Goal: Task Accomplishment & Management: Manage account settings

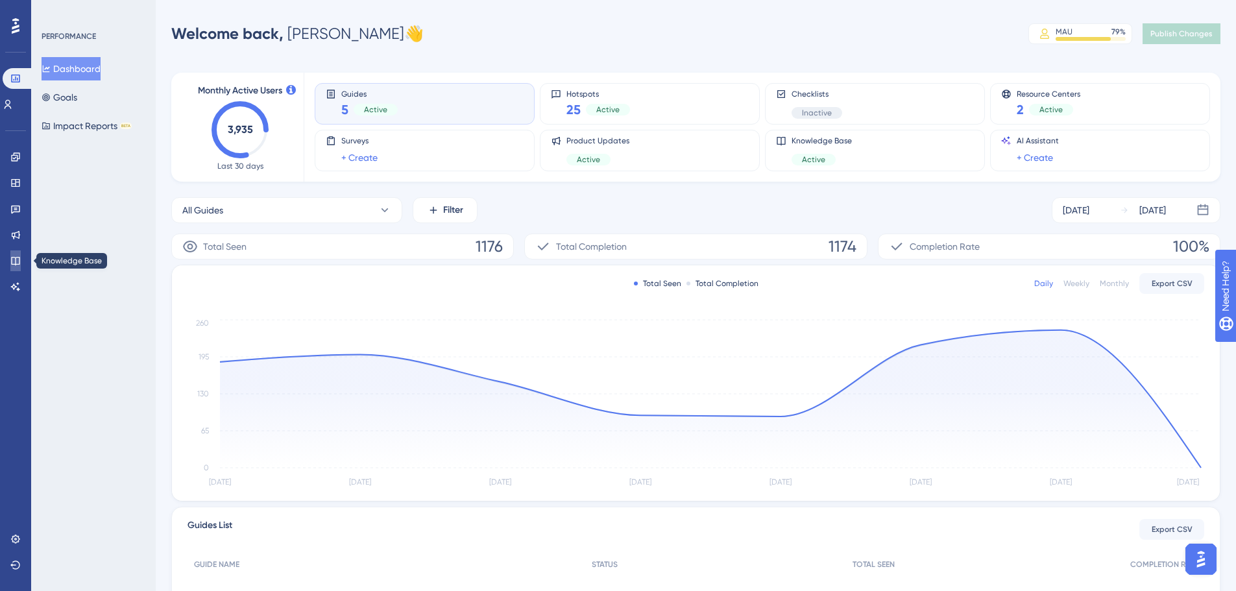
click at [16, 260] on icon at bounding box center [15, 261] width 8 height 8
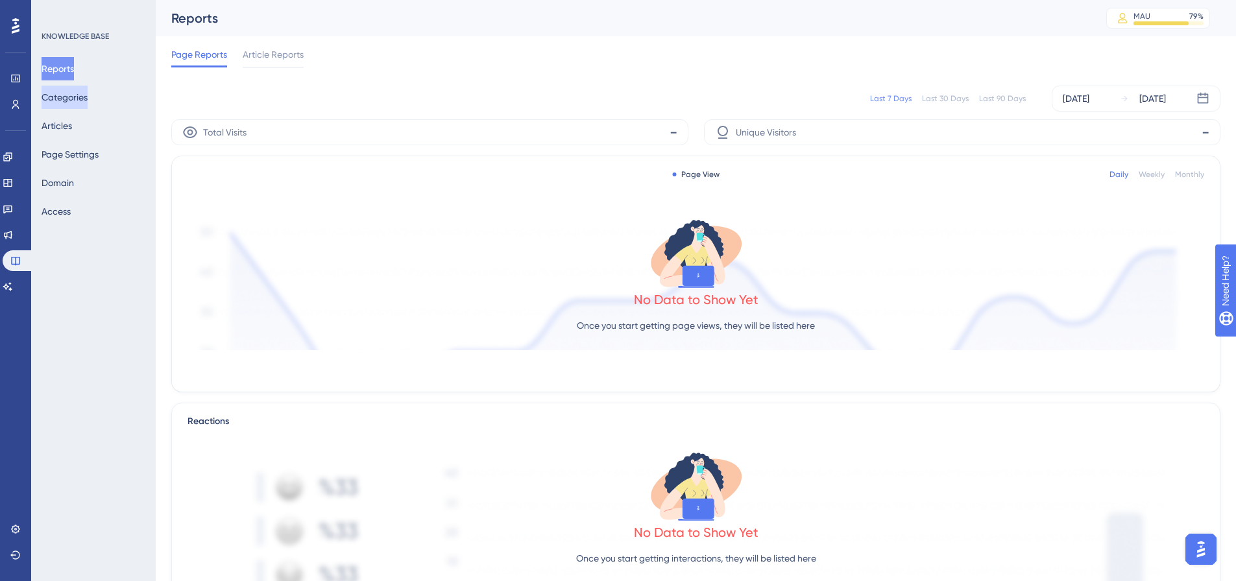
click at [80, 97] on button "Categories" at bounding box center [65, 97] width 46 height 23
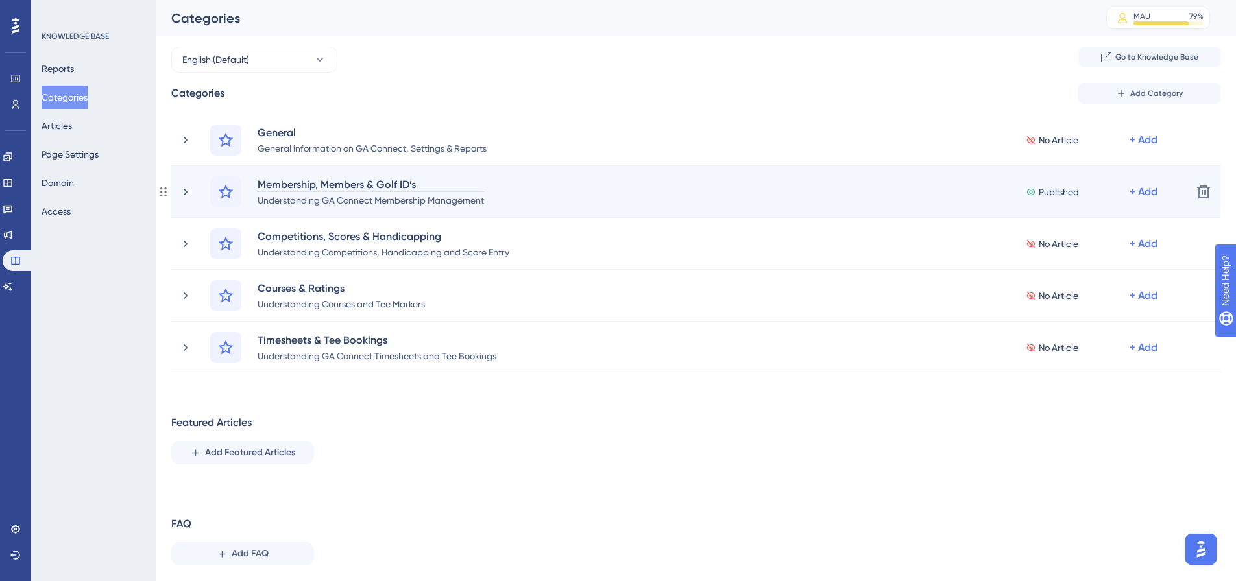
click at [319, 185] on div "Membership, Members & Golf ID’s" at bounding box center [371, 184] width 228 height 16
click at [318, 203] on div "Understanding GA Connect Membership Management" at bounding box center [371, 200] width 228 height 16
click at [280, 191] on div "Membership, Members & Golf ID’s" at bounding box center [371, 184] width 228 height 16
click at [176, 191] on div "Membership, Members & Golf ID’s Understanding GA Connect Membership Management …" at bounding box center [695, 192] width 1049 height 52
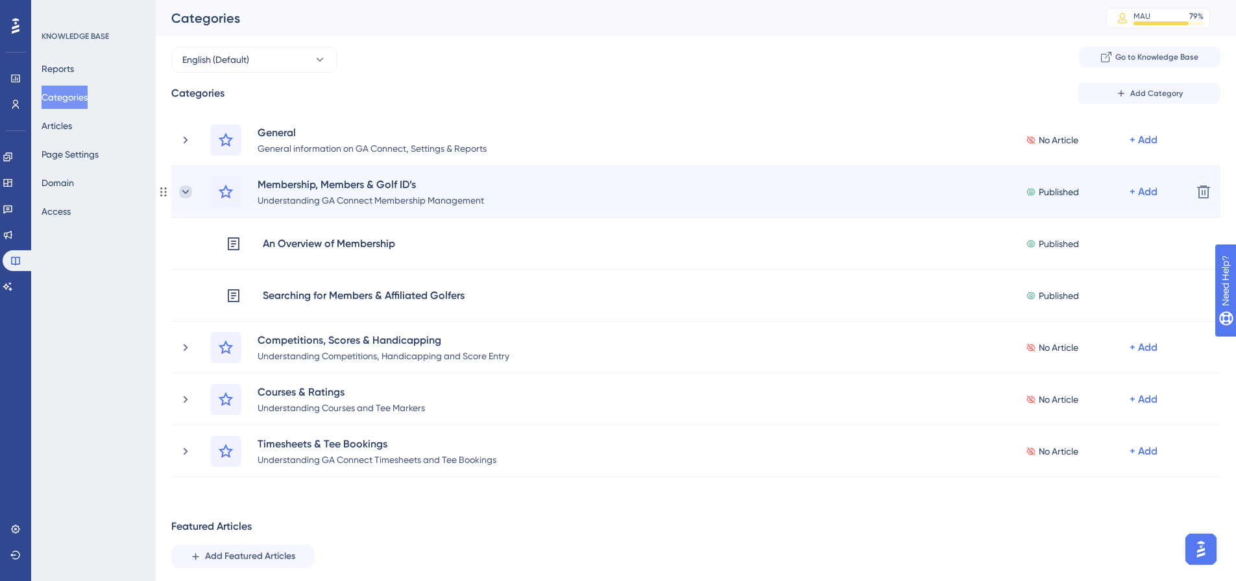
click at [184, 189] on icon at bounding box center [185, 191] width 13 height 13
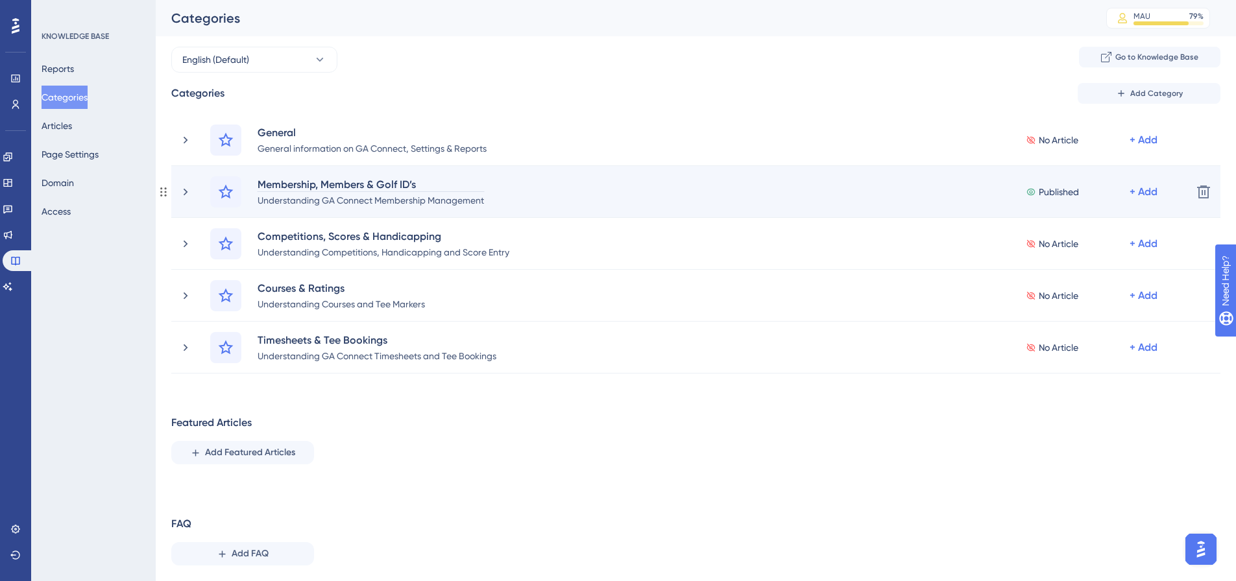
click at [372, 181] on div "Membership, Members & Golf ID’s" at bounding box center [371, 184] width 228 height 16
click at [436, 199] on div "Understanding GA Connect Membership Management" at bounding box center [371, 200] width 228 height 16
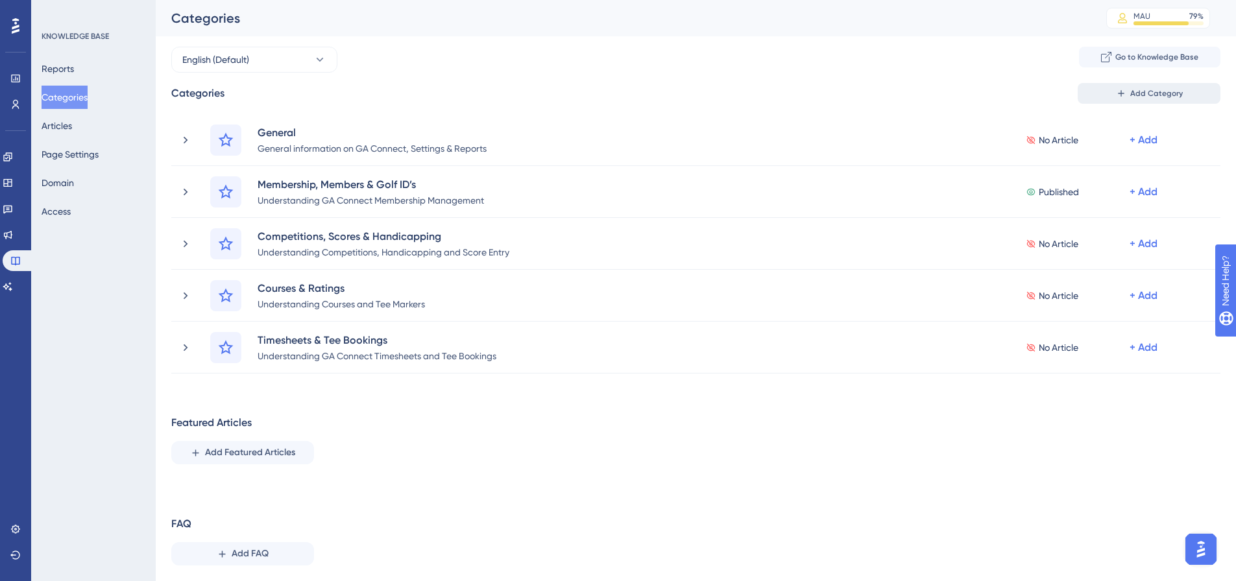
click at [1169, 96] on span "Add Category" at bounding box center [1156, 93] width 53 height 10
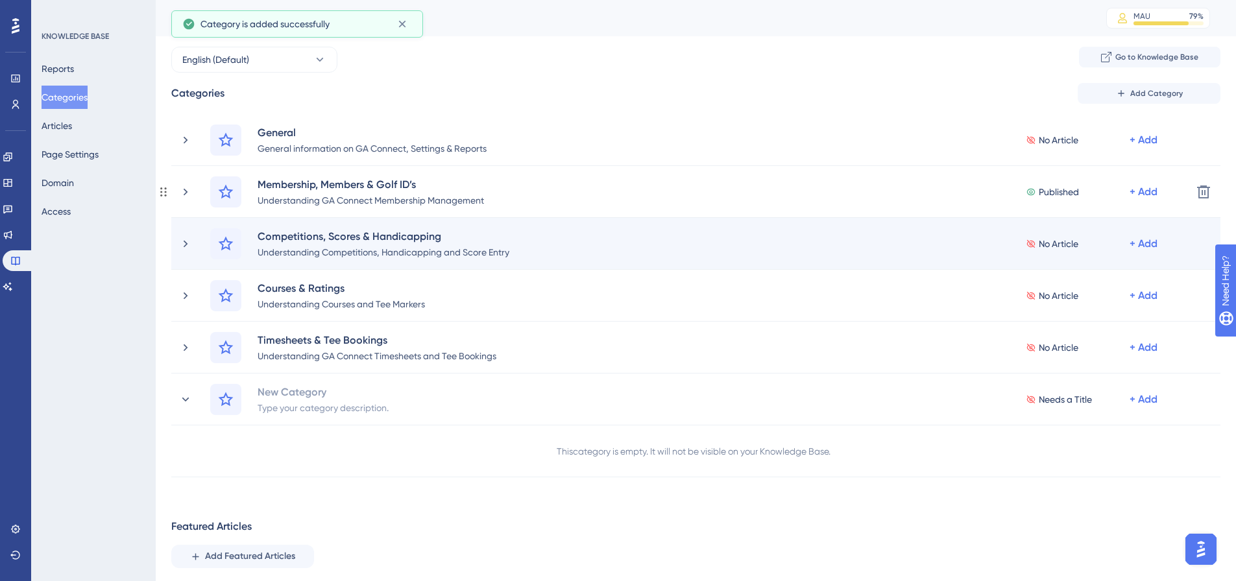
scroll to position [36, 0]
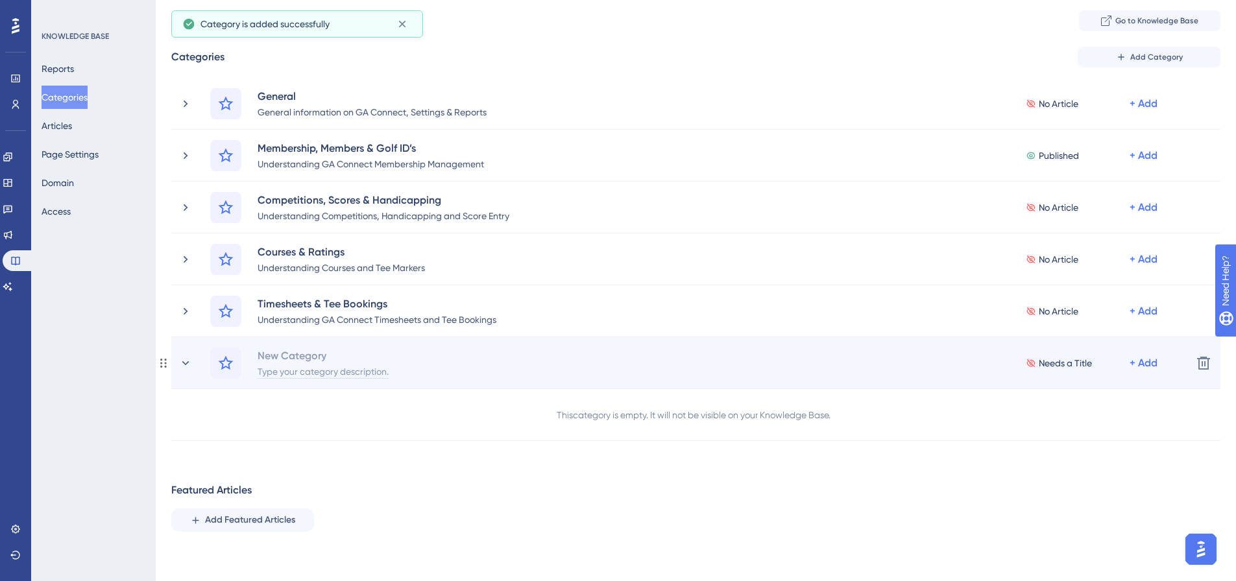
click at [330, 363] on div "Type your category description." at bounding box center [323, 371] width 132 height 16
click at [331, 357] on div "New Category Type your category description." at bounding box center [328, 363] width 143 height 31
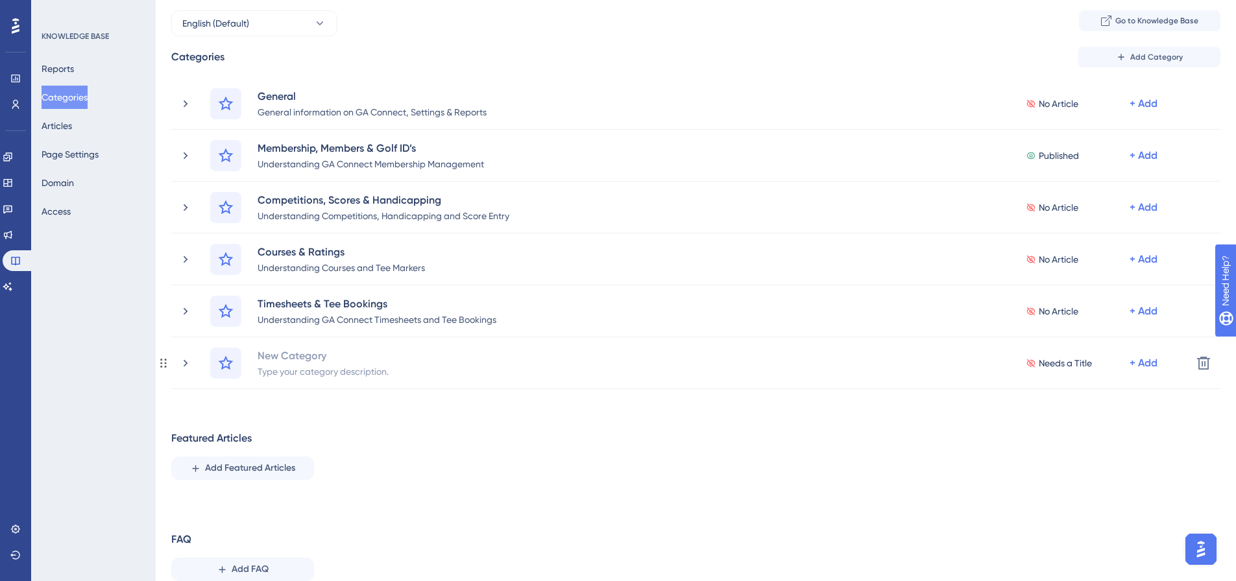
click at [331, 357] on div "New Category" at bounding box center [323, 356] width 132 height 16
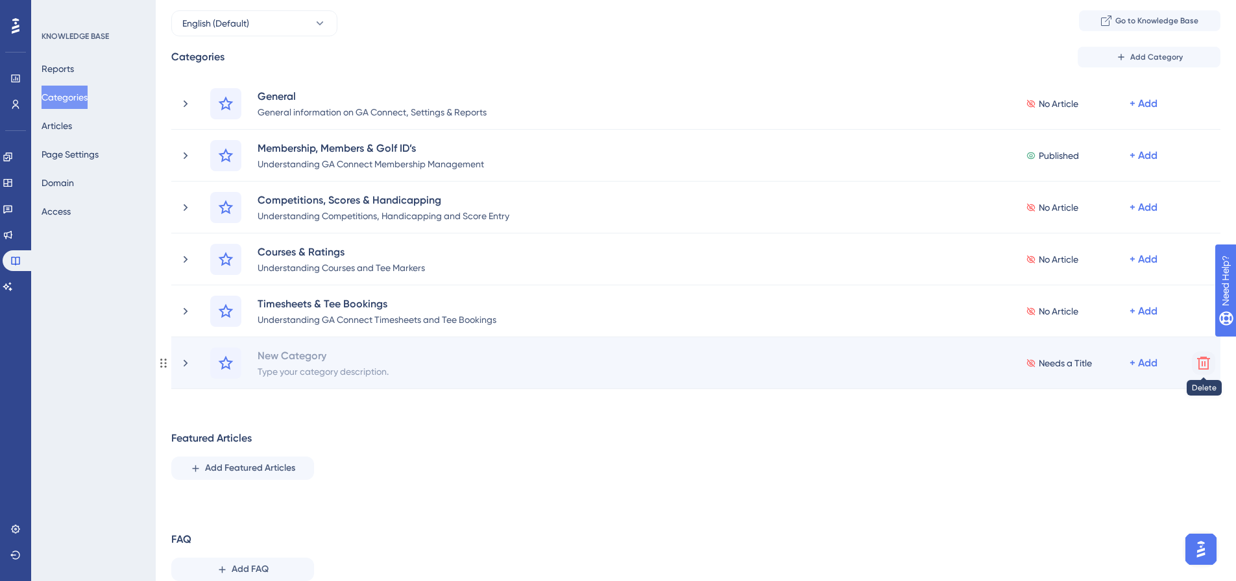
click at [1210, 361] on icon at bounding box center [1203, 363] width 16 height 16
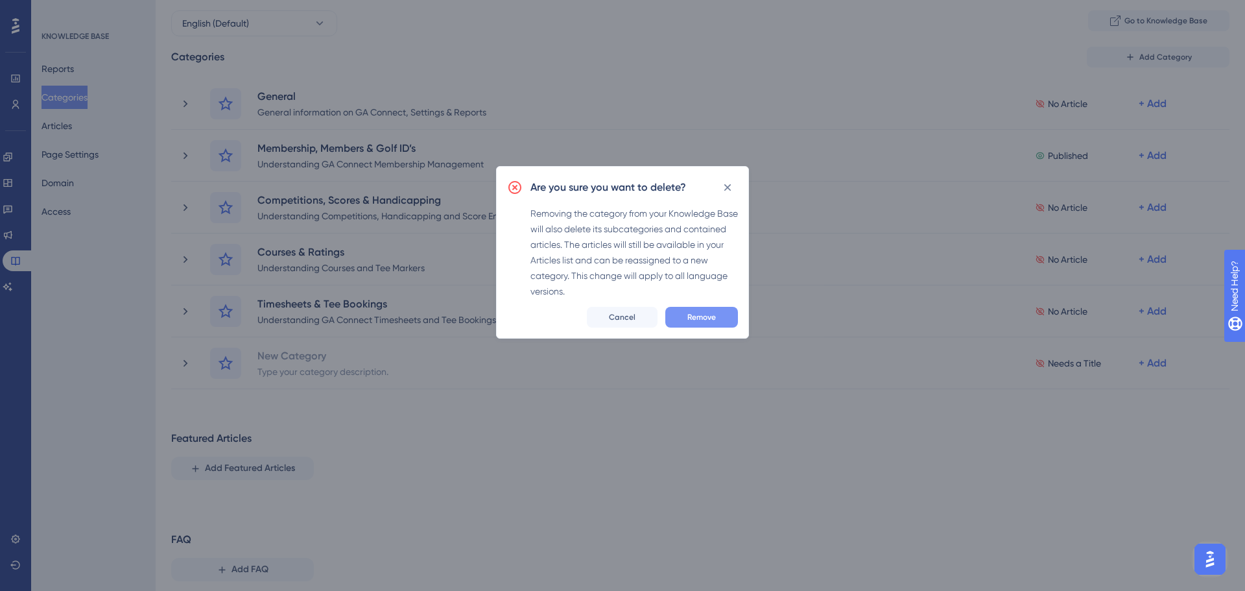
click at [679, 307] on button "Remove" at bounding box center [701, 317] width 73 height 21
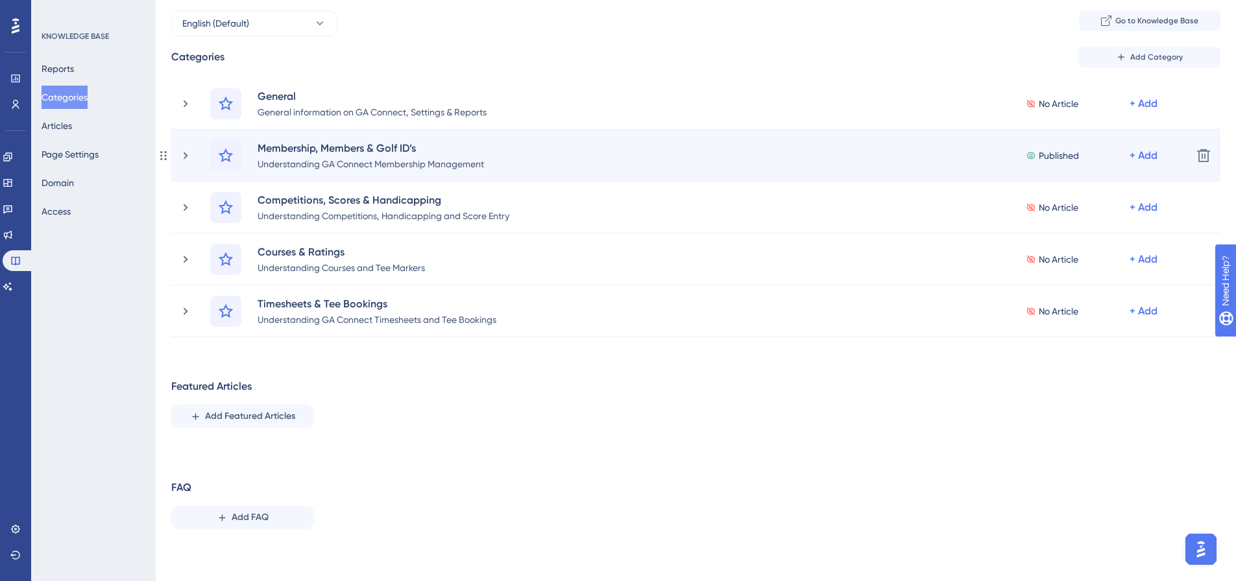
click at [163, 153] on icon at bounding box center [163, 155] width 10 height 10
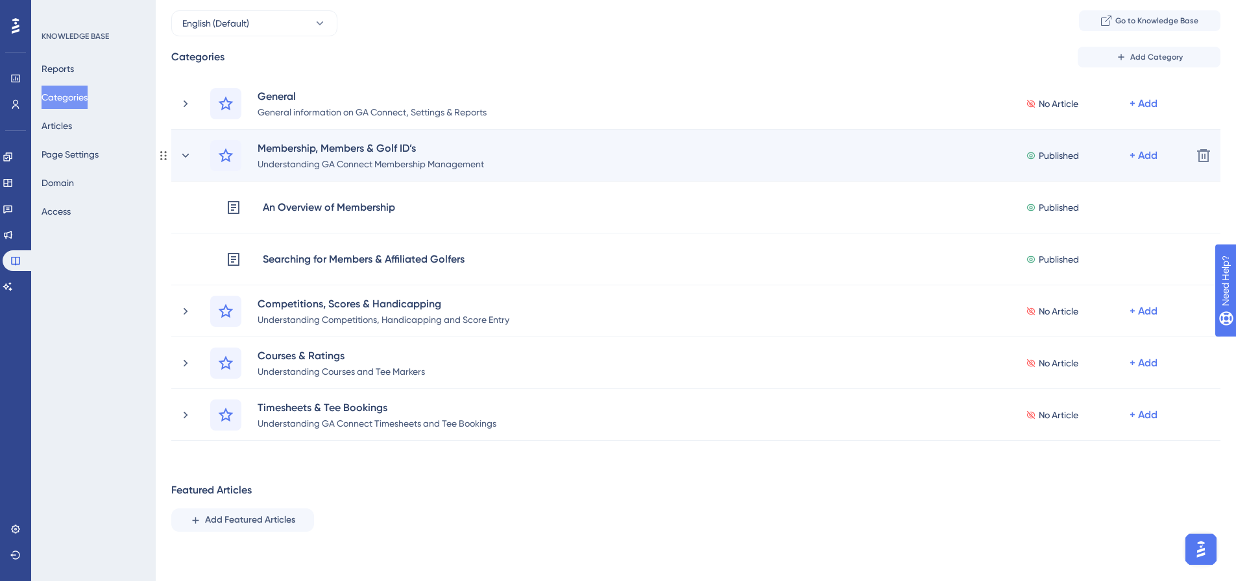
click at [164, 152] on icon at bounding box center [163, 155] width 10 height 10
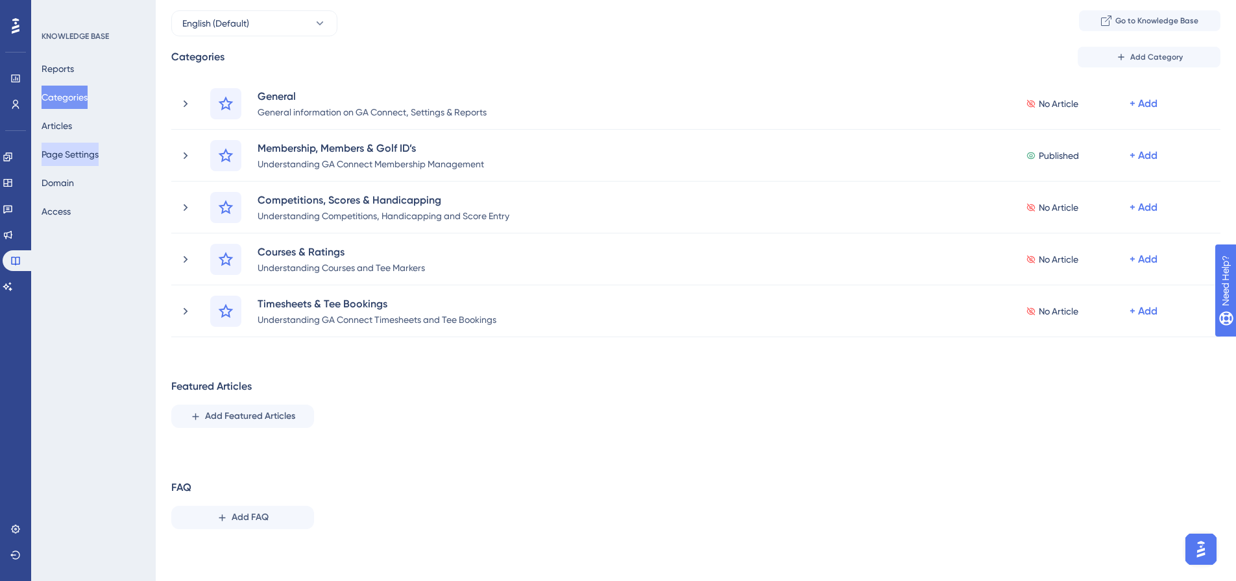
click at [96, 150] on button "Page Settings" at bounding box center [70, 154] width 57 height 23
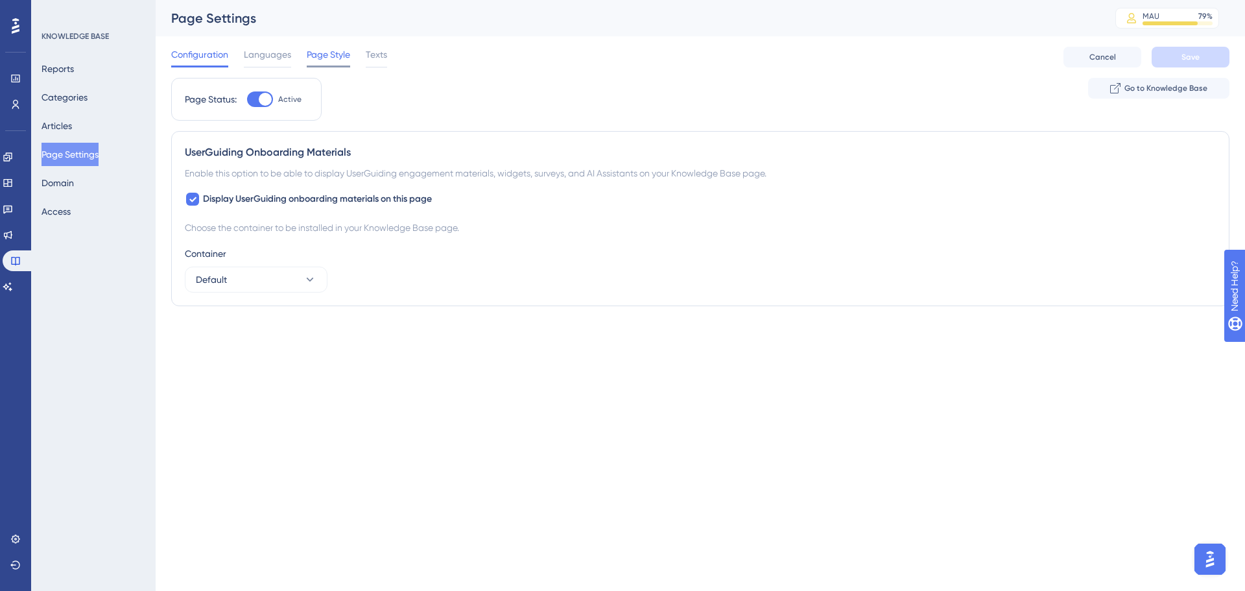
click at [329, 54] on span "Page Style" at bounding box center [328, 55] width 43 height 16
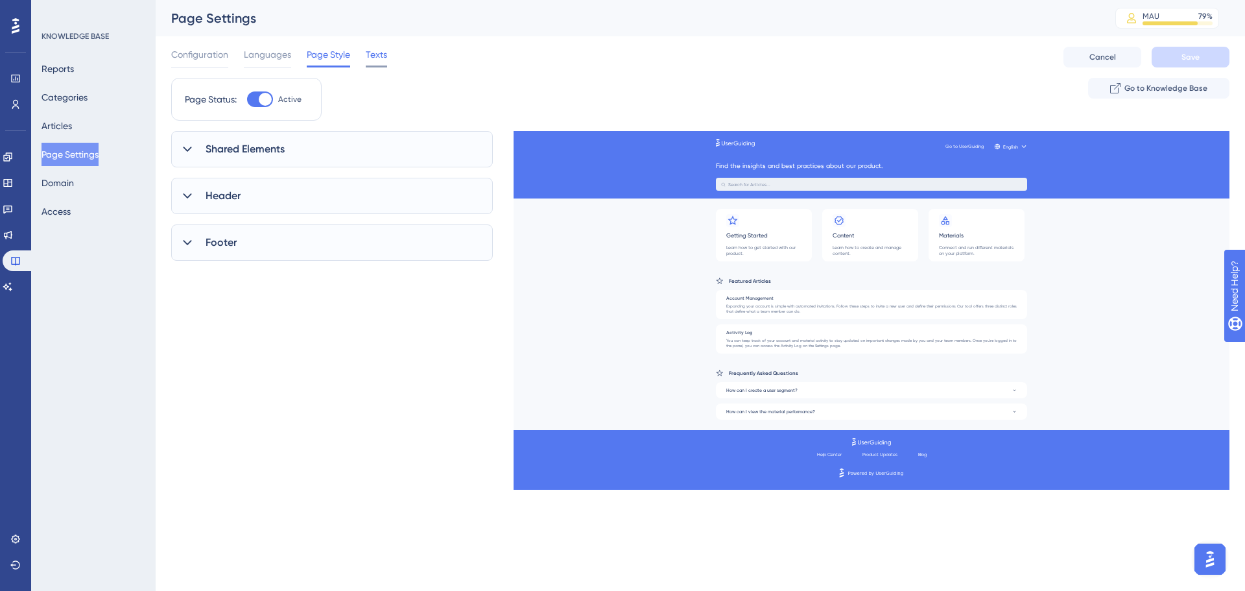
click at [378, 56] on span "Texts" at bounding box center [376, 55] width 21 height 16
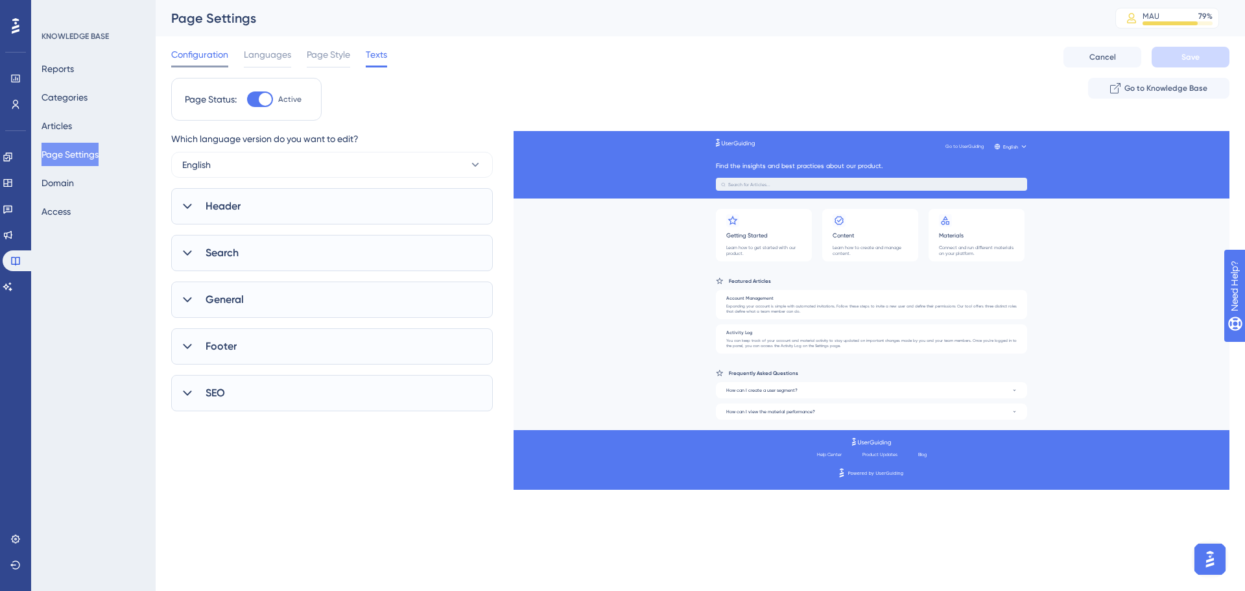
click at [209, 58] on span "Configuration" at bounding box center [199, 55] width 57 height 16
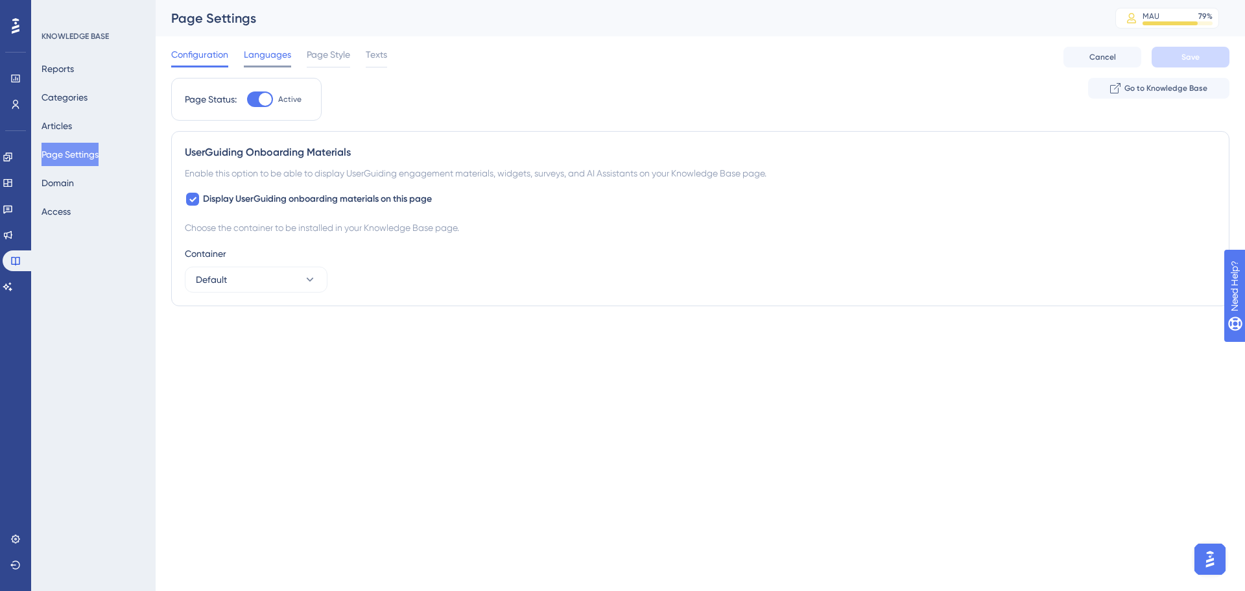
click at [265, 56] on span "Languages" at bounding box center [267, 55] width 47 height 16
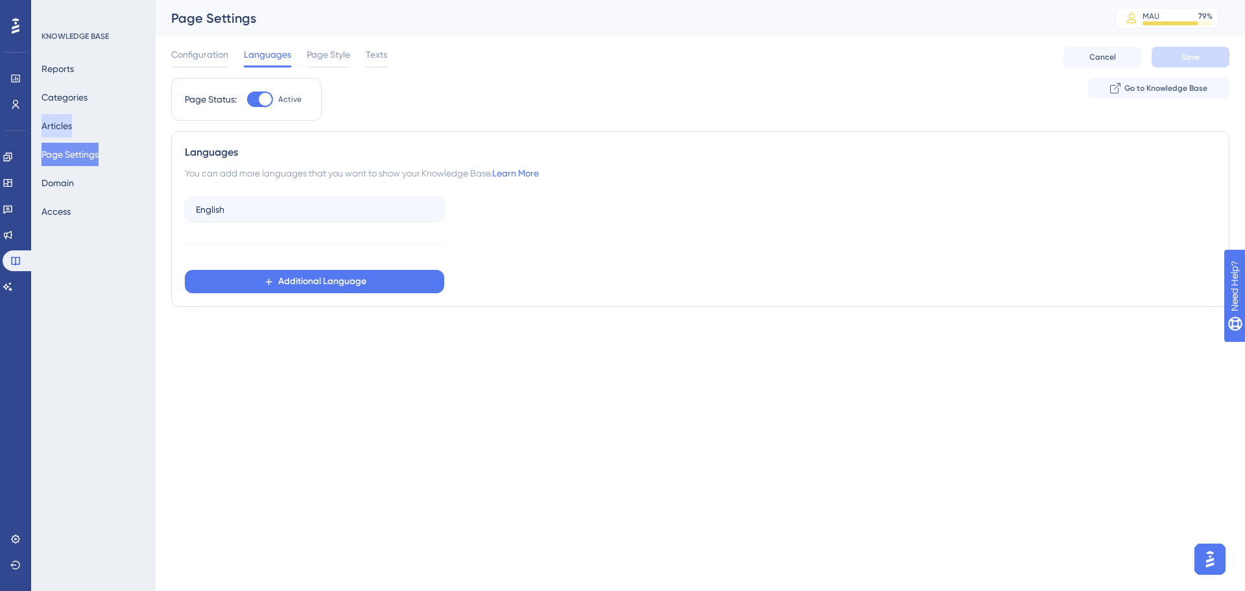
click at [67, 124] on button "Articles" at bounding box center [57, 125] width 30 height 23
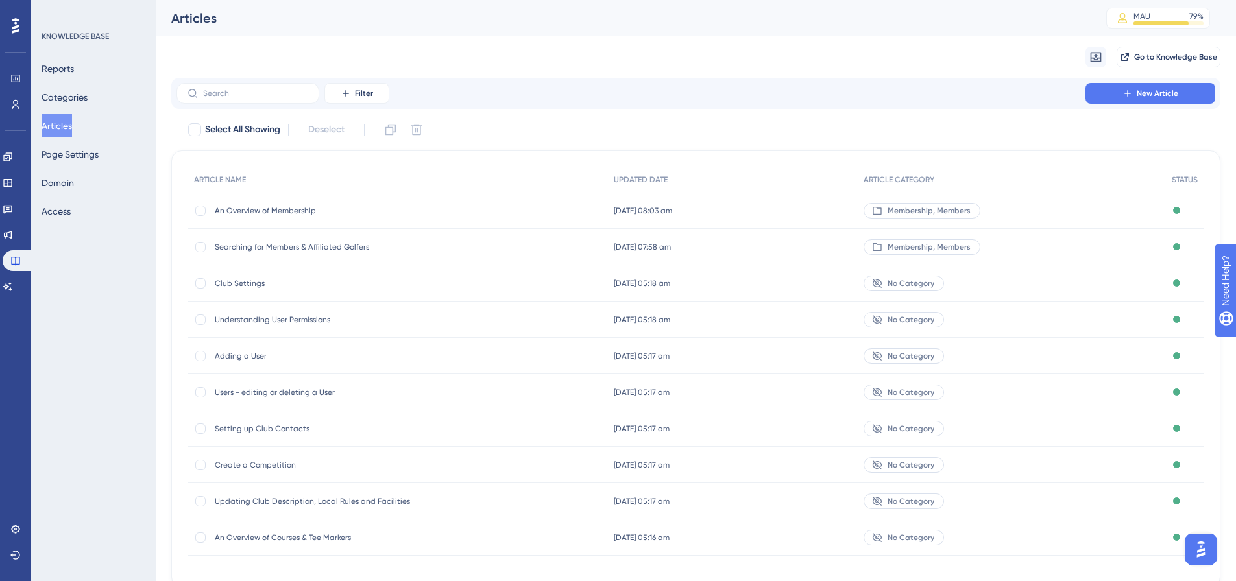
click at [271, 206] on span "An Overview of Membership" at bounding box center [319, 211] width 208 height 10
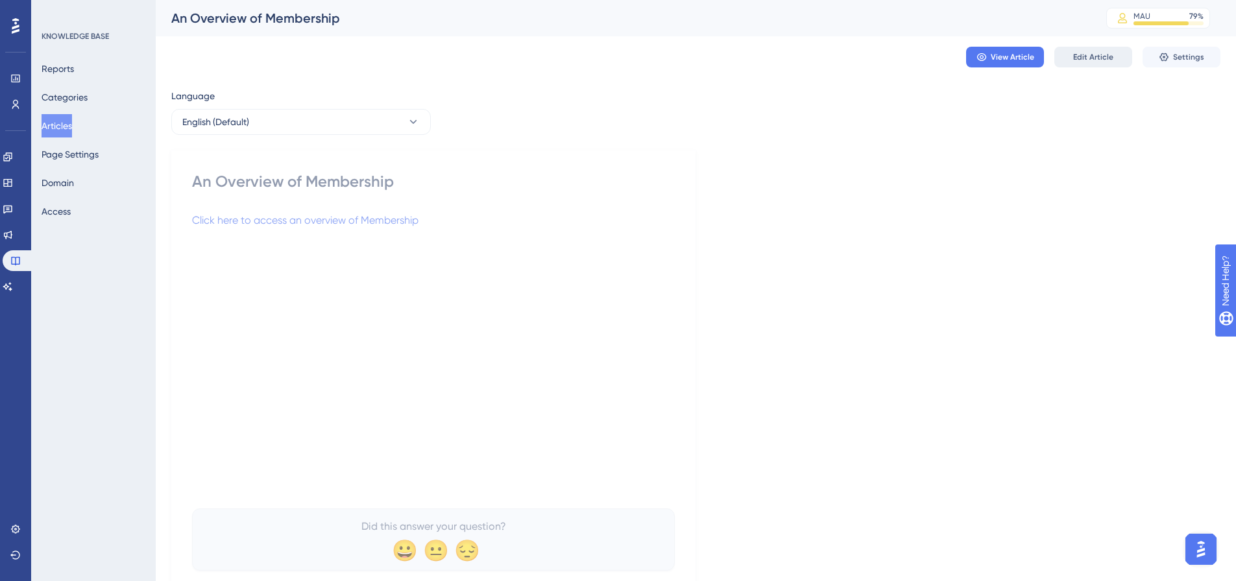
click at [1110, 58] on span "Edit Article" at bounding box center [1093, 57] width 40 height 10
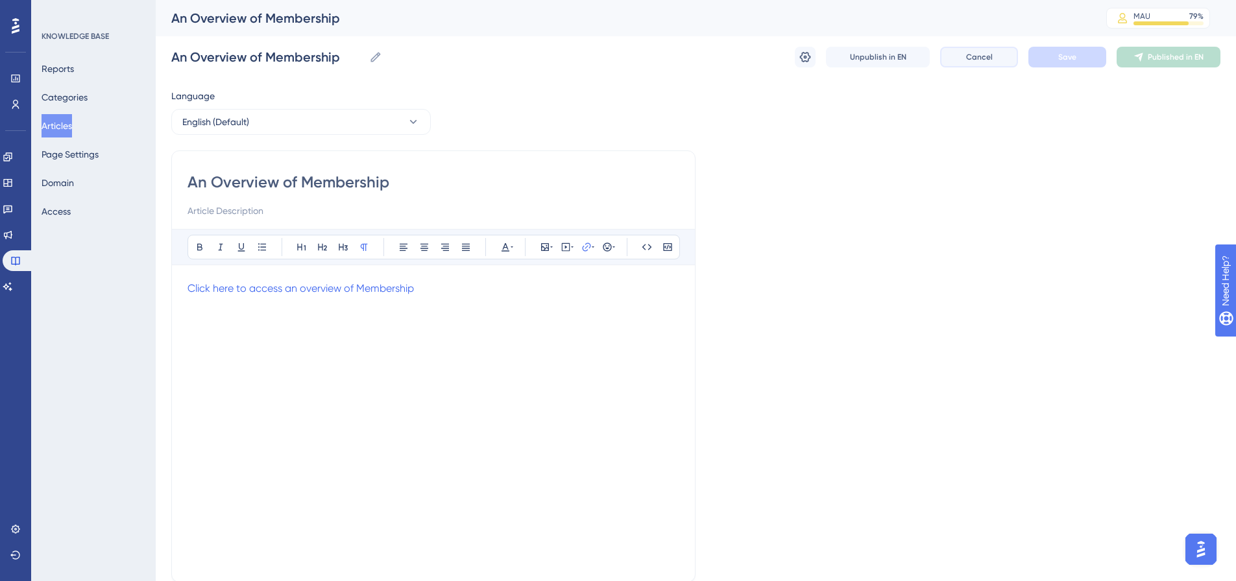
click at [999, 64] on button "Cancel" at bounding box center [979, 57] width 78 height 21
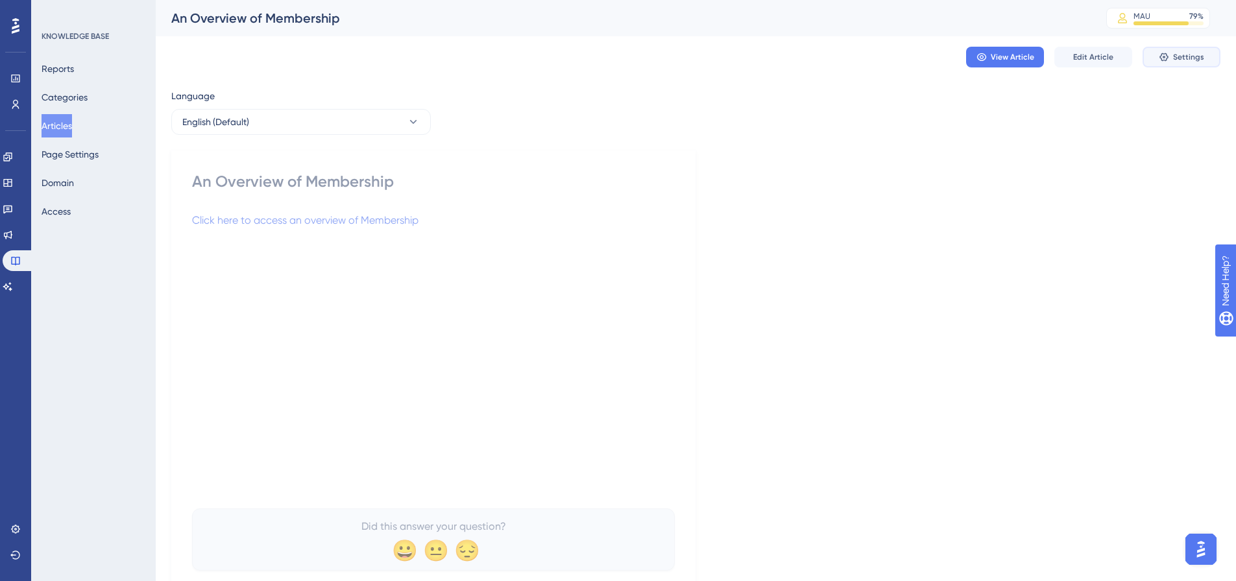
click at [1180, 53] on span "Settings" at bounding box center [1188, 57] width 31 height 10
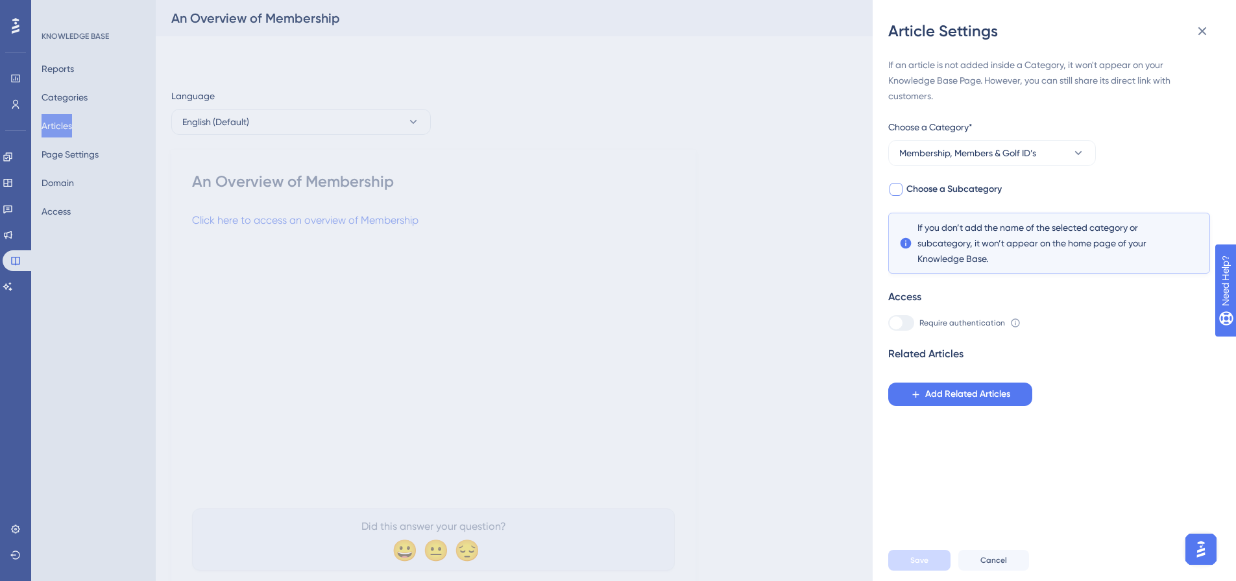
click at [975, 189] on span "Choose a Subcategory" at bounding box center [953, 190] width 95 height 16
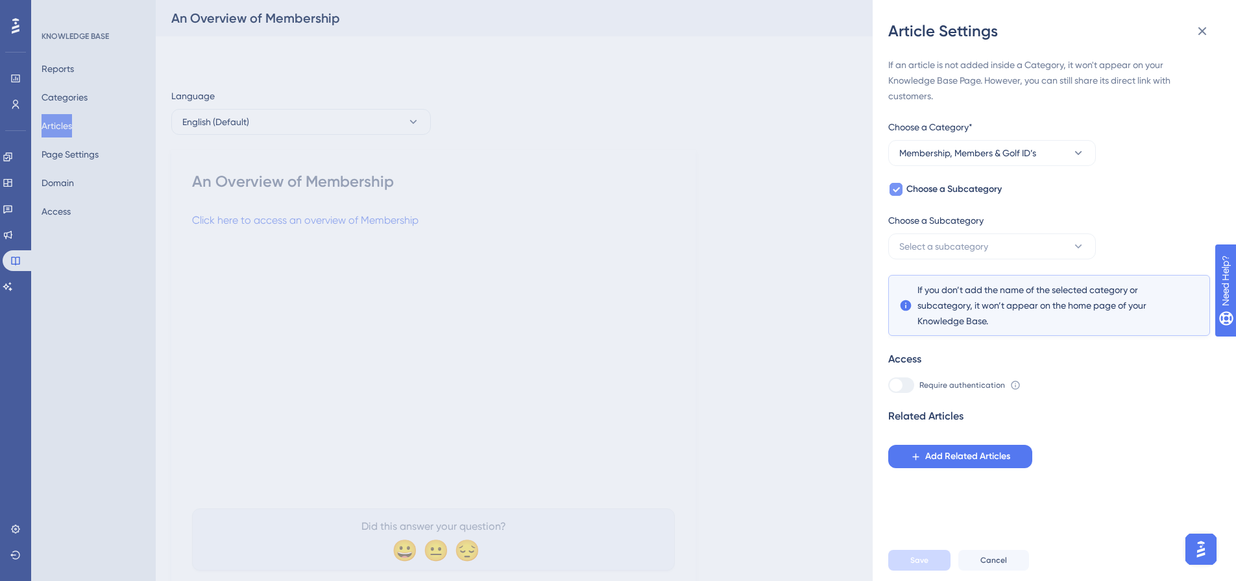
click at [975, 189] on span "Choose a Subcategory" at bounding box center [953, 190] width 95 height 16
checkbox input "false"
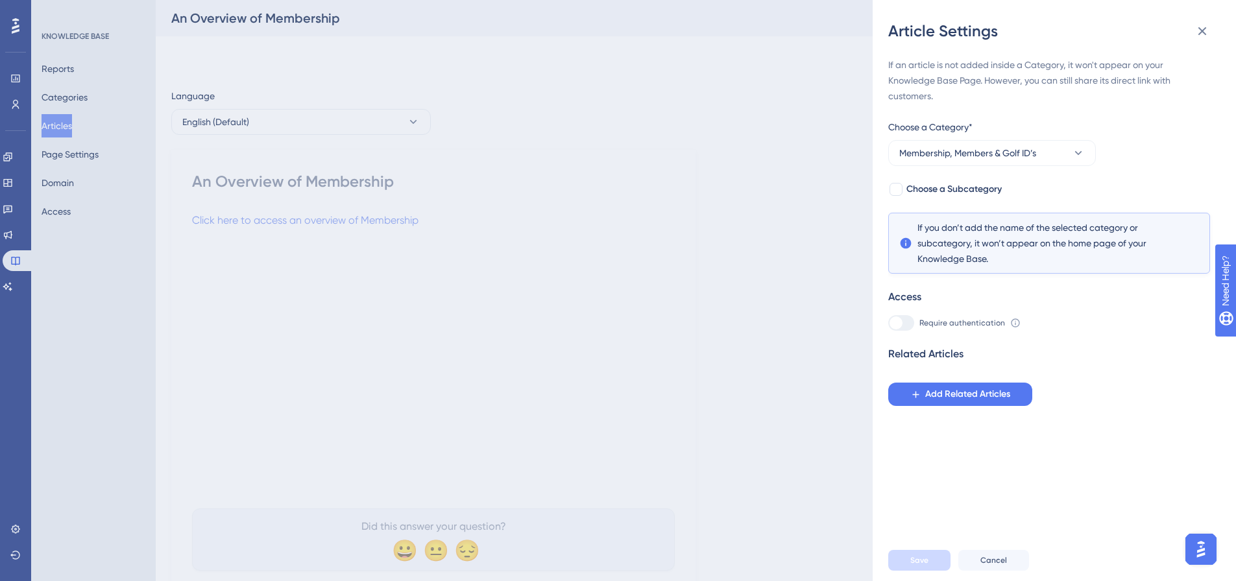
click at [66, 208] on div "Article Settings If an article is not added inside a Category, it won't appear …" at bounding box center [618, 290] width 1236 height 581
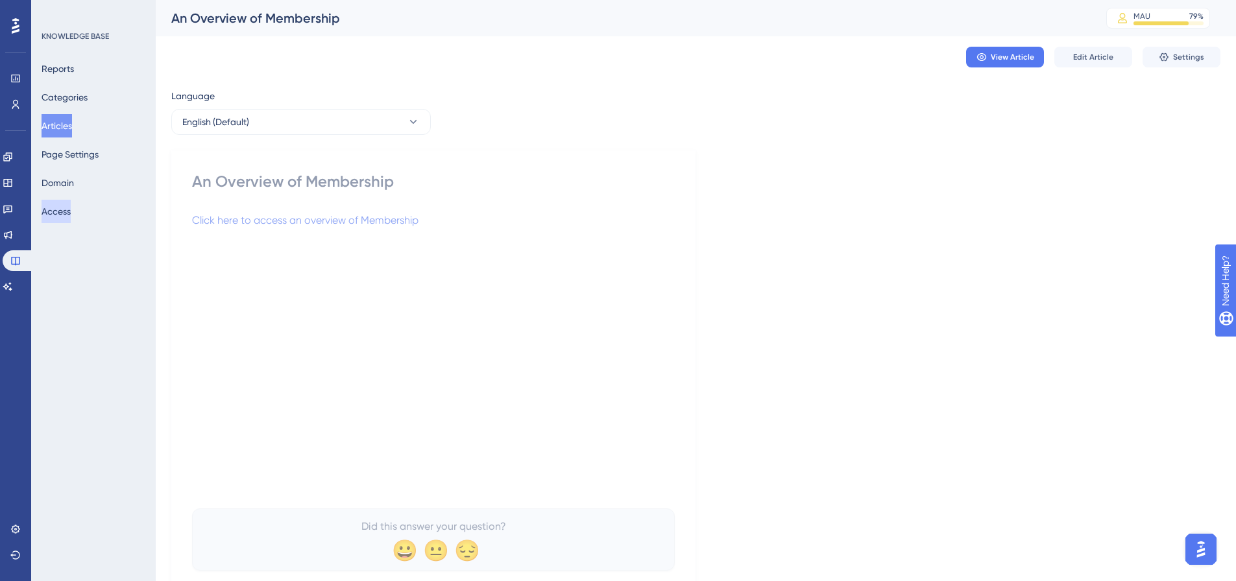
click at [66, 208] on button "Access" at bounding box center [56, 211] width 29 height 23
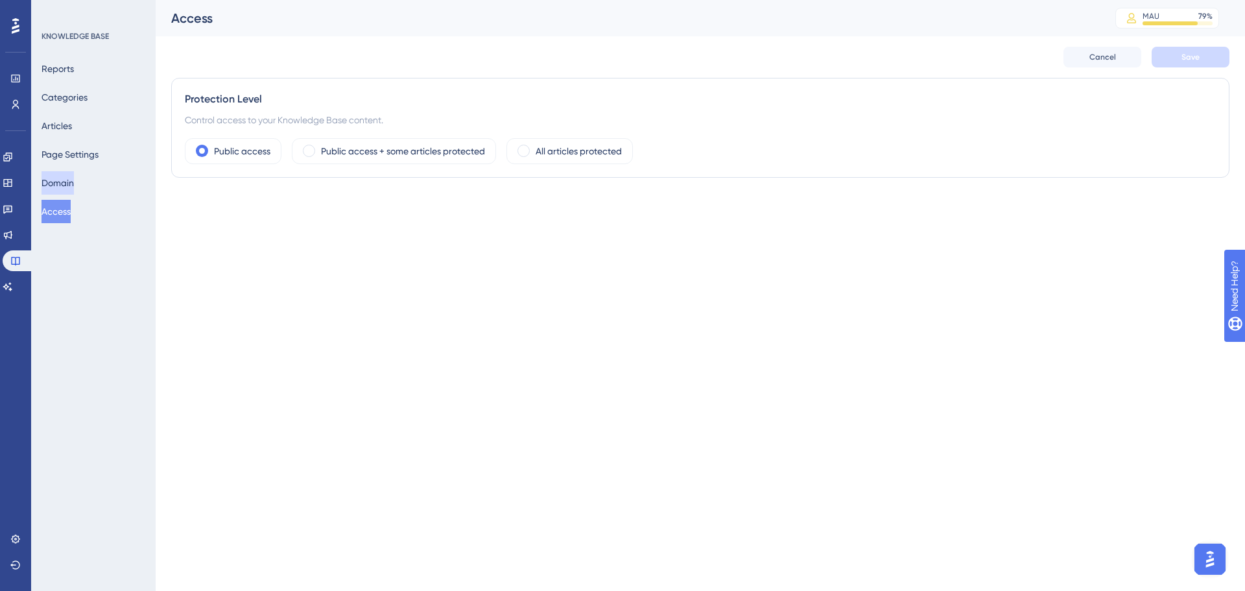
click at [74, 184] on button "Domain" at bounding box center [58, 182] width 32 height 23
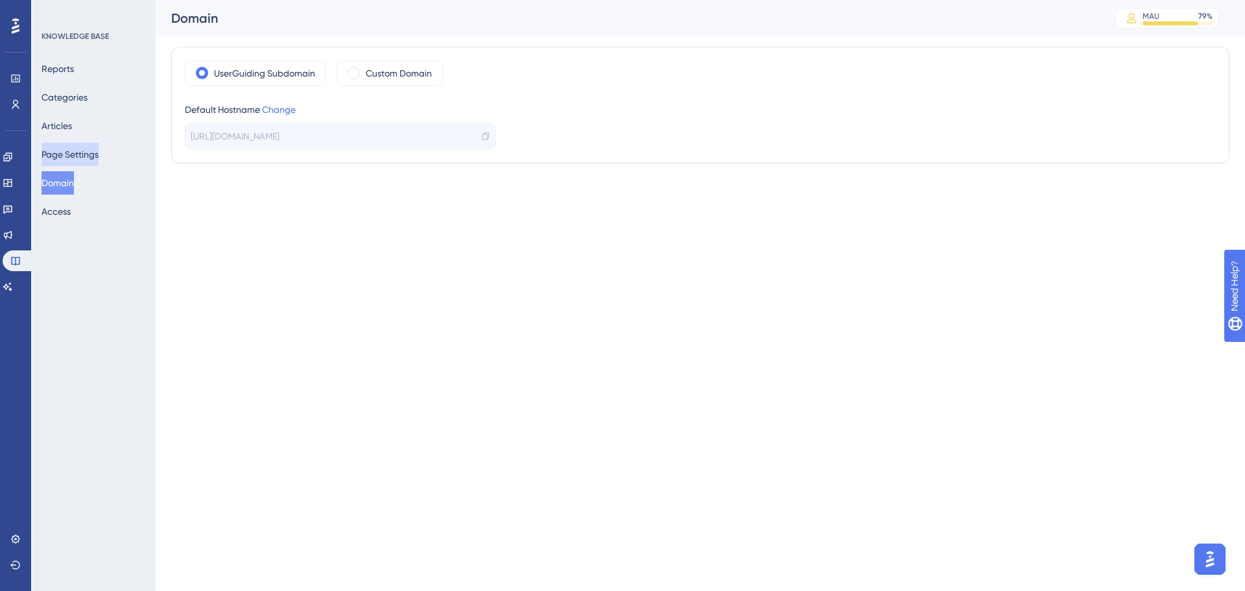
click at [99, 161] on button "Page Settings" at bounding box center [70, 154] width 57 height 23
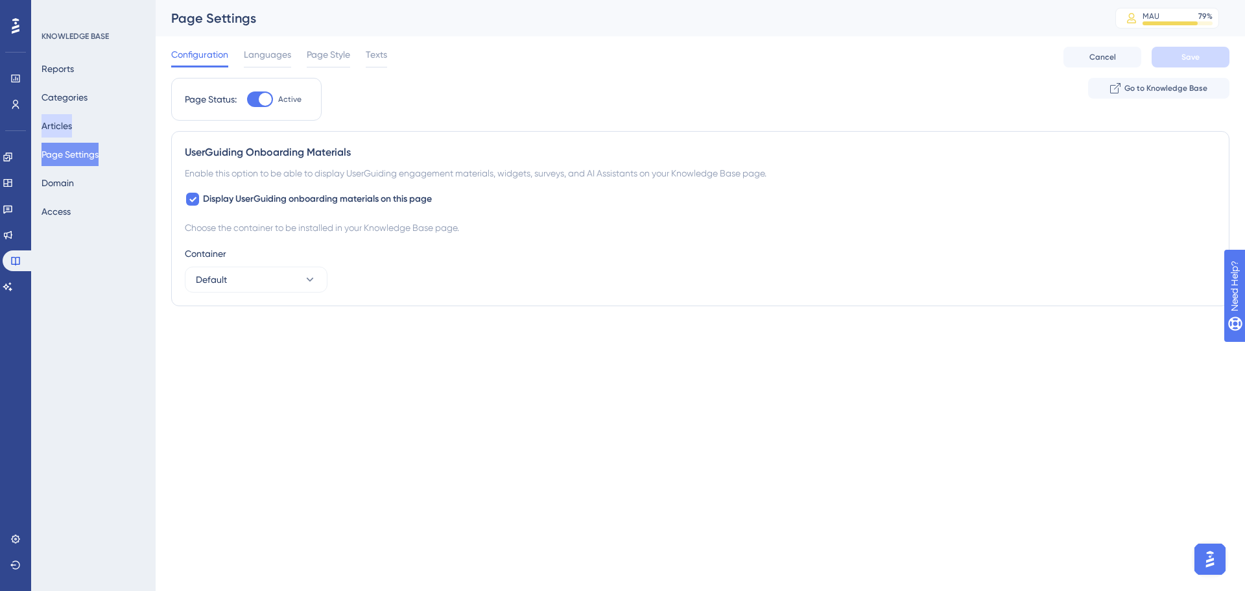
click at [72, 123] on button "Articles" at bounding box center [57, 125] width 30 height 23
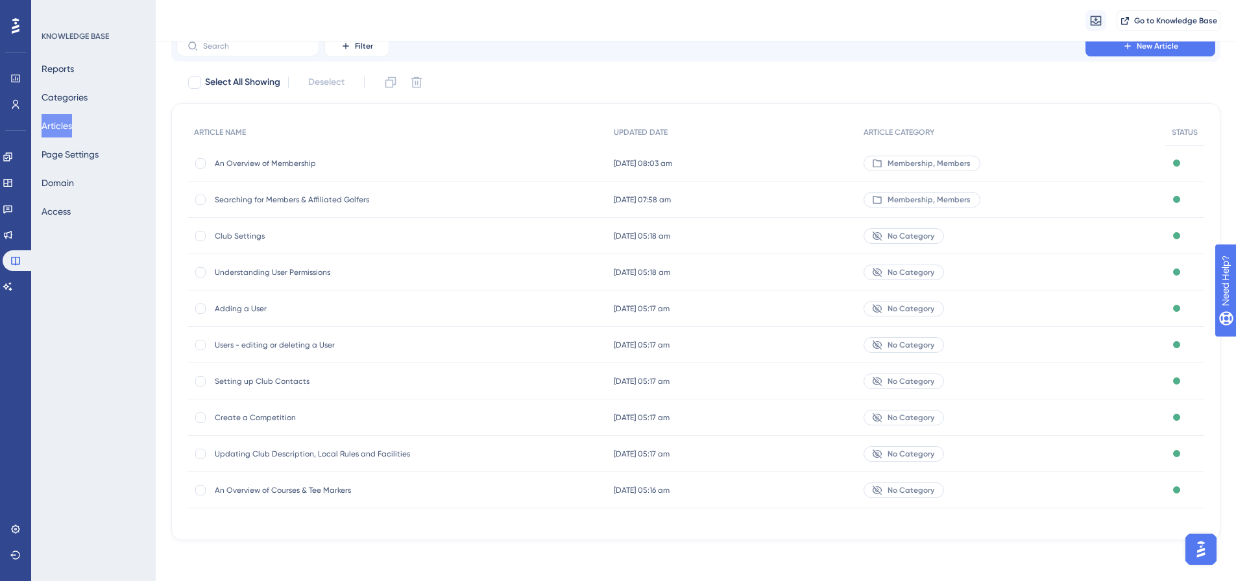
scroll to position [53, 0]
click at [80, 95] on button "Categories" at bounding box center [65, 97] width 46 height 23
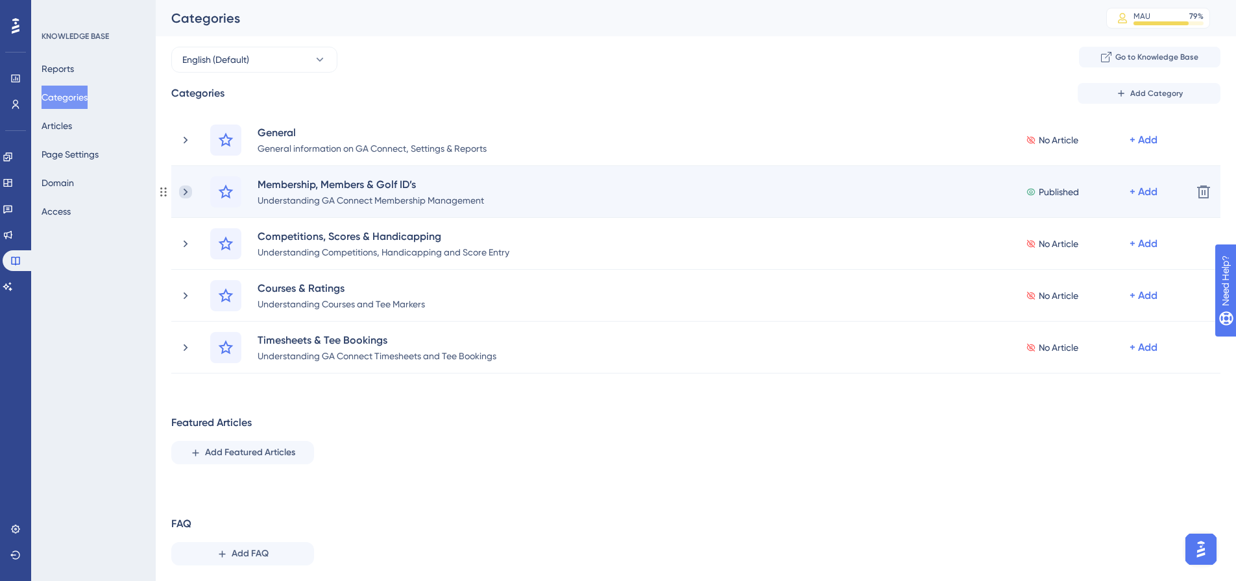
click at [181, 194] on icon at bounding box center [185, 191] width 13 height 13
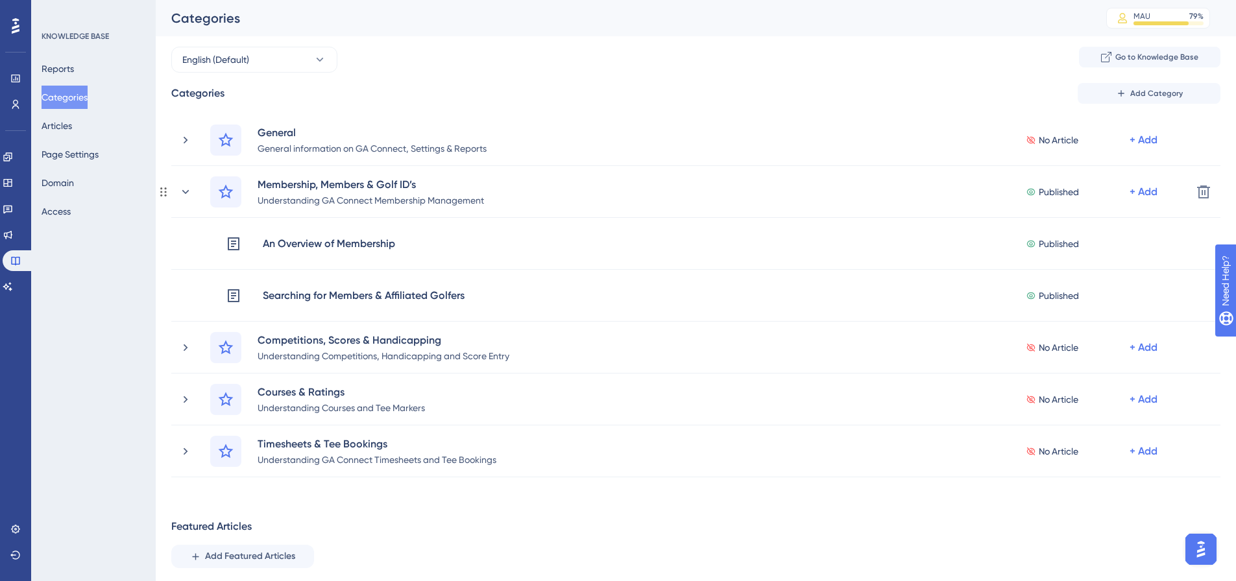
click at [181, 194] on icon at bounding box center [185, 191] width 13 height 13
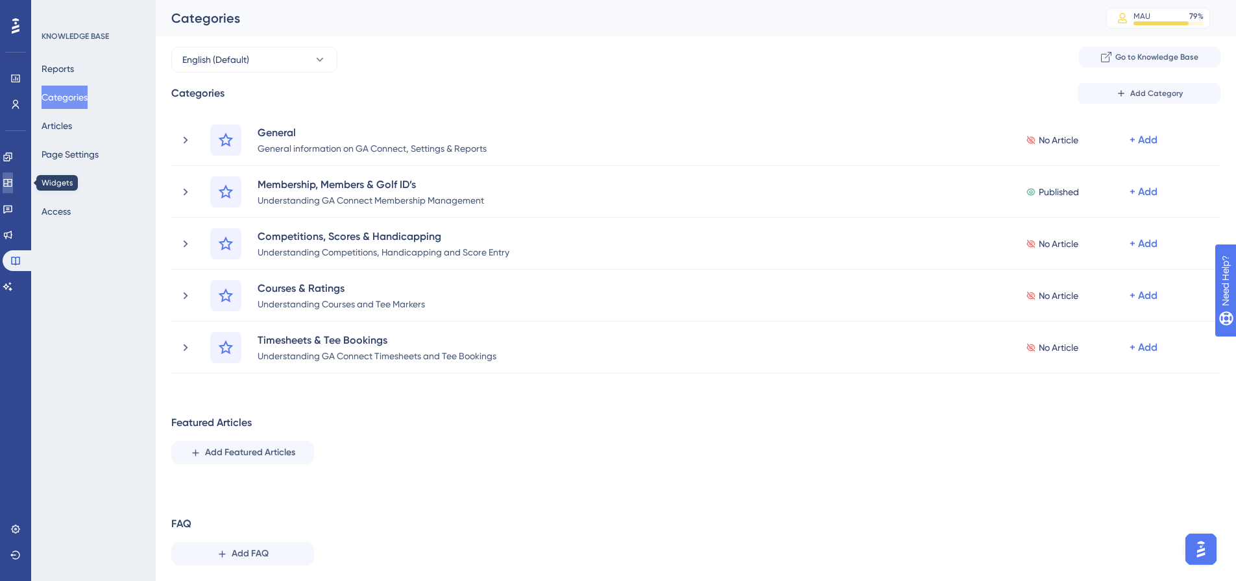
click at [13, 178] on icon at bounding box center [8, 183] width 10 height 10
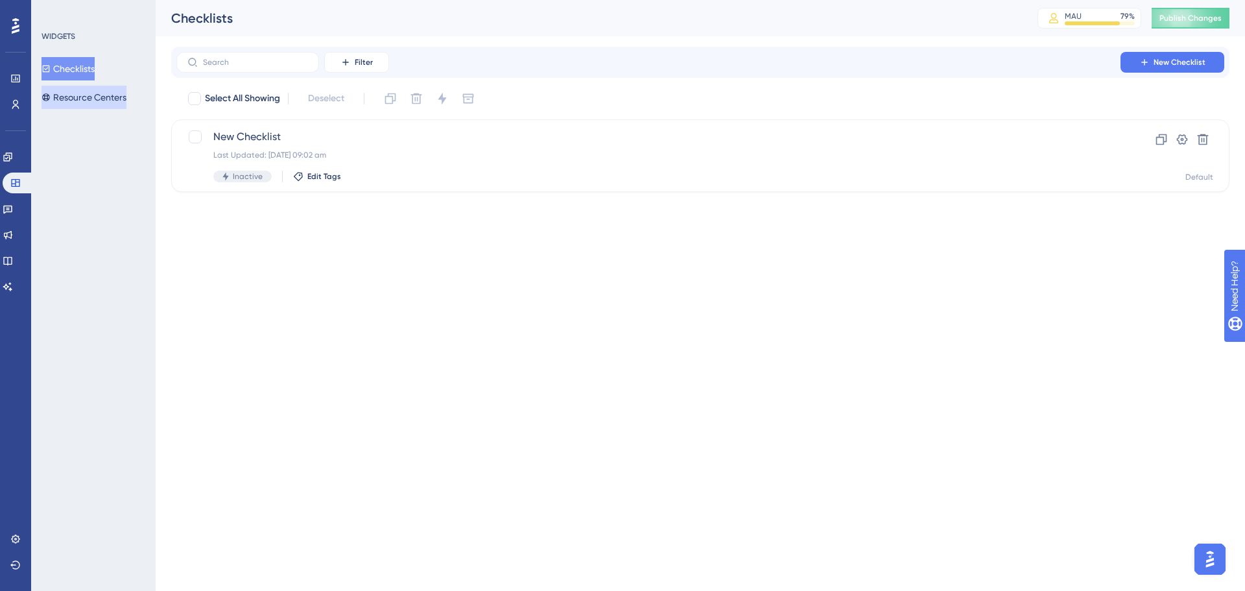
click at [97, 94] on button "Resource Centers" at bounding box center [84, 97] width 85 height 23
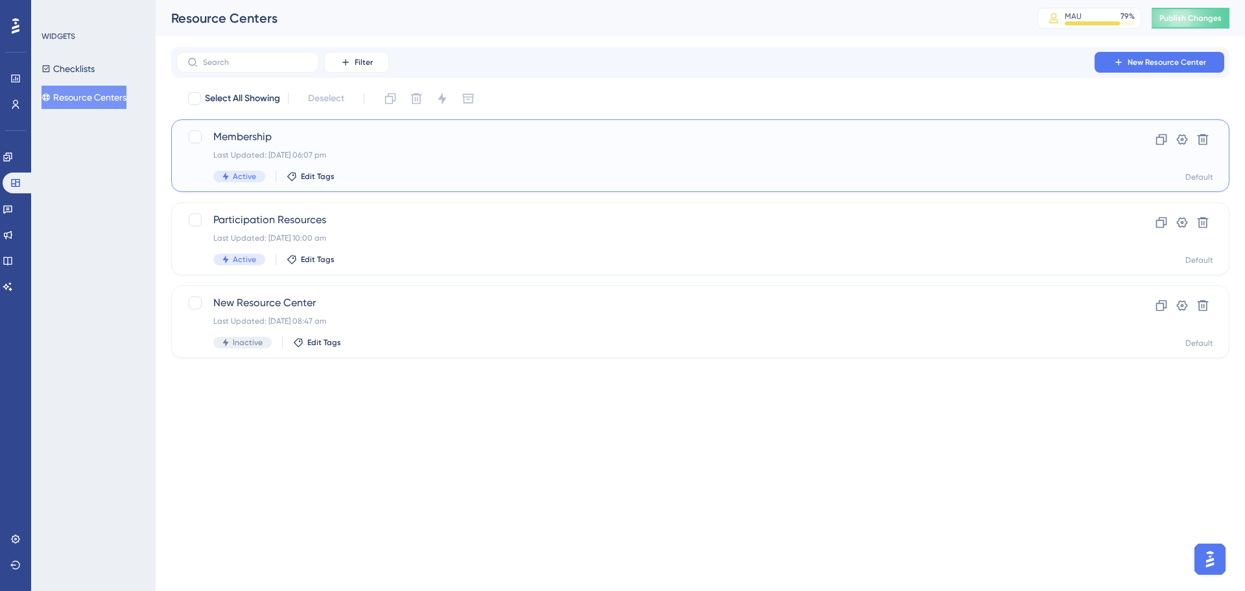
click at [254, 136] on span "Membership" at bounding box center [648, 137] width 870 height 16
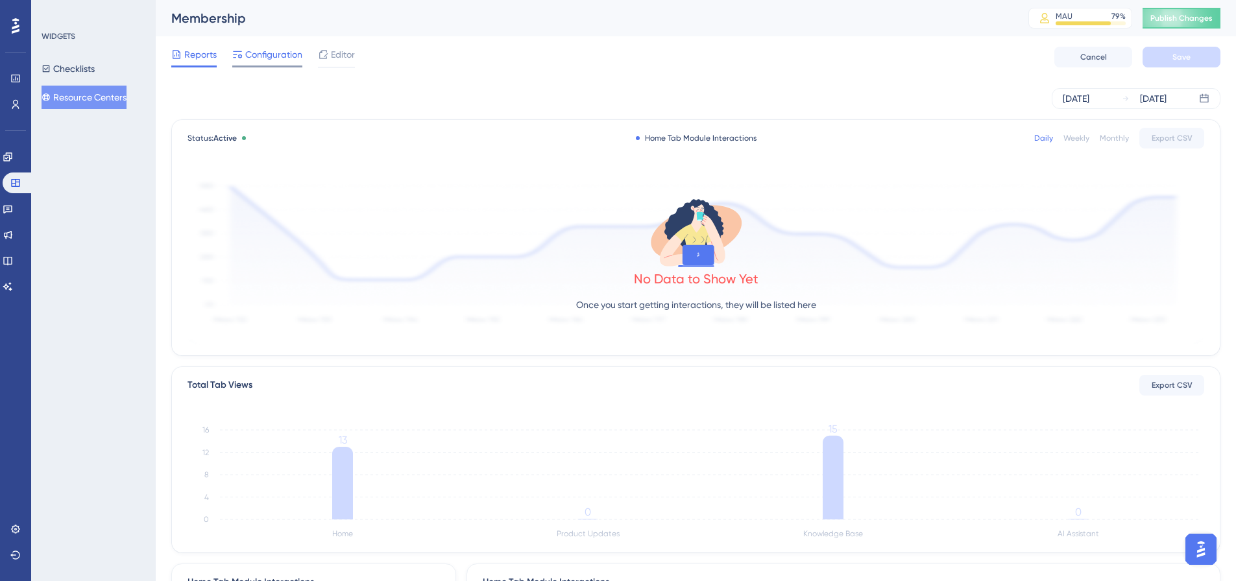
click at [265, 59] on span "Configuration" at bounding box center [273, 55] width 57 height 16
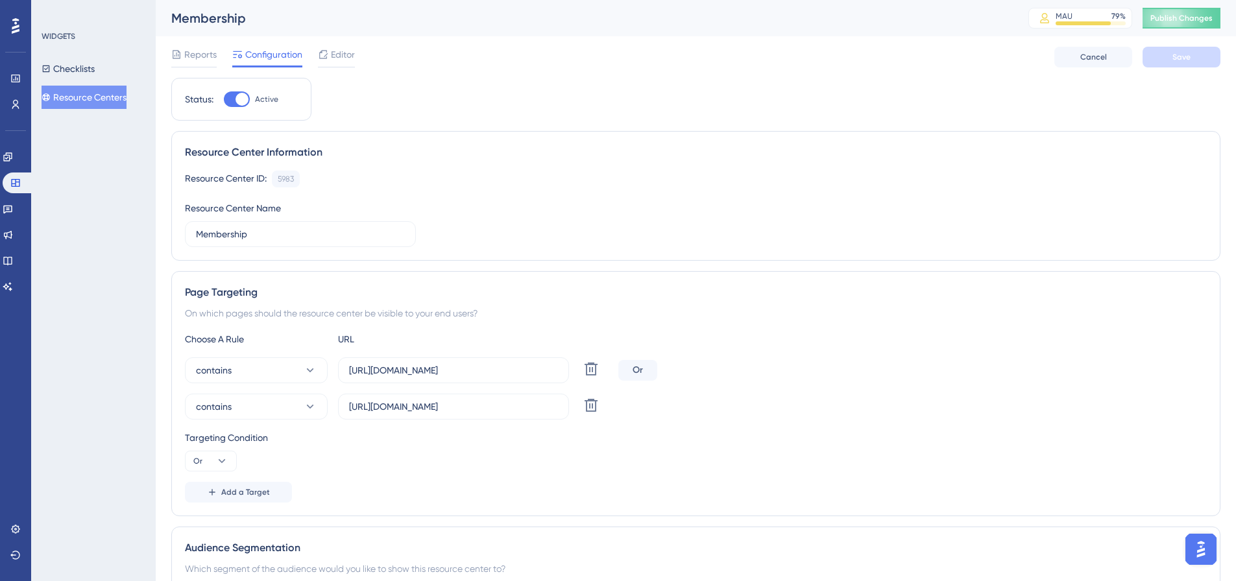
click at [223, 17] on div "Membership" at bounding box center [583, 18] width 824 height 18
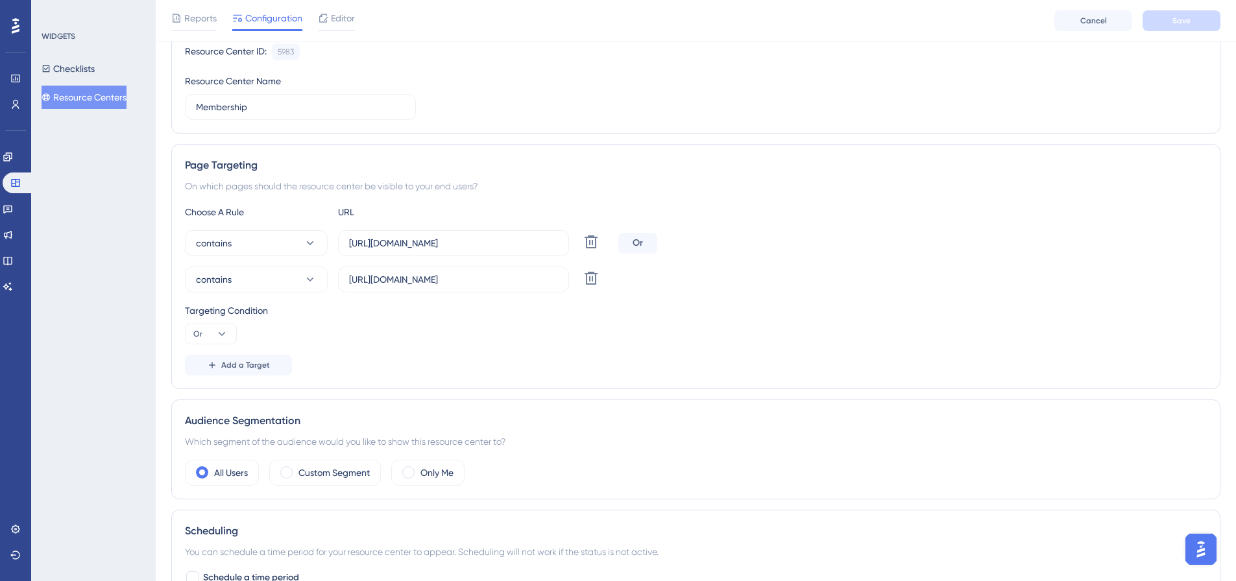
scroll to position [130, 0]
click at [333, 17] on span "Editor" at bounding box center [343, 18] width 24 height 16
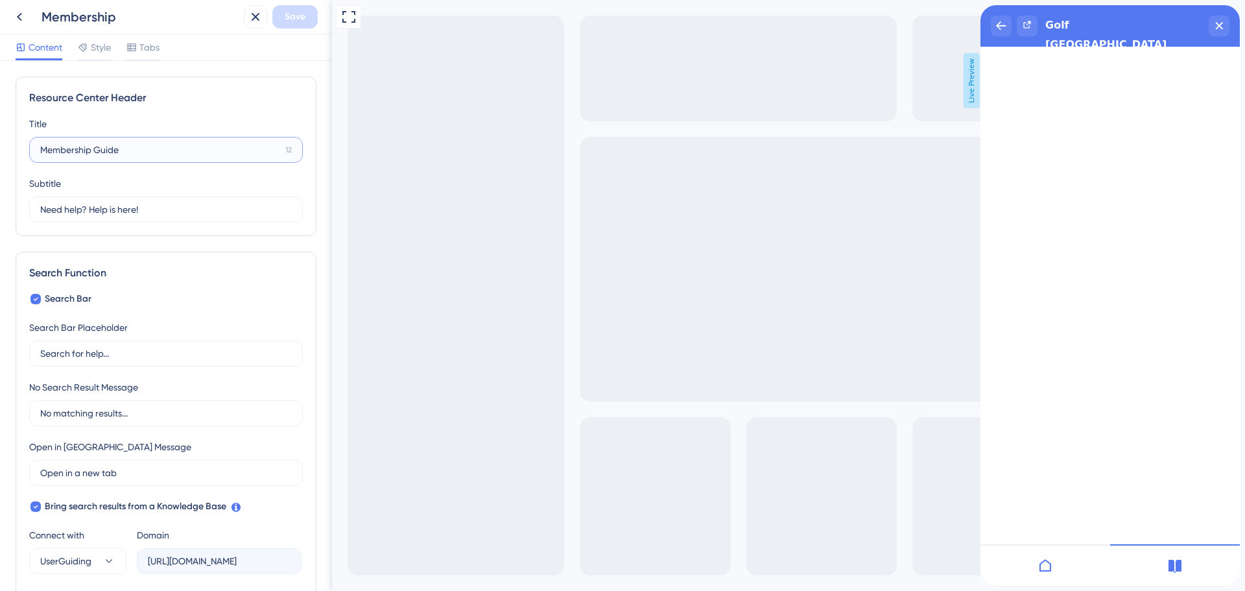
drag, startPoint x: 91, startPoint y: 150, endPoint x: 32, endPoint y: 153, distance: 58.4
click at [32, 153] on label "Membership Guide 12" at bounding box center [166, 150] width 274 height 26
type input "User Guide"
click at [463, 239] on div "Full Screen Preview Live Preview" at bounding box center [788, 295] width 913 height 591
click at [288, 14] on span "Save" at bounding box center [295, 17] width 21 height 16
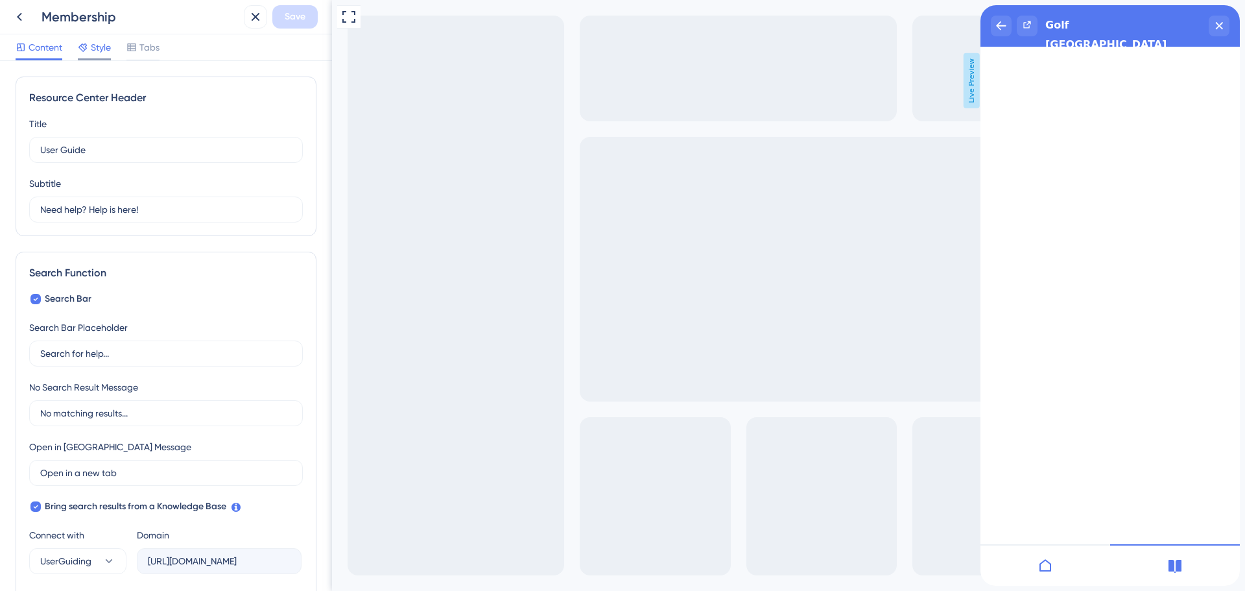
click at [95, 51] on span "Style" at bounding box center [101, 48] width 20 height 16
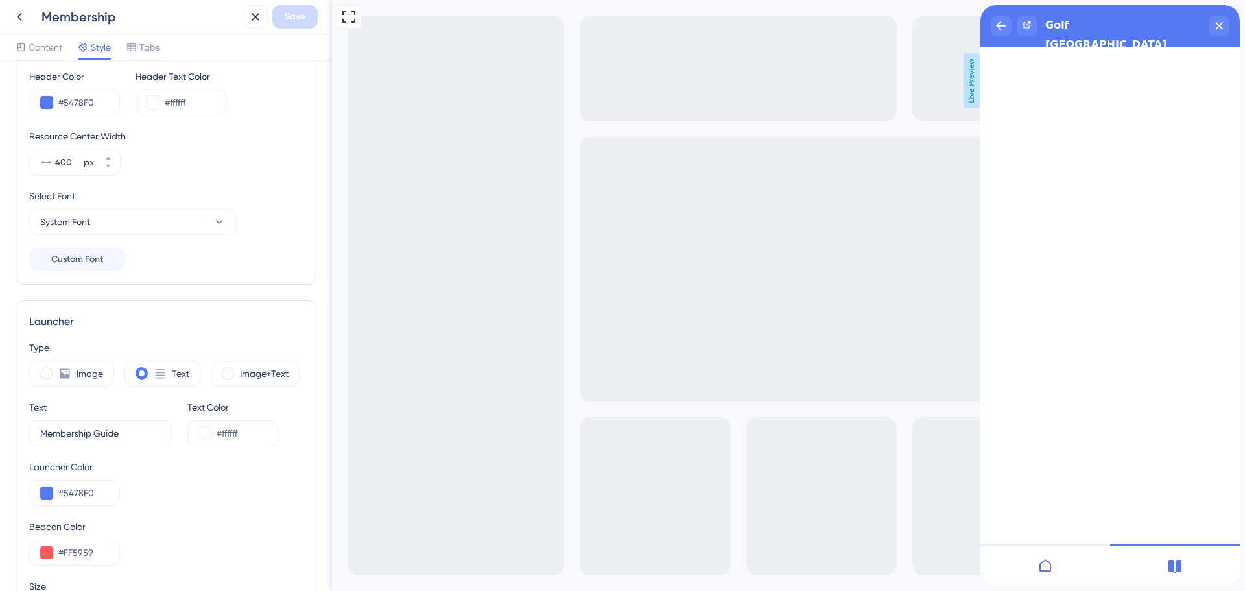
scroll to position [130, 0]
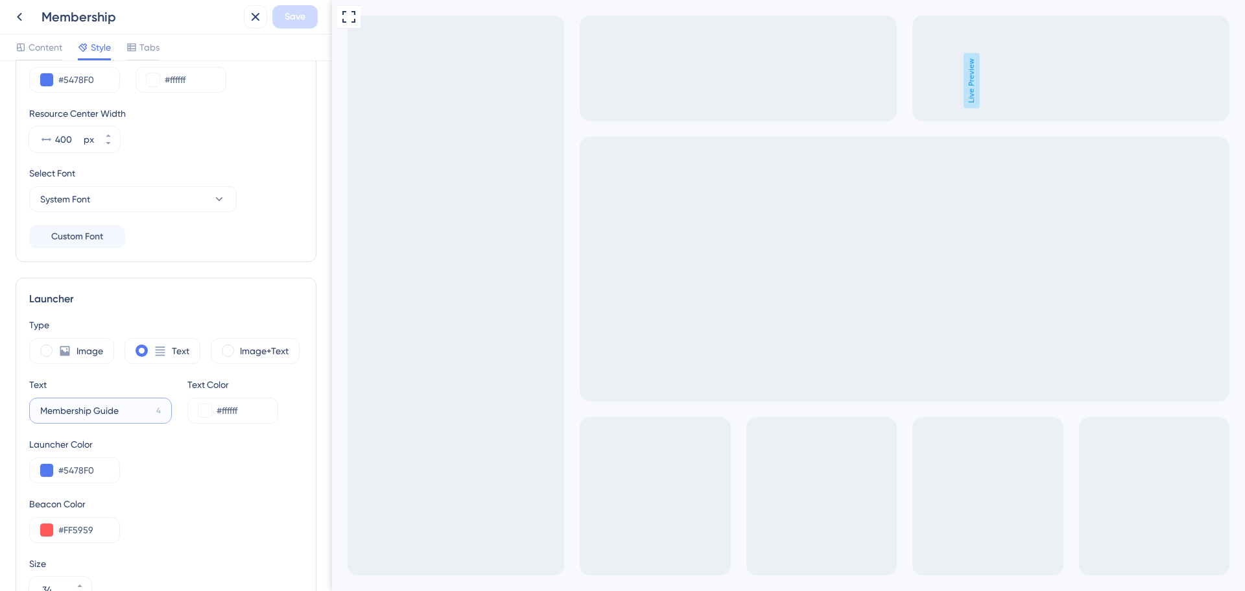
drag, startPoint x: 91, startPoint y: 411, endPoint x: 25, endPoint y: 405, distance: 66.4
click at [25, 405] on div "Launcher Type Image Text Image+Text Text Membership Guide 4 Text Color #ffffff …" at bounding box center [166, 507] width 301 height 458
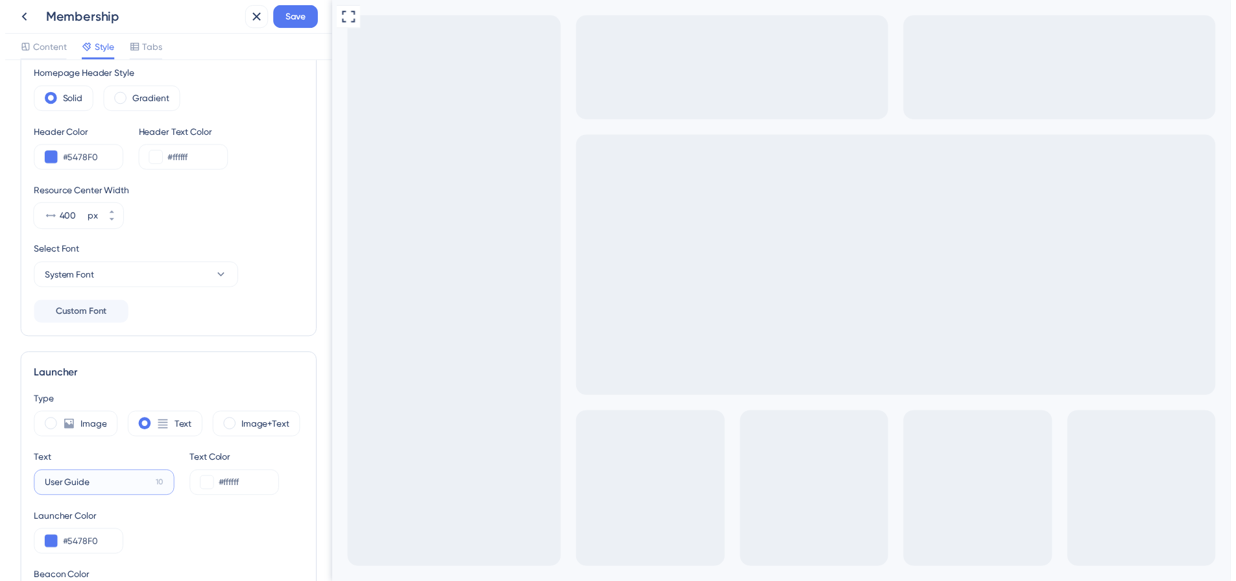
scroll to position [65, 0]
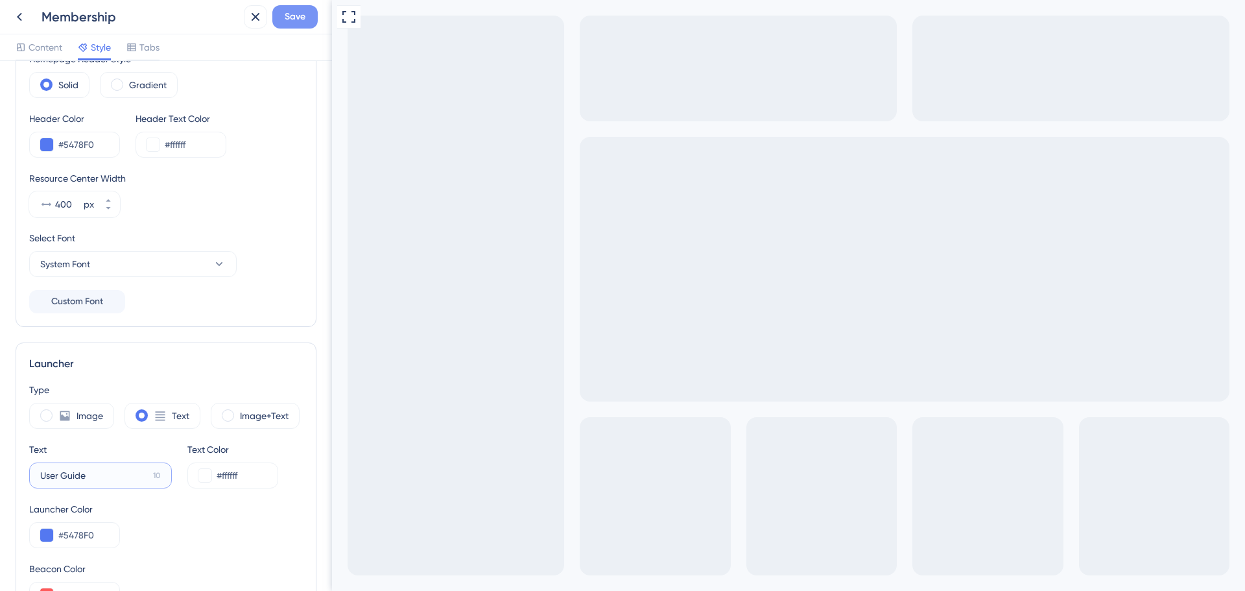
type input "User Guide"
click at [301, 18] on span "Save" at bounding box center [295, 17] width 21 height 16
click at [19, 19] on icon at bounding box center [19, 17] width 5 height 8
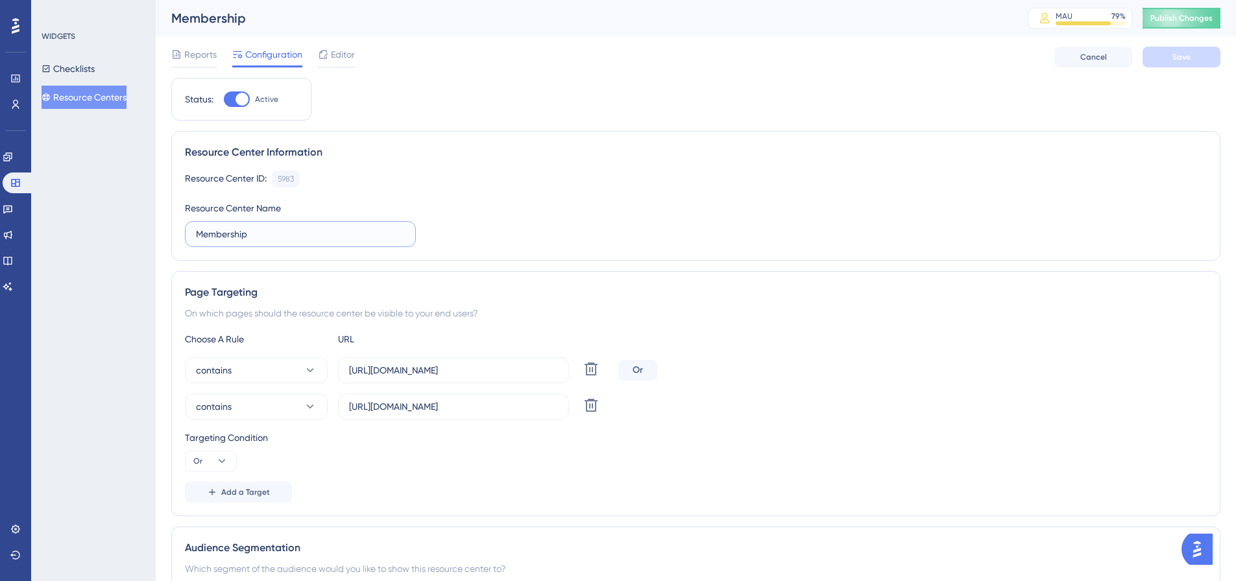
drag, startPoint x: 276, startPoint y: 231, endPoint x: 187, endPoint y: 223, distance: 89.8
click at [187, 223] on label "Membership" at bounding box center [300, 234] width 231 height 26
type input "GA Connect User Guide"
click at [1189, 58] on span "Save" at bounding box center [1181, 57] width 18 height 10
click at [1199, 12] on button "Publish Changes" at bounding box center [1181, 18] width 78 height 21
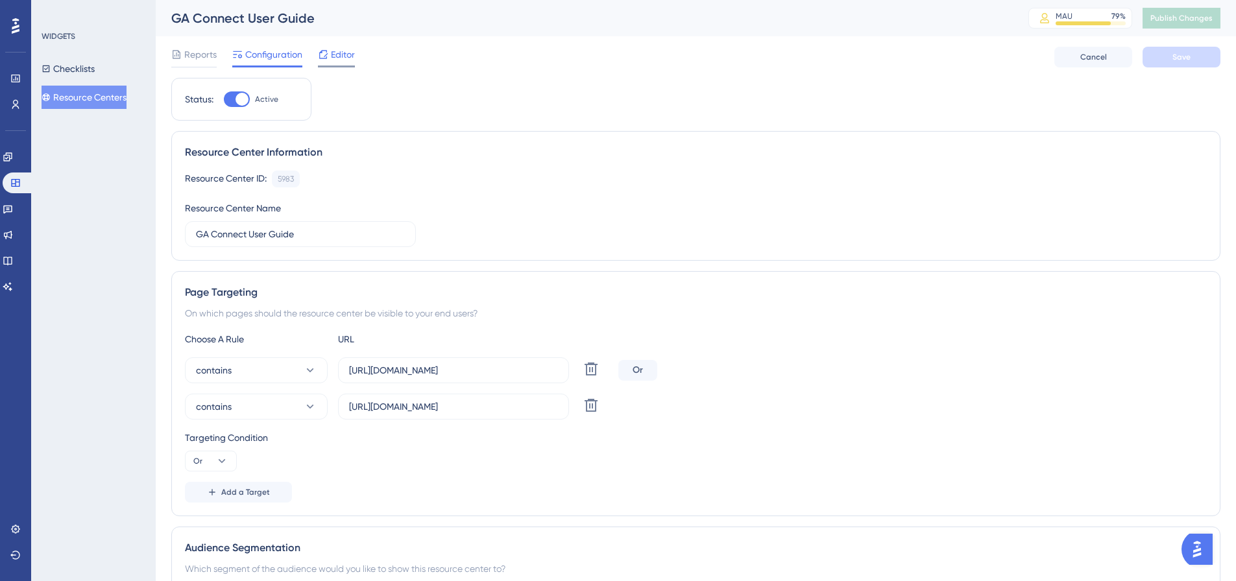
click at [340, 54] on span "Editor" at bounding box center [343, 55] width 24 height 16
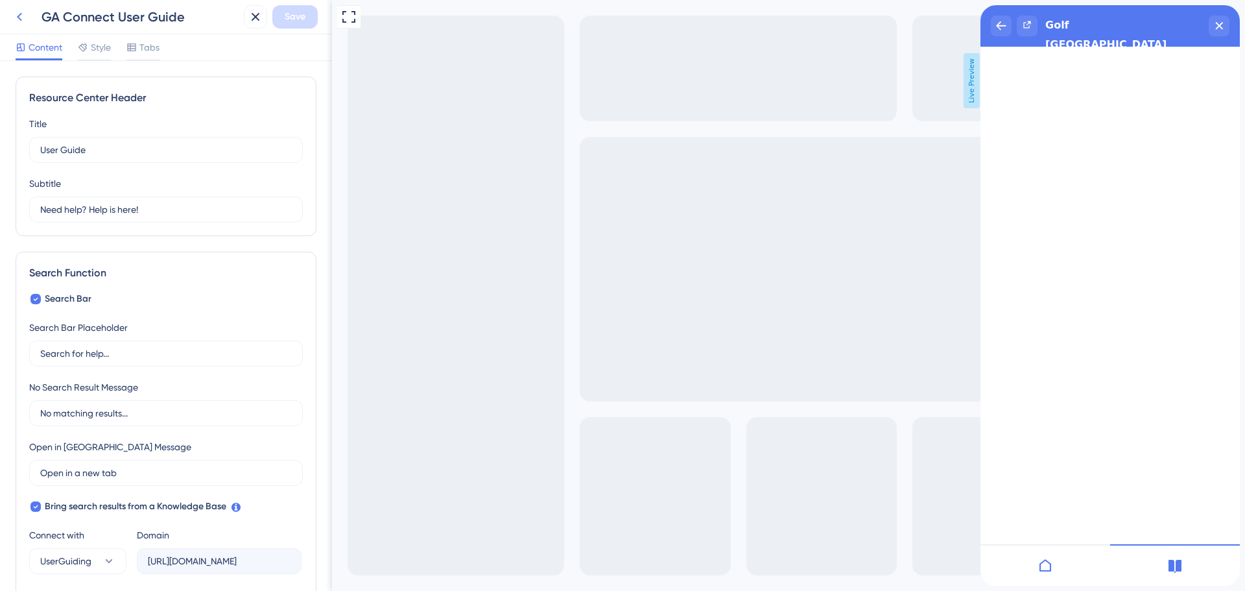
click at [23, 17] on icon at bounding box center [20, 17] width 16 height 16
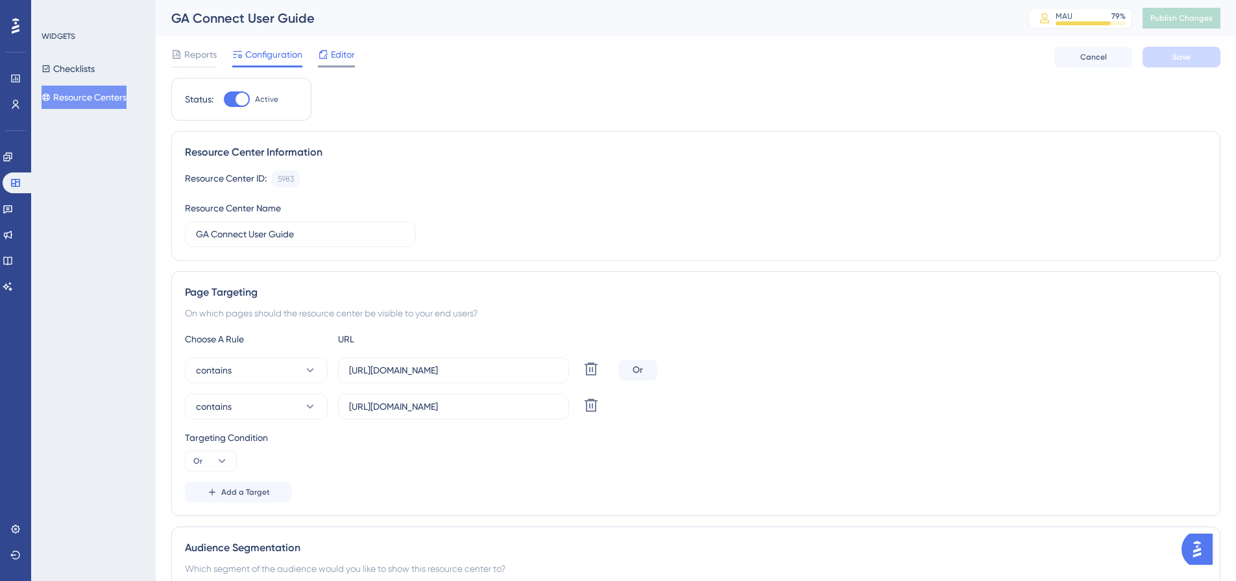
click at [342, 49] on span "Editor" at bounding box center [343, 55] width 24 height 16
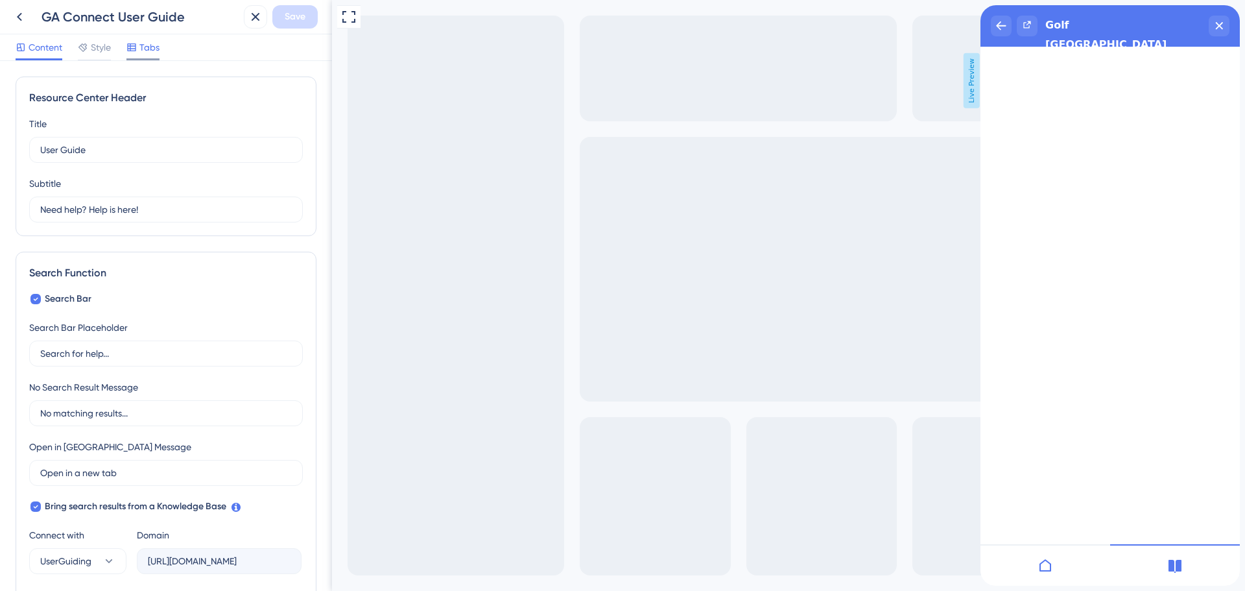
click at [139, 49] on div "Tabs" at bounding box center [142, 48] width 33 height 16
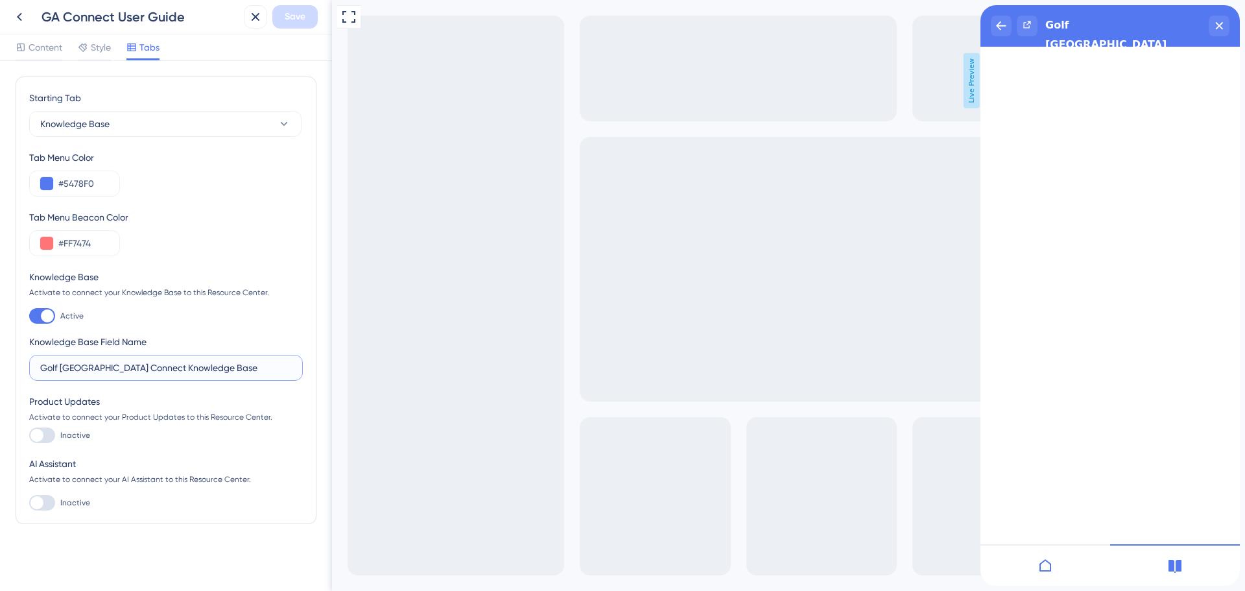
click at [234, 373] on input "Golf [GEOGRAPHIC_DATA] Connect Knowledge Base" at bounding box center [166, 368] width 252 height 14
type input "Golf [GEOGRAPHIC_DATA] Connect"
click at [292, 23] on span "Save" at bounding box center [295, 17] width 21 height 16
click at [33, 44] on span "Content" at bounding box center [46, 48] width 34 height 16
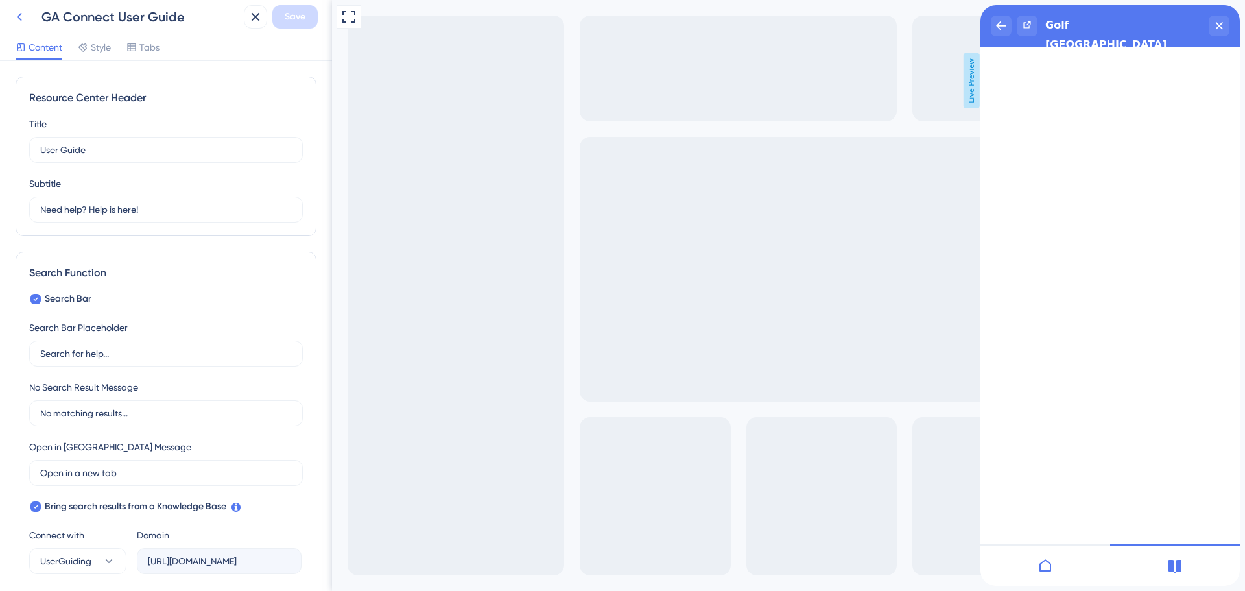
click at [22, 19] on icon at bounding box center [20, 17] width 16 height 16
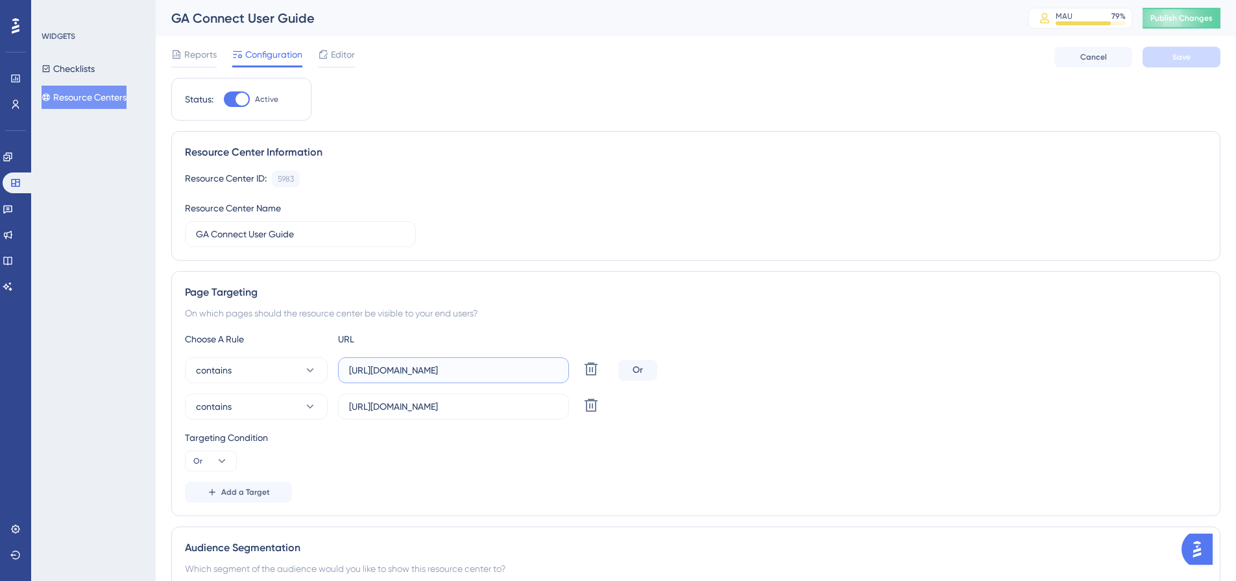
click at [497, 371] on input "[URL][DOMAIN_NAME]" at bounding box center [453, 370] width 209 height 14
click at [589, 403] on icon at bounding box center [591, 406] width 16 height 16
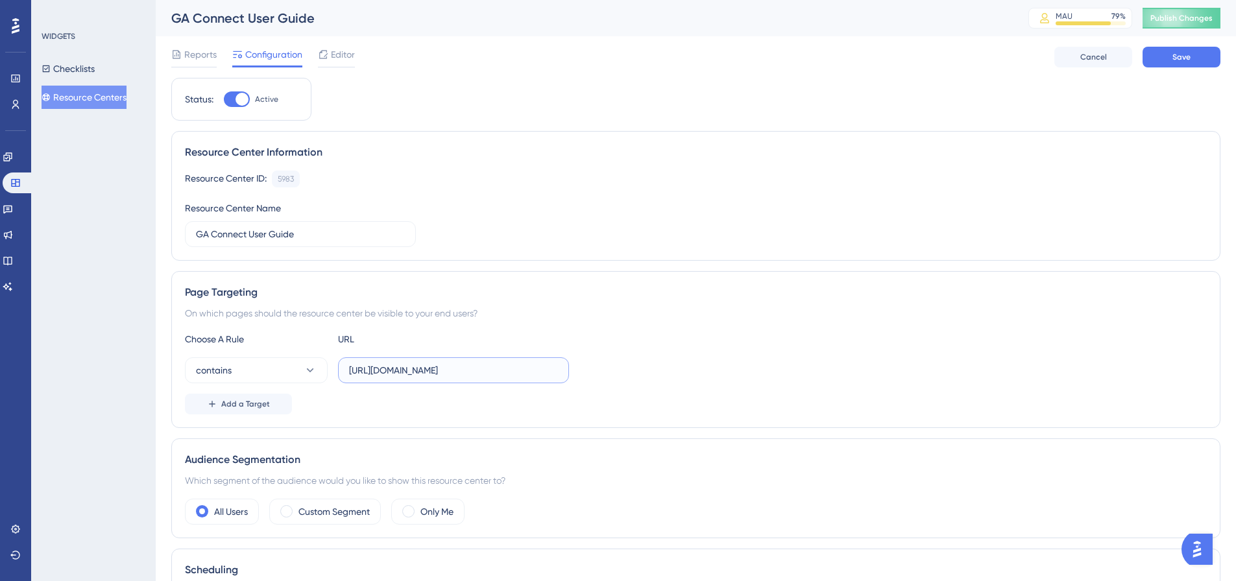
click at [499, 373] on input "[URL][DOMAIN_NAME]" at bounding box center [453, 370] width 209 height 14
type input "[URL][DOMAIN_NAME]"
click at [1200, 58] on button "Save" at bounding box center [1181, 57] width 78 height 21
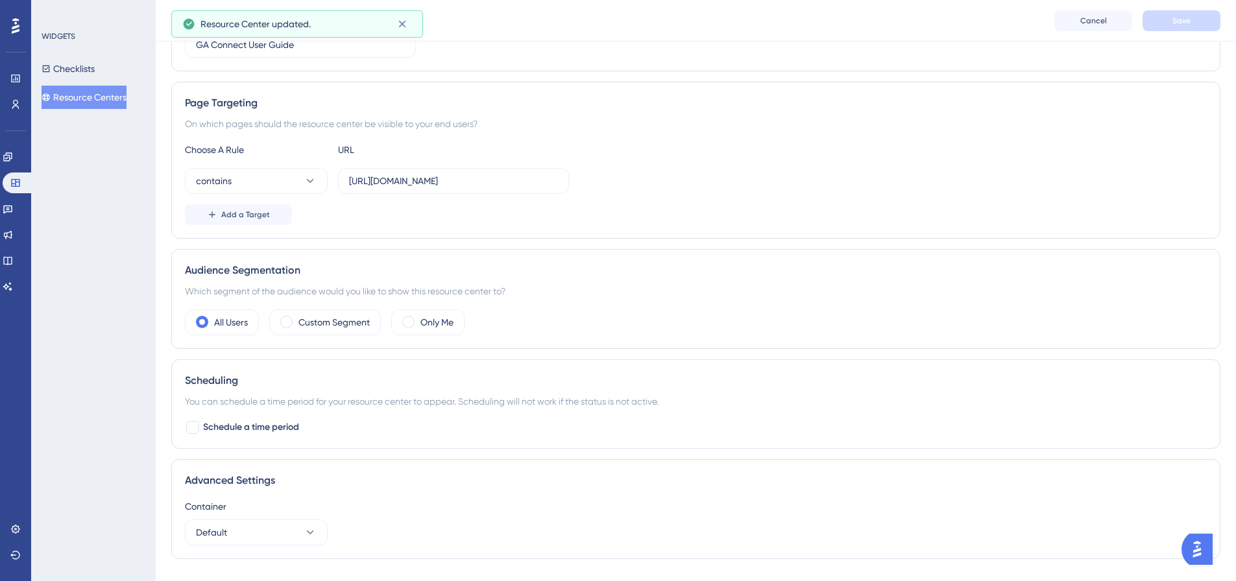
scroll to position [250, 0]
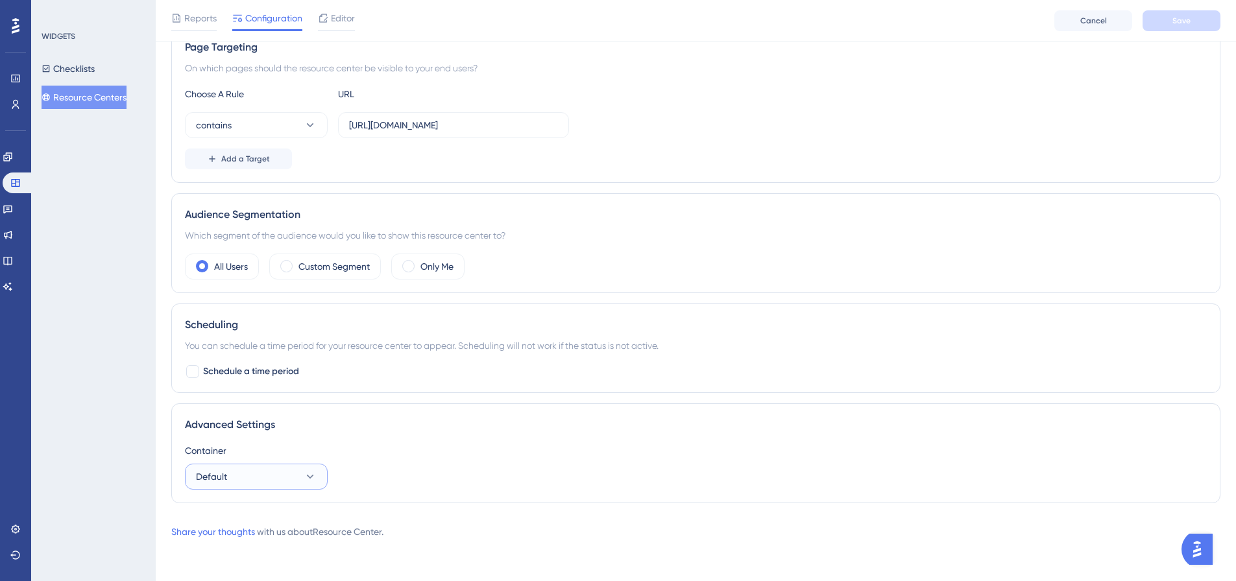
click at [284, 473] on button "Default" at bounding box center [256, 477] width 143 height 26
click at [281, 471] on button "Default" at bounding box center [256, 477] width 143 height 26
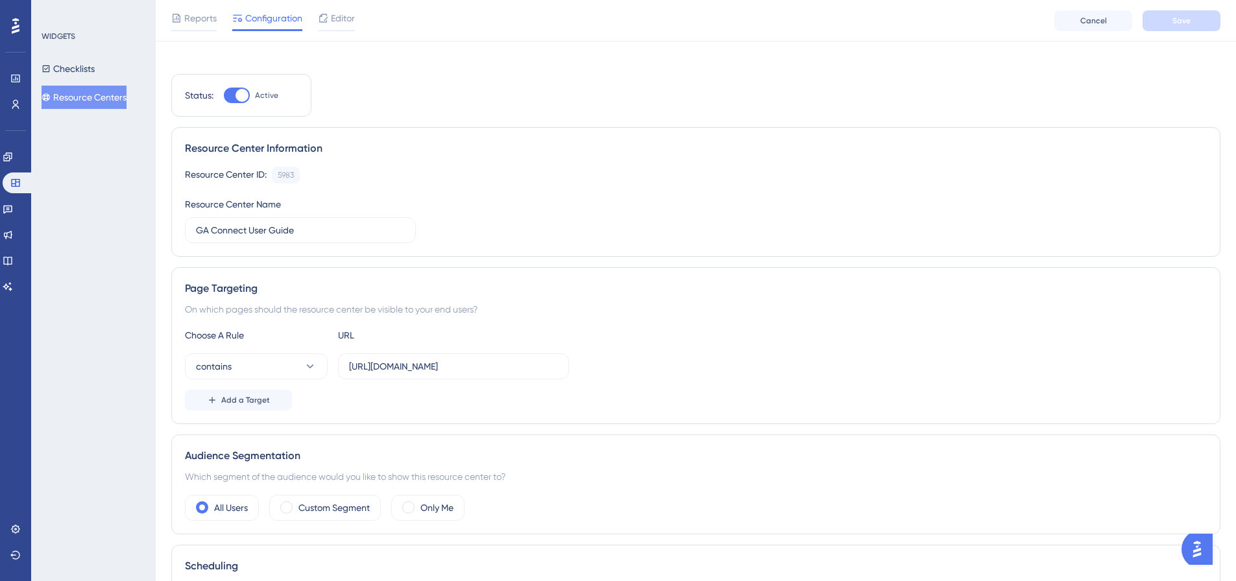
scroll to position [0, 0]
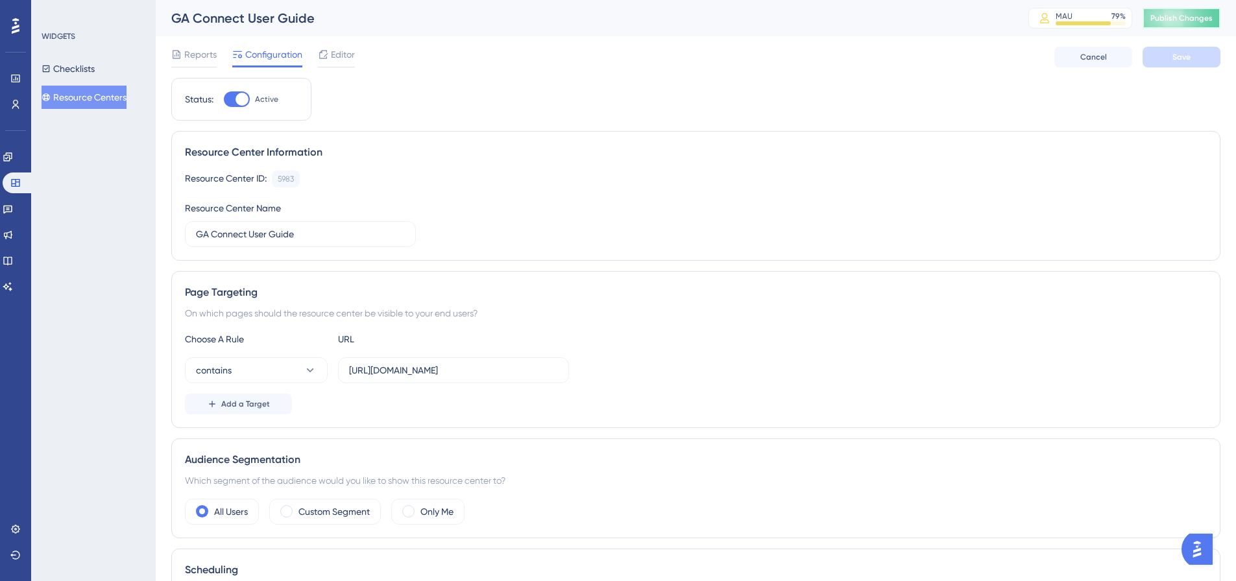
click at [1160, 18] on button "Publish Changes" at bounding box center [1181, 18] width 78 height 21
click at [86, 96] on button "Resource Centers" at bounding box center [84, 97] width 85 height 23
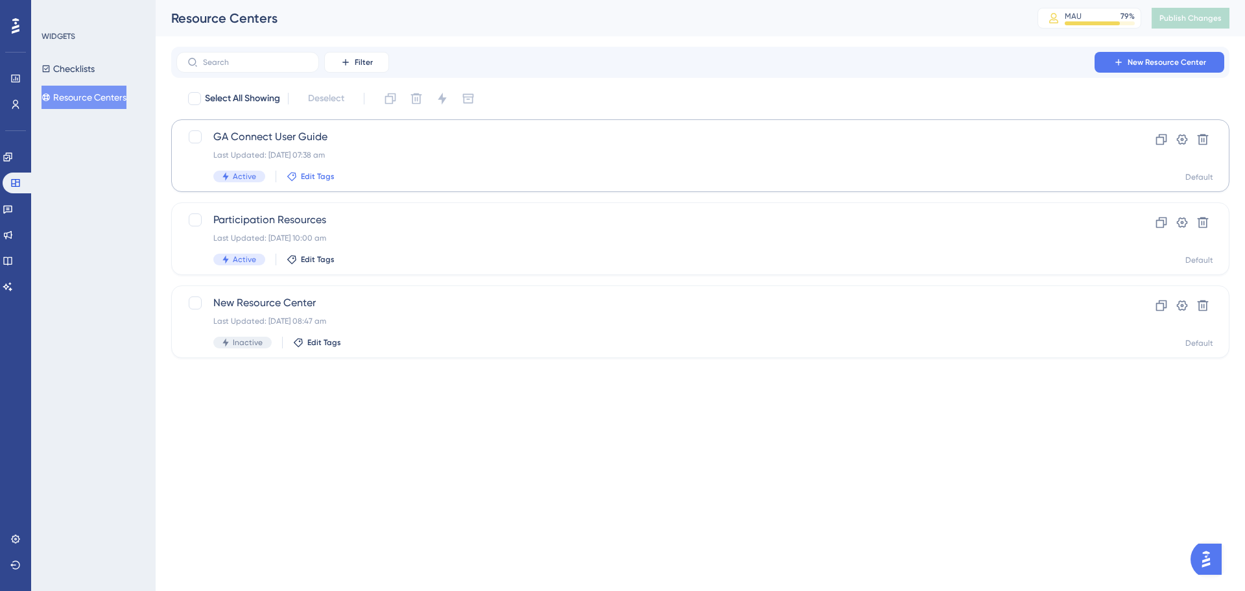
click at [325, 177] on span "Edit Tags" at bounding box center [318, 176] width 34 height 10
click at [494, 152] on div "Last Updated: [DATE] 07:38 am" at bounding box center [648, 155] width 870 height 10
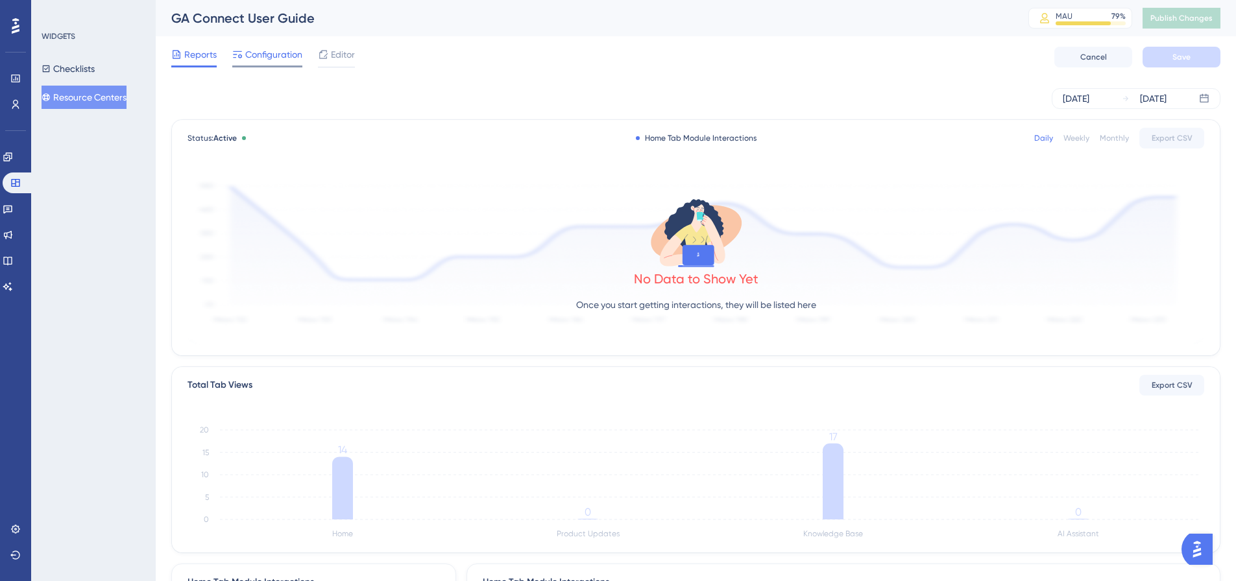
click at [261, 53] on span "Configuration" at bounding box center [273, 55] width 57 height 16
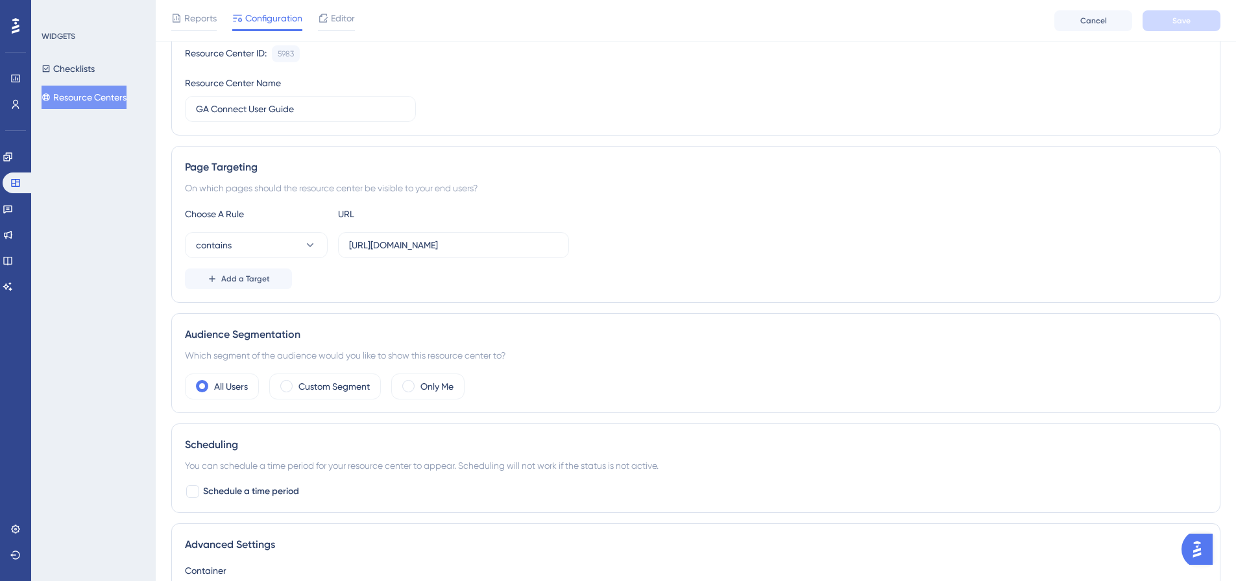
scroll to position [130, 0]
click at [340, 25] on span "Editor" at bounding box center [343, 18] width 24 height 16
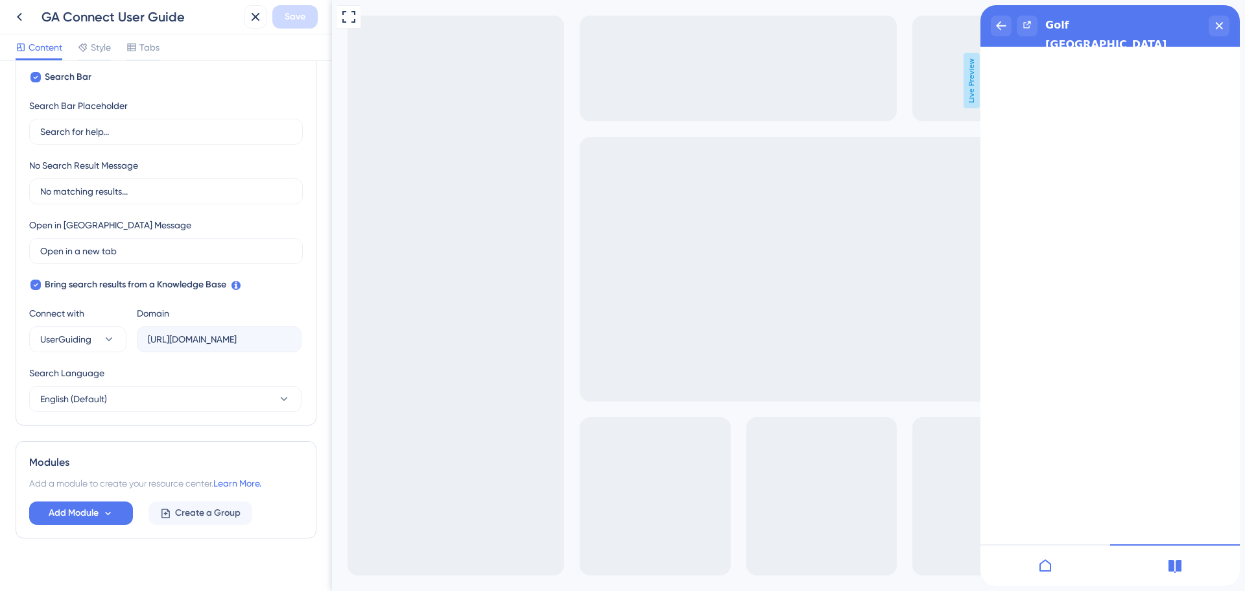
scroll to position [237, 0]
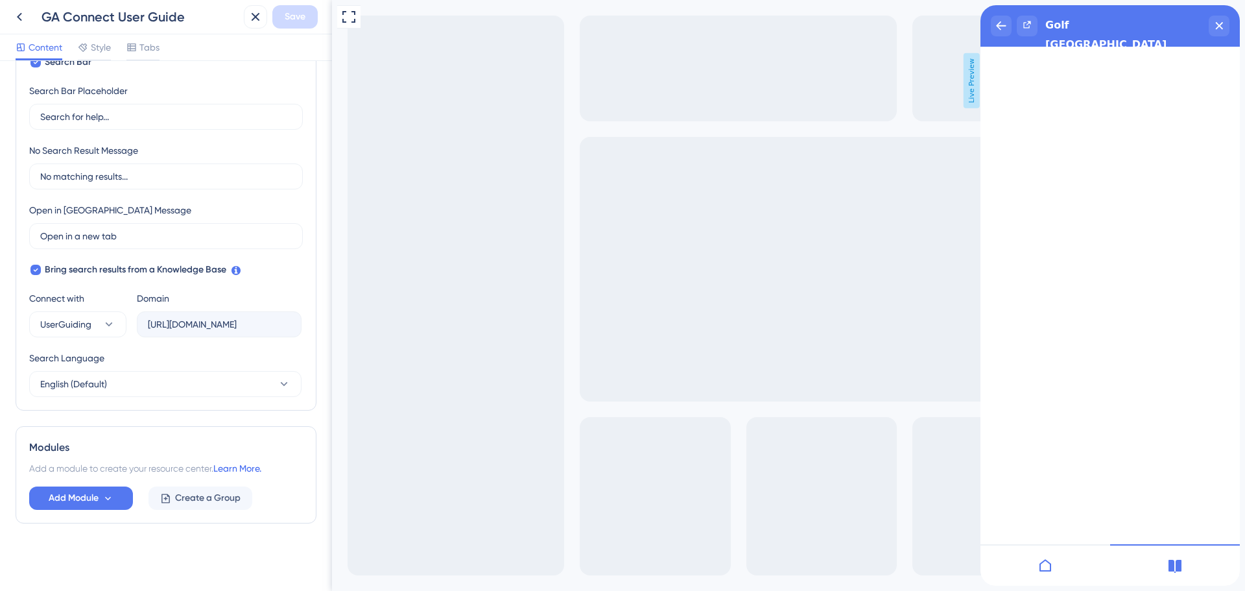
click at [238, 469] on link "Learn More." at bounding box center [237, 468] width 48 height 10
click at [86, 329] on span "UserGuiding" at bounding box center [65, 325] width 51 height 16
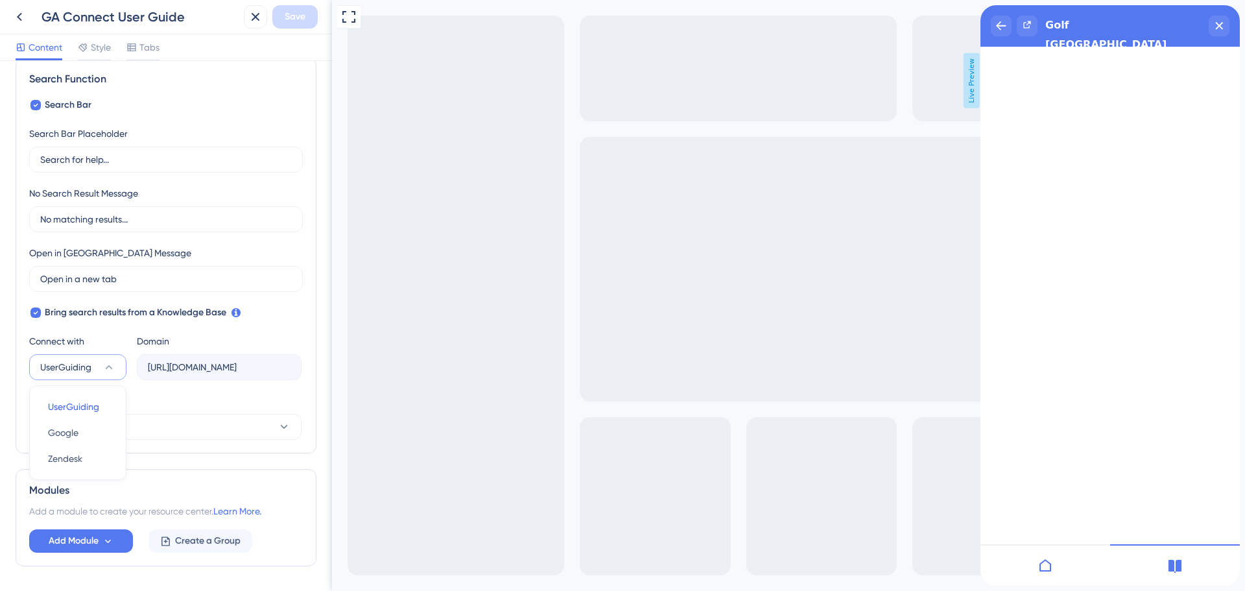
scroll to position [195, 0]
click at [66, 433] on span "Google" at bounding box center [63, 432] width 30 height 16
click at [164, 363] on input "text" at bounding box center [219, 366] width 143 height 14
paste input "[URL][DOMAIN_NAME]"
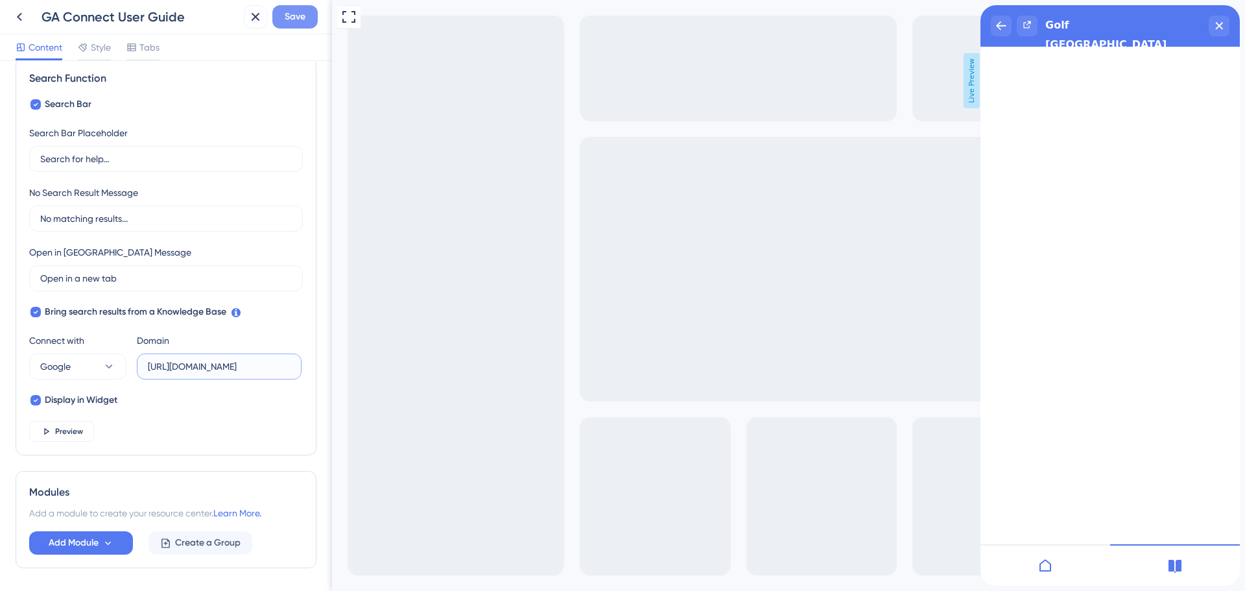
type input "[URL][DOMAIN_NAME]"
click at [301, 21] on span "Save" at bounding box center [295, 17] width 21 height 16
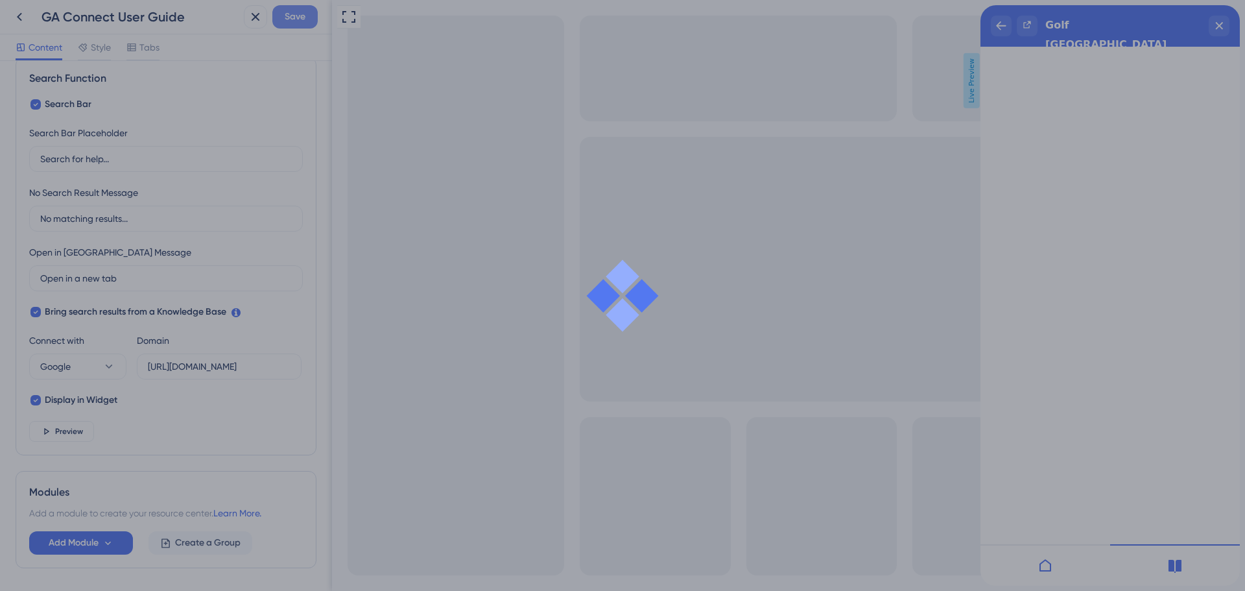
scroll to position [0, 0]
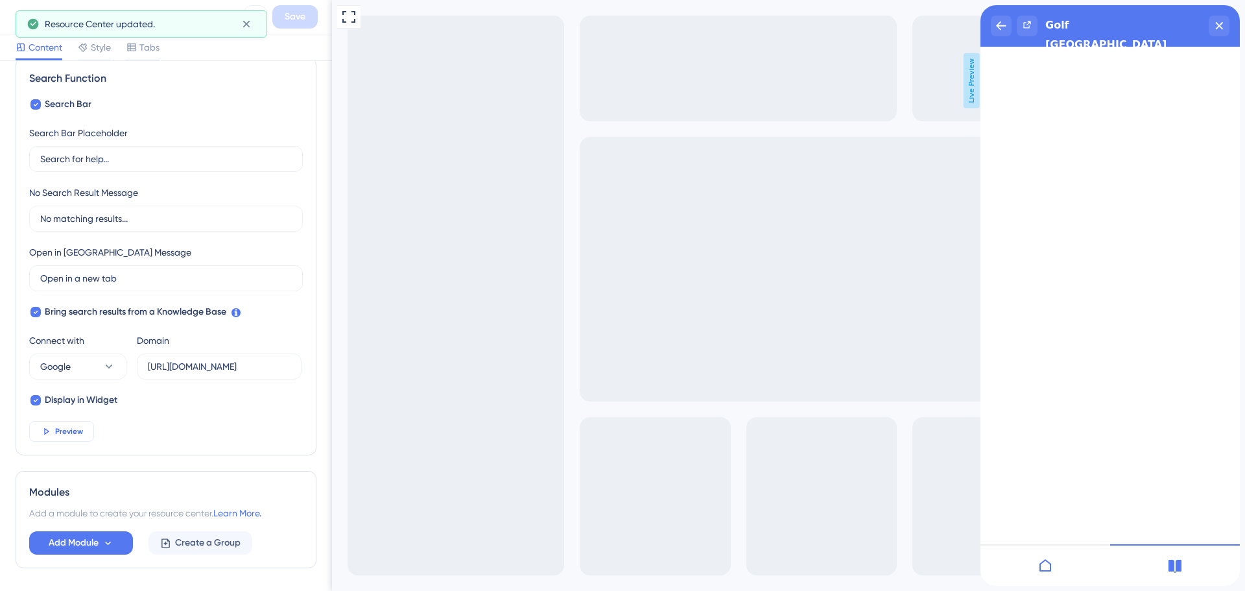
click at [56, 429] on span "Preview" at bounding box center [69, 431] width 28 height 10
click at [1023, 25] on icon "Resource Center Header" at bounding box center [1027, 24] width 10 height 10
click at [1028, 25] on icon "Resource Center Header" at bounding box center [1026, 24] width 7 height 7
click at [996, 29] on icon "back to header" at bounding box center [1001, 26] width 10 height 10
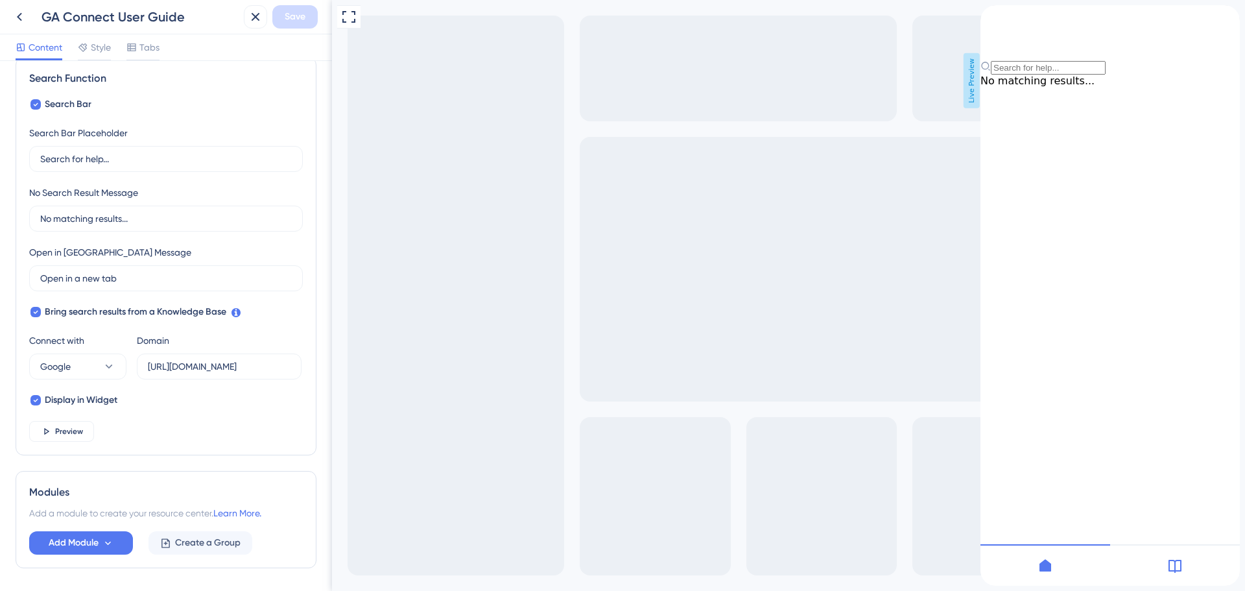
click at [1171, 564] on icon at bounding box center [1175, 566] width 16 height 16
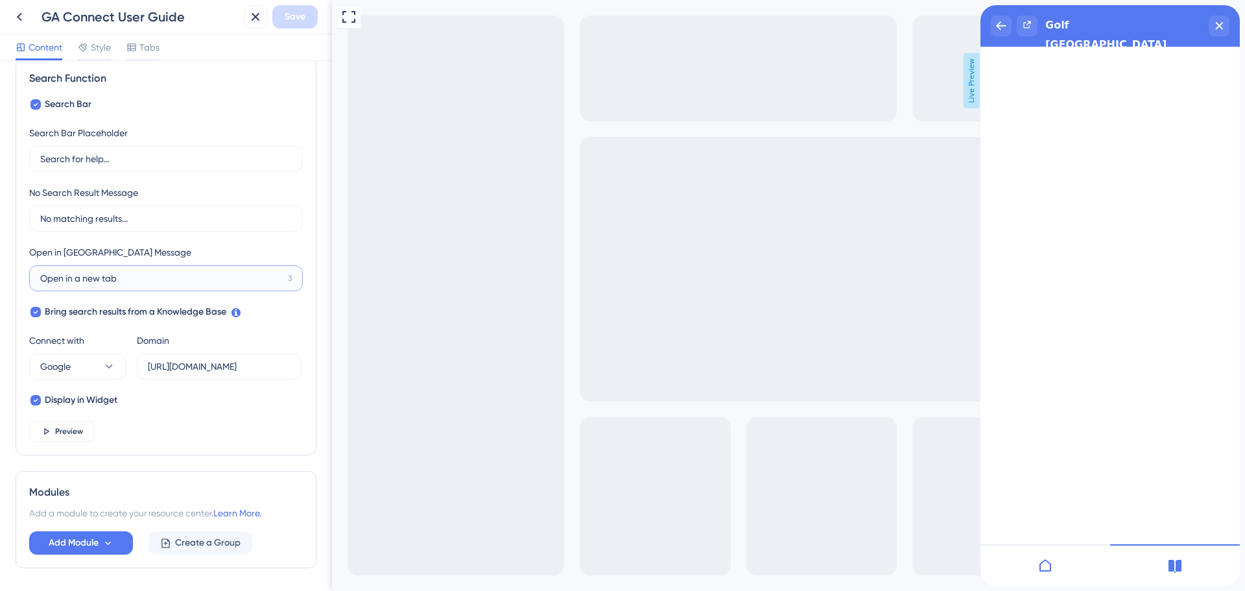
click at [161, 278] on input "Open in a new tab" at bounding box center [161, 278] width 243 height 14
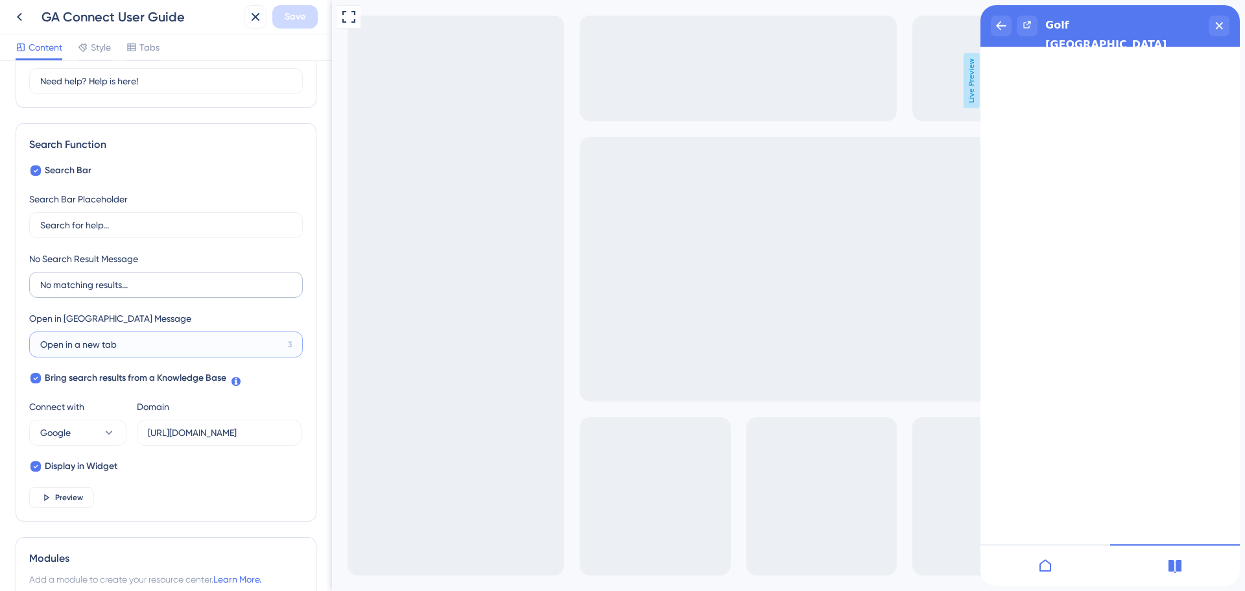
scroll to position [65, 0]
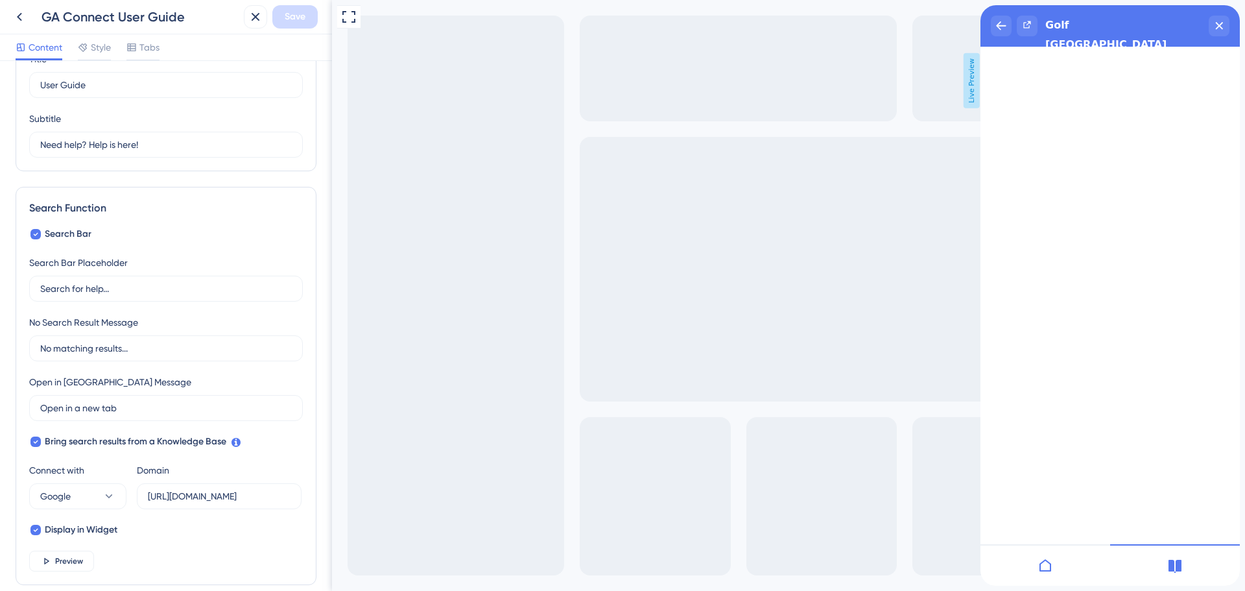
click at [973, 72] on span "Live Preview" at bounding box center [972, 80] width 16 height 55
click at [973, 92] on span "Live Preview" at bounding box center [972, 80] width 16 height 55
click at [1224, 33] on div "close resource center" at bounding box center [1219, 26] width 21 height 21
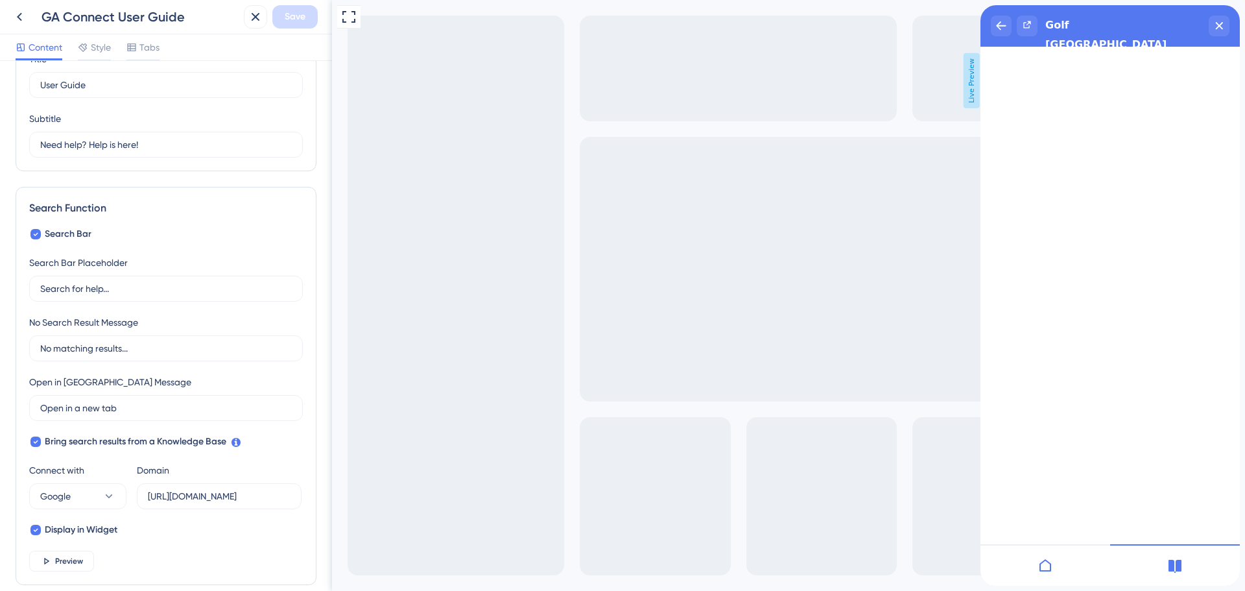
scroll to position [130, 0]
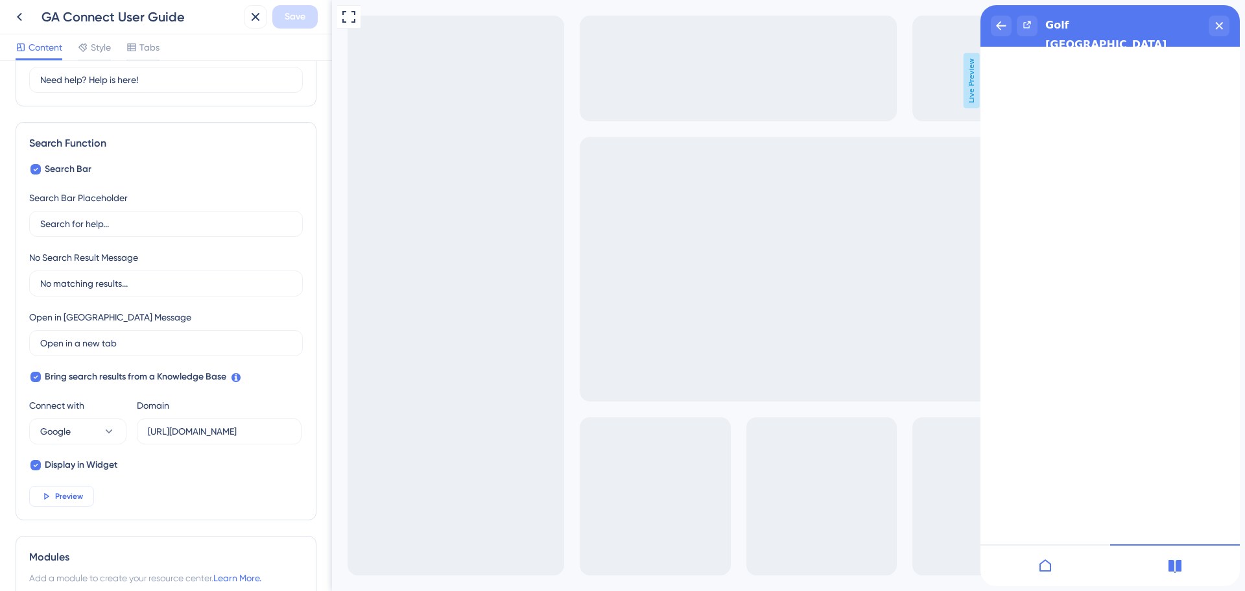
click at [75, 499] on span "Preview" at bounding box center [69, 496] width 28 height 10
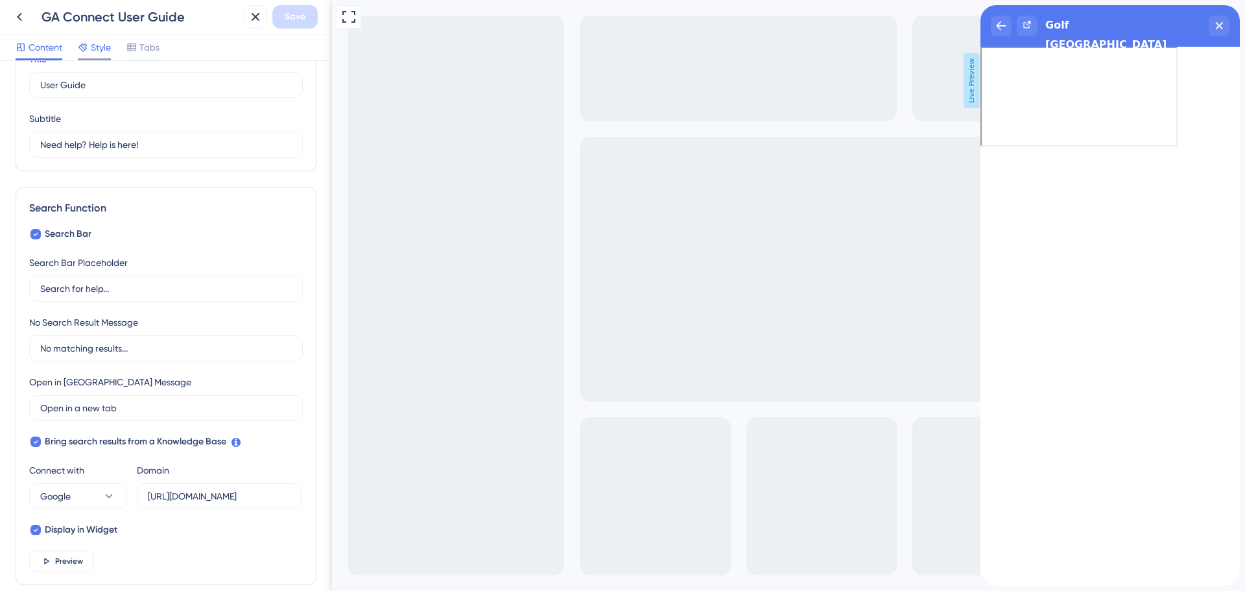
click at [89, 56] on div "Style" at bounding box center [94, 50] width 33 height 21
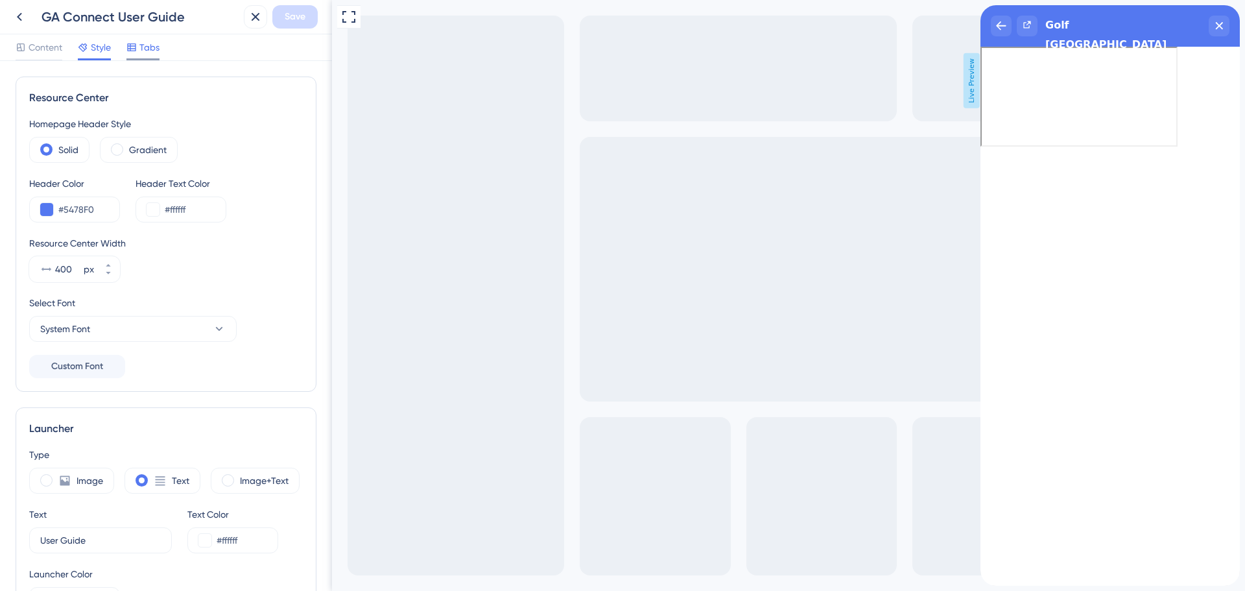
click at [142, 43] on span "Tabs" at bounding box center [149, 48] width 20 height 16
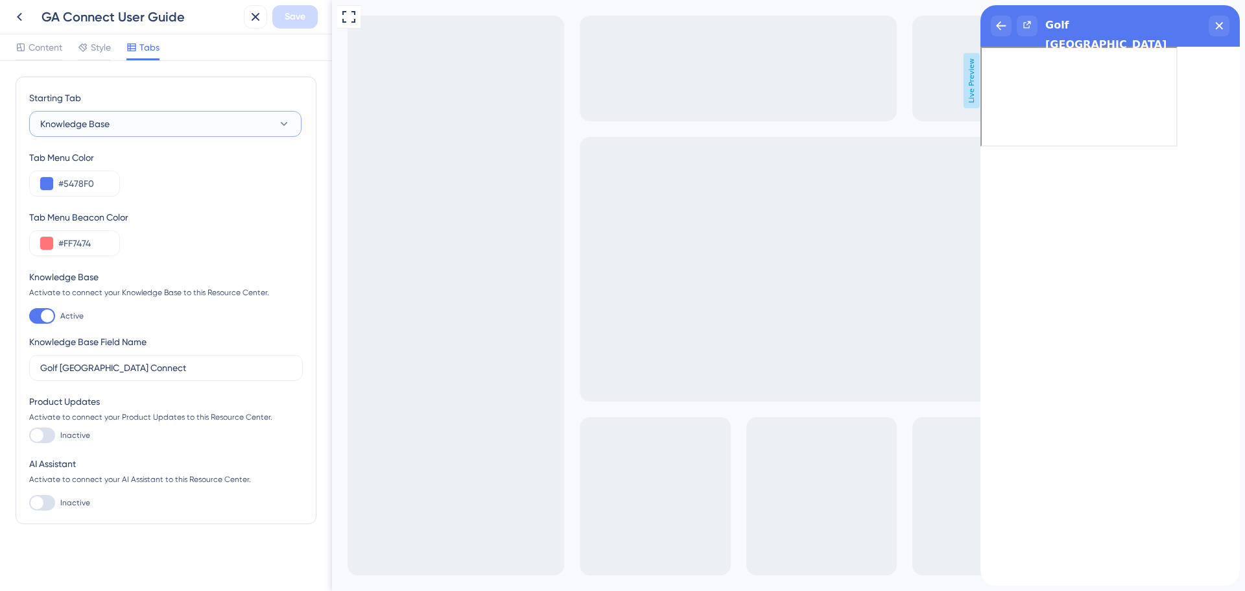
click at [280, 125] on icon at bounding box center [284, 123] width 13 height 13
click at [285, 125] on icon at bounding box center [284, 123] width 13 height 13
click at [285, 125] on icon at bounding box center [284, 124] width 7 height 4
click at [285, 125] on icon at bounding box center [284, 123] width 13 height 13
drag, startPoint x: 167, startPoint y: 365, endPoint x: -34, endPoint y: 359, distance: 201.2
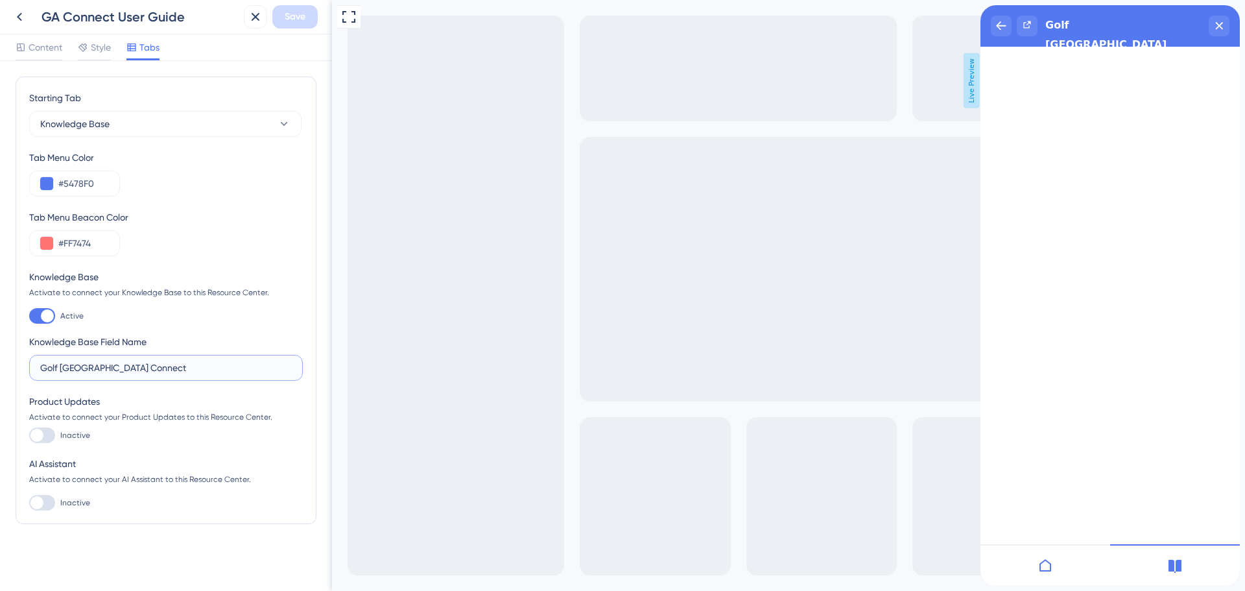
click at [0, 0] on html "GA Connect User Guide Save Content Style Tabs Starting Tab Knowledge Base Tab M…" at bounding box center [622, 0] width 1245 height 0
click at [1217, 29] on icon "close resource center" at bounding box center [1219, 26] width 8 height 8
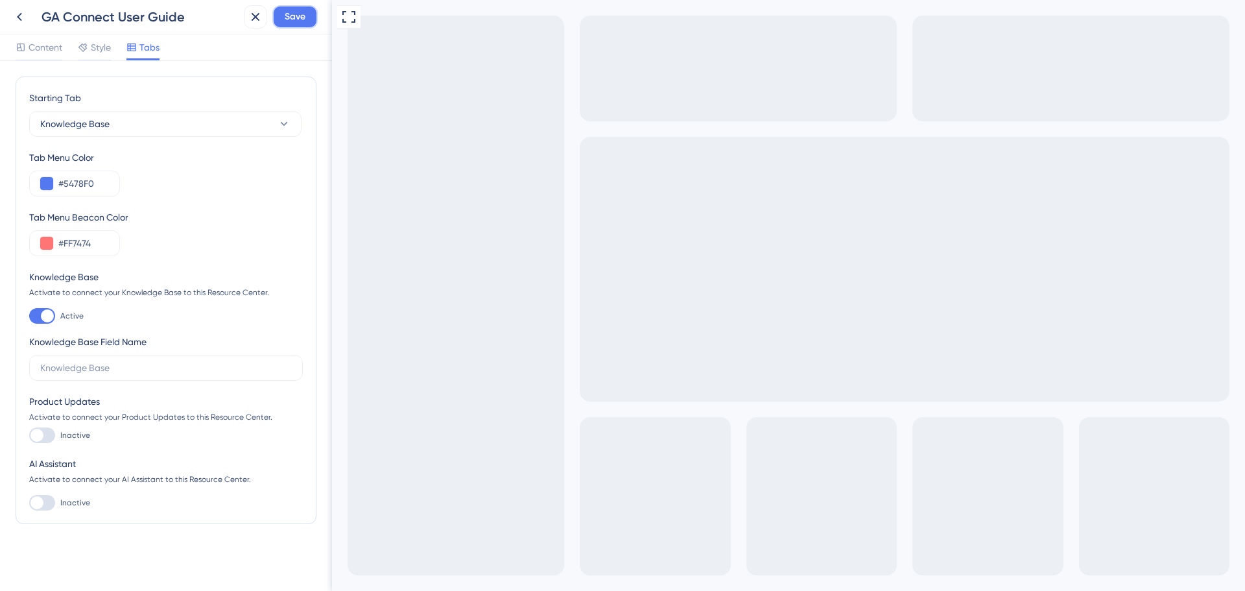
click at [300, 18] on span "Save" at bounding box center [295, 17] width 21 height 16
click at [64, 47] on div "Content Style Tabs" at bounding box center [88, 50] width 144 height 21
click at [45, 49] on span "Content" at bounding box center [46, 48] width 34 height 16
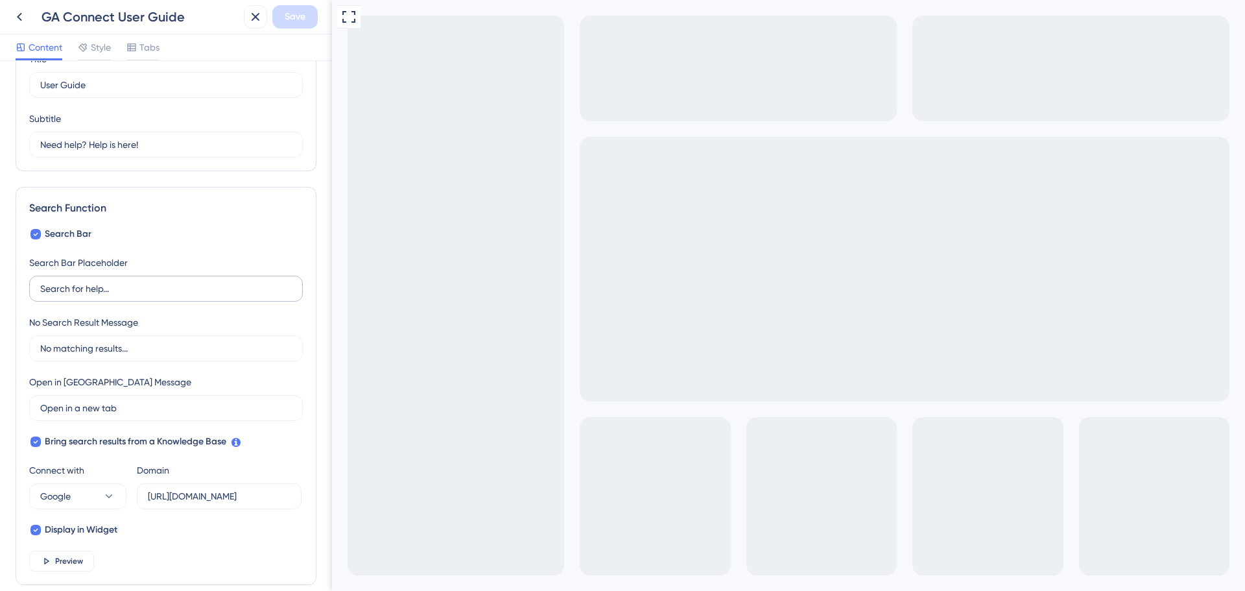
scroll to position [130, 0]
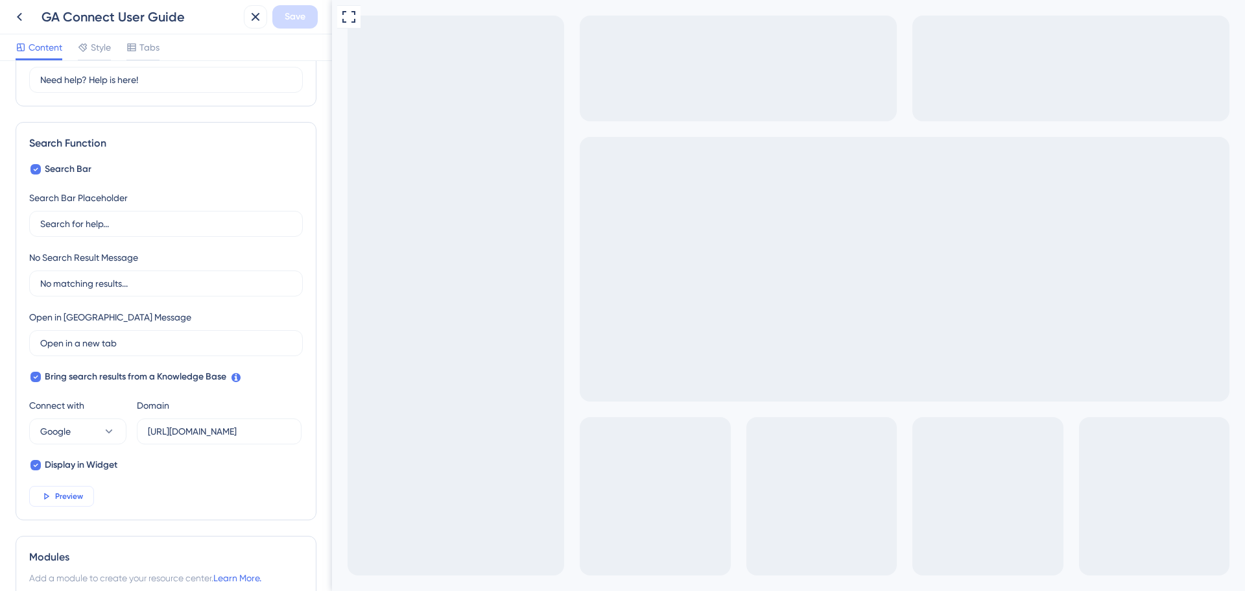
click at [62, 497] on span "Preview" at bounding box center [69, 496] width 28 height 10
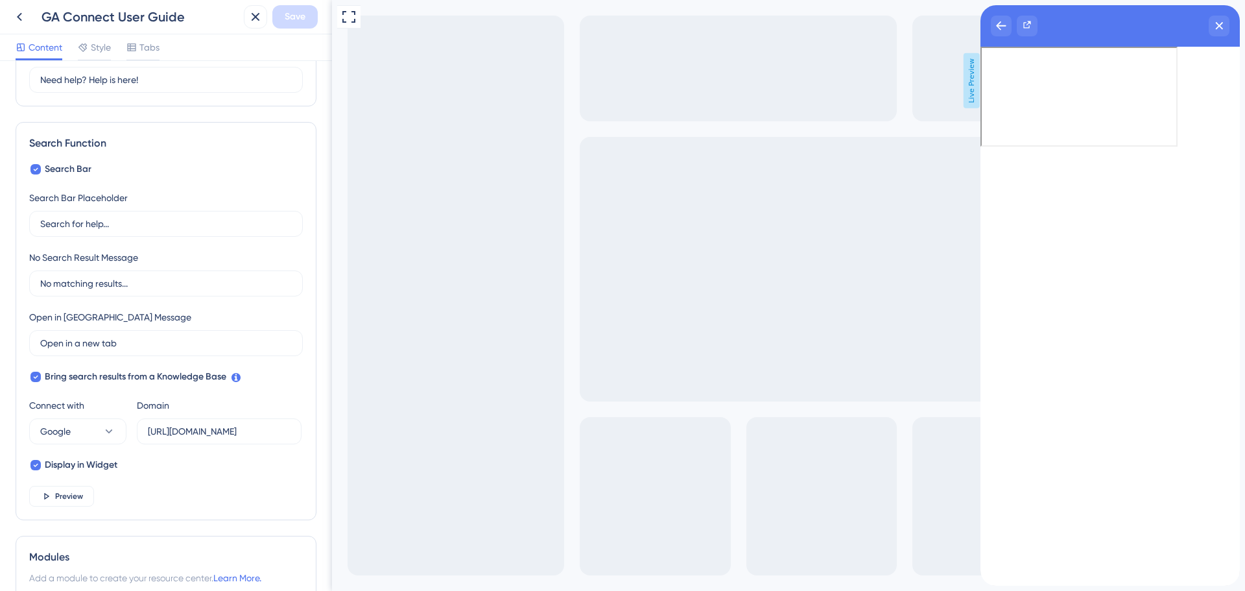
drag, startPoint x: 589, startPoint y: 15, endPoint x: 1241, endPoint y: 20, distance: 651.8
click at [1241, 20] on div "Full Screen Preview Live Preview" at bounding box center [788, 295] width 913 height 591
click at [1224, 25] on div "close resource center" at bounding box center [1219, 26] width 21 height 21
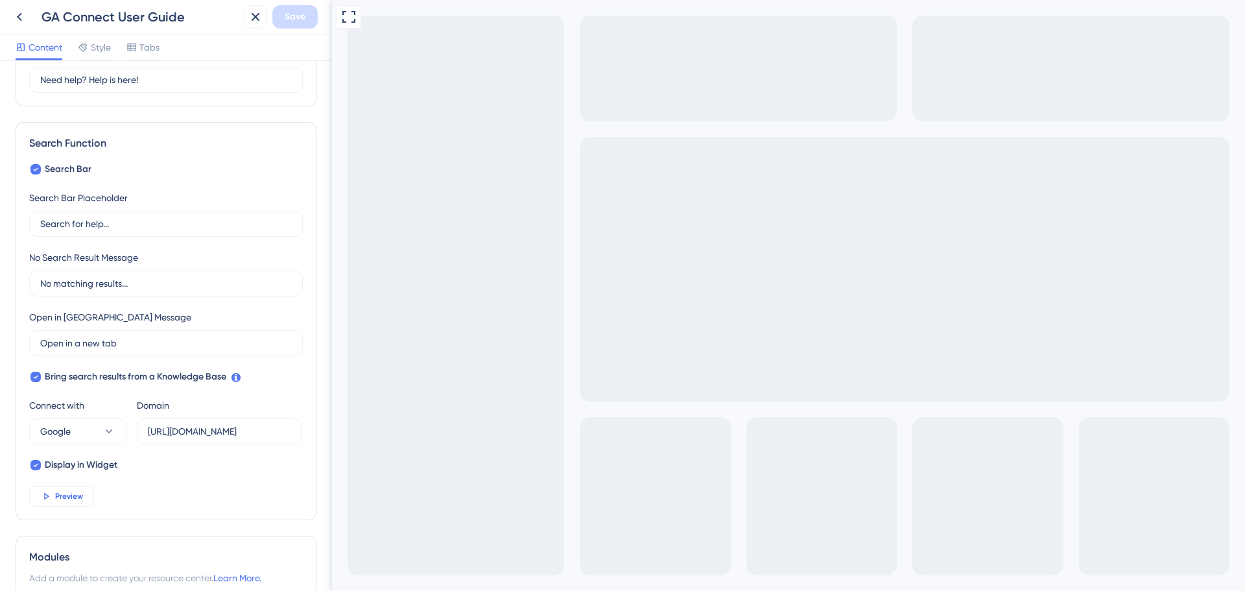
click at [75, 495] on span "Preview" at bounding box center [69, 496] width 28 height 10
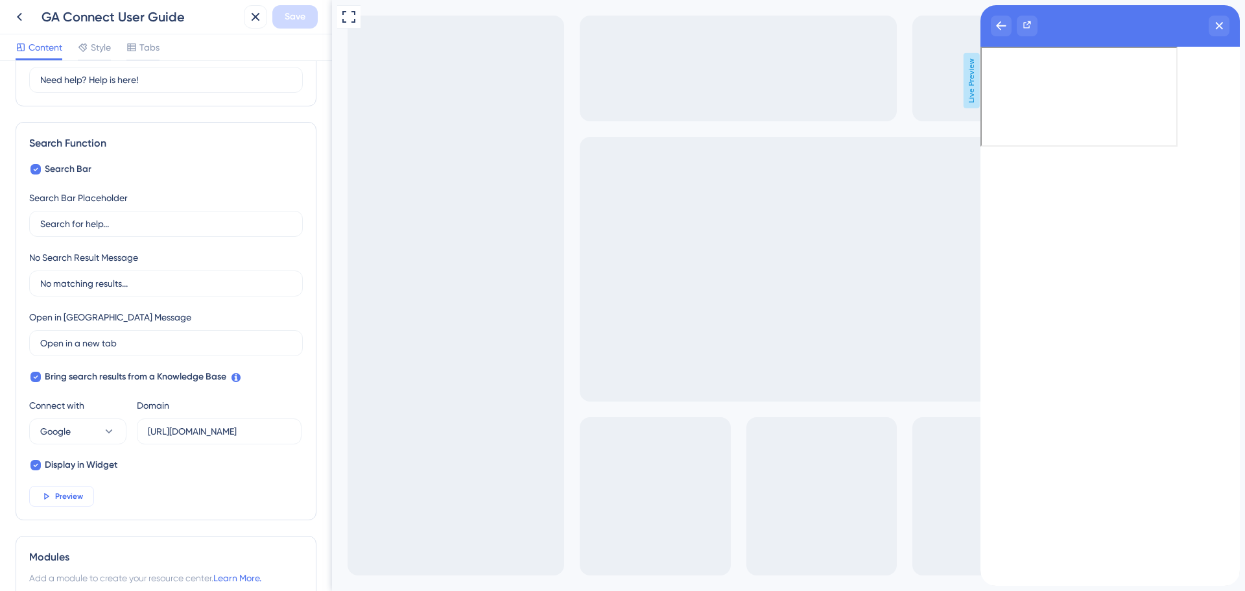
scroll to position [0, 0]
click at [62, 493] on span "Preview" at bounding box center [69, 496] width 28 height 10
click at [1219, 28] on icon "close resource center" at bounding box center [1219, 26] width 8 height 8
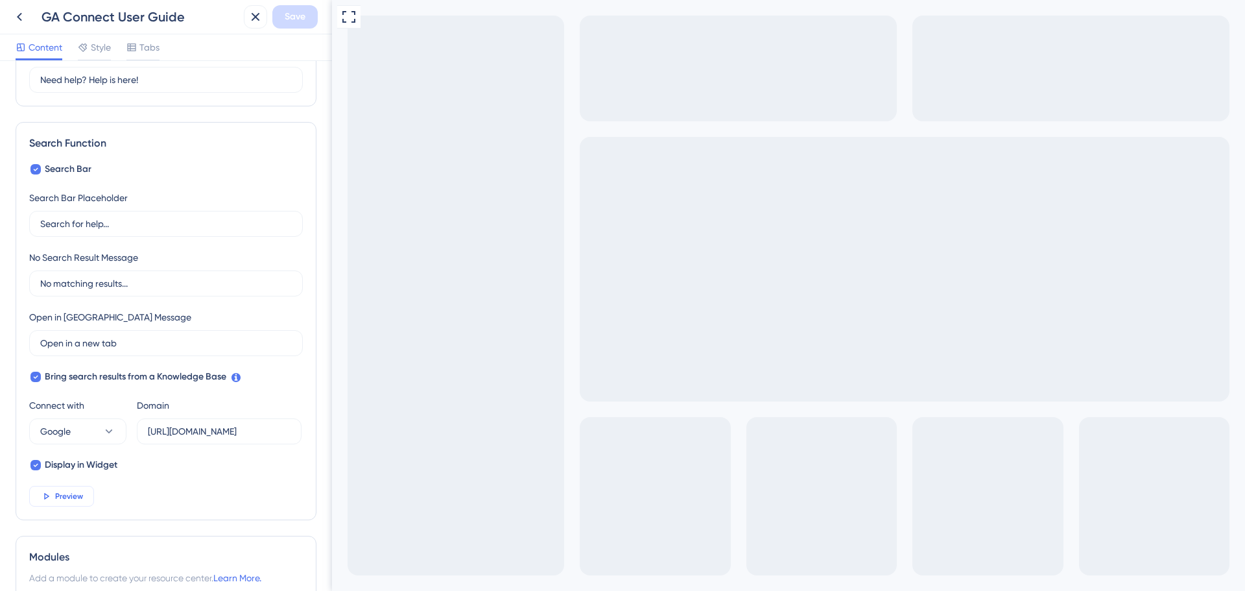
click at [71, 496] on span "Preview" at bounding box center [69, 496] width 28 height 10
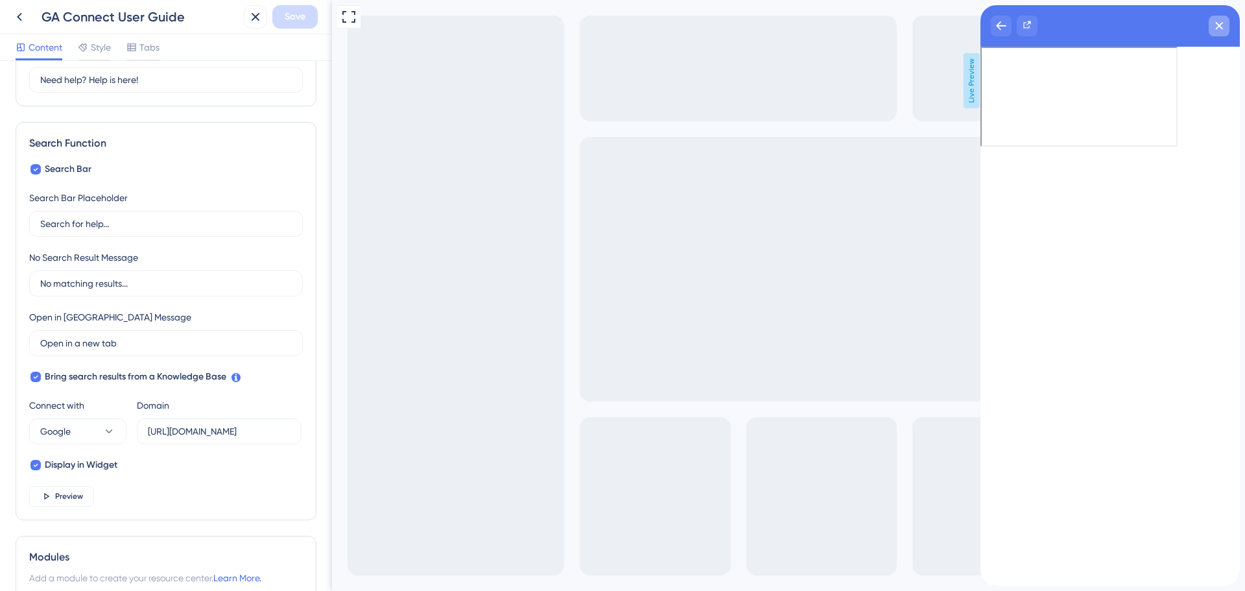
click at [1223, 24] on icon "close resource center" at bounding box center [1219, 26] width 8 height 8
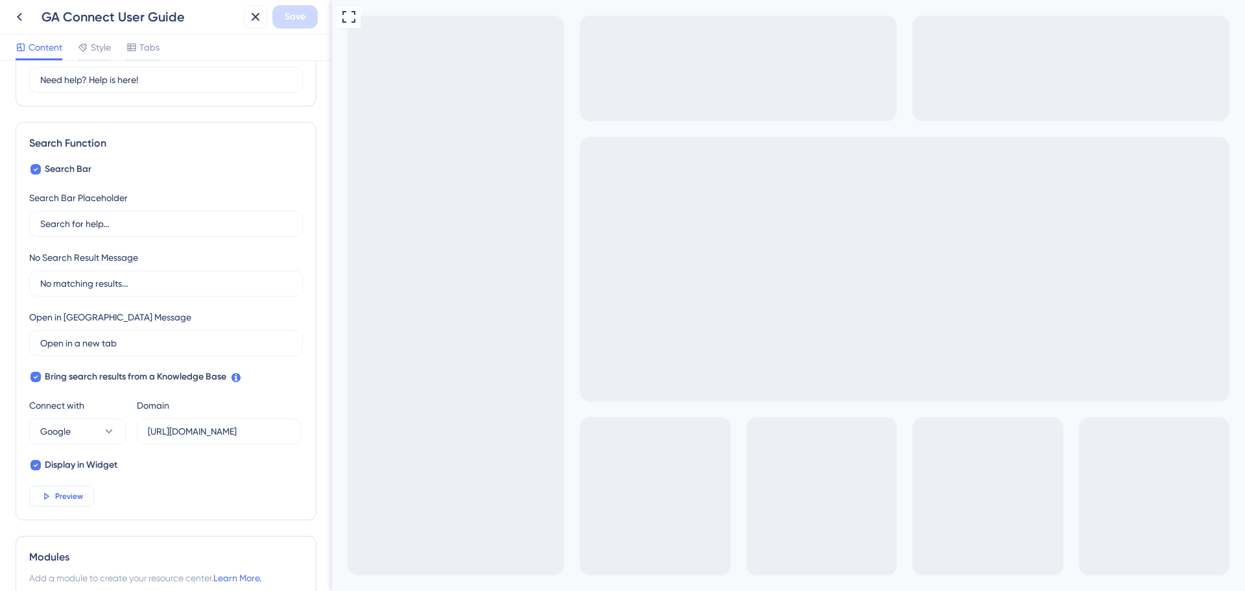
click at [69, 497] on span "Preview" at bounding box center [69, 496] width 28 height 10
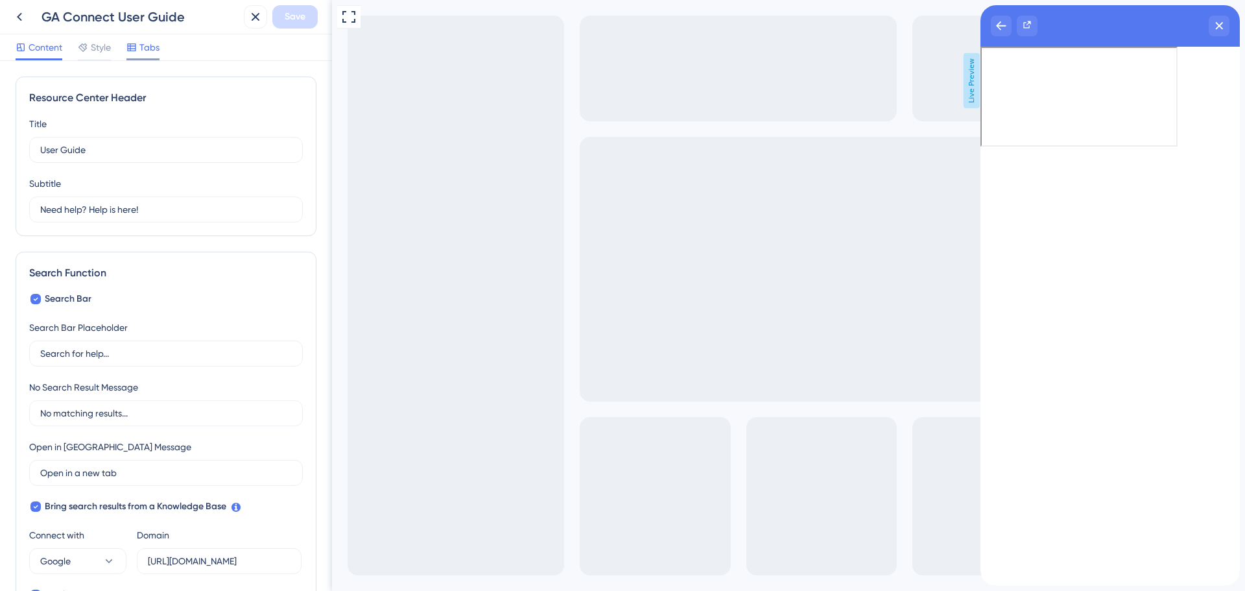
click at [137, 47] on icon at bounding box center [131, 47] width 10 height 10
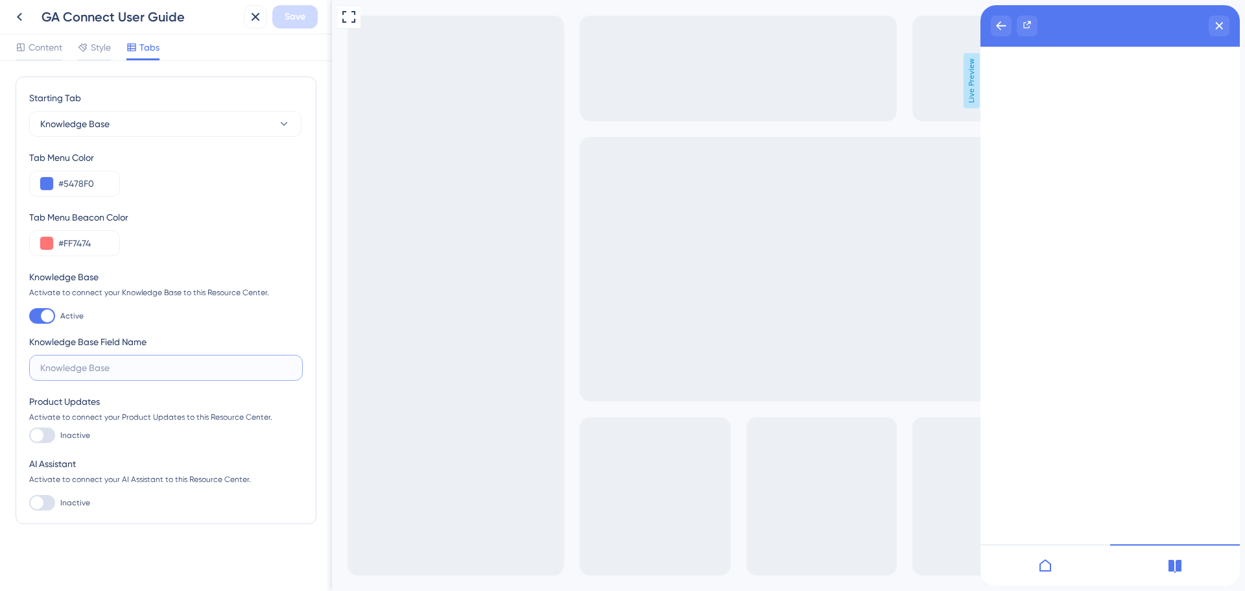
click at [134, 371] on input "text" at bounding box center [166, 368] width 252 height 14
click at [1178, 565] on icon at bounding box center [1175, 566] width 13 height 13
click at [1221, 25] on icon "close resource center" at bounding box center [1219, 25] width 7 height 7
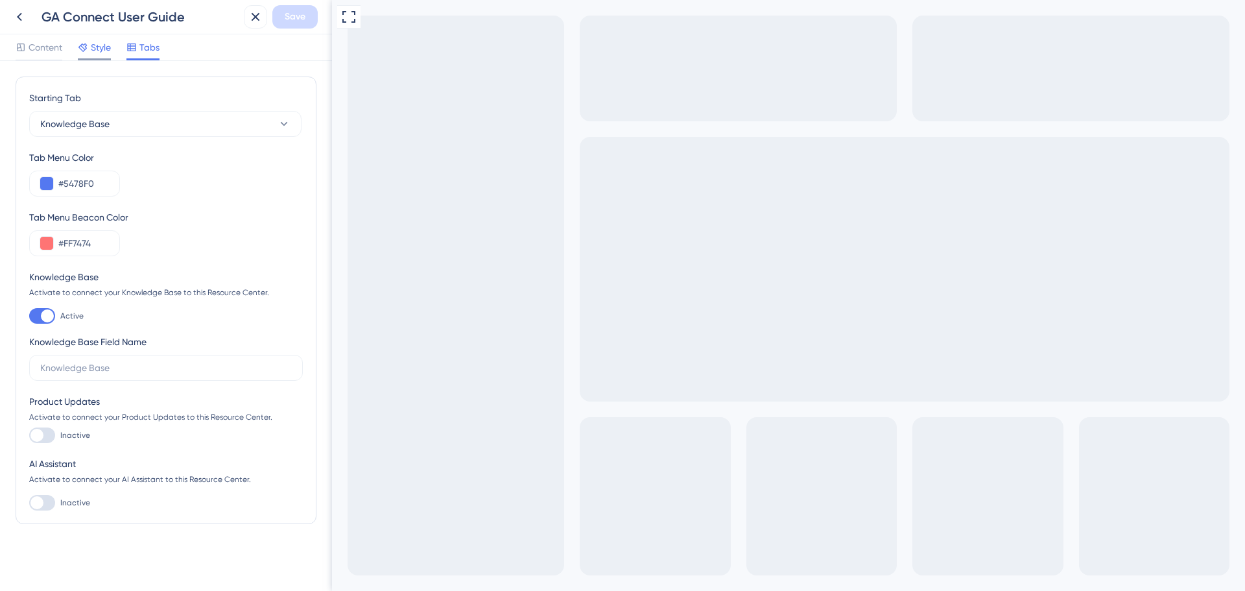
click at [99, 46] on span "Style" at bounding box center [101, 48] width 20 height 16
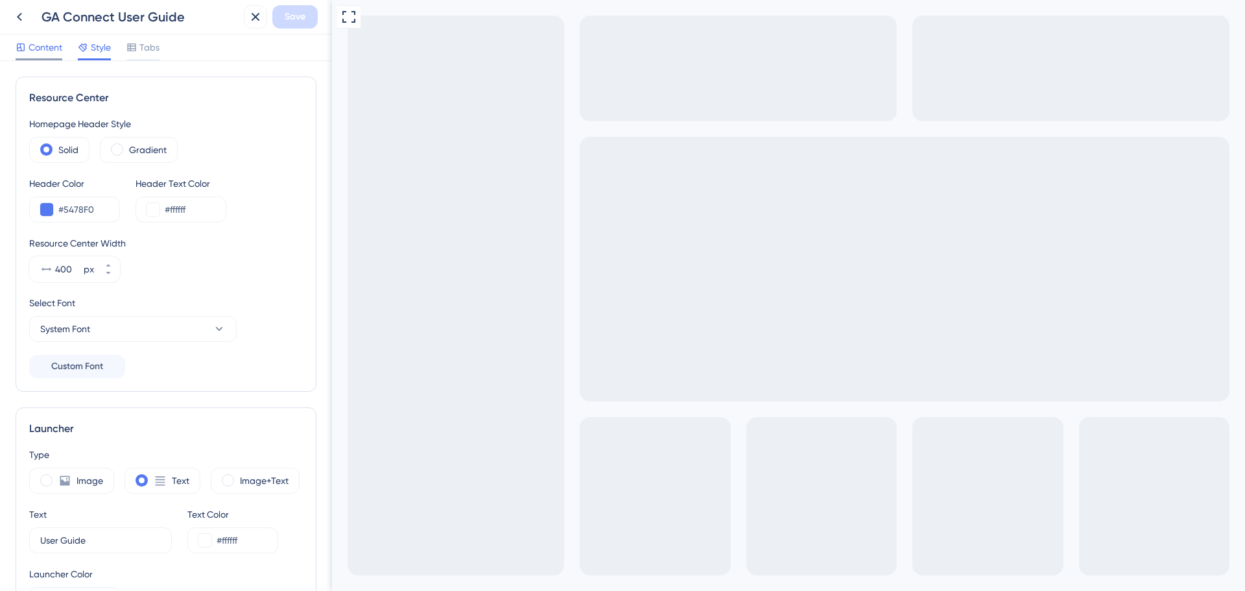
click at [40, 49] on span "Content" at bounding box center [46, 48] width 34 height 16
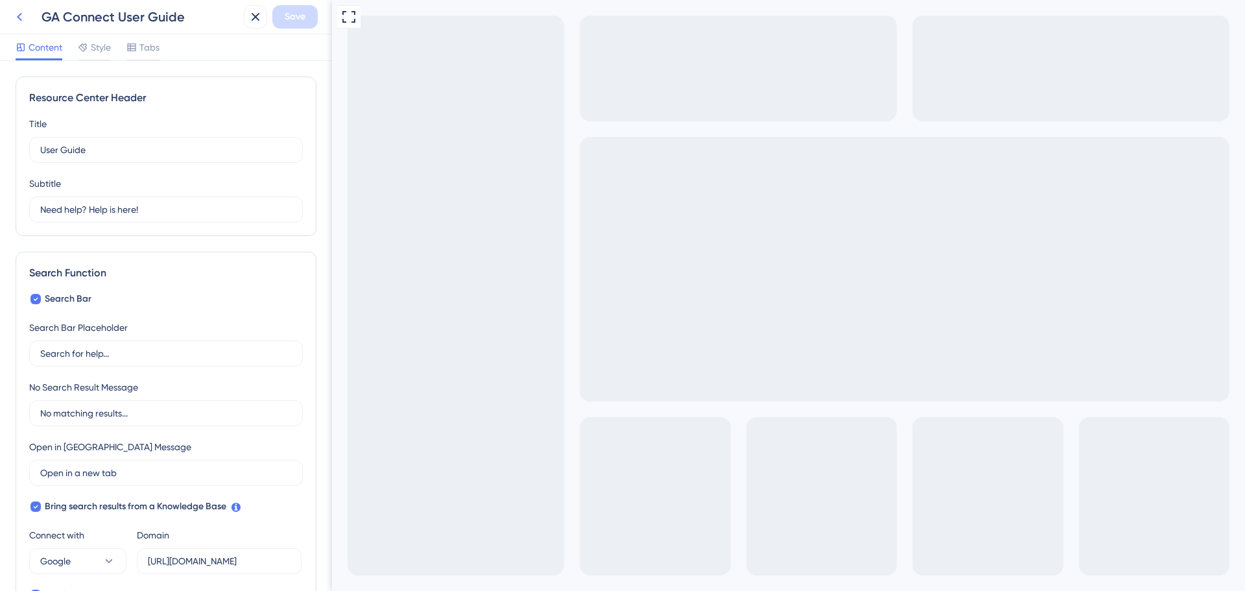
click at [23, 12] on icon at bounding box center [20, 17] width 16 height 16
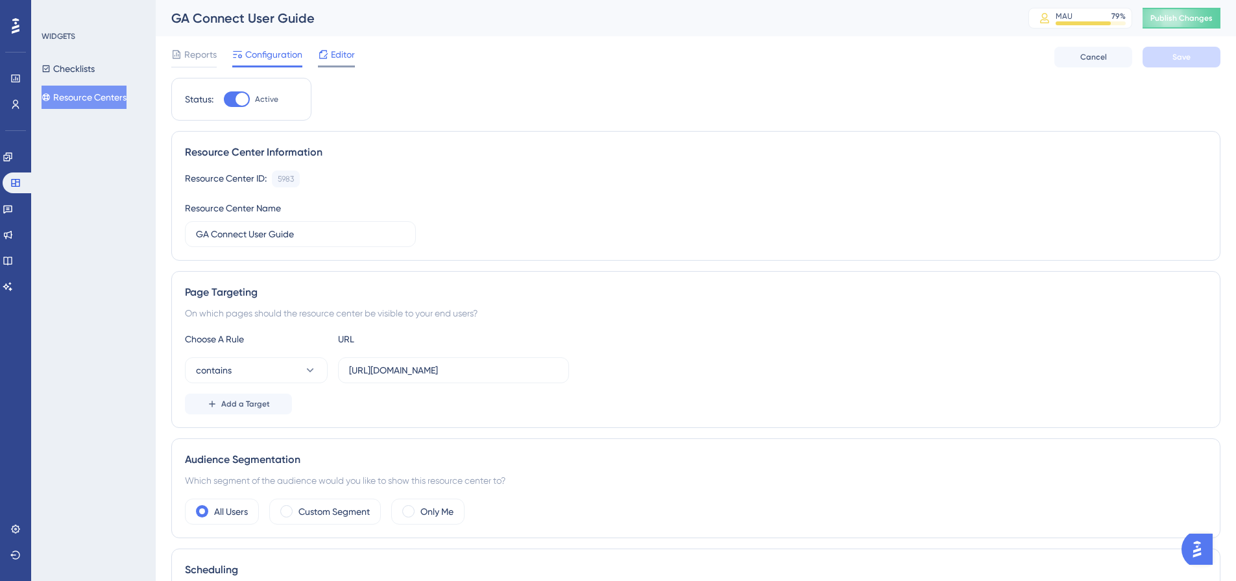
click at [321, 60] on div at bounding box center [323, 55] width 10 height 16
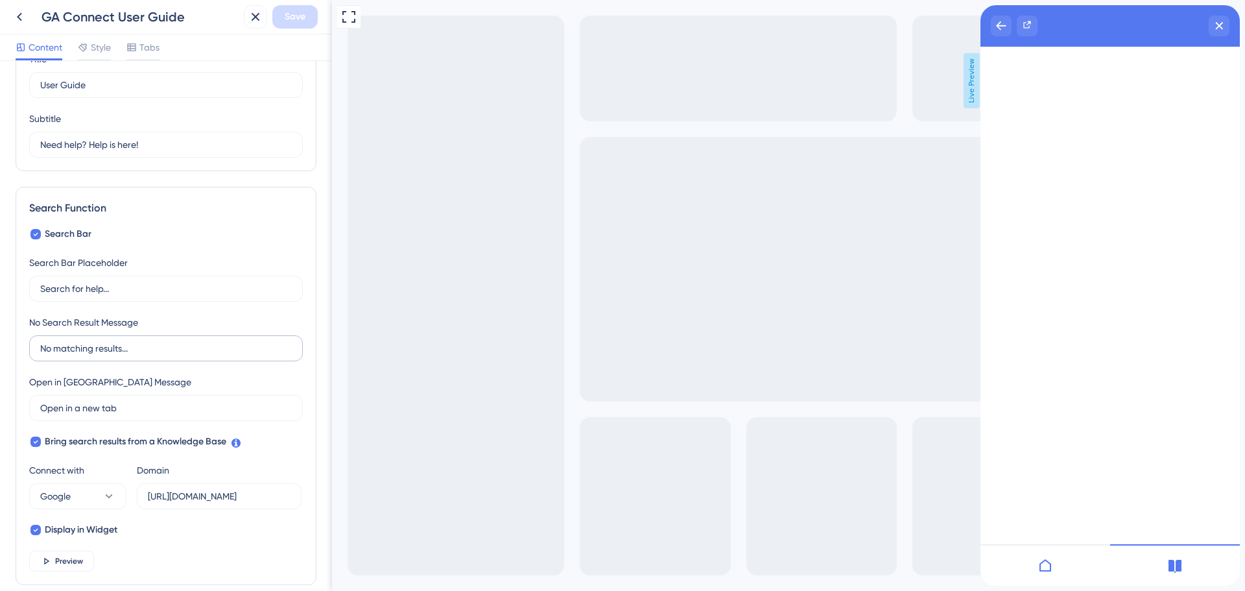
scroll to position [130, 0]
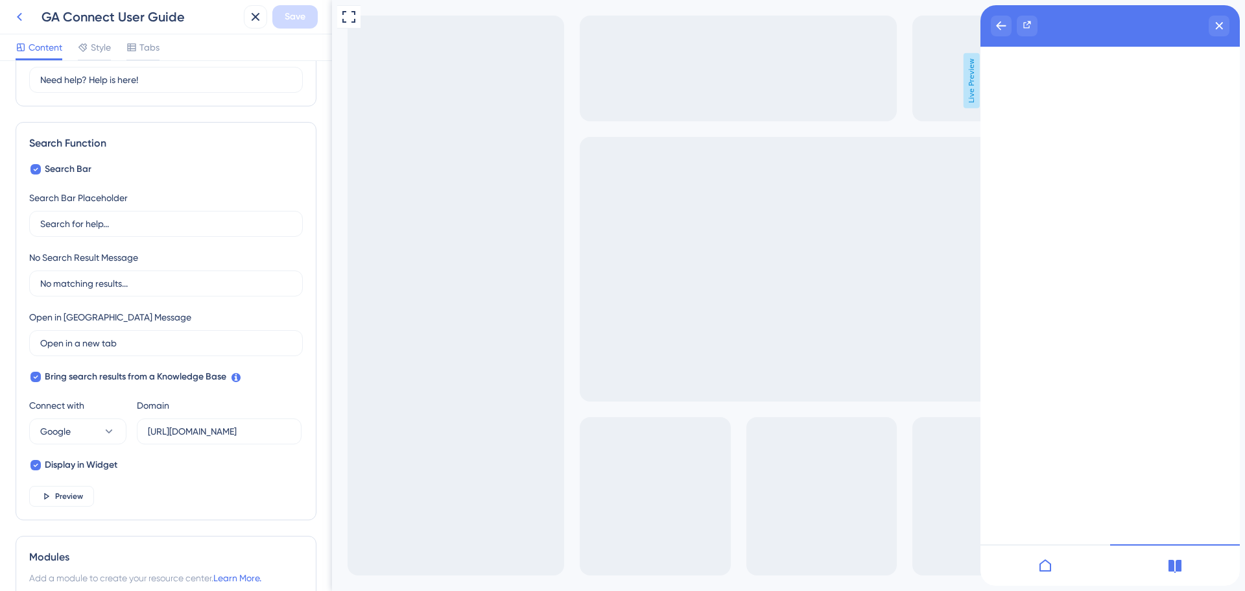
click at [23, 18] on icon at bounding box center [20, 17] width 16 height 16
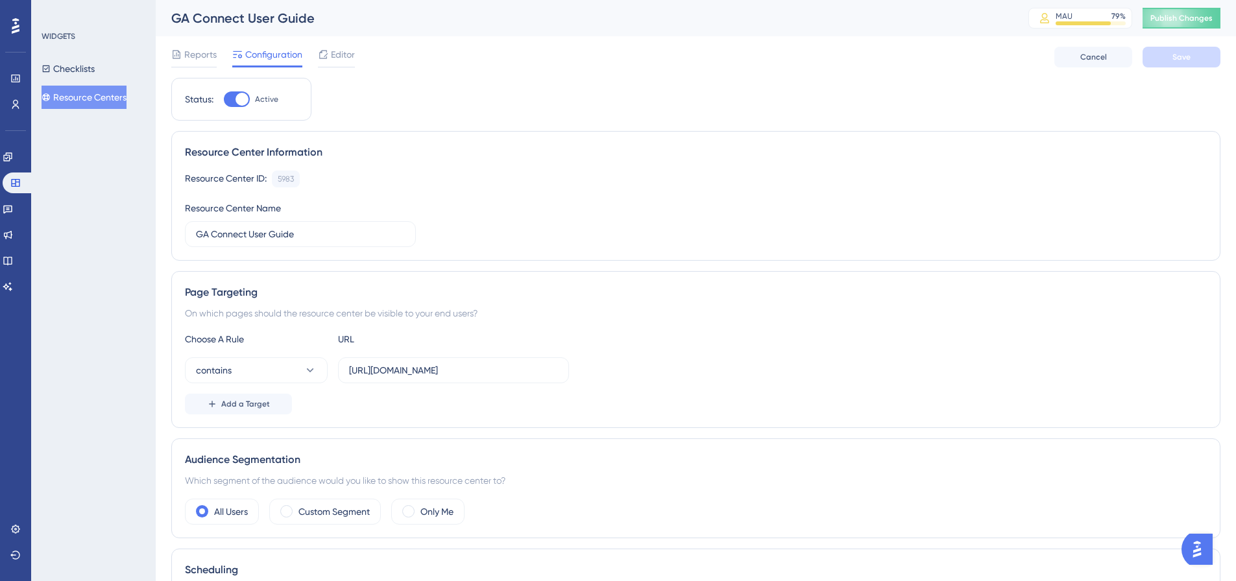
click at [1207, 29] on div "GA Connect User Guide MAU 79 % Click to see add-on and upgrade options Publish …" at bounding box center [696, 18] width 1080 height 36
click at [1206, 21] on span "Publish Changes" at bounding box center [1181, 18] width 62 height 10
click at [344, 58] on span "Editor" at bounding box center [343, 55] width 24 height 16
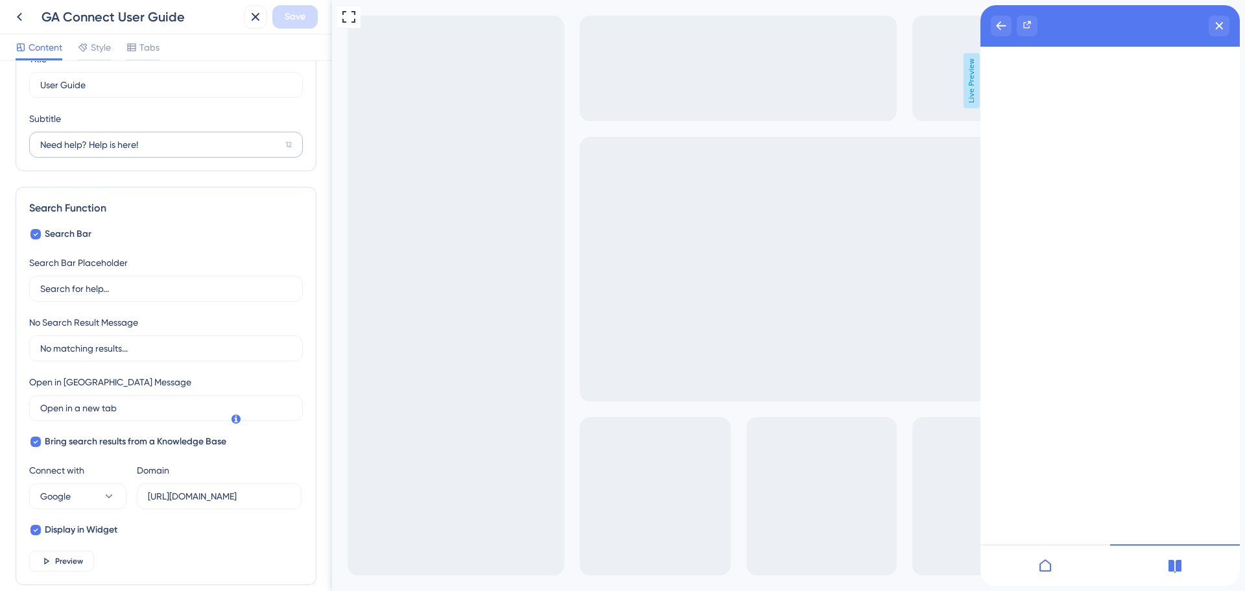
scroll to position [130, 0]
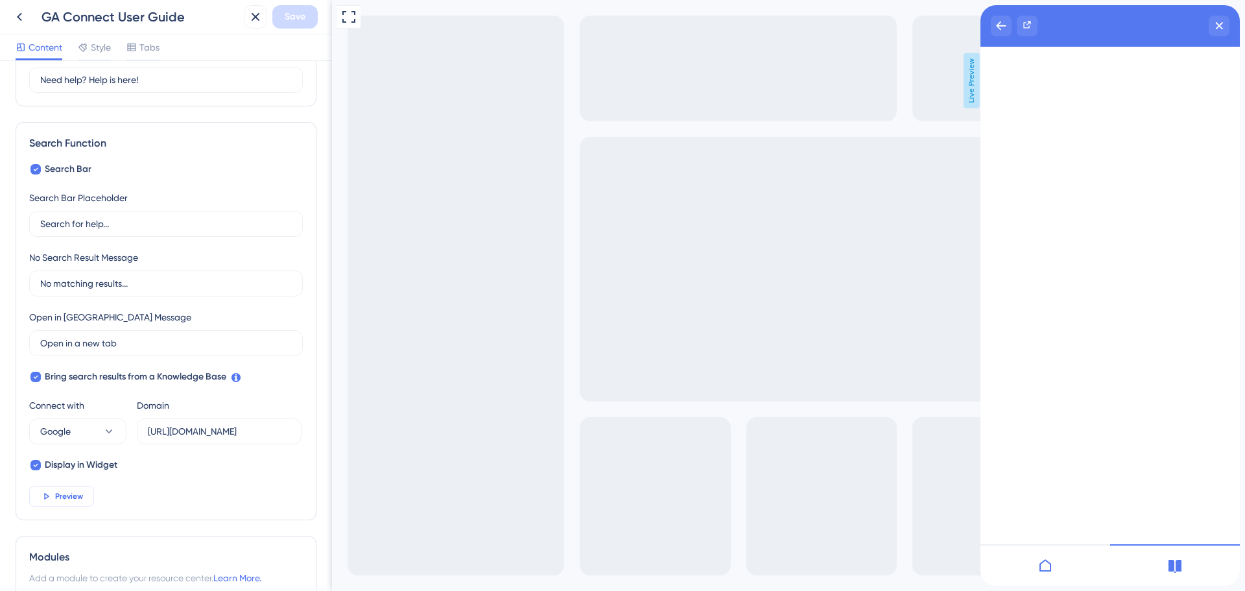
click at [63, 503] on button "Preview" at bounding box center [61, 496] width 65 height 21
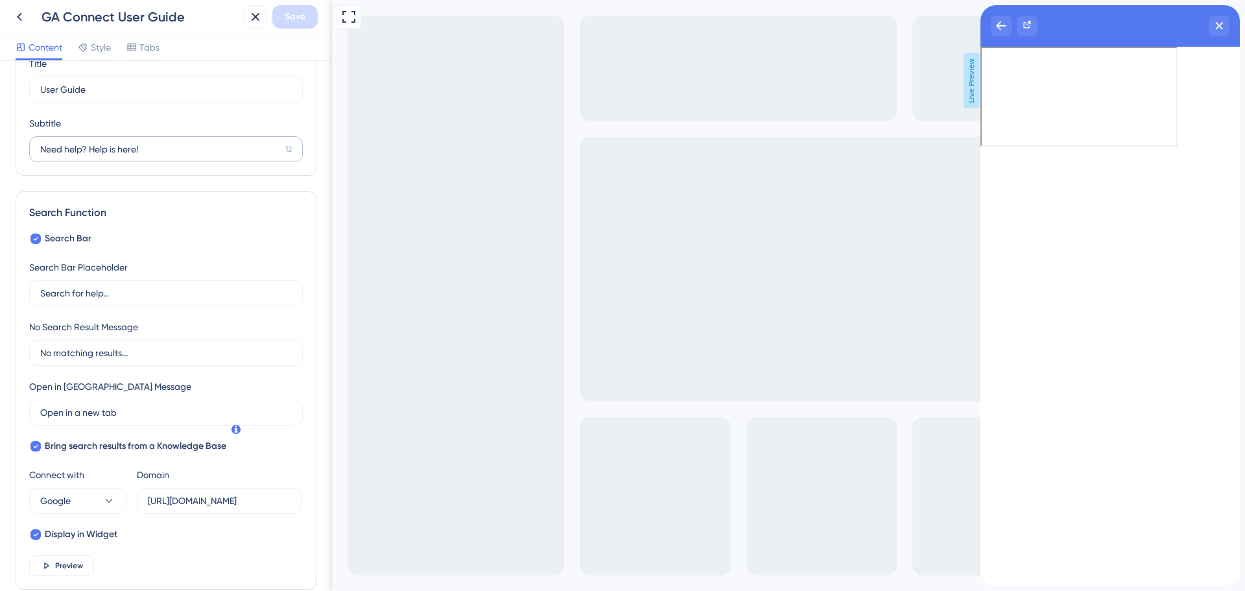
scroll to position [0, 0]
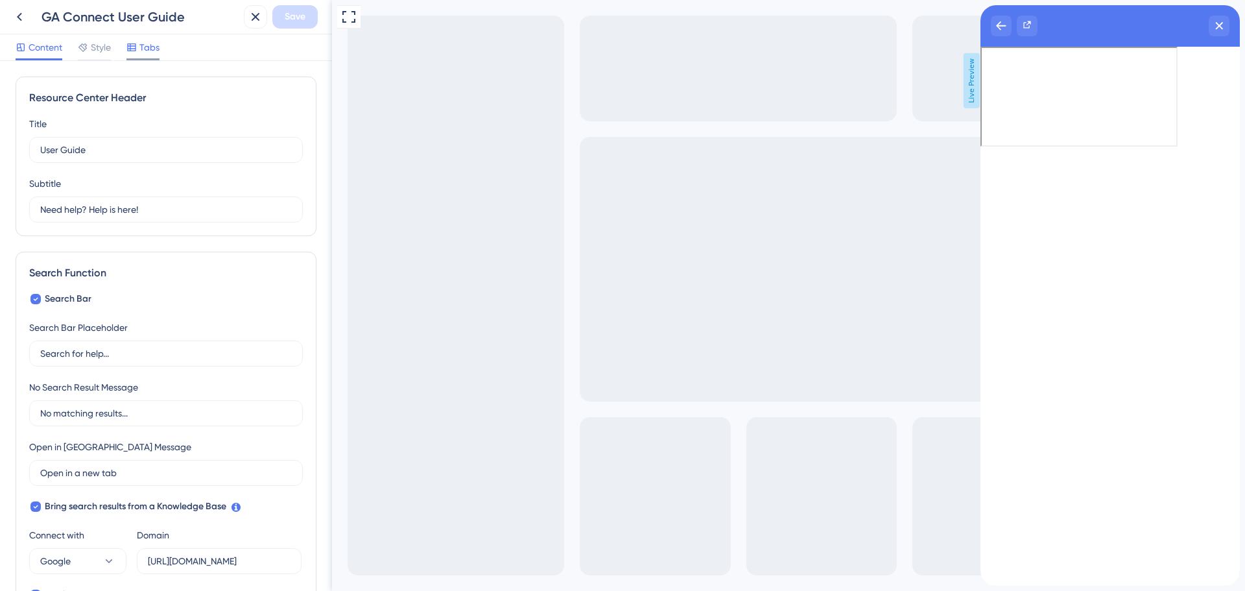
click at [147, 50] on span "Tabs" at bounding box center [149, 48] width 20 height 16
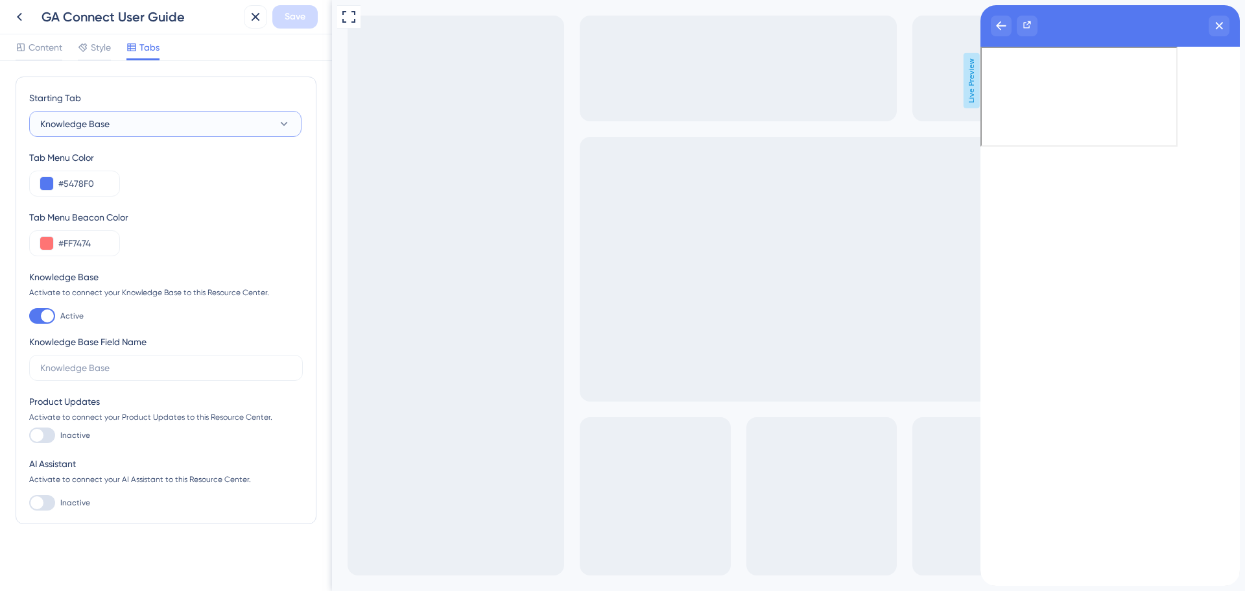
click at [131, 128] on button "Knowledge Base" at bounding box center [165, 124] width 272 height 26
click at [139, 367] on input "text" at bounding box center [166, 368] width 252 height 14
type input "User Guides"
click at [289, 20] on span "Save" at bounding box center [295, 17] width 21 height 16
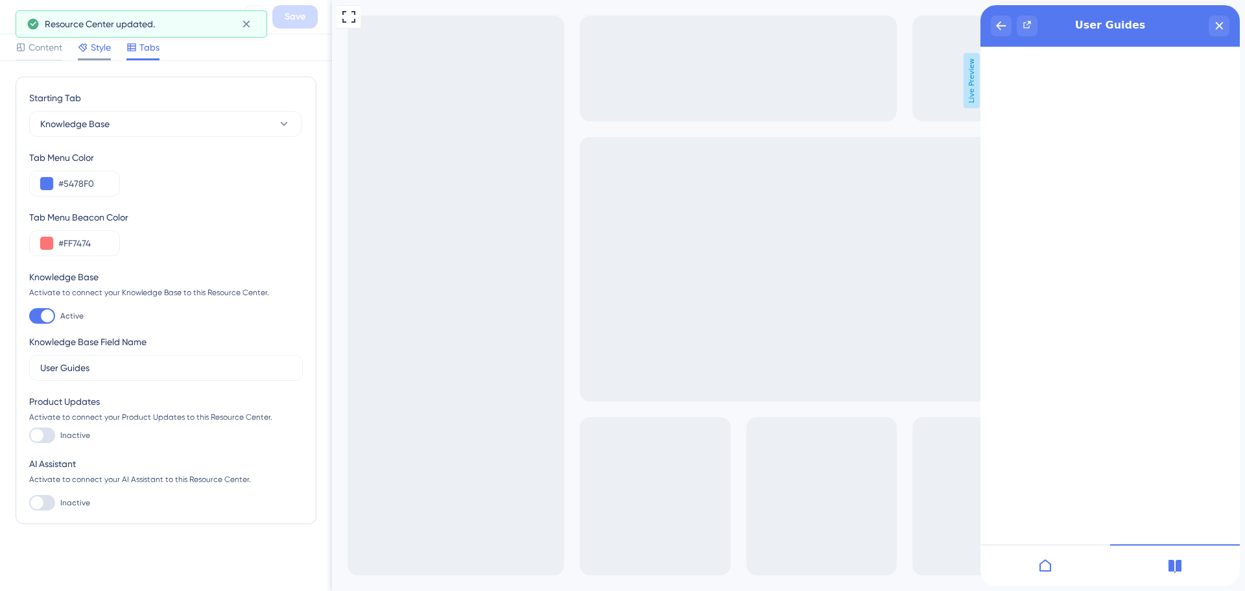
click at [102, 47] on span "Style" at bounding box center [101, 48] width 20 height 16
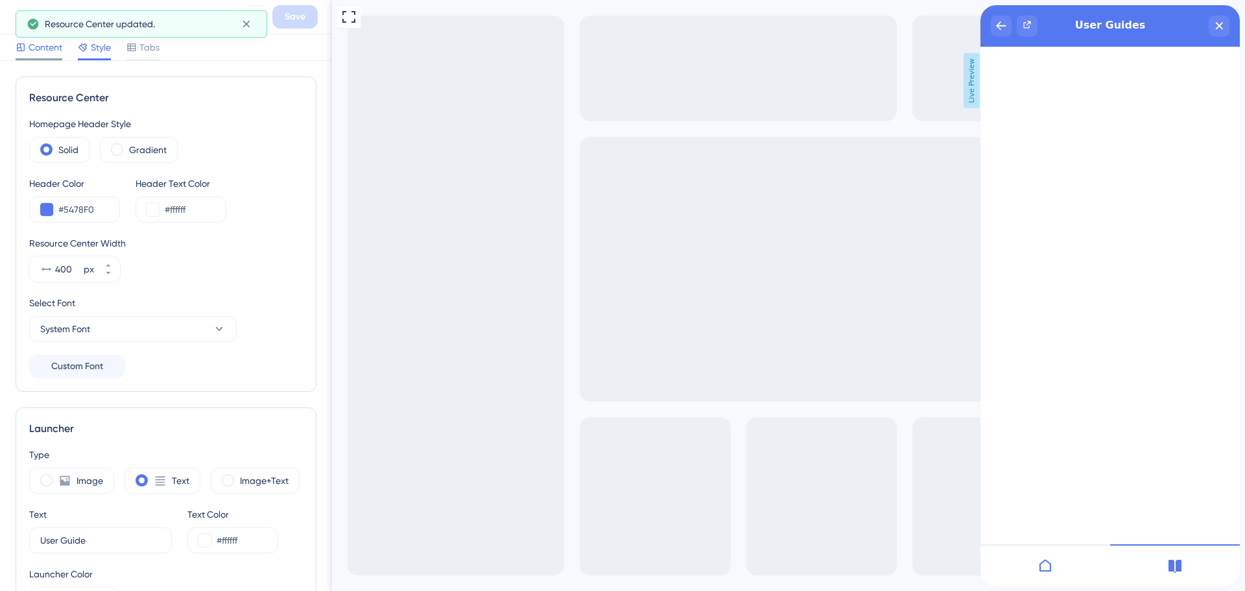
click at [62, 45] on span "Content" at bounding box center [46, 48] width 34 height 16
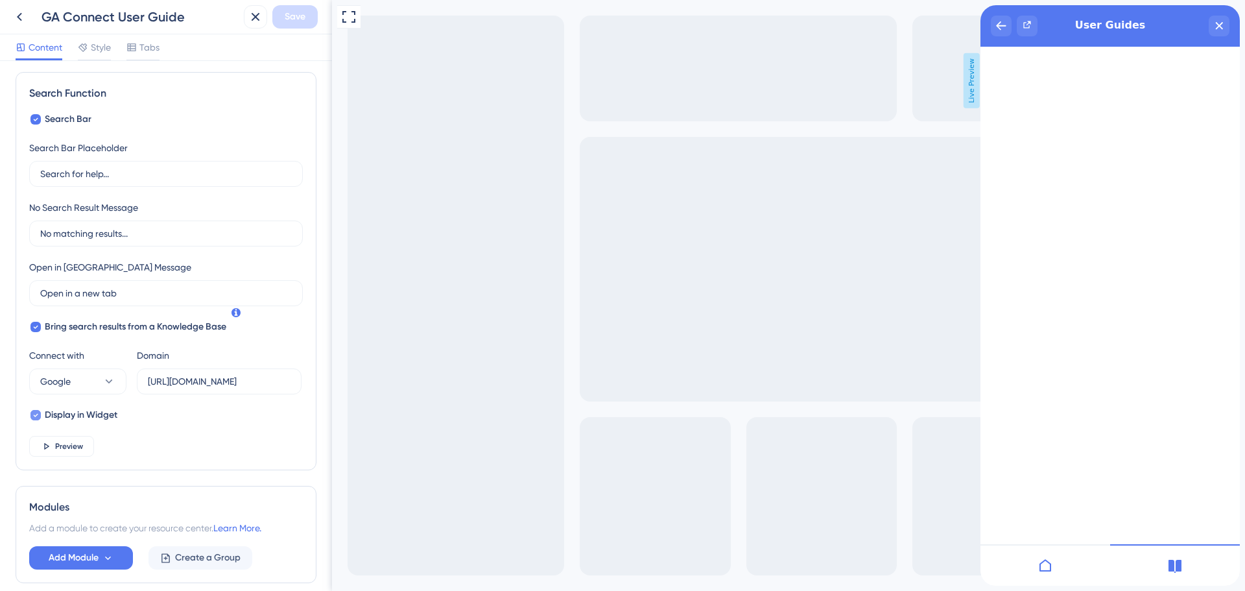
scroll to position [195, 0]
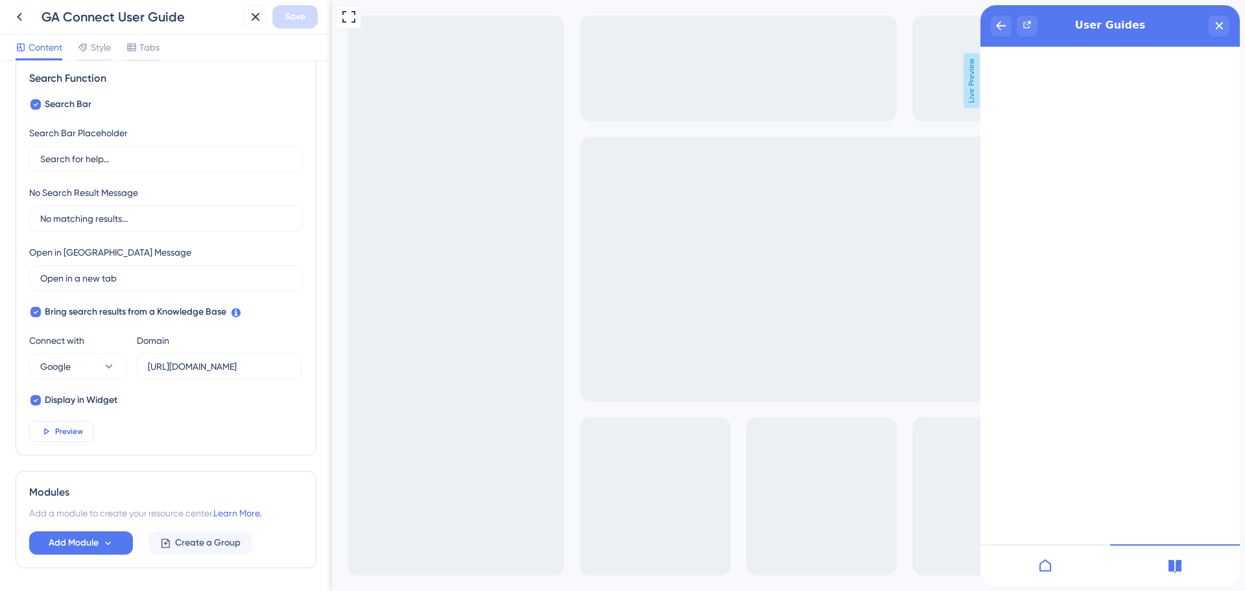
click at [84, 430] on button "Preview" at bounding box center [61, 431] width 65 height 21
click at [145, 43] on span "Tabs" at bounding box center [149, 48] width 20 height 16
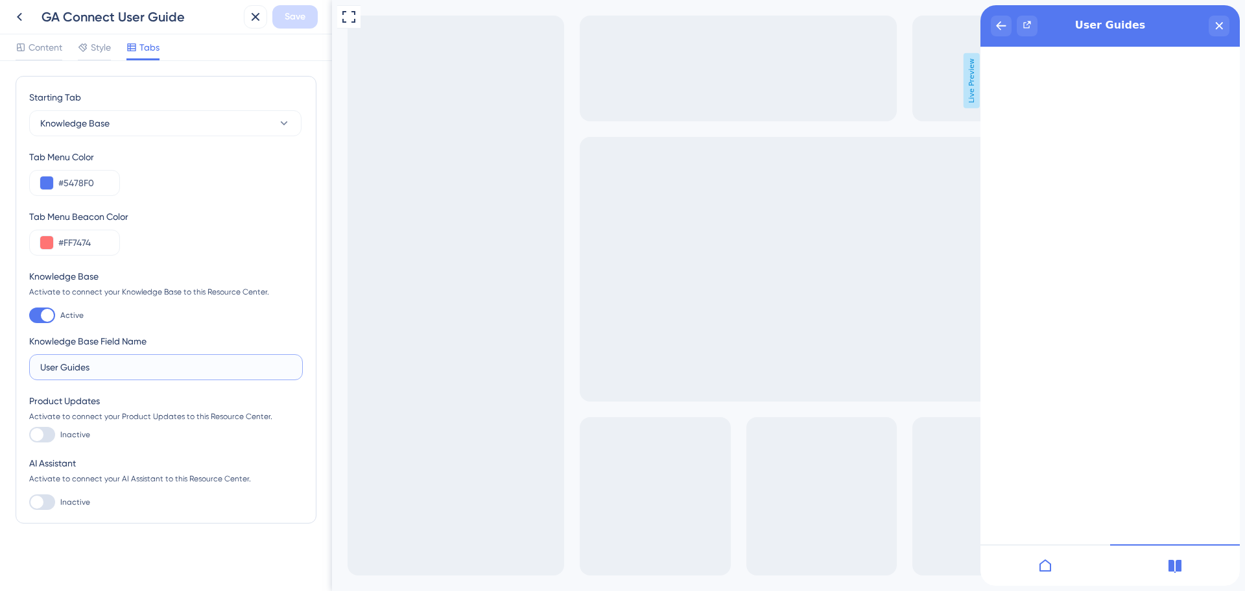
click at [115, 368] on input "User Guides" at bounding box center [166, 367] width 252 height 14
type input "User Guide"
click at [305, 23] on span "Save" at bounding box center [295, 17] width 21 height 16
click at [40, 43] on span "Content" at bounding box center [46, 48] width 34 height 16
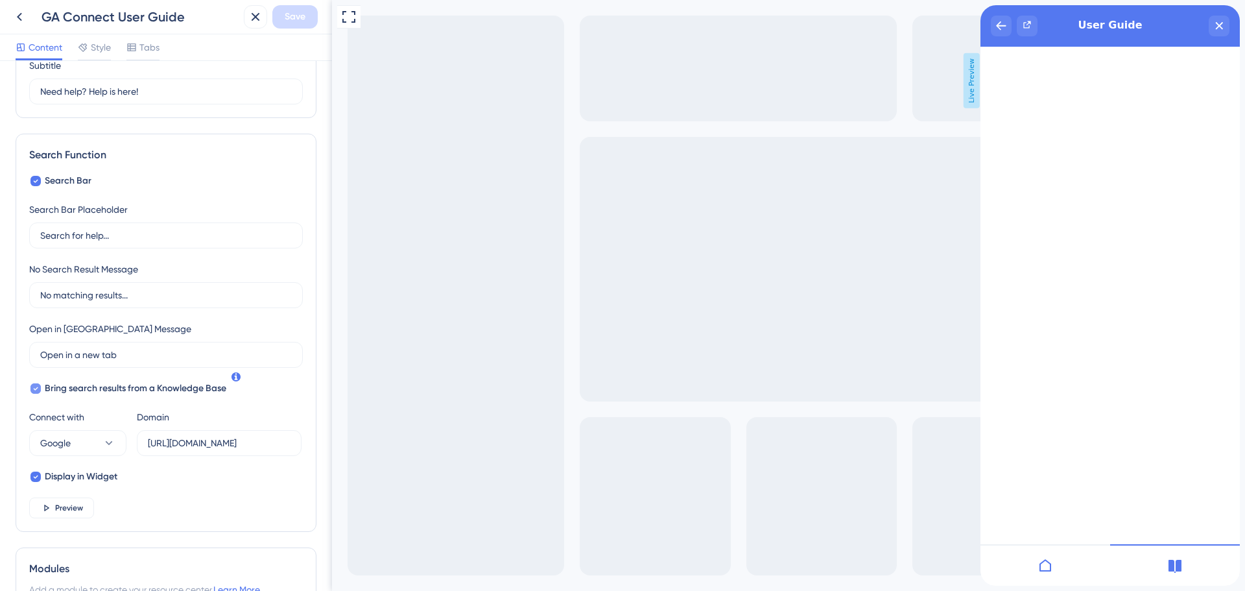
scroll to position [130, 0]
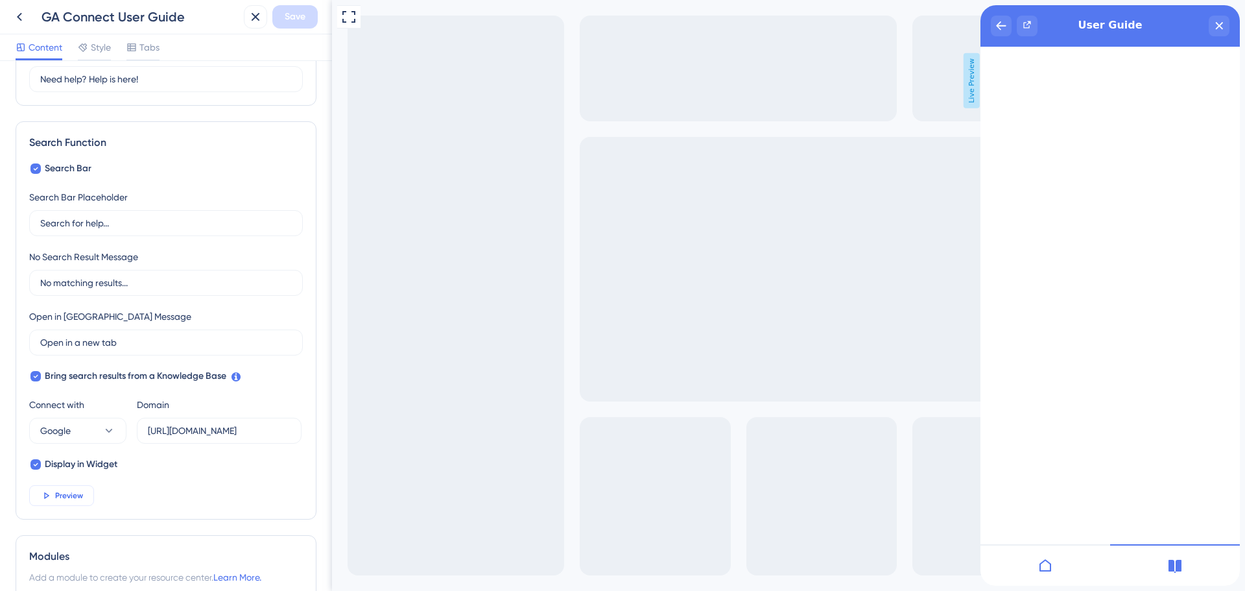
click at [74, 499] on span "Preview" at bounding box center [69, 495] width 28 height 10
click at [86, 47] on icon at bounding box center [82, 47] width 8 height 8
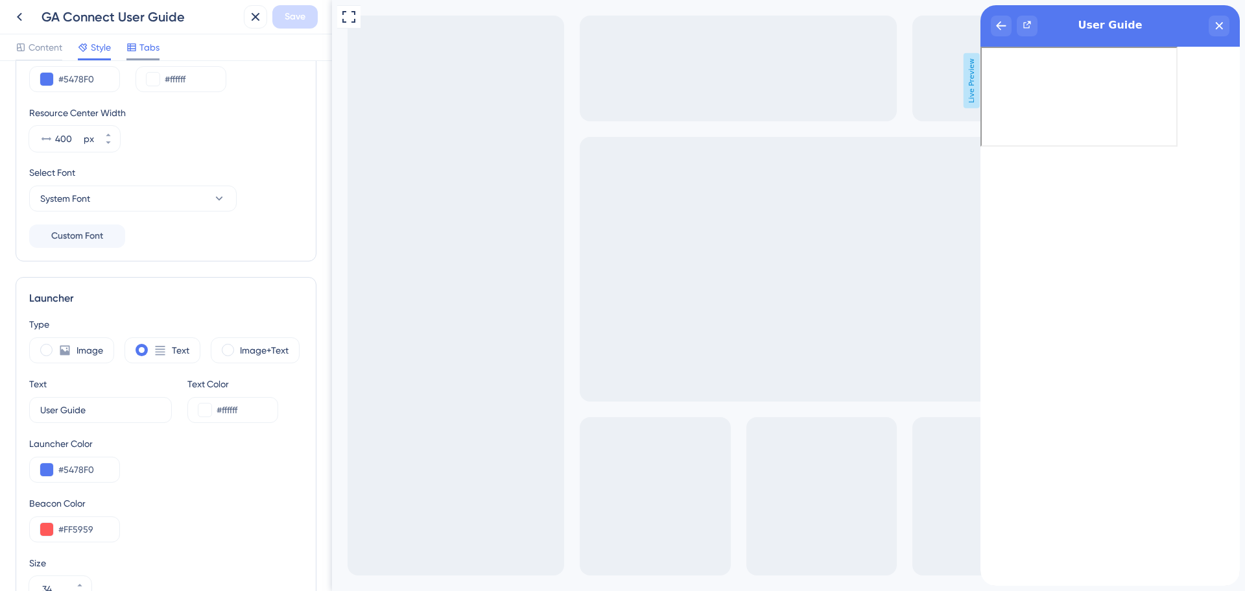
click at [144, 48] on span "Tabs" at bounding box center [149, 48] width 20 height 16
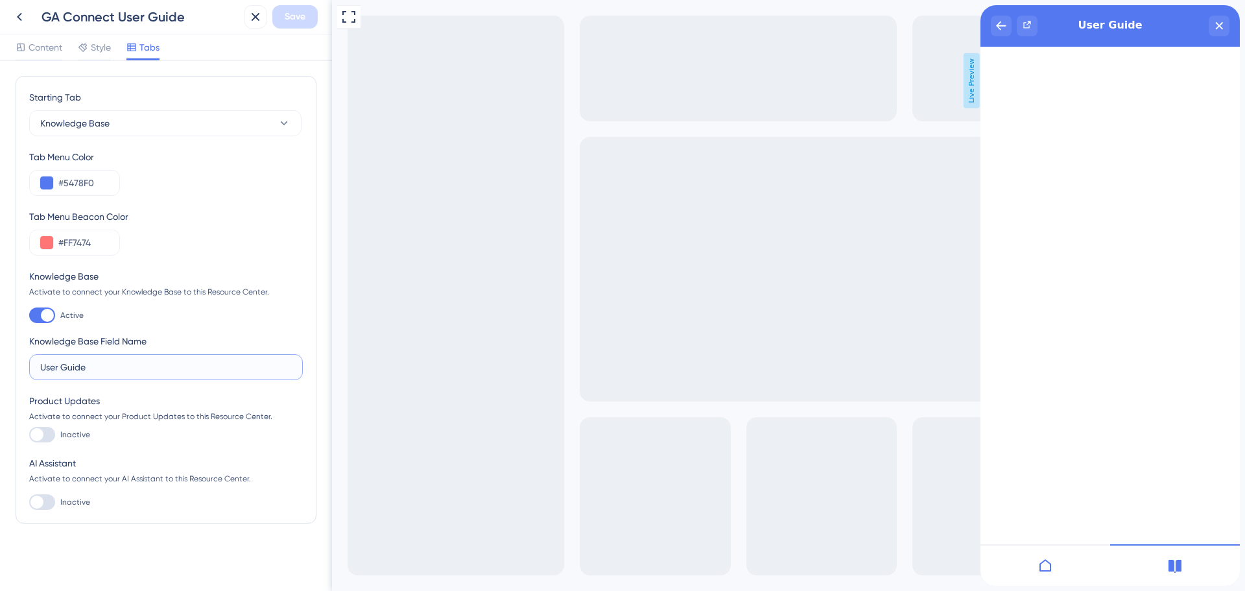
drag, startPoint x: 104, startPoint y: 369, endPoint x: 27, endPoint y: 363, distance: 78.1
click at [27, 363] on div "Starting Tab Knowledge Base Tab Menu Color #5478F0 Tab Menu Beacon Color #FF747…" at bounding box center [166, 300] width 301 height 448
type input "Golf [GEOGRAPHIC_DATA]"
click at [300, 16] on span "Save" at bounding box center [295, 17] width 21 height 16
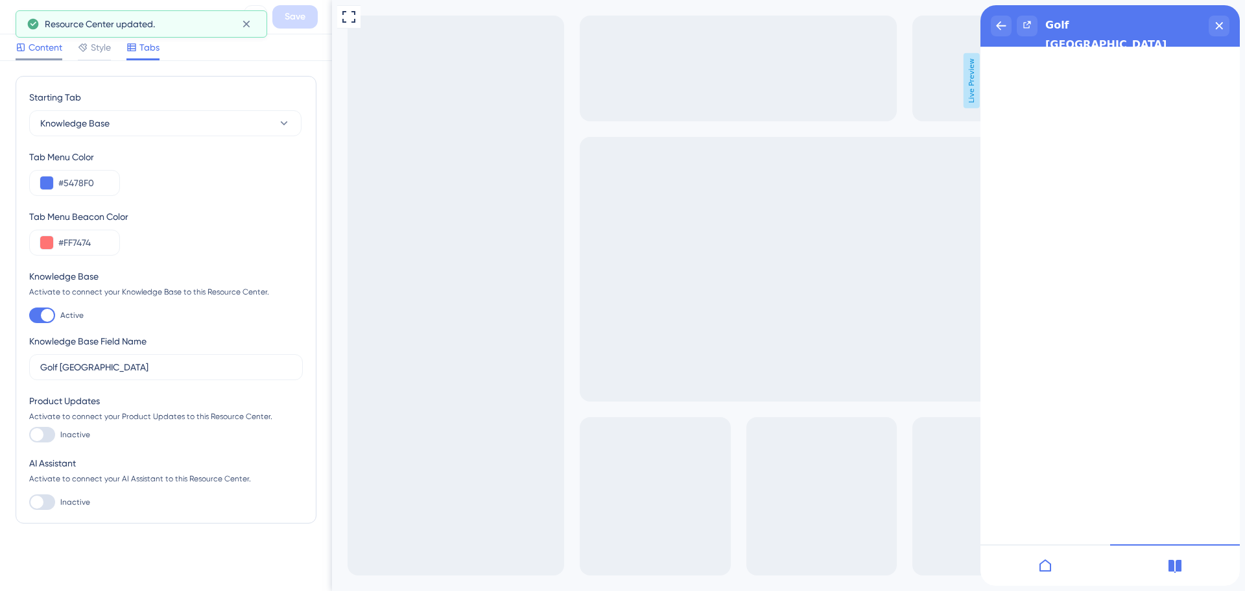
click at [34, 45] on span "Content" at bounding box center [46, 48] width 34 height 16
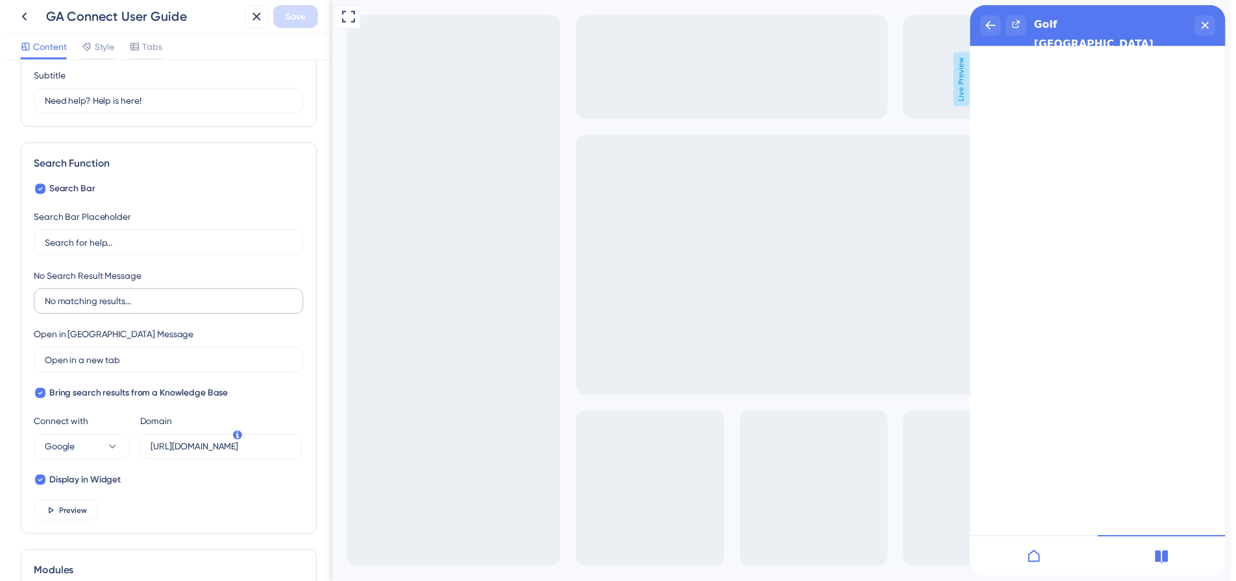
scroll to position [130, 0]
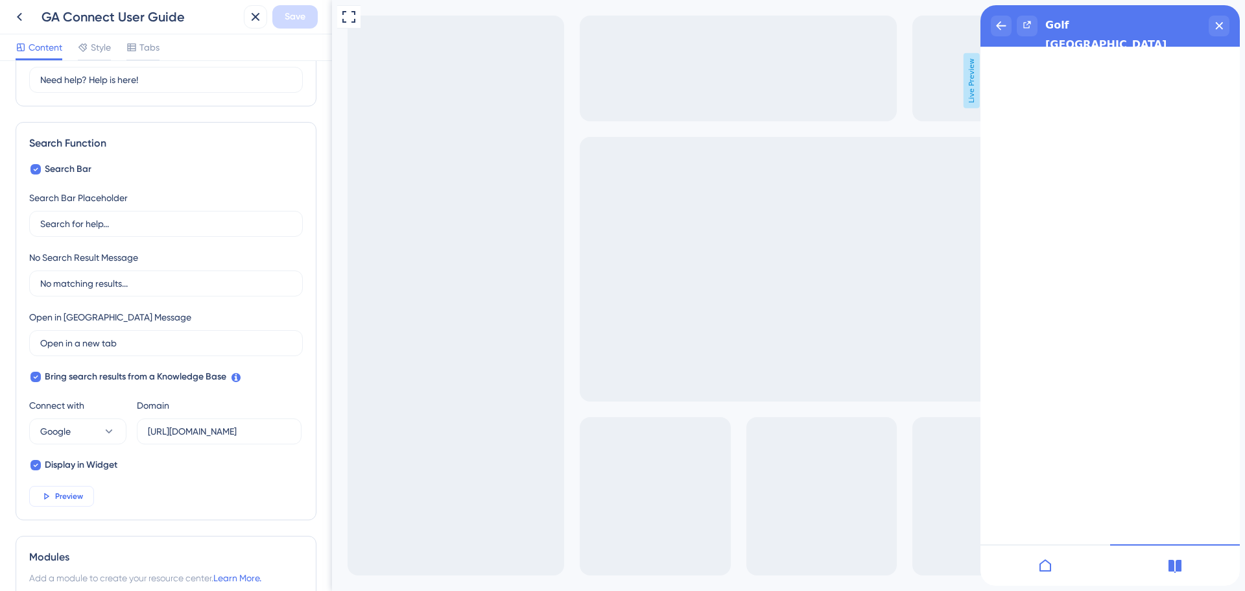
click at [60, 496] on span "Preview" at bounding box center [69, 496] width 28 height 10
click at [62, 496] on span "Preview" at bounding box center [69, 496] width 28 height 10
click at [64, 492] on span "Preview" at bounding box center [69, 496] width 28 height 10
click at [1221, 27] on icon "close resource center" at bounding box center [1219, 25] width 7 height 7
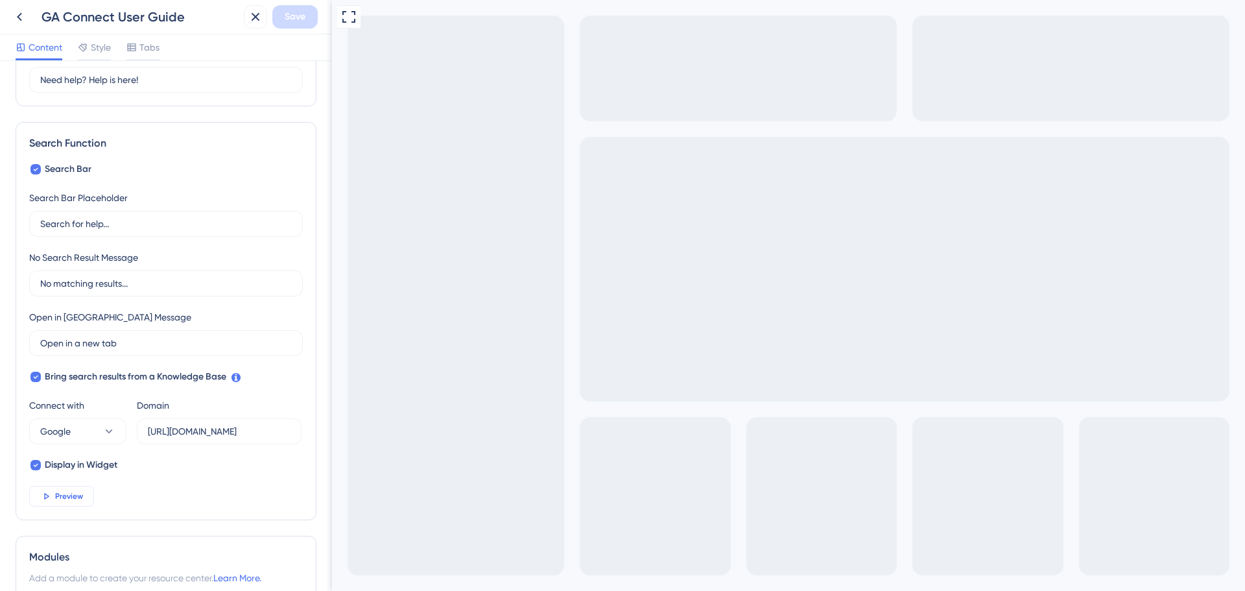
click at [71, 490] on button "Preview" at bounding box center [61, 496] width 65 height 21
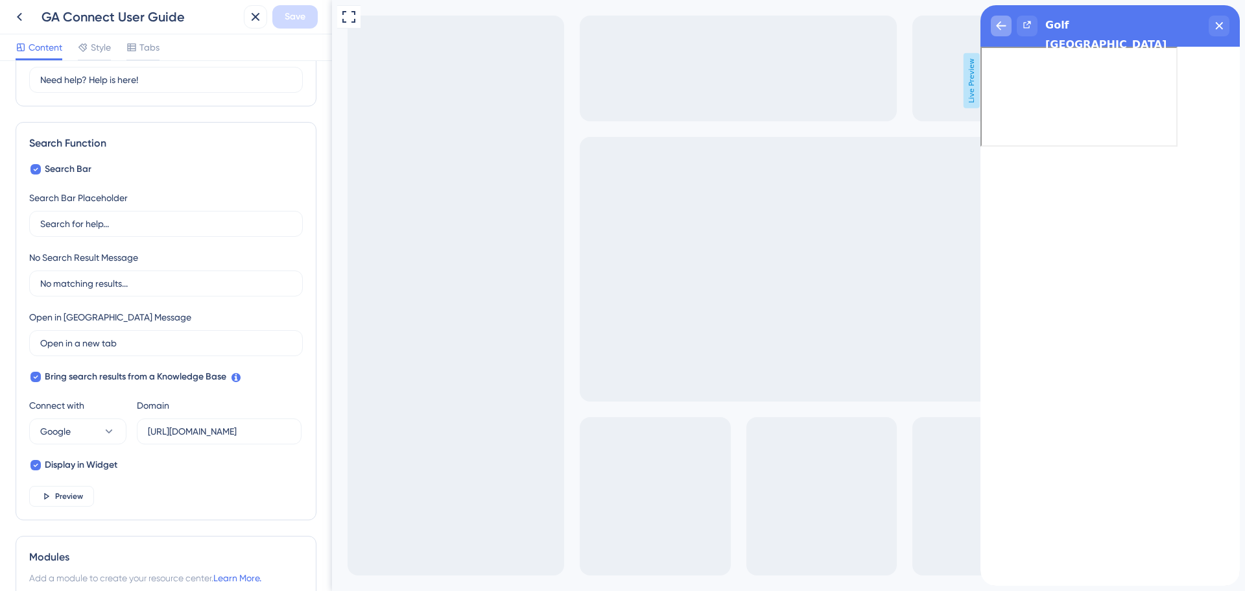
click at [1004, 23] on icon "back to header" at bounding box center [1001, 26] width 10 height 10
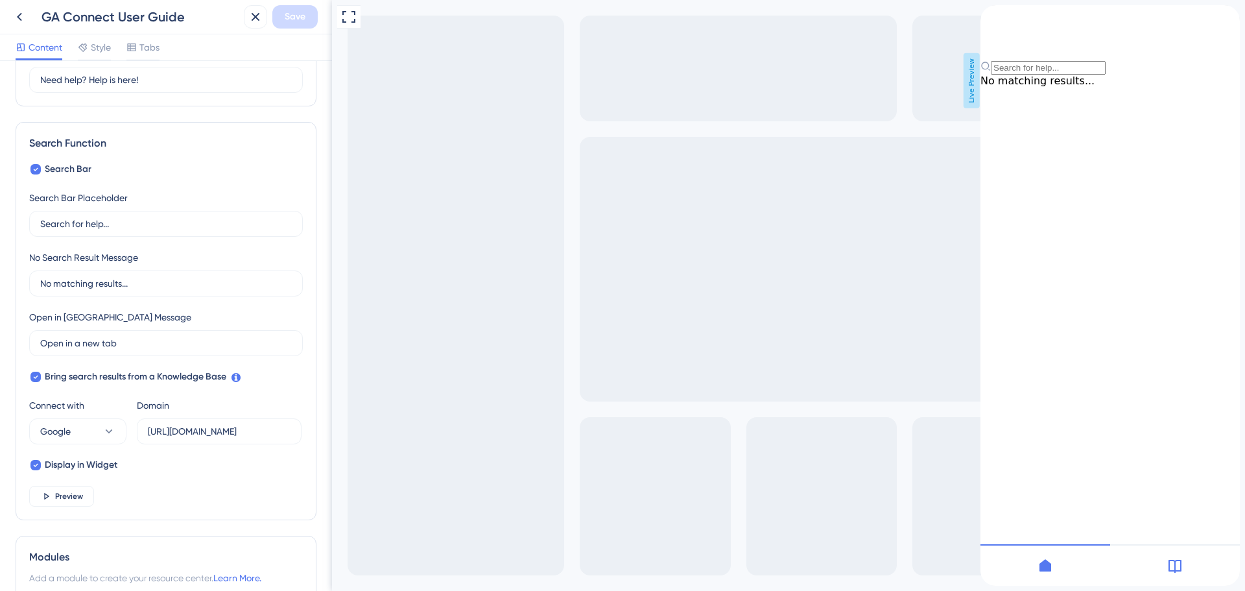
click at [1179, 562] on icon at bounding box center [1175, 566] width 16 height 16
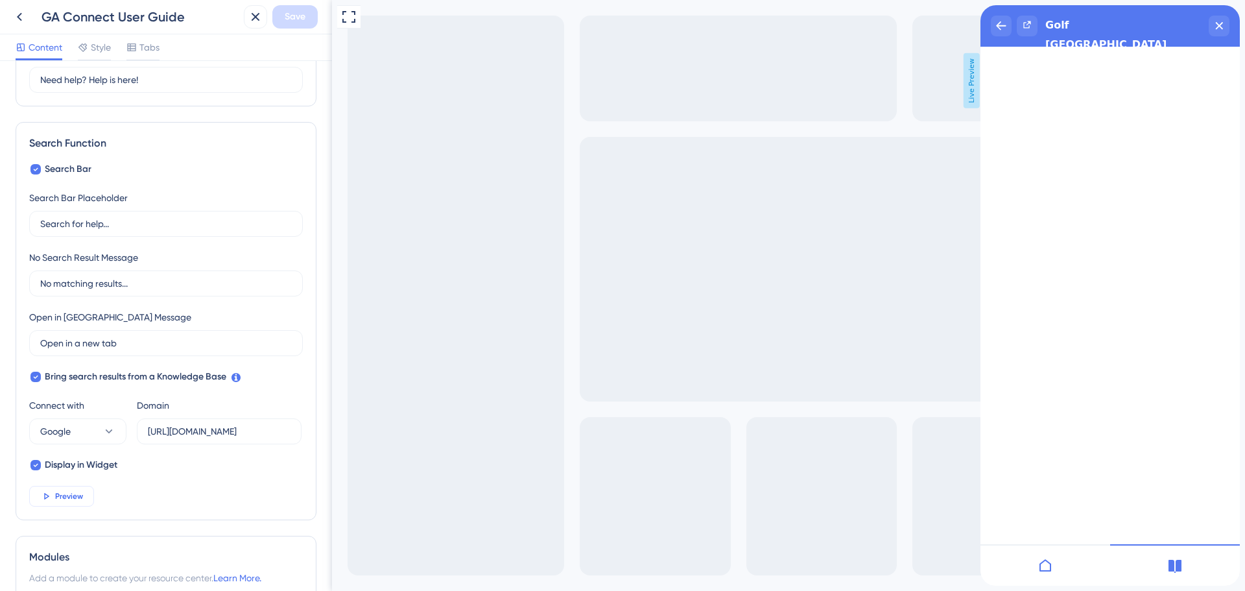
click at [77, 500] on span "Preview" at bounding box center [69, 496] width 28 height 10
click at [18, 15] on icon at bounding box center [20, 17] width 16 height 16
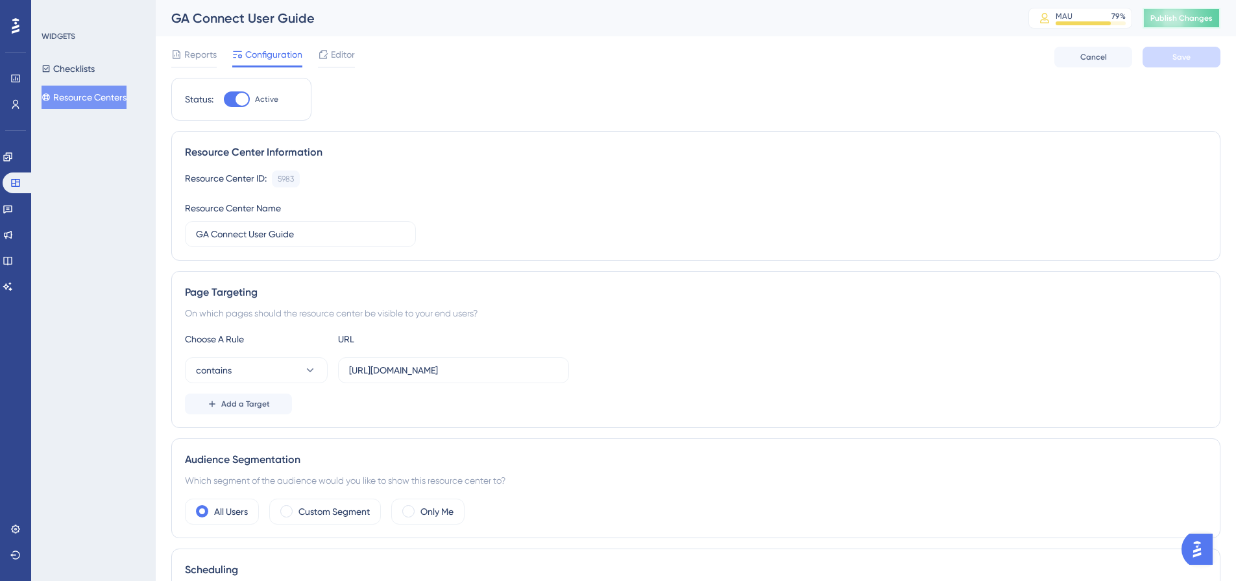
click at [1197, 19] on span "Publish Changes" at bounding box center [1181, 18] width 62 height 10
click at [110, 100] on button "Resource Centers" at bounding box center [84, 97] width 85 height 23
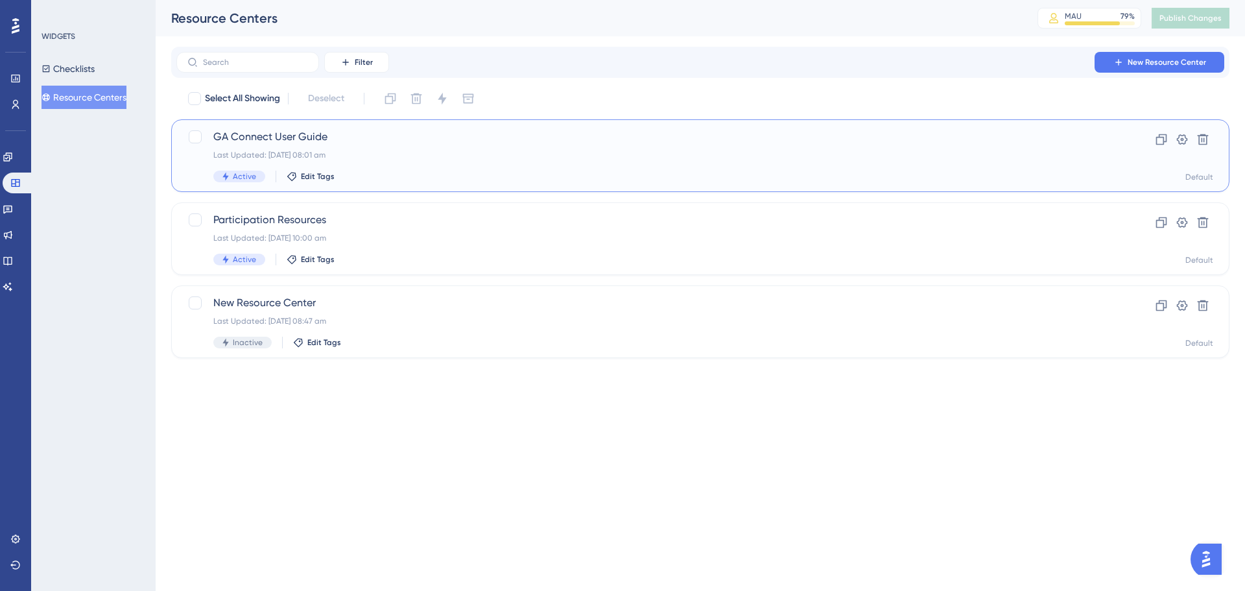
click at [272, 138] on span "GA Connect User Guide" at bounding box center [648, 137] width 870 height 16
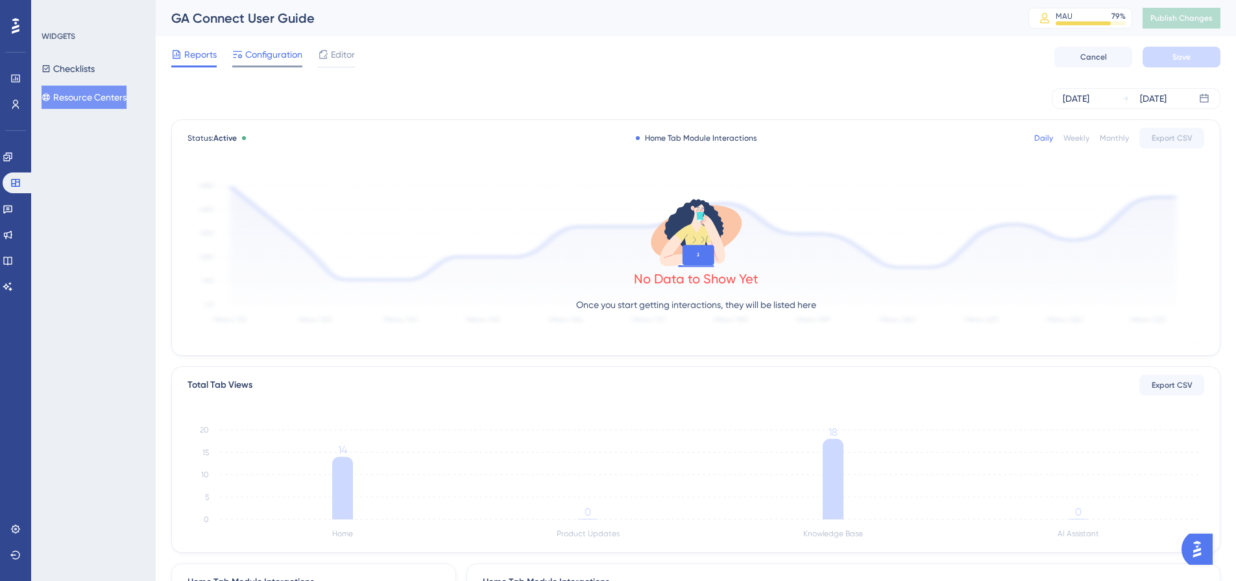
click at [281, 49] on span "Configuration" at bounding box center [273, 55] width 57 height 16
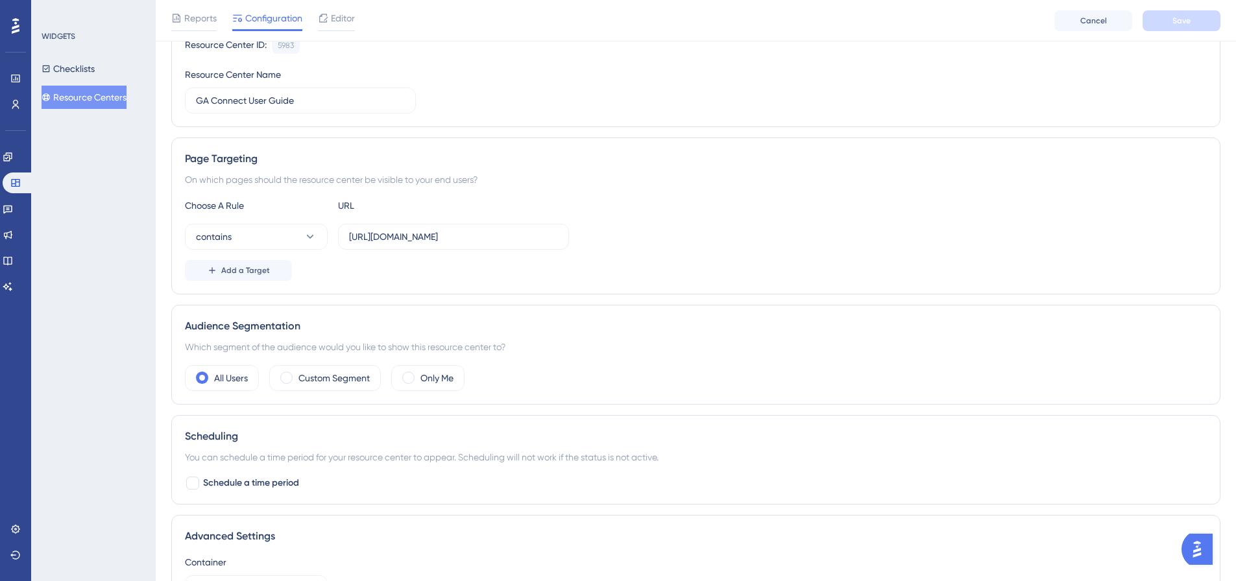
scroll to position [121, 0]
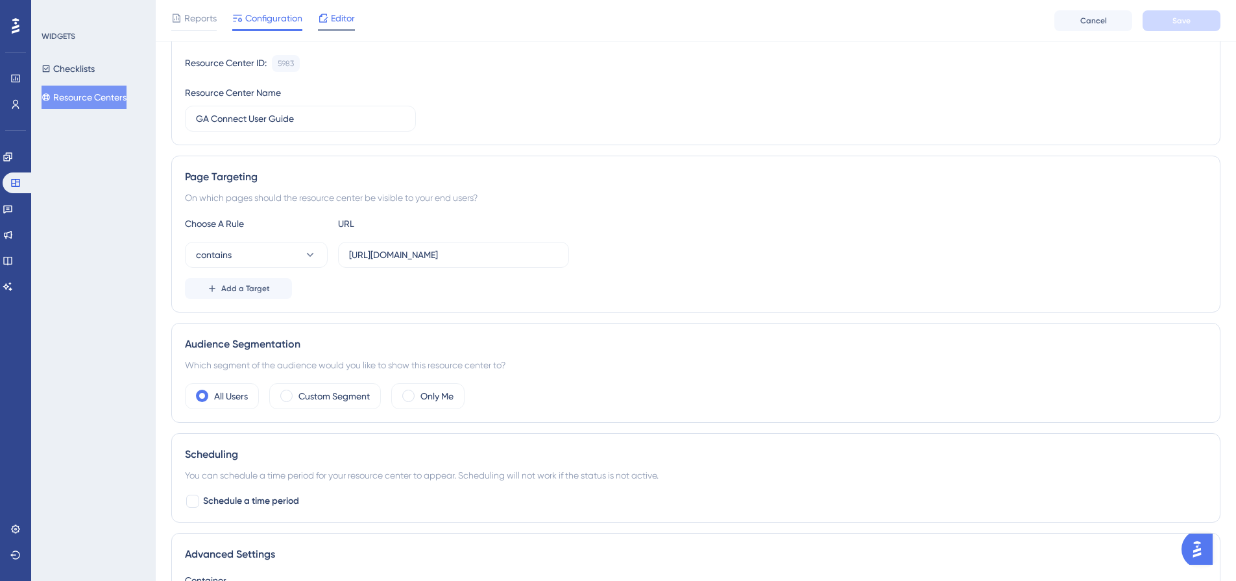
click at [336, 19] on span "Editor" at bounding box center [343, 18] width 24 height 16
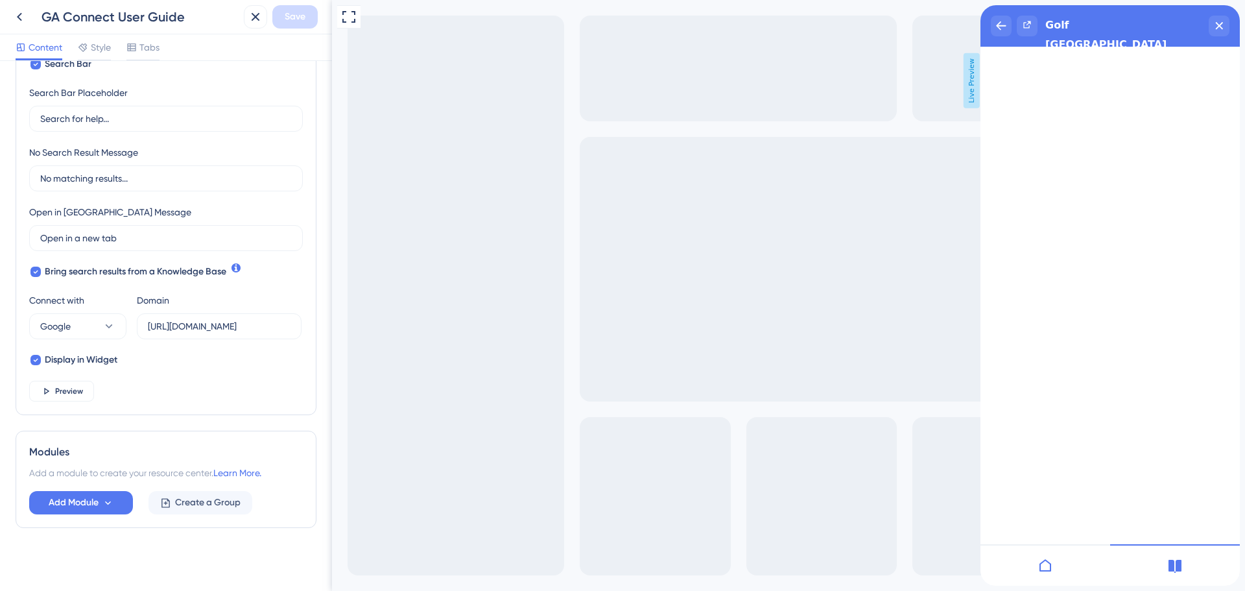
scroll to position [239, 0]
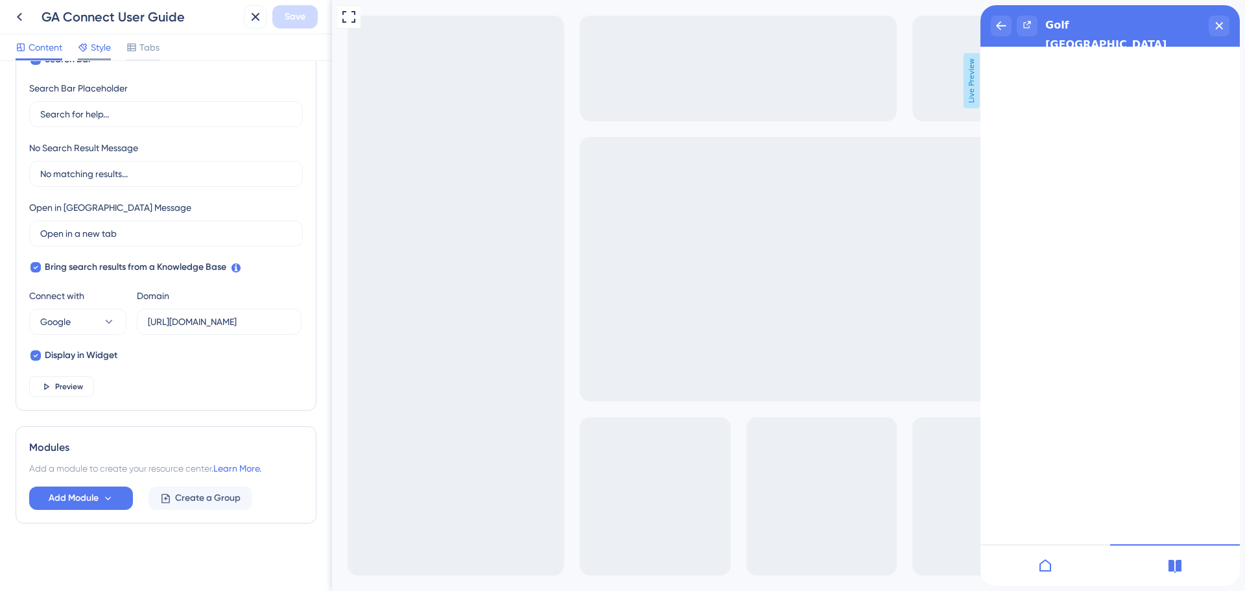
click at [97, 43] on span "Style" at bounding box center [101, 48] width 20 height 16
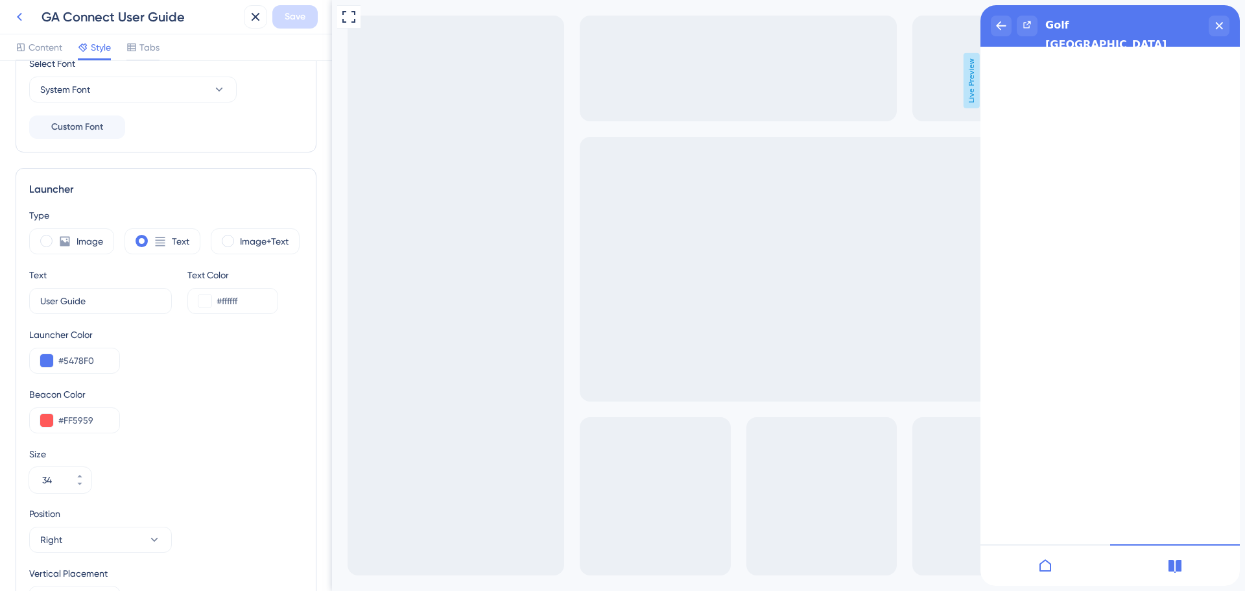
click at [23, 10] on icon at bounding box center [20, 17] width 16 height 16
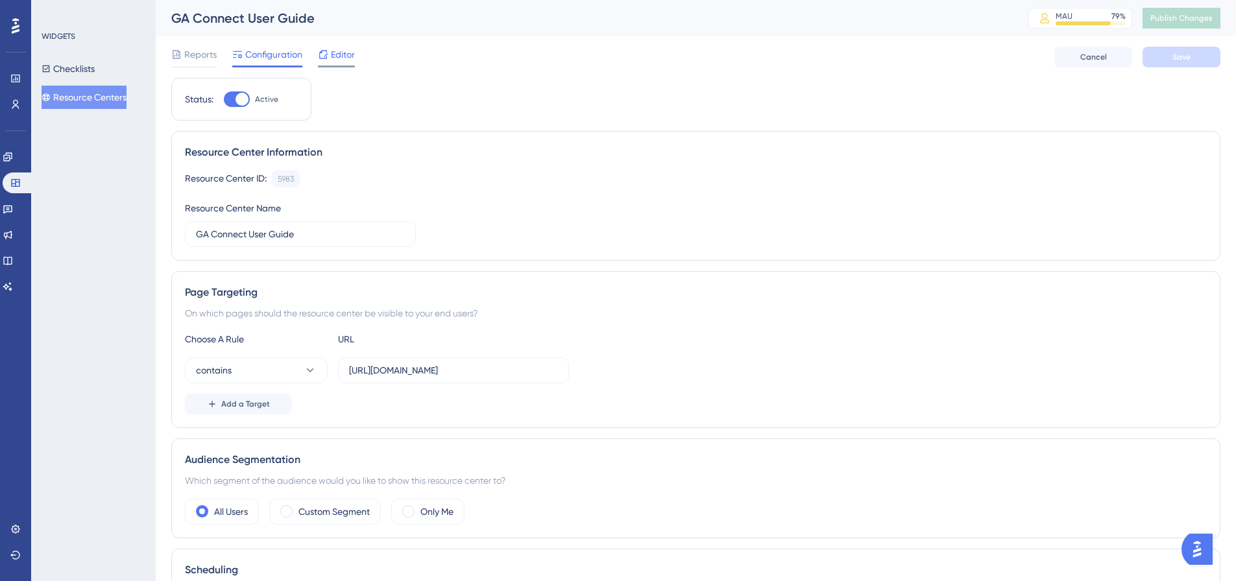
click at [340, 55] on span "Editor" at bounding box center [343, 55] width 24 height 16
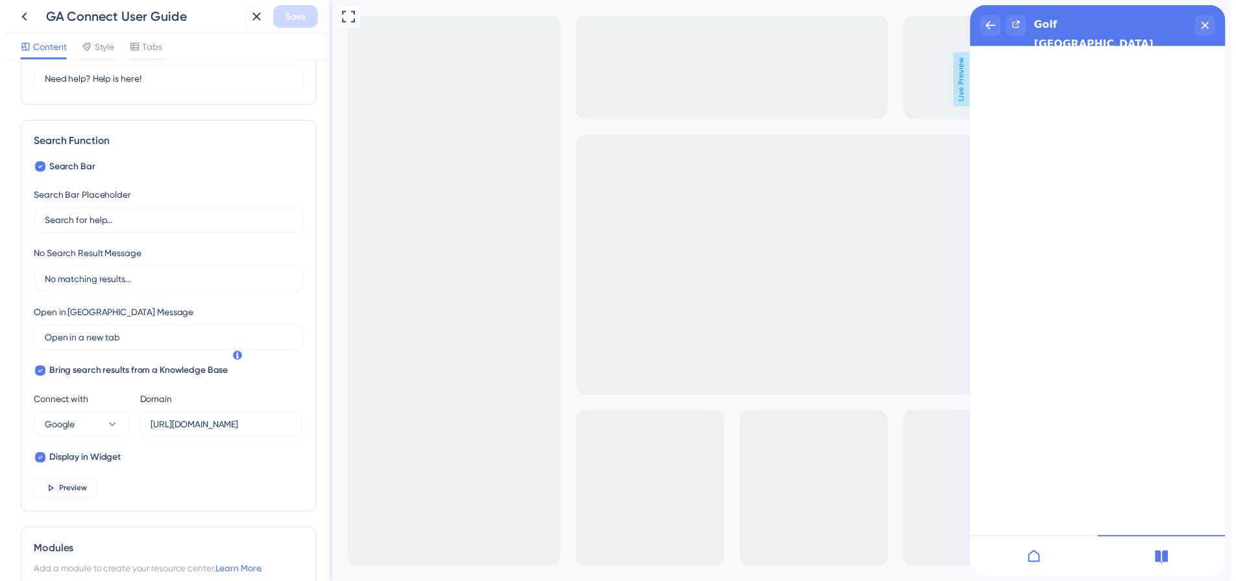
scroll to position [195, 0]
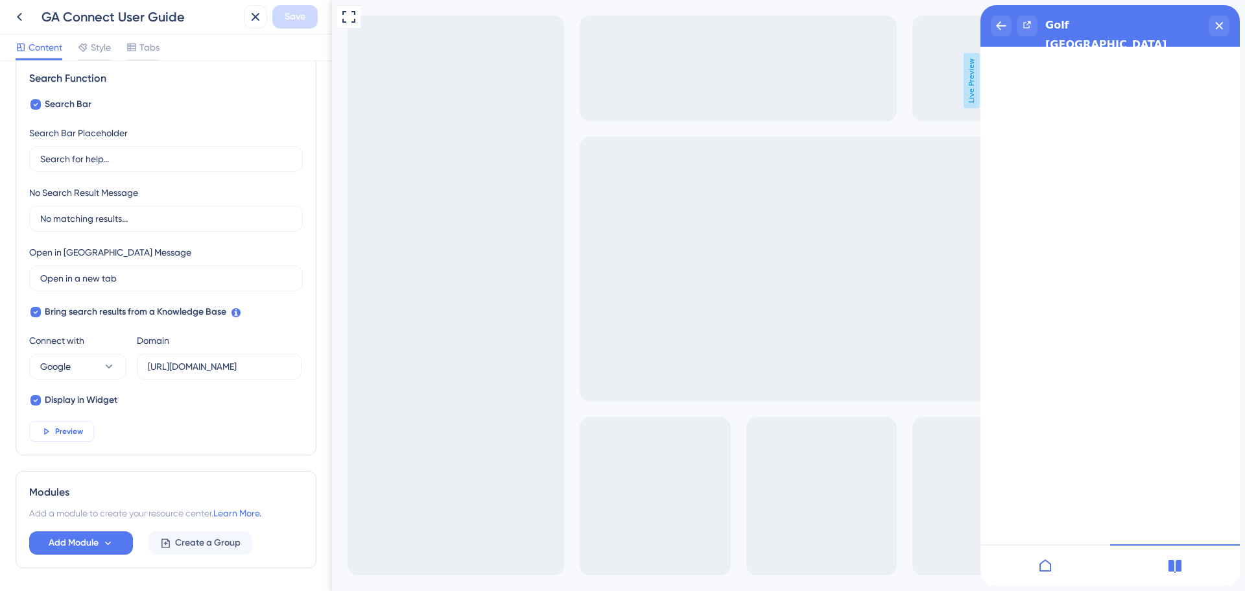
click at [81, 430] on span "Preview" at bounding box center [69, 431] width 28 height 10
click at [13, 14] on icon at bounding box center [20, 17] width 16 height 16
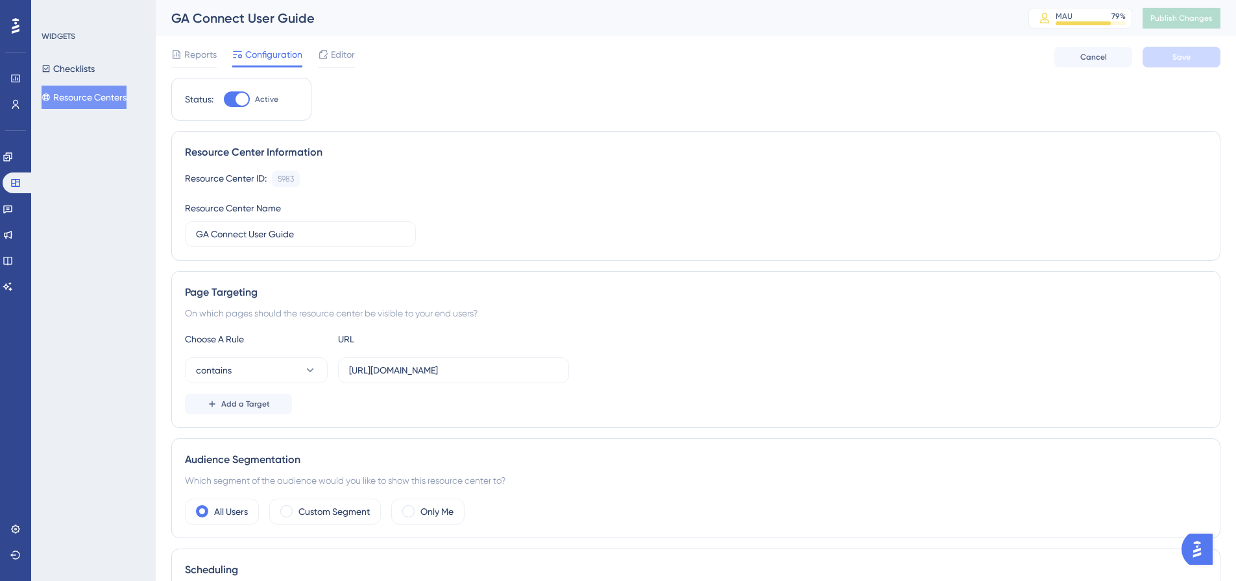
click at [236, 97] on div at bounding box center [241, 99] width 13 height 13
click at [224, 99] on input "Active" at bounding box center [223, 99] width 1 height 1
click at [246, 98] on div at bounding box center [237, 99] width 26 height 16
click at [224, 99] on input "Inactive" at bounding box center [223, 99] width 1 height 1
checkbox input "true"
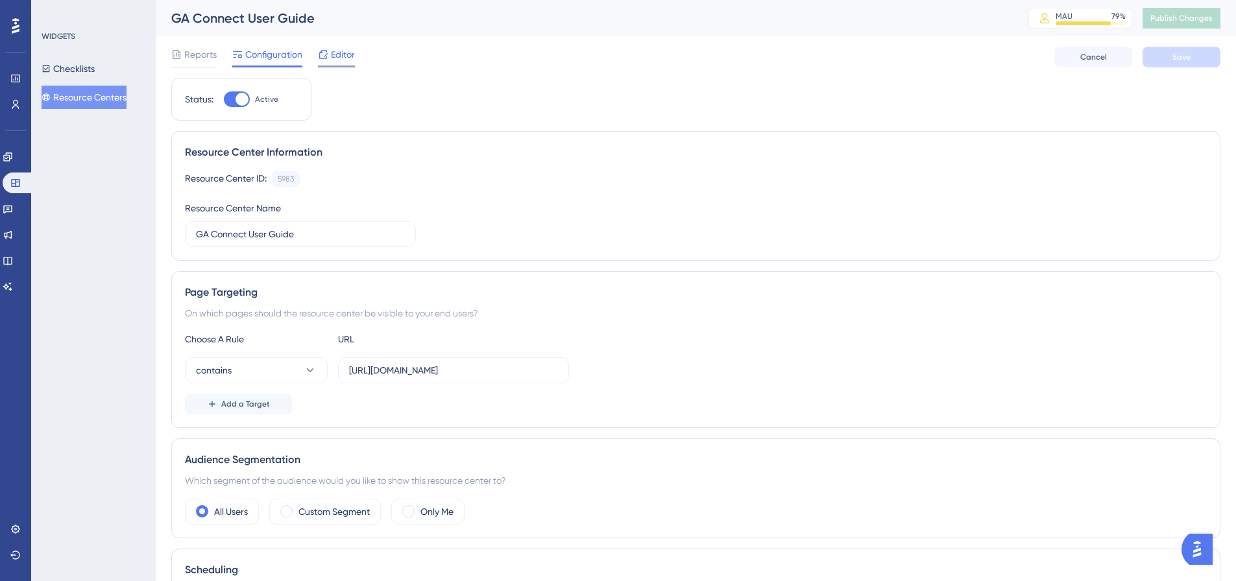
click at [329, 58] on div "Editor" at bounding box center [336, 55] width 37 height 16
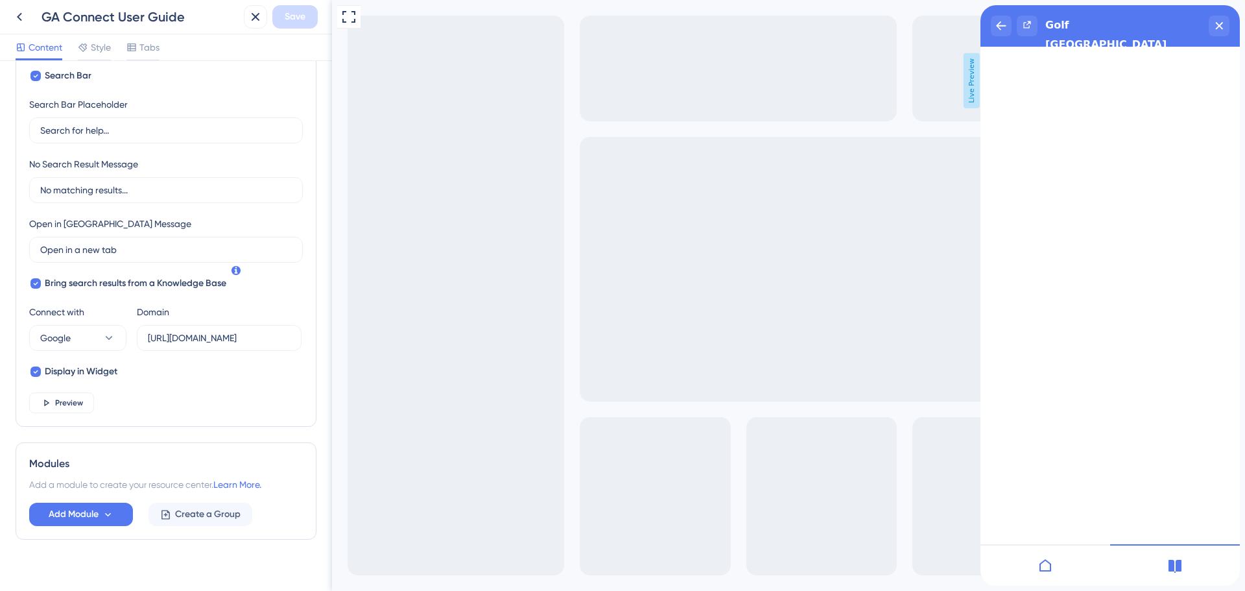
scroll to position [239, 0]
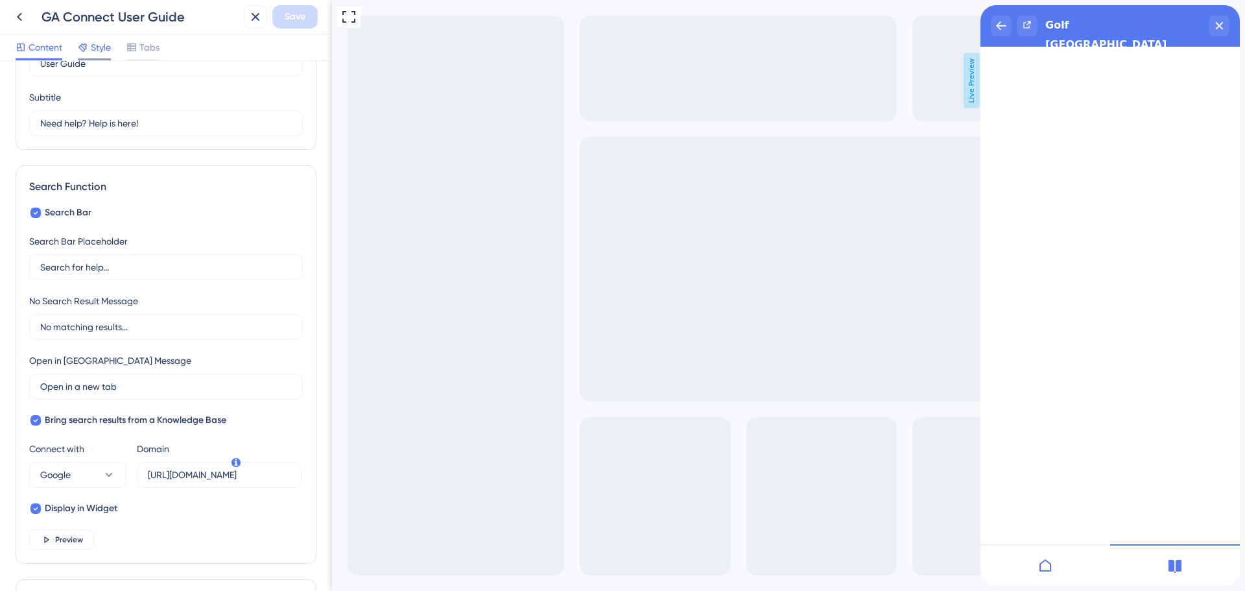
click at [100, 50] on span "Style" at bounding box center [101, 48] width 20 height 16
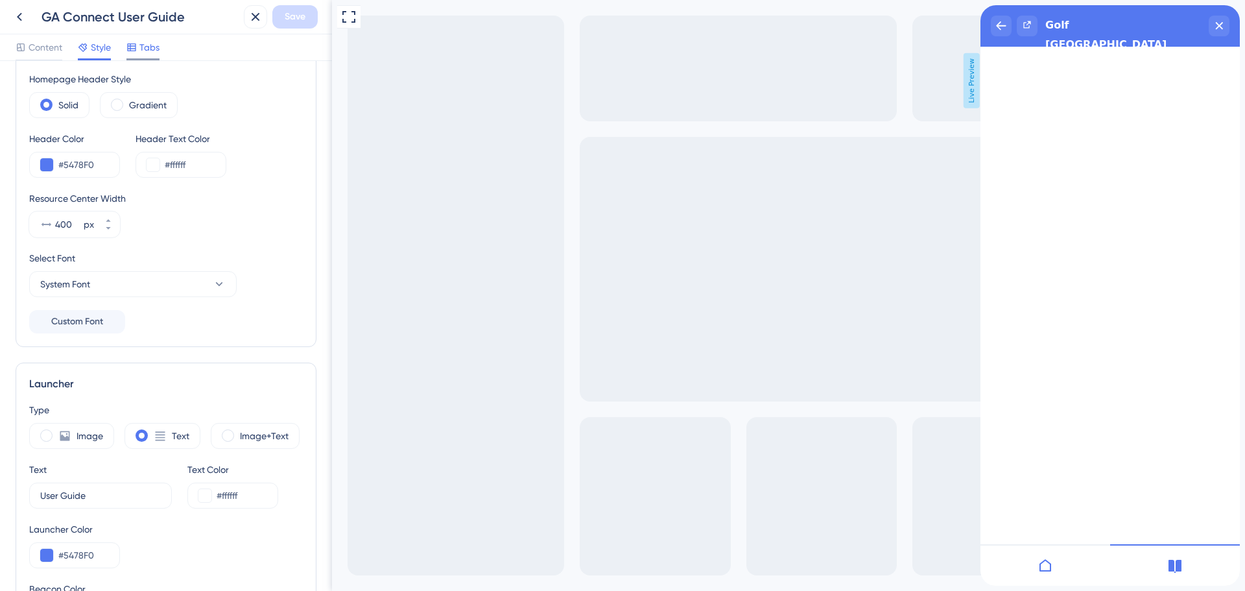
click at [146, 50] on span "Tabs" at bounding box center [149, 48] width 20 height 16
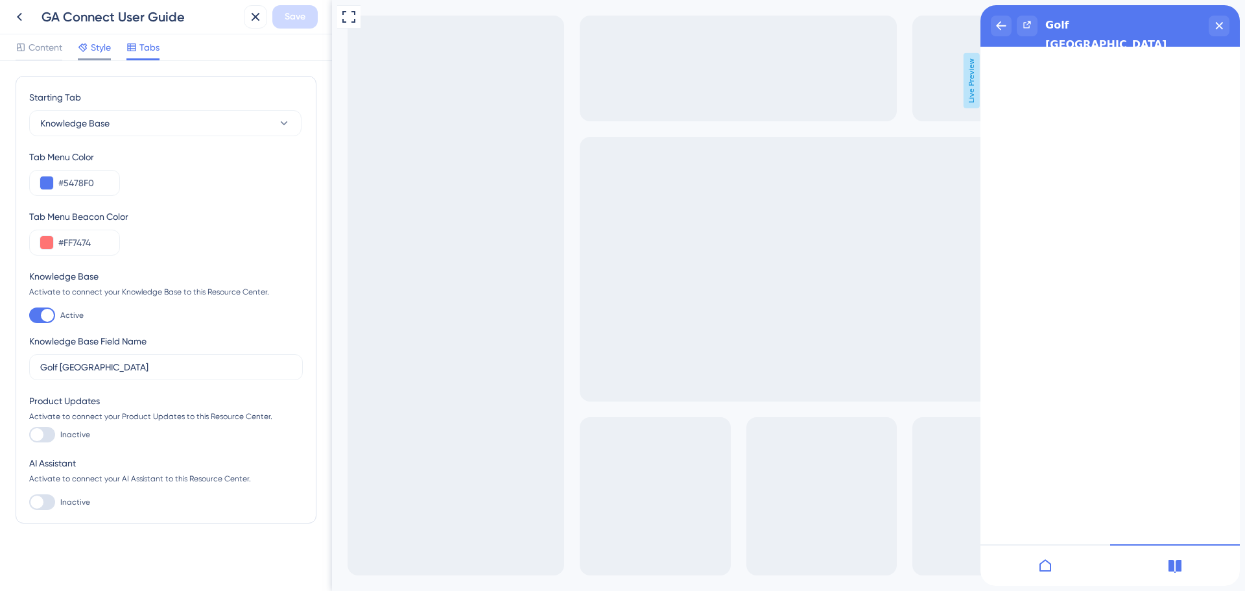
drag, startPoint x: 93, startPoint y: 49, endPoint x: 105, endPoint y: 45, distance: 12.1
click at [94, 49] on span "Style" at bounding box center [101, 48] width 20 height 16
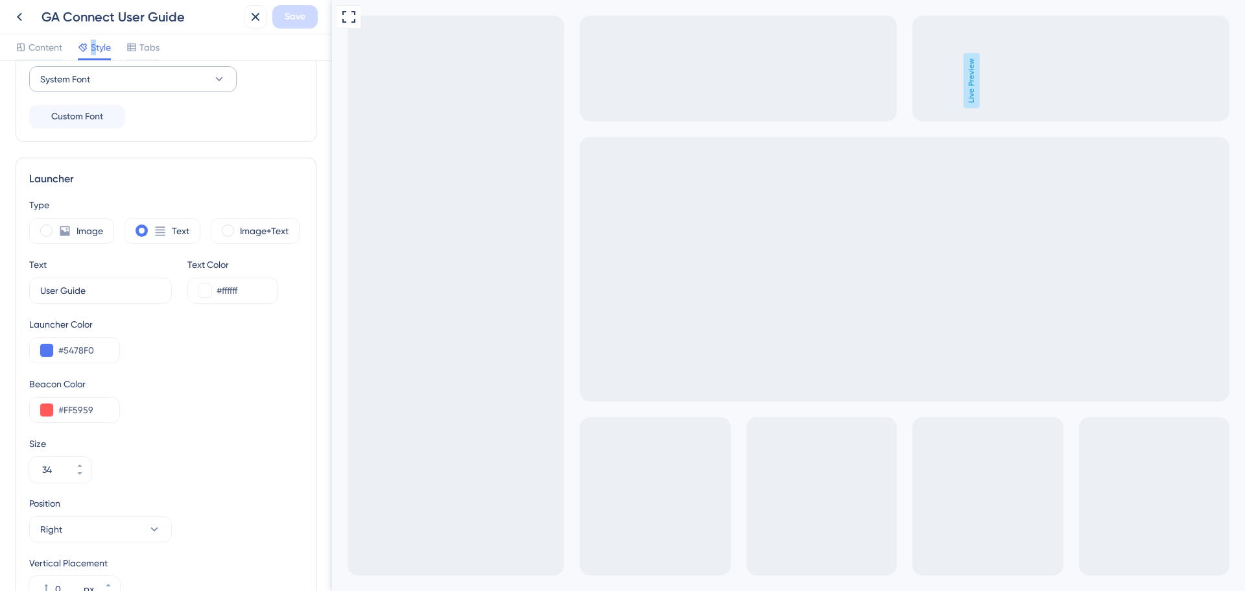
scroll to position [239, 0]
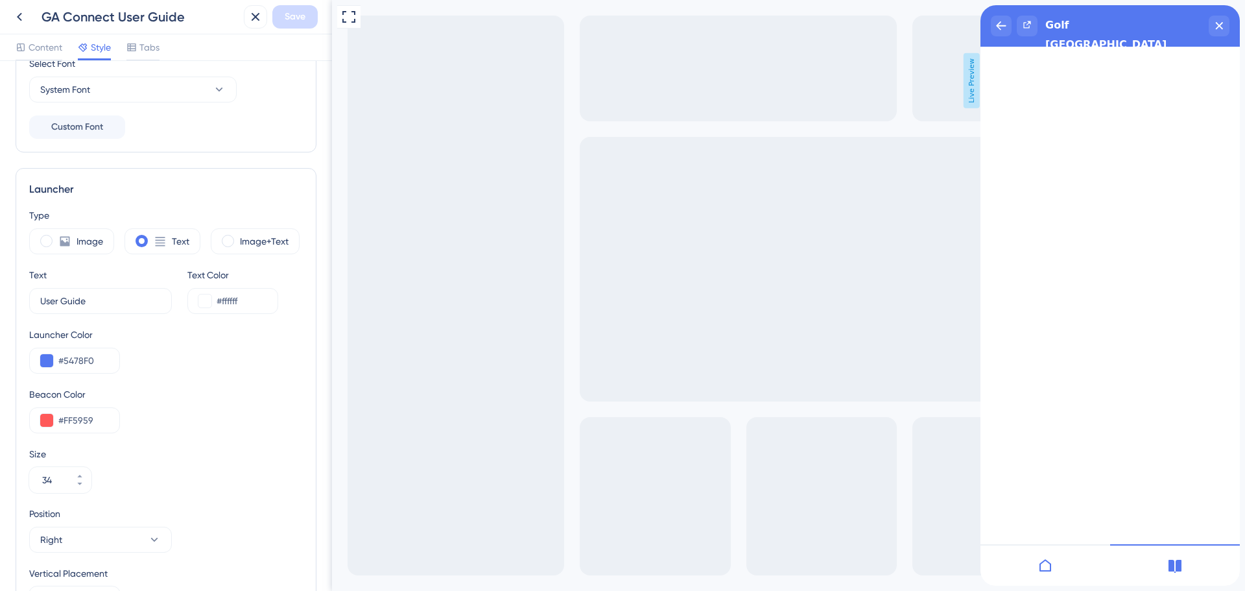
click at [137, 39] on div "Content Style Tabs" at bounding box center [166, 47] width 332 height 27
click at [140, 48] on span "Tabs" at bounding box center [149, 48] width 20 height 16
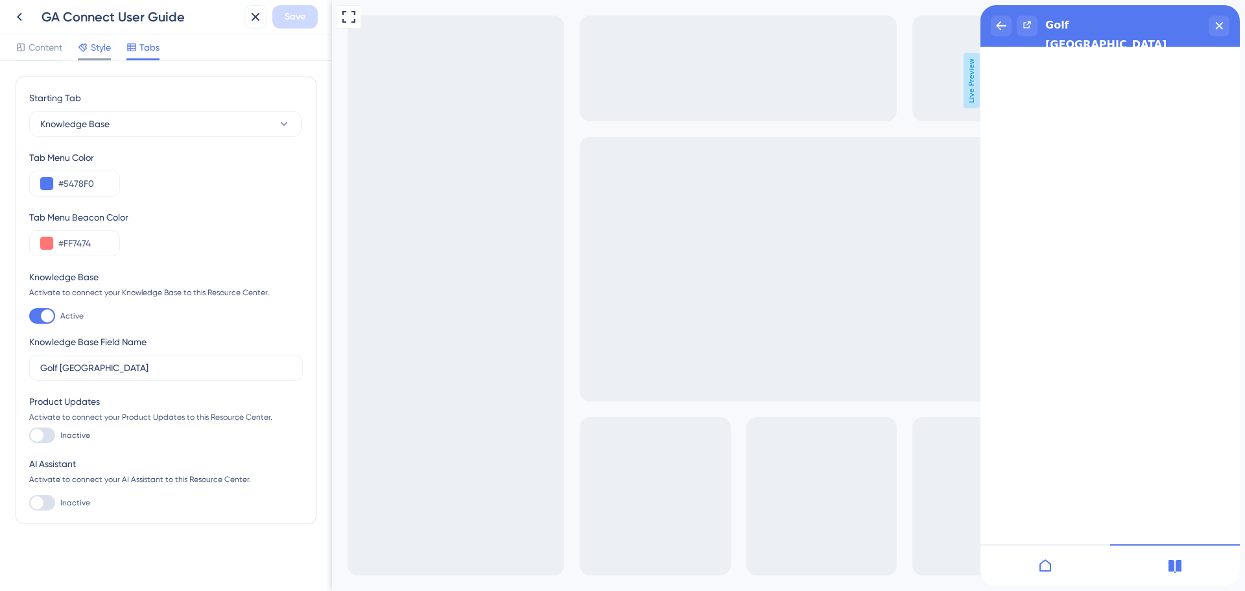
click at [108, 51] on span "Style" at bounding box center [101, 48] width 20 height 16
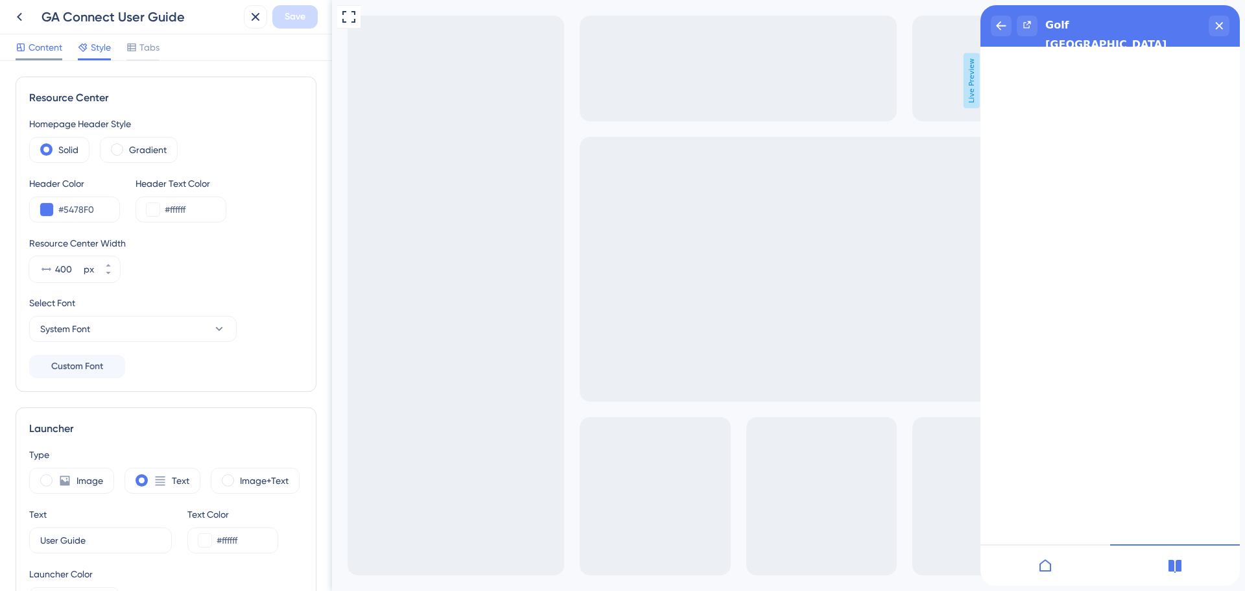
click at [42, 45] on span "Content" at bounding box center [46, 48] width 34 height 16
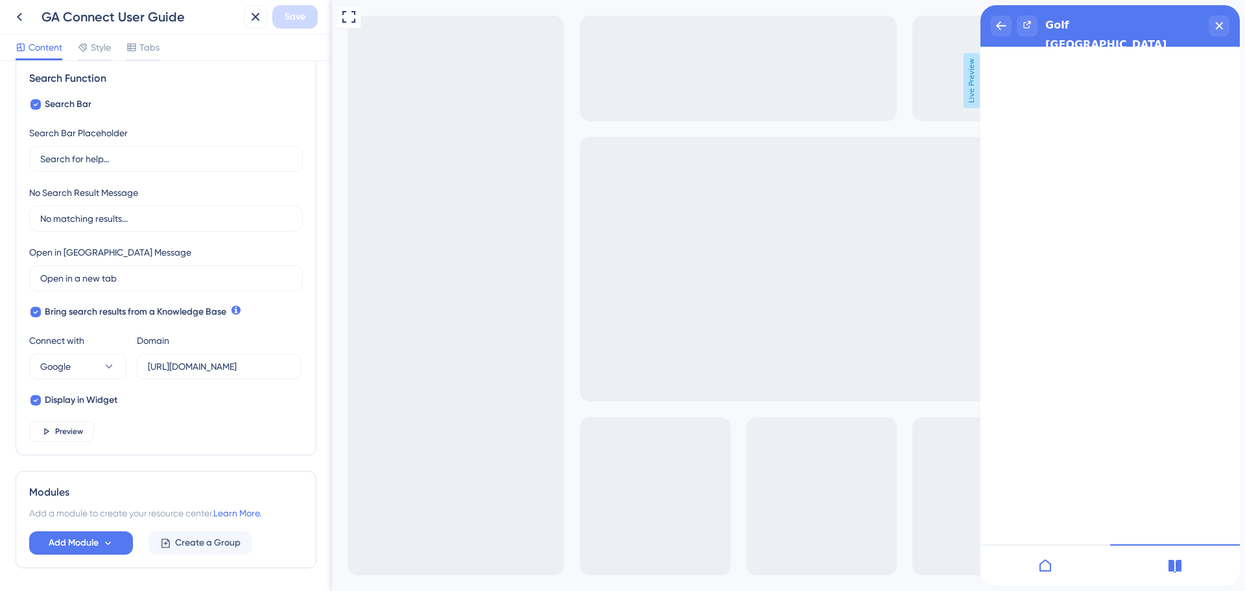
scroll to position [239, 0]
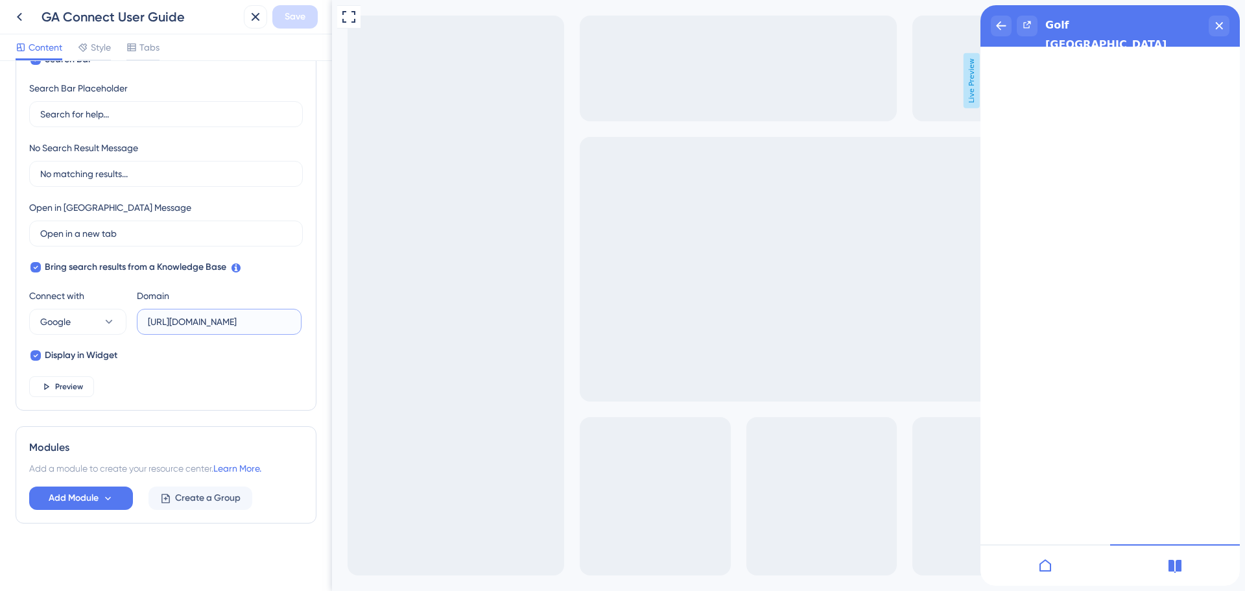
click at [197, 324] on input "[URL][DOMAIN_NAME]" at bounding box center [219, 322] width 143 height 14
click at [224, 322] on input "[URL][DOMAIN_NAME]" at bounding box center [219, 322] width 143 height 14
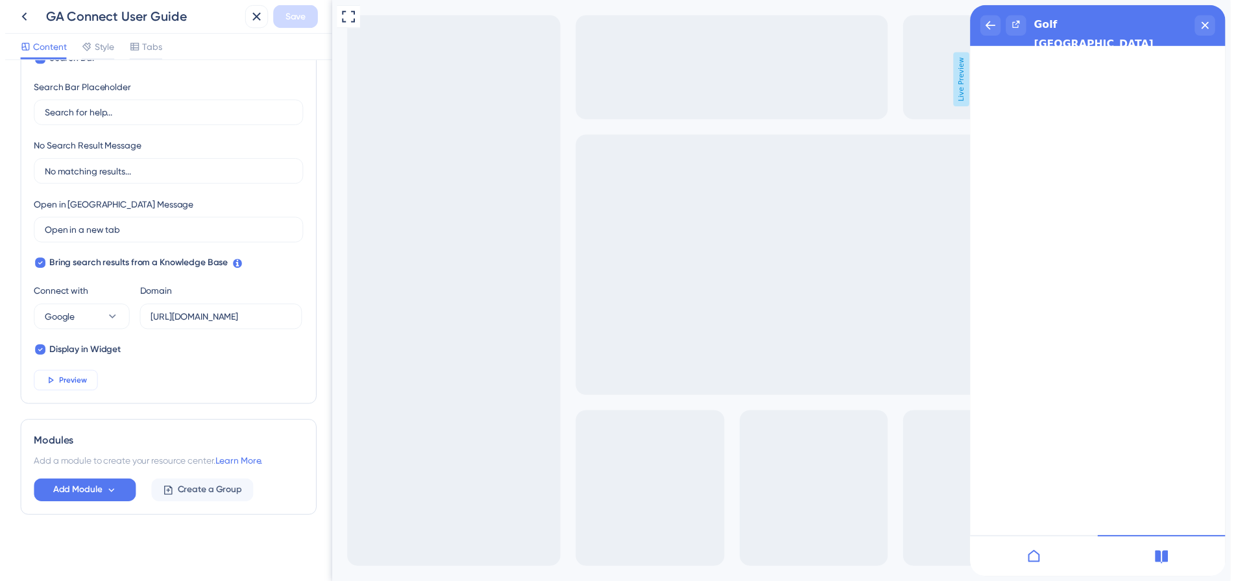
scroll to position [0, 0]
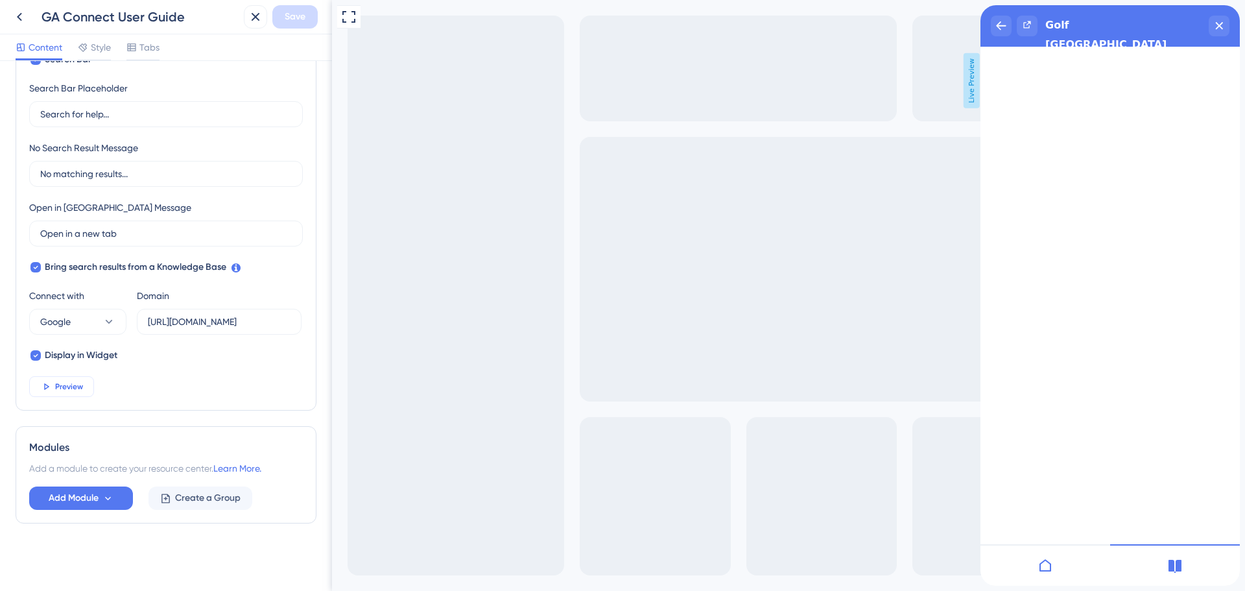
click at [73, 387] on span "Preview" at bounding box center [69, 386] width 28 height 10
click at [424, 333] on div "Full Screen Preview Live Preview" at bounding box center [788, 295] width 913 height 591
click at [250, 19] on icon at bounding box center [256, 17] width 16 height 16
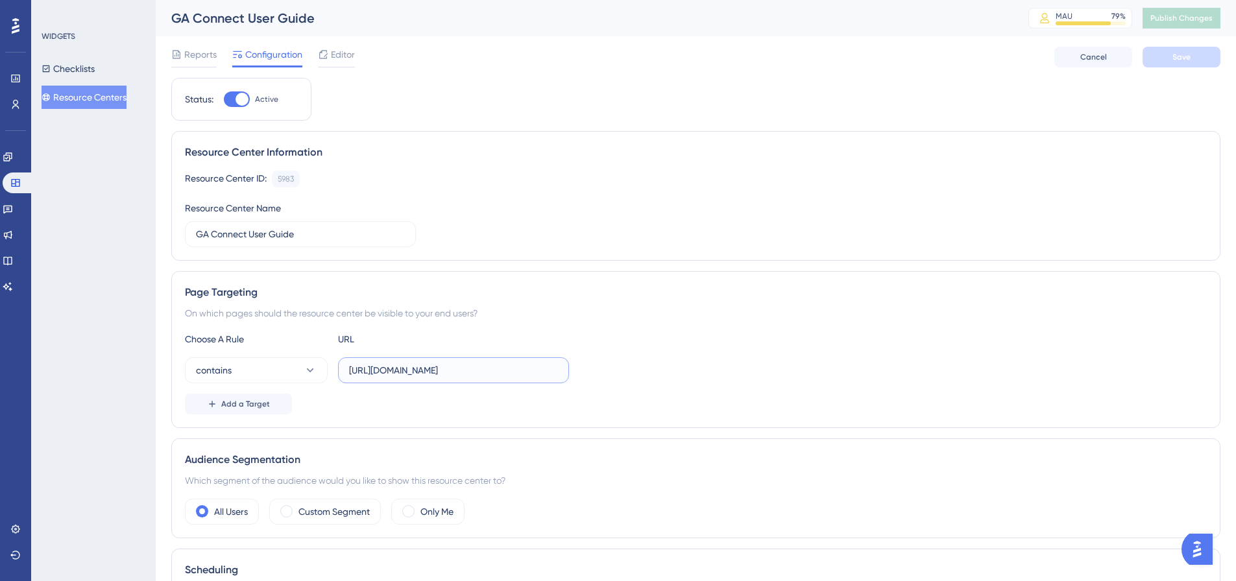
click at [510, 372] on input "[URL][DOMAIN_NAME]" at bounding box center [453, 370] width 209 height 14
type input "[URL][DOMAIN_NAME]"
click at [1189, 53] on span "Save" at bounding box center [1181, 57] width 18 height 10
click at [1208, 18] on span "Publish Changes" at bounding box center [1181, 18] width 62 height 10
click at [340, 56] on span "Editor" at bounding box center [343, 55] width 24 height 16
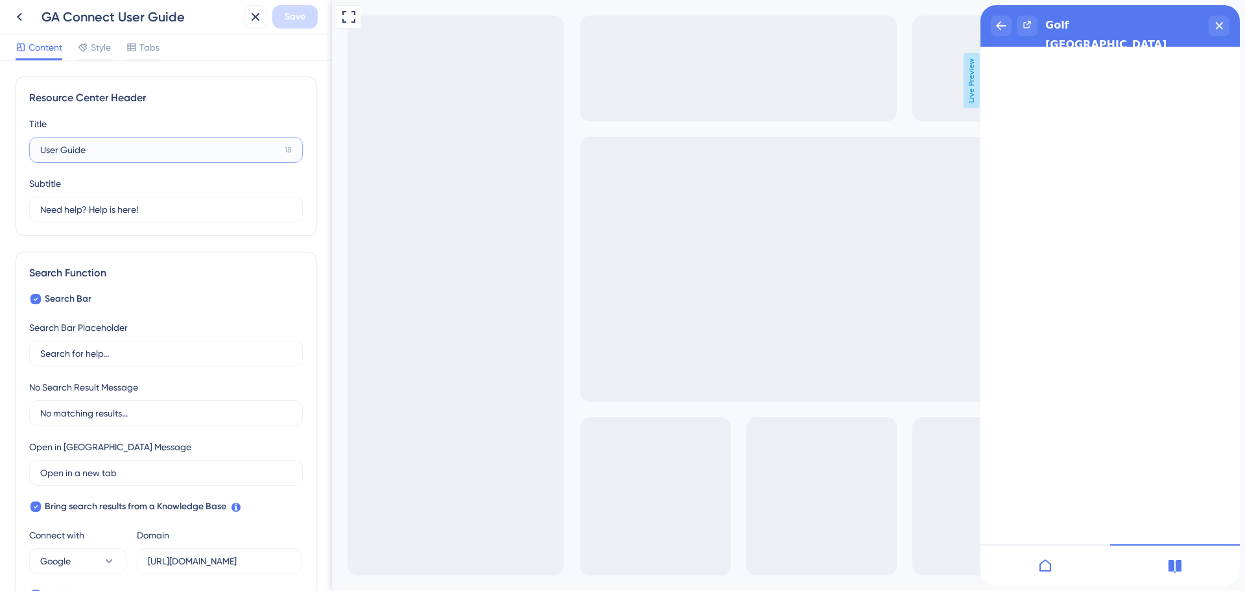
click at [143, 150] on input "User Guide" at bounding box center [159, 150] width 239 height 14
click at [39, 149] on label "User Guide 18" at bounding box center [166, 150] width 274 height 26
click at [40, 149] on input "User Guide" at bounding box center [159, 150] width 239 height 14
click at [43, 149] on input "User Guide" at bounding box center [159, 150] width 239 height 14
click at [40, 150] on label "User Guide 18" at bounding box center [166, 150] width 274 height 26
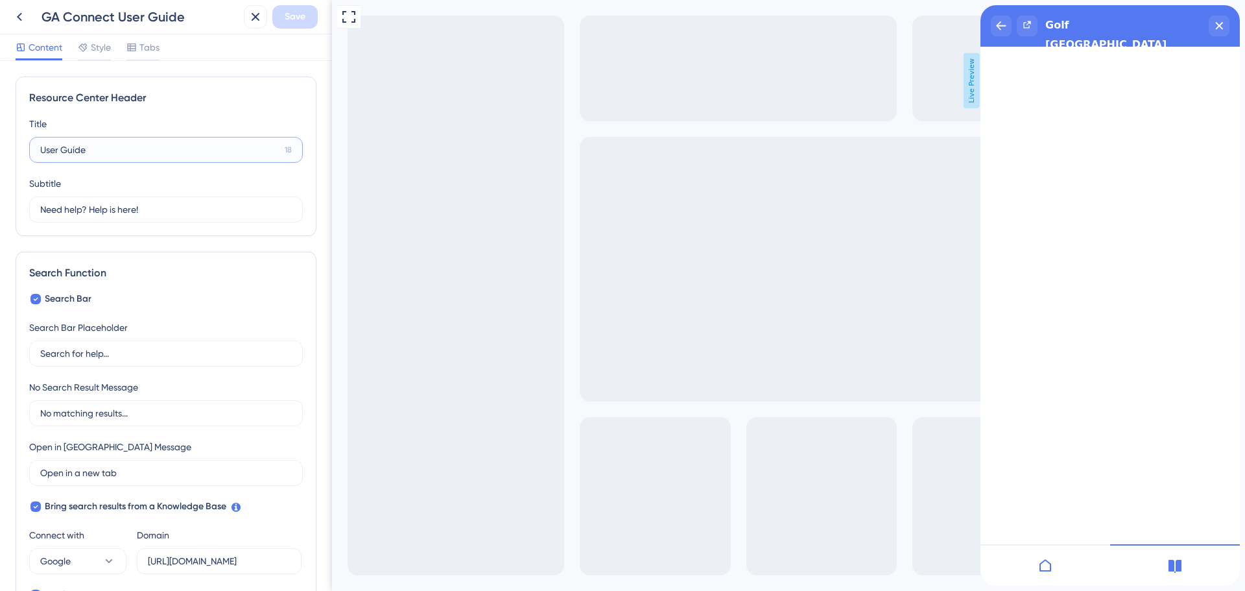
click at [40, 150] on input "User Guide" at bounding box center [159, 150] width 239 height 14
type input "GA Connect User Guide"
click at [302, 21] on span "Save" at bounding box center [295, 17] width 21 height 16
click at [482, 101] on div "Full Screen Preview Live Preview" at bounding box center [788, 295] width 913 height 591
click at [13, 19] on icon at bounding box center [20, 17] width 16 height 16
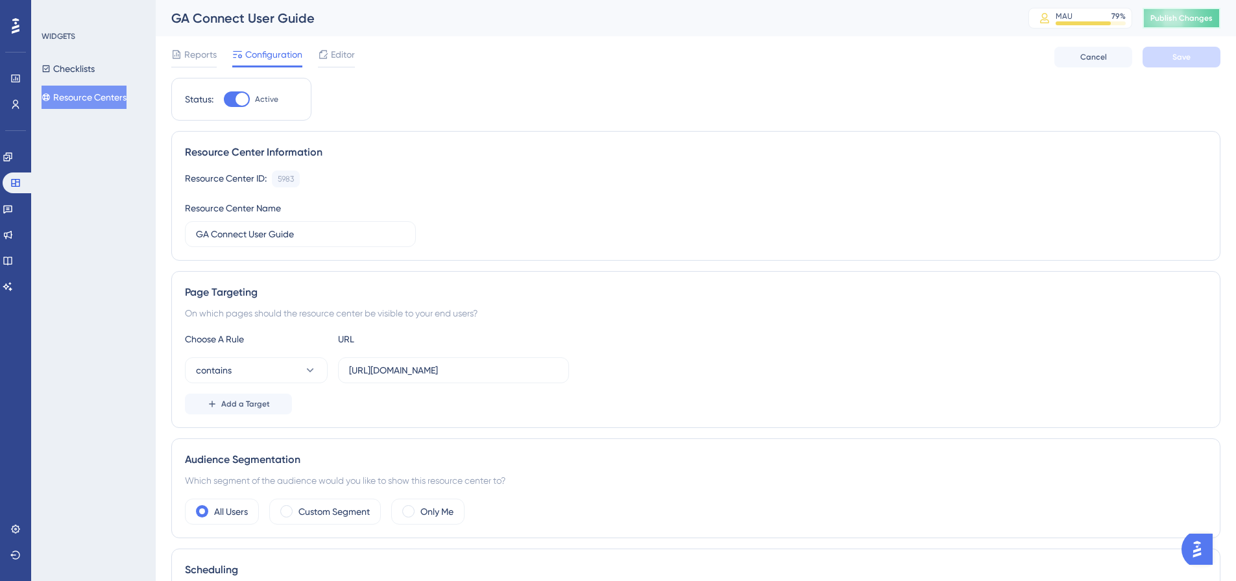
click at [1209, 10] on button "Publish Changes" at bounding box center [1181, 18] width 78 height 21
click at [353, 59] on span "Editor" at bounding box center [343, 55] width 24 height 16
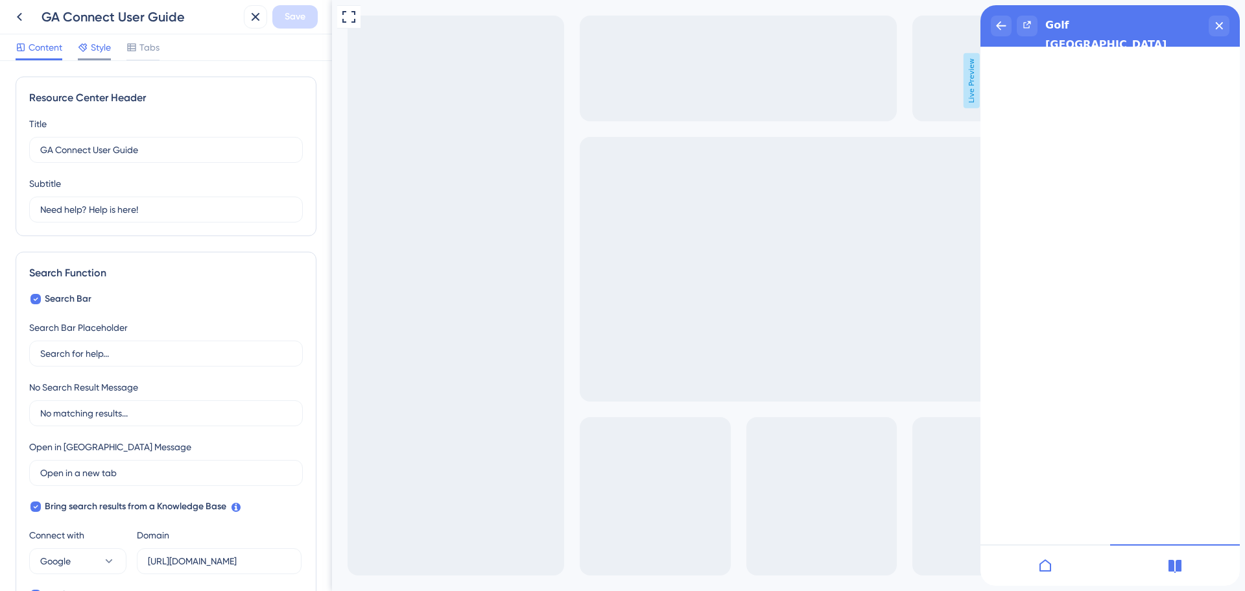
click at [106, 49] on span "Style" at bounding box center [101, 48] width 20 height 16
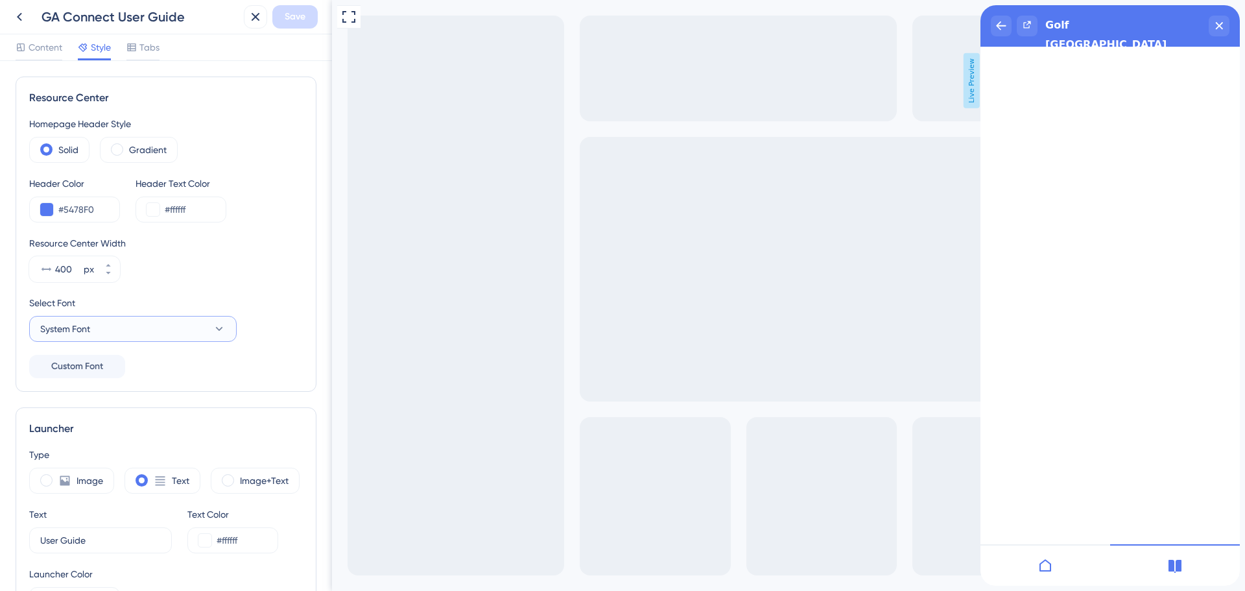
click at [211, 331] on button "System Font" at bounding box center [133, 329] width 208 height 26
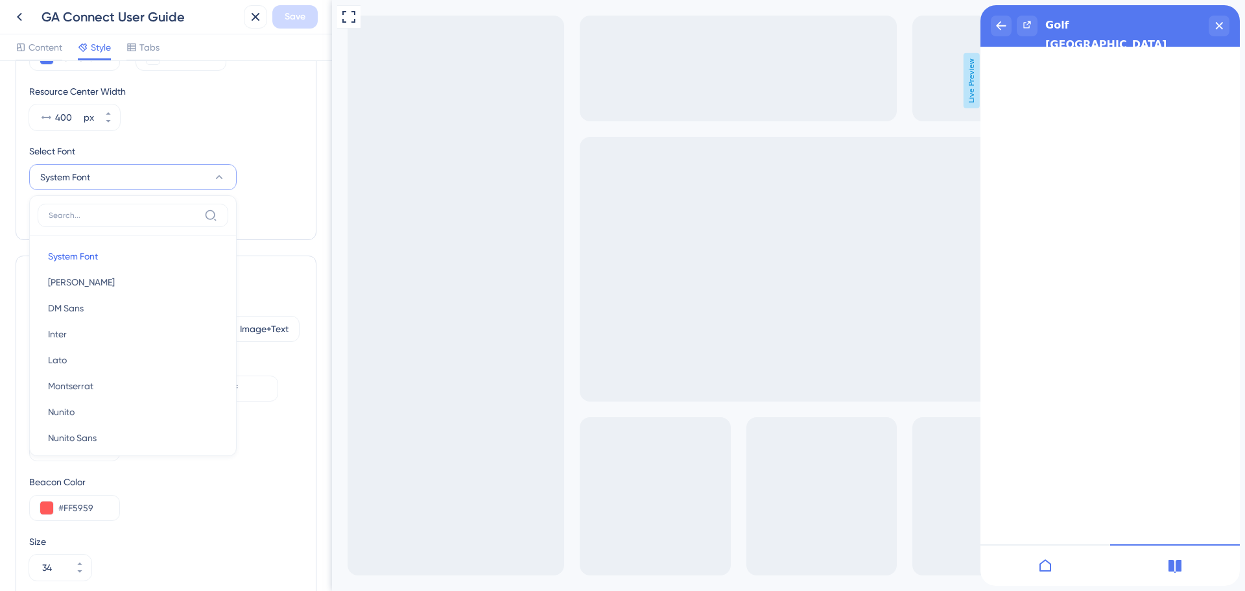
click at [262, 190] on div "Homepage Header Style Solid Gradient Header Color #5478F0 Header Text Color #ff…" at bounding box center [166, 95] width 274 height 262
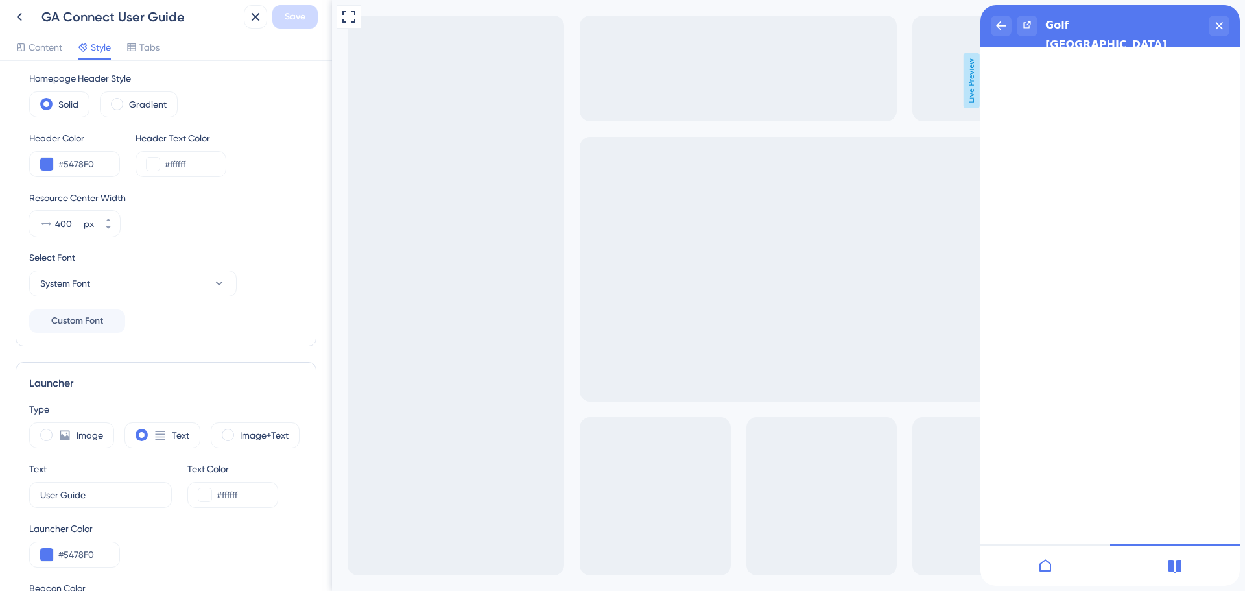
scroll to position [22, 0]
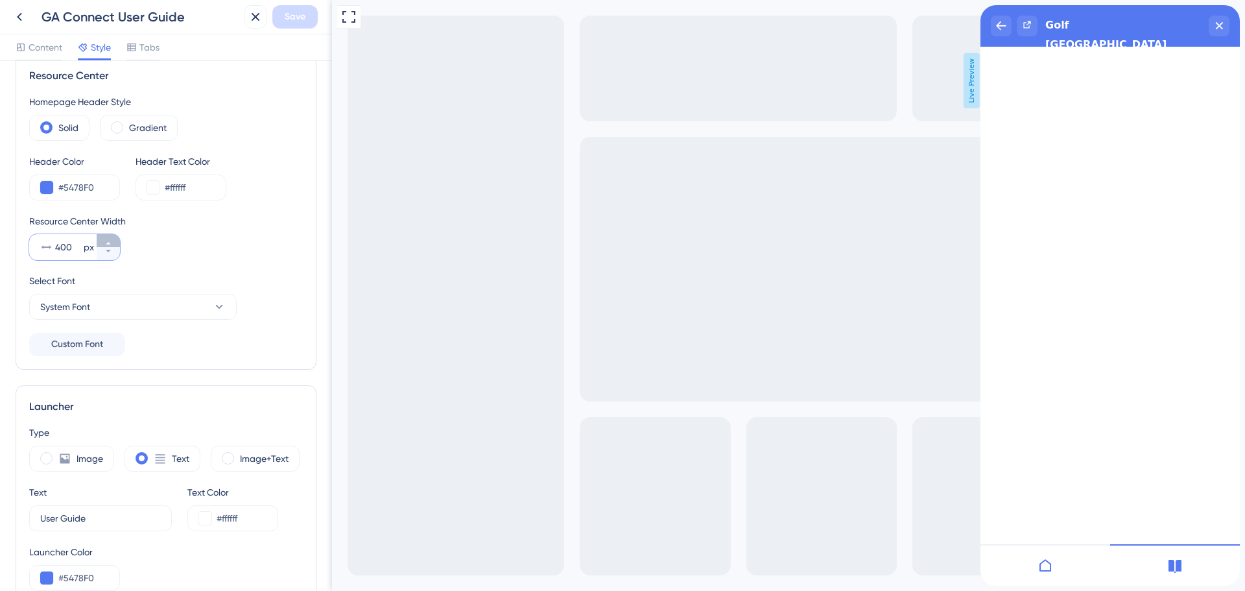
click at [108, 245] on icon at bounding box center [108, 243] width 8 height 8
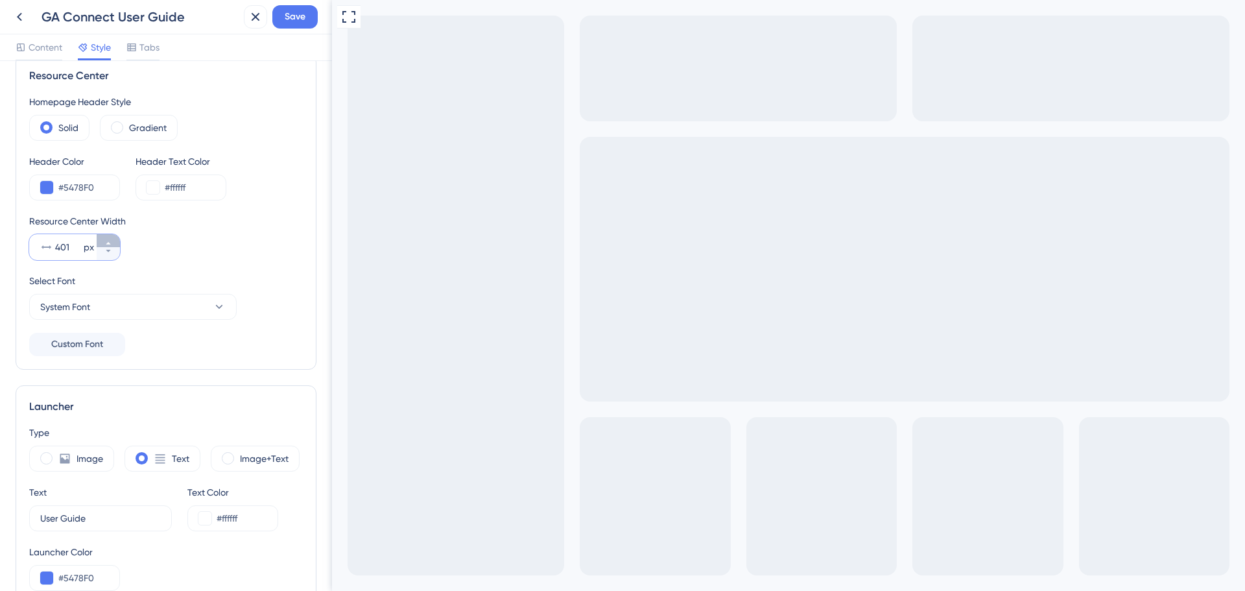
click at [108, 245] on icon at bounding box center [108, 243] width 8 height 8
click at [104, 241] on icon at bounding box center [108, 243] width 8 height 8
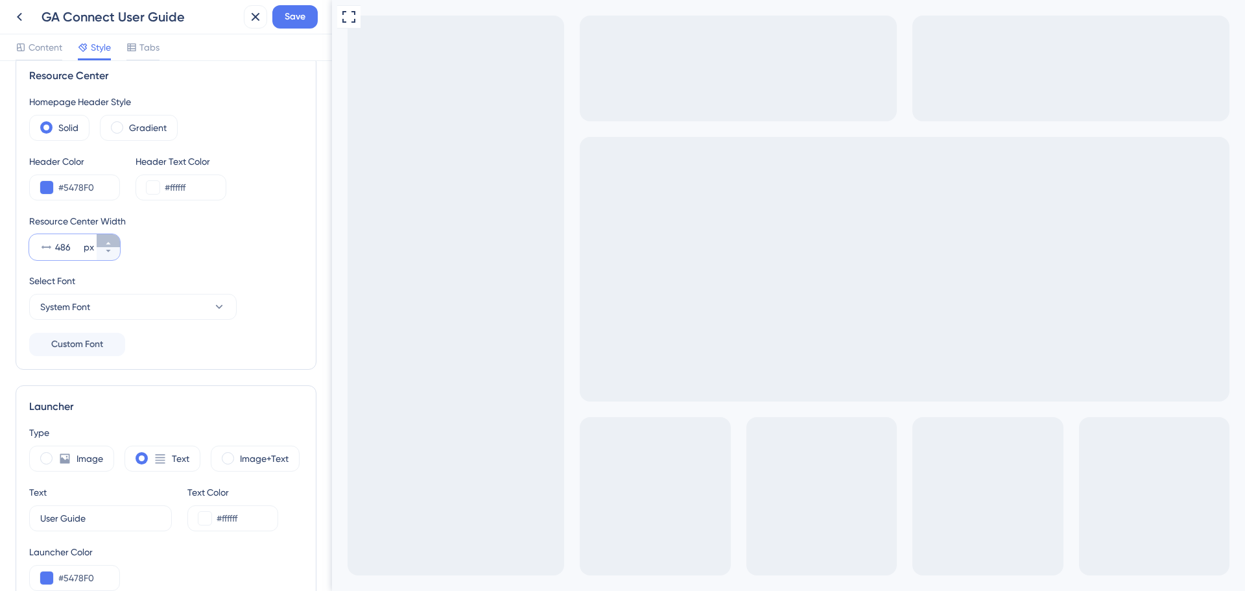
click at [113, 243] on button "486 px" at bounding box center [108, 240] width 23 height 13
click at [113, 243] on button "487 px" at bounding box center [108, 240] width 23 height 13
click at [113, 243] on button "488 px" at bounding box center [108, 240] width 23 height 13
click at [113, 243] on button "489 px" at bounding box center [108, 240] width 23 height 13
click at [113, 243] on button "490 px" at bounding box center [108, 240] width 23 height 13
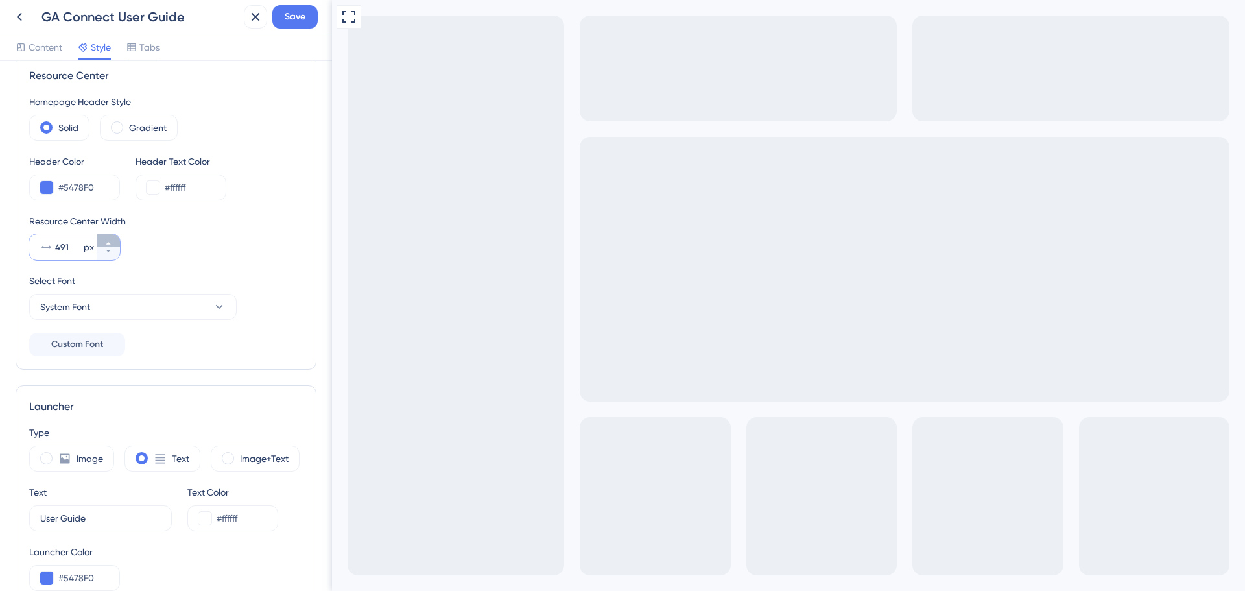
click at [113, 243] on button "491 px" at bounding box center [108, 240] width 23 height 13
click at [113, 243] on button "492 px" at bounding box center [108, 240] width 23 height 13
click at [113, 243] on button "493 px" at bounding box center [108, 240] width 23 height 13
click at [113, 243] on button "494 px" at bounding box center [108, 240] width 23 height 13
click at [113, 243] on button "495 px" at bounding box center [108, 240] width 23 height 13
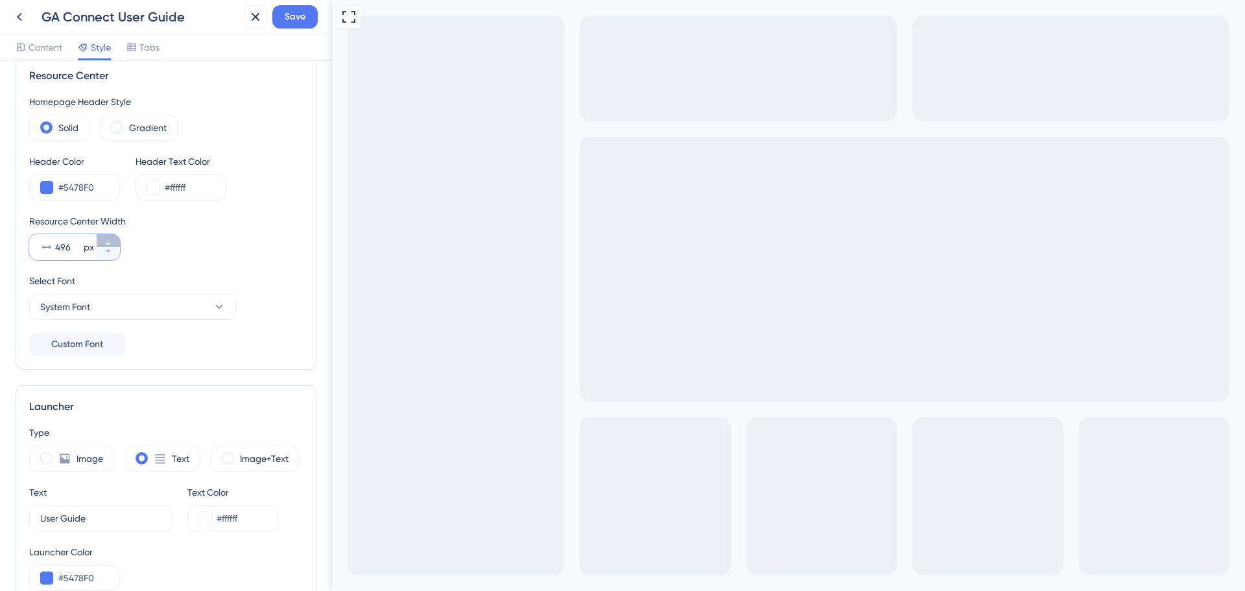
click at [113, 243] on button "496 px" at bounding box center [108, 240] width 23 height 13
click at [113, 243] on button "497 px" at bounding box center [108, 240] width 23 height 13
click at [113, 243] on button "498 px" at bounding box center [108, 240] width 23 height 13
click at [113, 243] on button "499 px" at bounding box center [108, 240] width 23 height 13
type input "500"
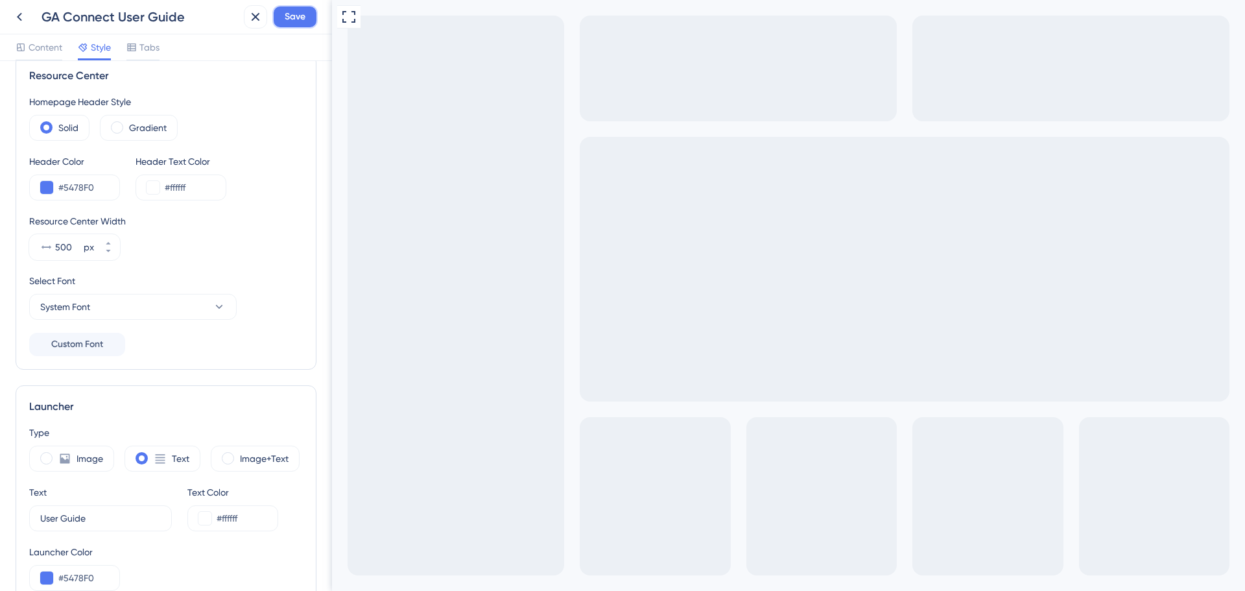
click at [298, 25] on button "Save" at bounding box center [294, 16] width 45 height 23
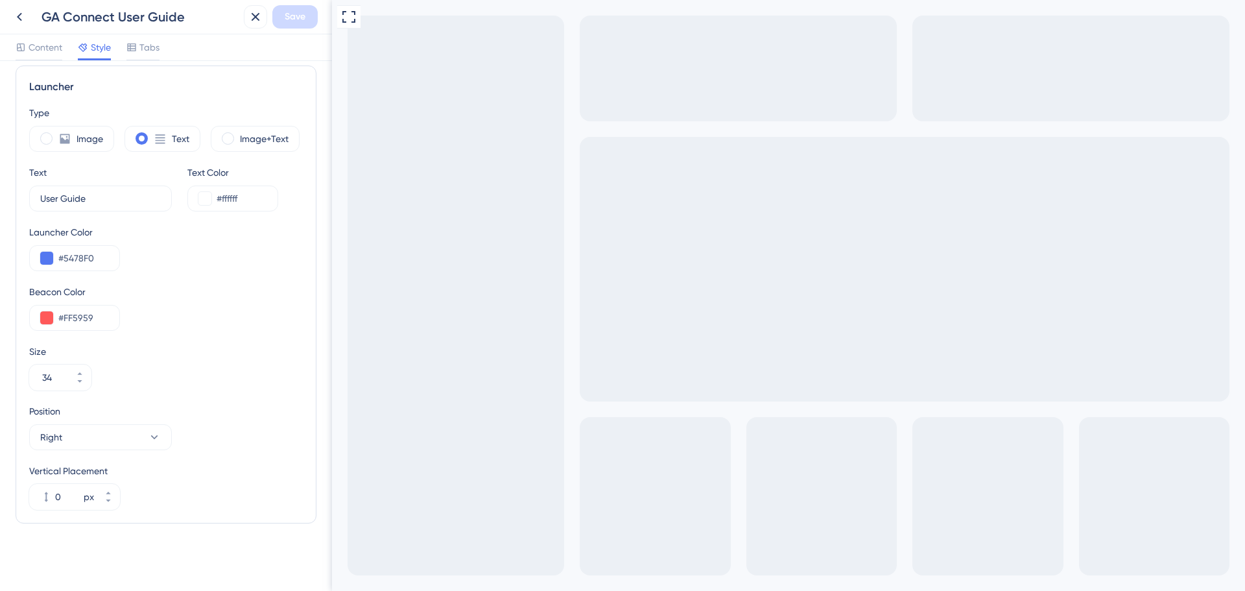
scroll to position [82, 0]
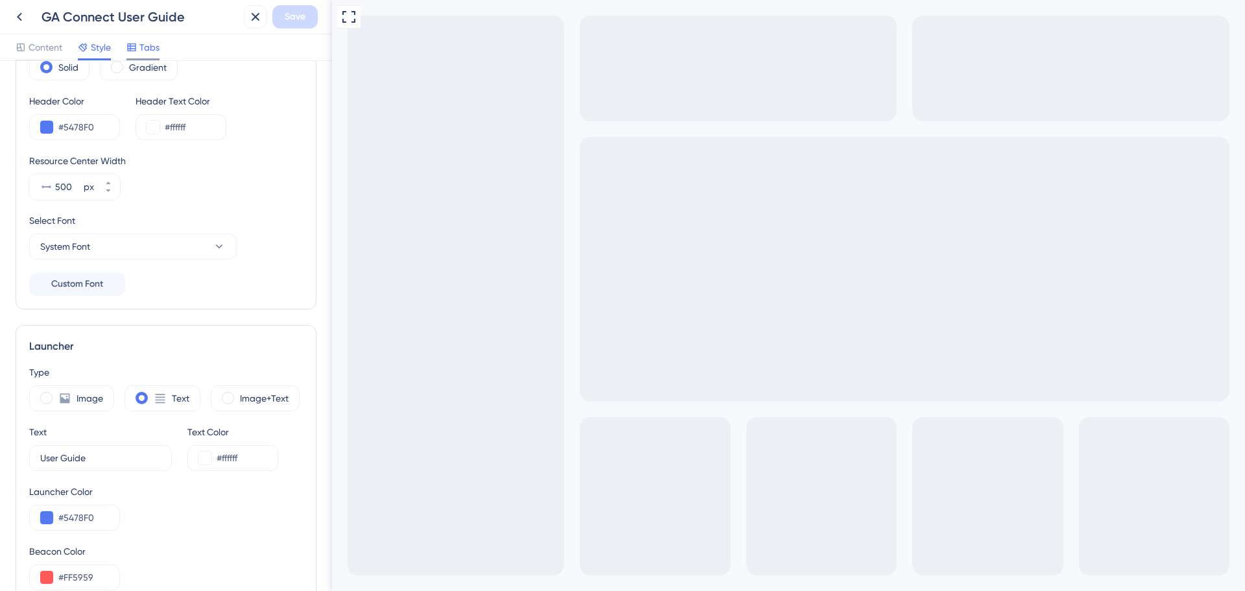
click at [145, 51] on span "Tabs" at bounding box center [149, 48] width 20 height 16
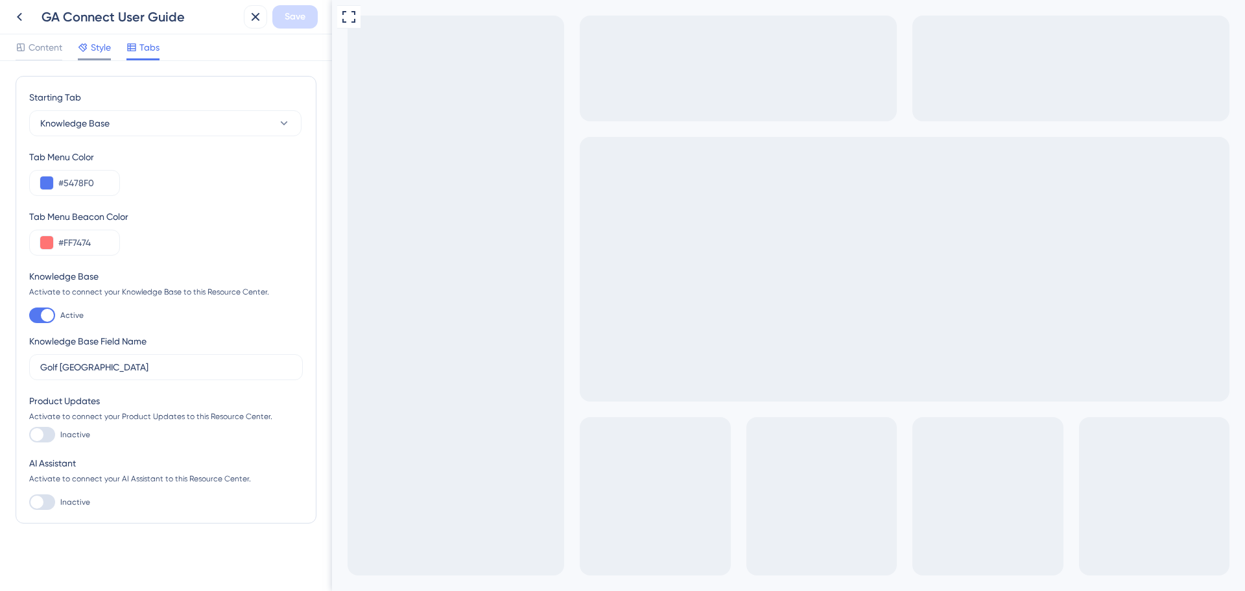
click at [98, 48] on span "Style" at bounding box center [101, 48] width 20 height 16
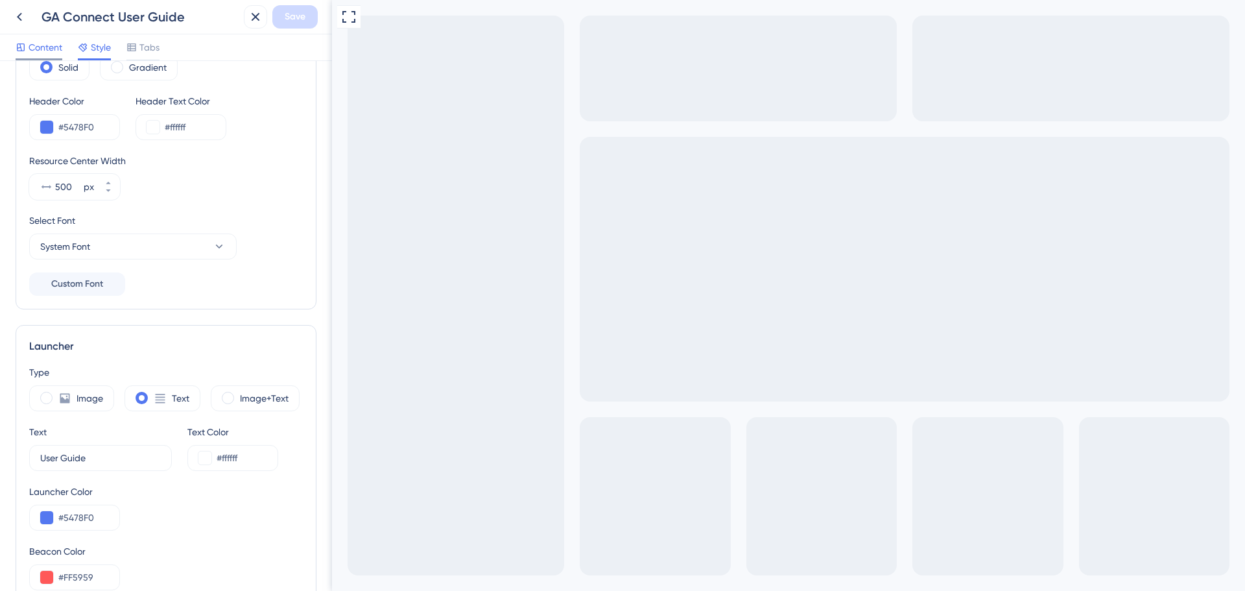
click at [43, 43] on span "Content" at bounding box center [46, 48] width 34 height 16
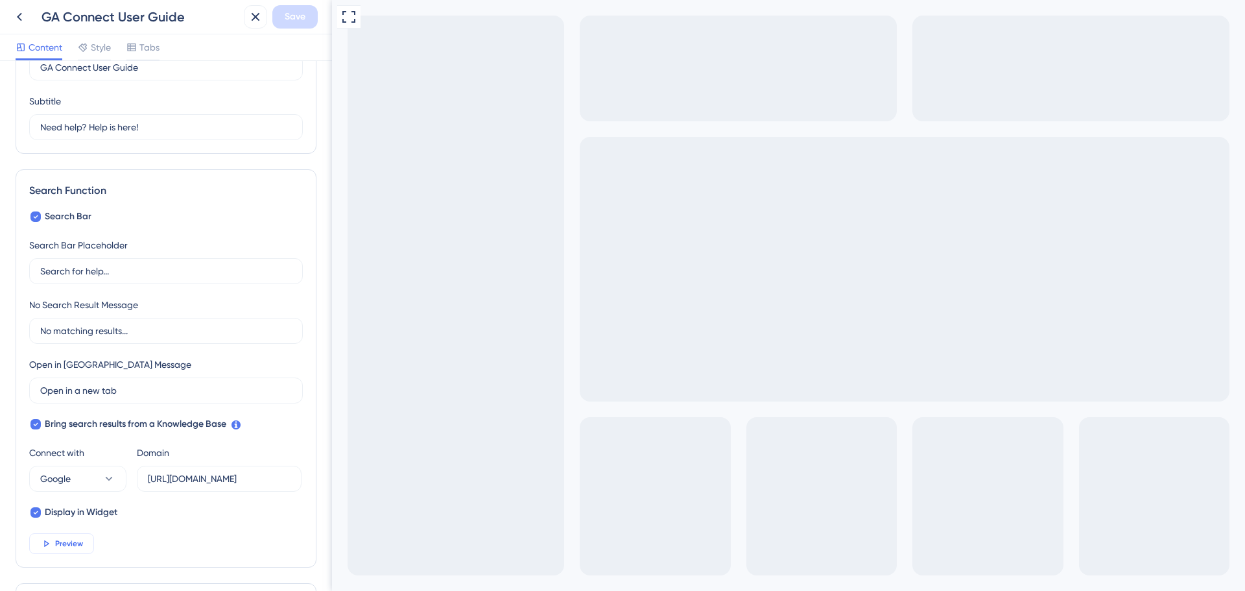
click at [72, 542] on span "Preview" at bounding box center [69, 543] width 28 height 10
click at [27, 18] on button at bounding box center [19, 16] width 23 height 23
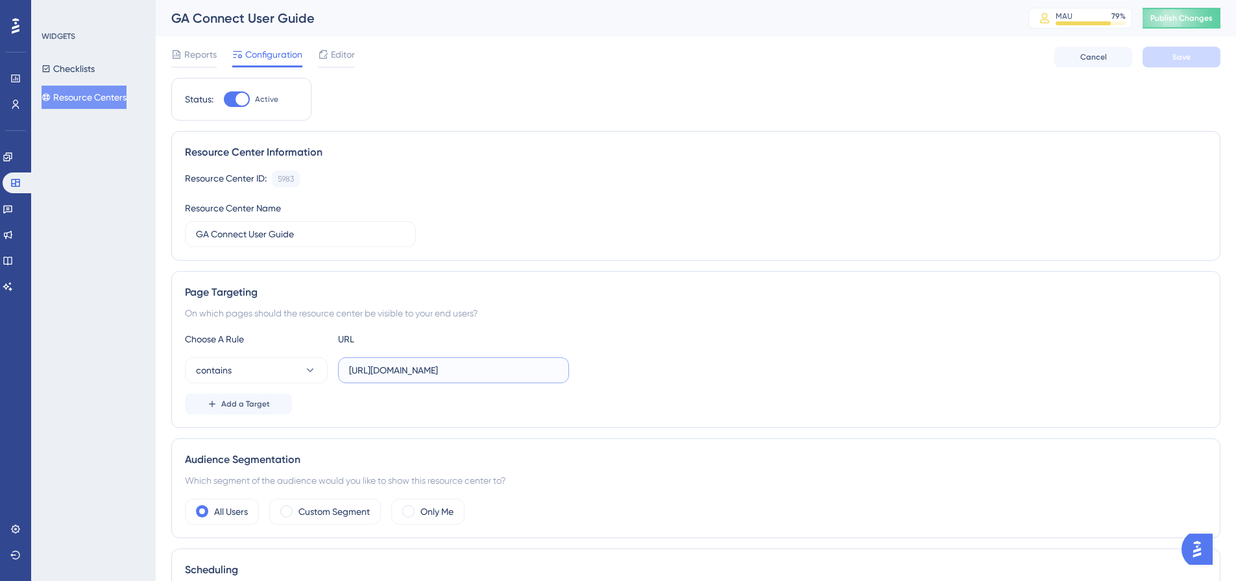
click at [519, 370] on input "[URL][DOMAIN_NAME]" at bounding box center [453, 370] width 209 height 14
type input "[URL][DOMAIN_NAME]"
click at [1194, 57] on button "Save" at bounding box center [1181, 57] width 78 height 21
click at [1193, 14] on span "Publish Changes" at bounding box center [1181, 18] width 62 height 10
click at [343, 56] on span "Editor" at bounding box center [343, 55] width 24 height 16
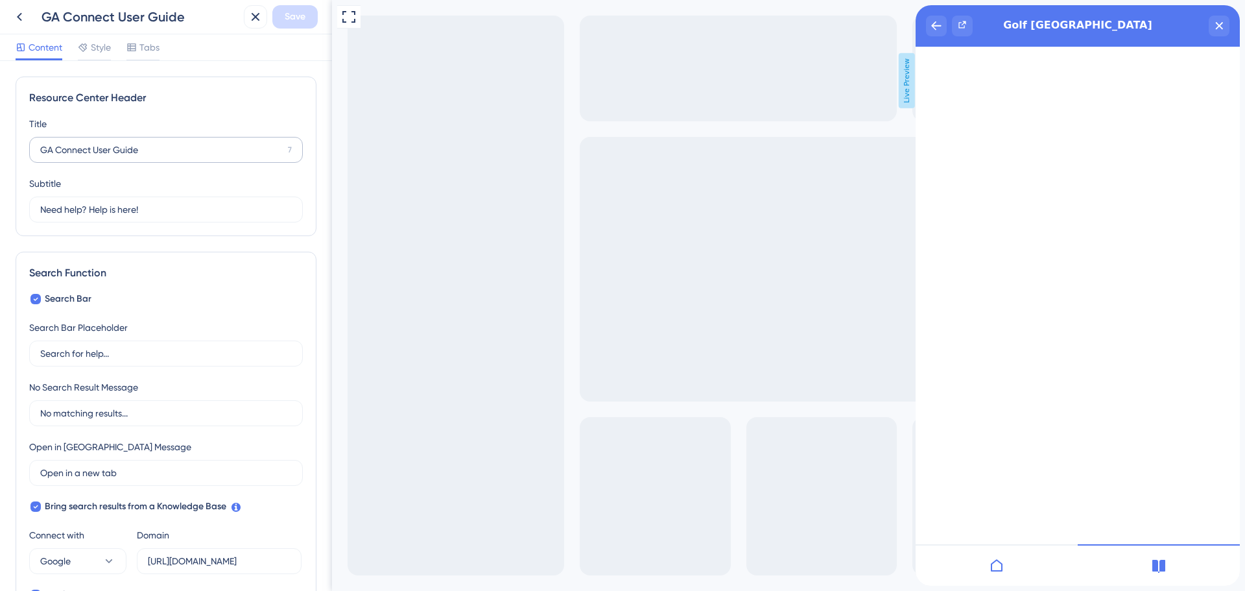
click at [156, 157] on label "GA Connect User Guide 7" at bounding box center [166, 150] width 274 height 26
click at [156, 157] on input "GA Connect User Guide" at bounding box center [161, 150] width 243 height 14
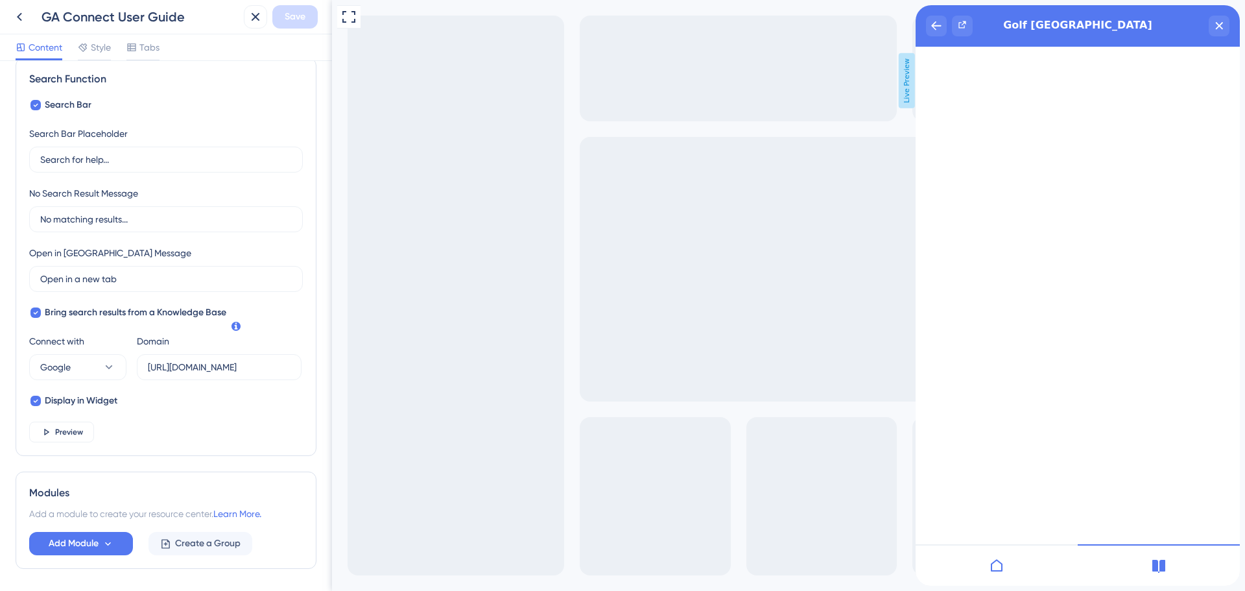
scroll to position [195, 0]
click at [63, 431] on span "Preview" at bounding box center [69, 431] width 28 height 10
click at [108, 49] on span "Style" at bounding box center [101, 48] width 20 height 16
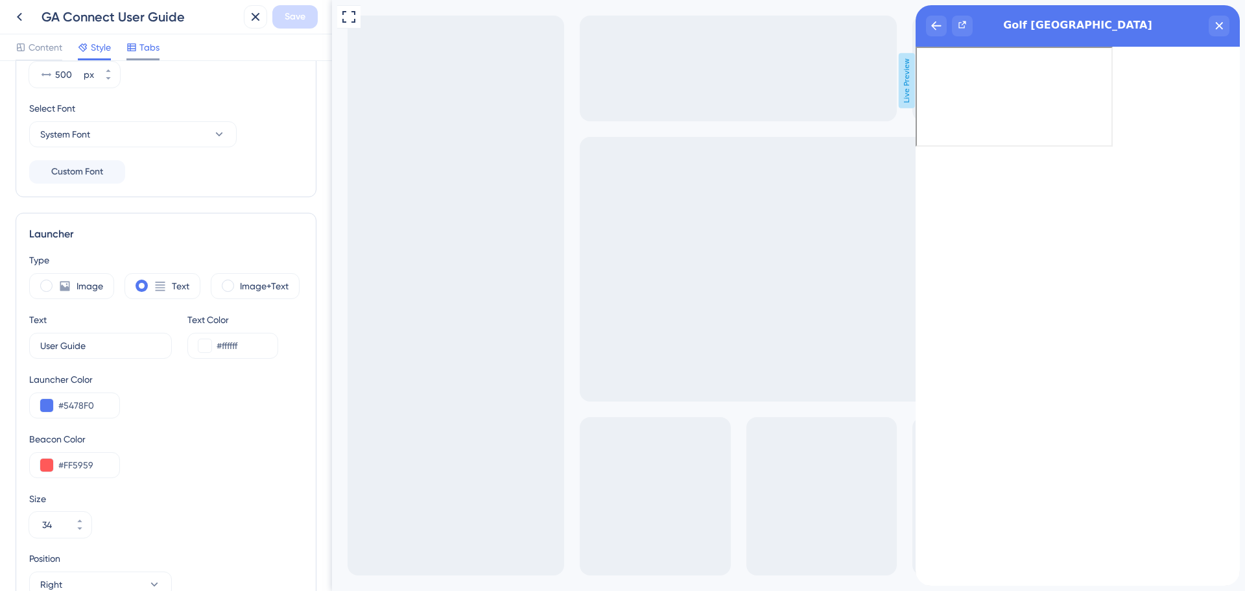
click at [145, 51] on span "Tabs" at bounding box center [149, 48] width 20 height 16
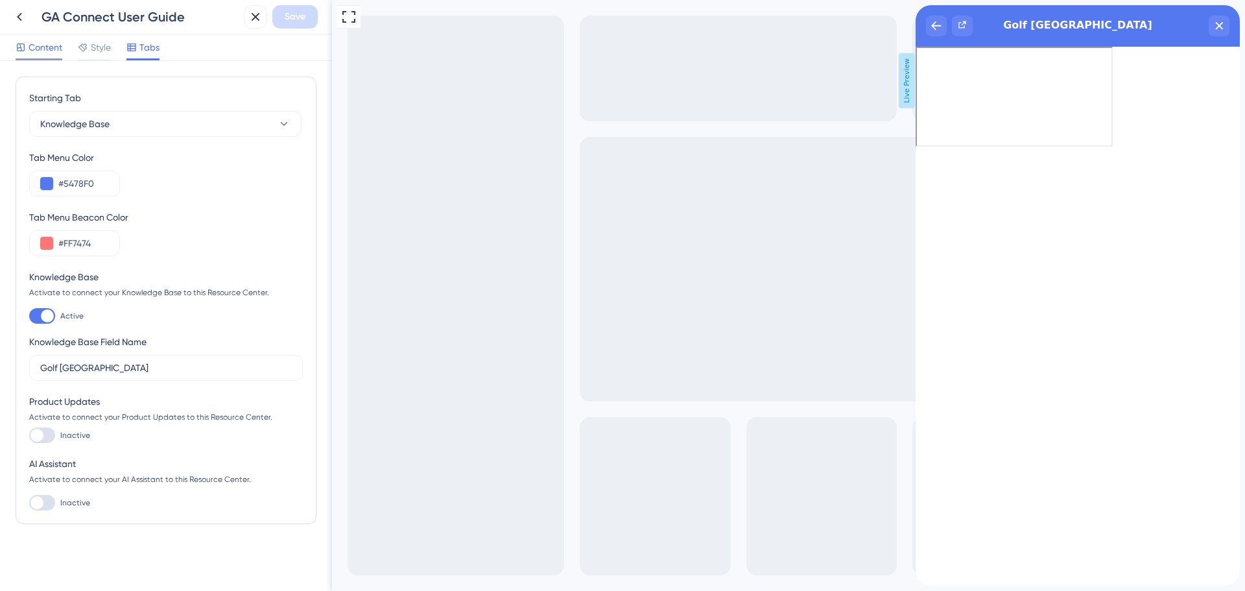
click at [52, 49] on span "Content" at bounding box center [46, 48] width 34 height 16
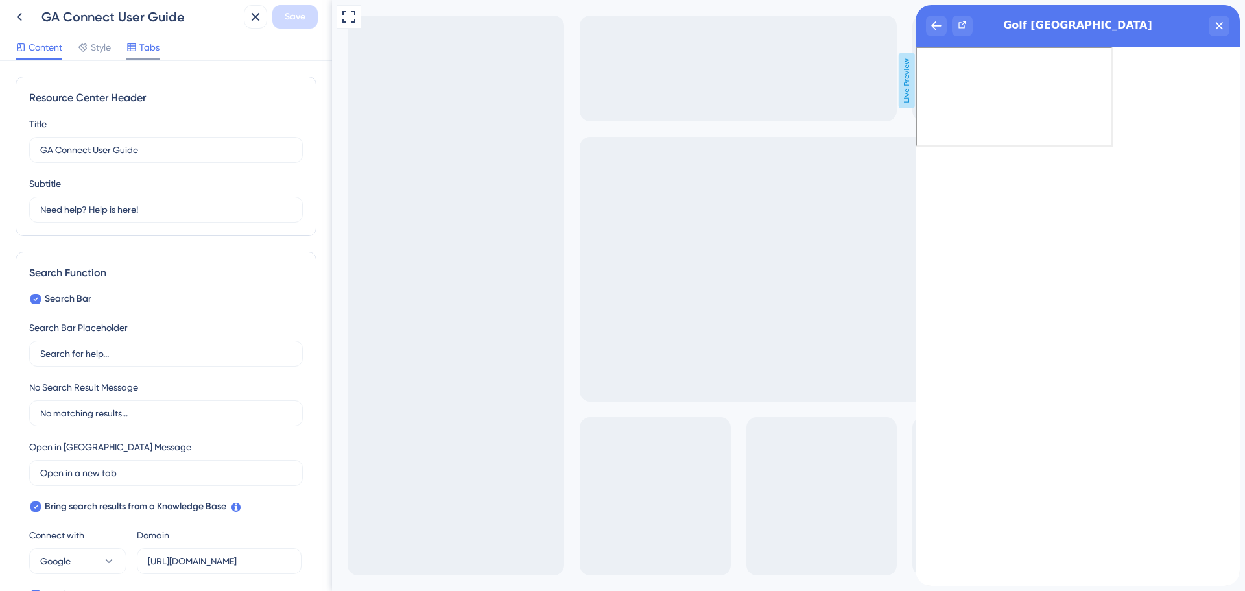
click at [143, 49] on span "Tabs" at bounding box center [149, 48] width 20 height 16
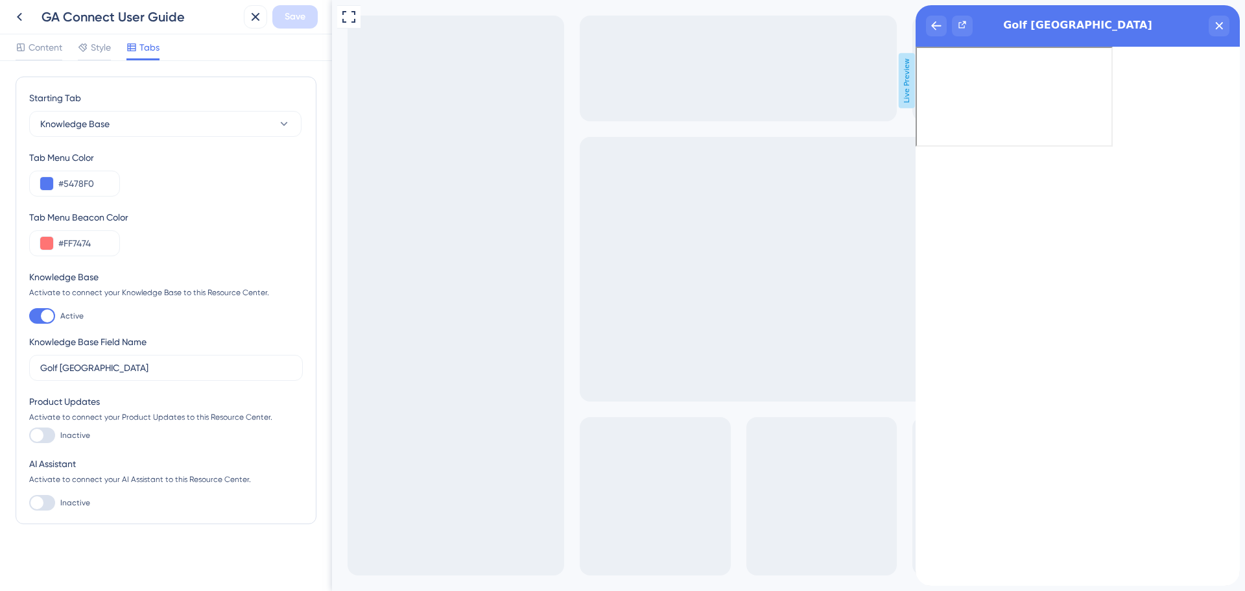
scroll to position [1, 0]
click at [93, 45] on span "Style" at bounding box center [101, 48] width 20 height 16
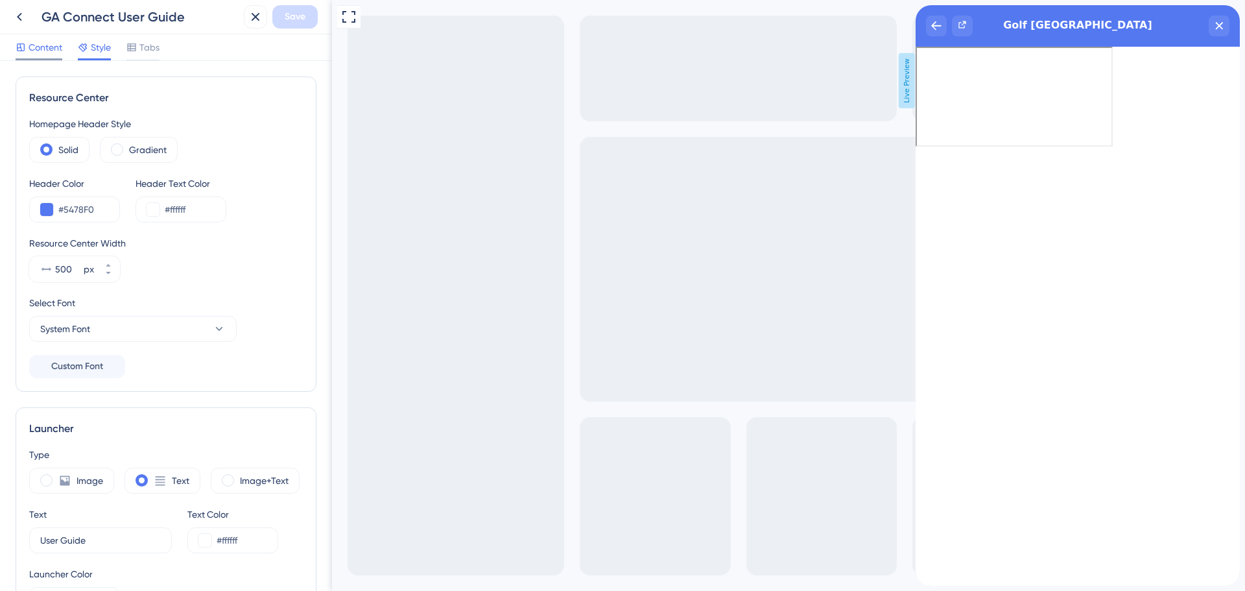
click at [37, 51] on span "Content" at bounding box center [46, 48] width 34 height 16
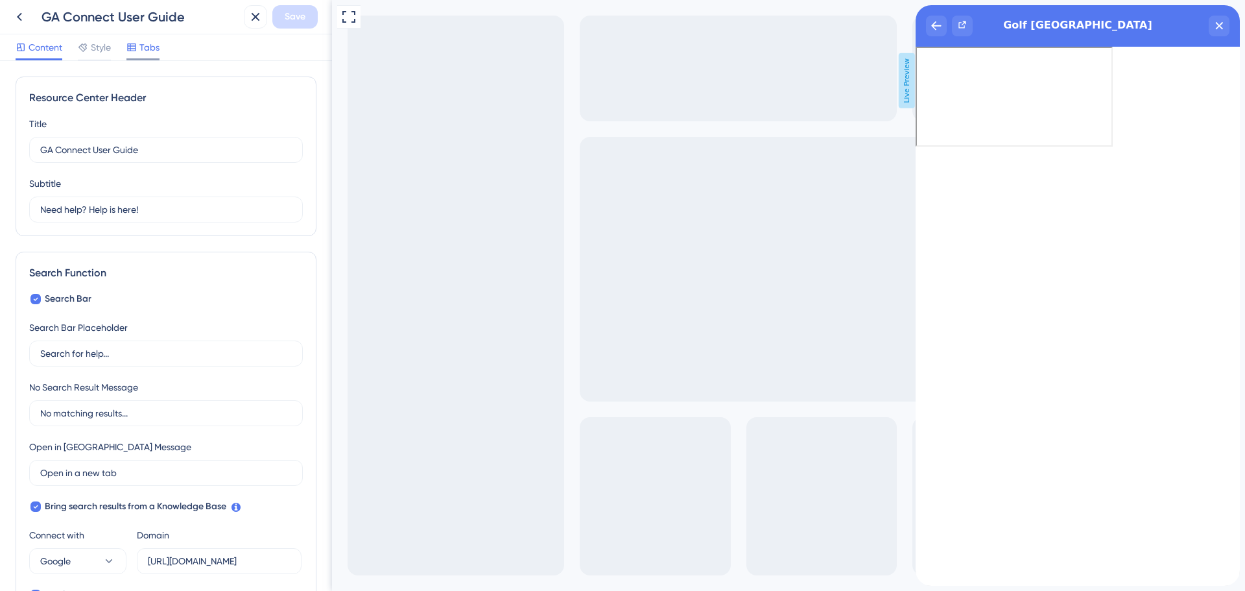
click at [139, 48] on div "Tabs" at bounding box center [142, 48] width 33 height 16
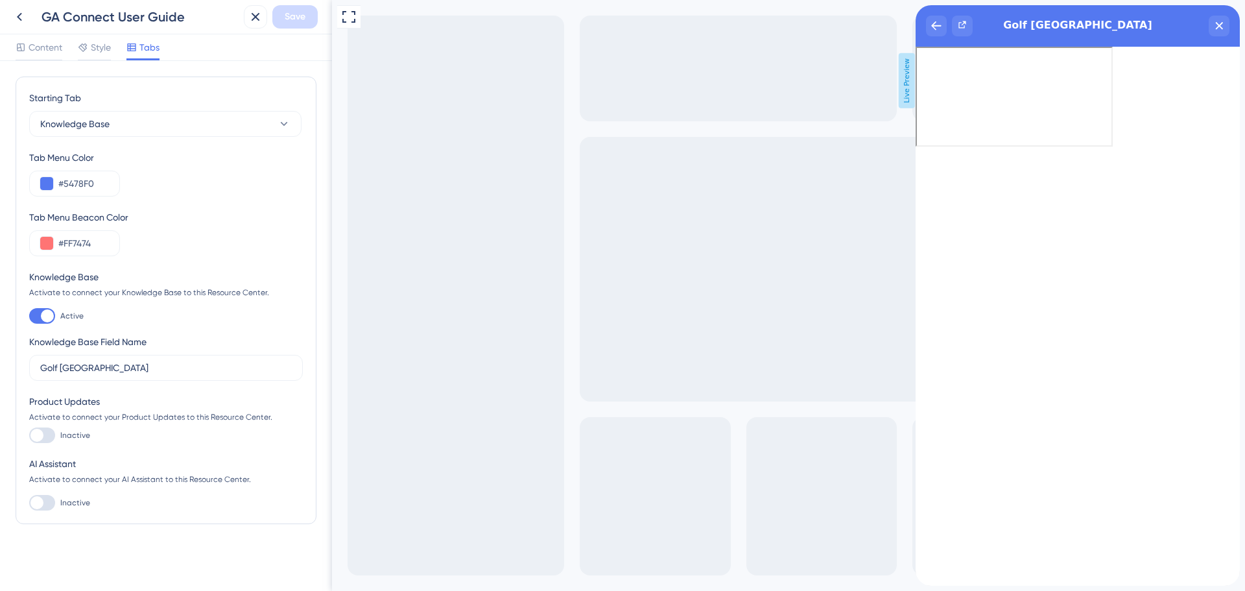
click at [153, 344] on div "Knowledge Base Field Name Golf [GEOGRAPHIC_DATA]" at bounding box center [166, 357] width 274 height 47
click at [135, 343] on div "Knowledge Base Field Name" at bounding box center [87, 342] width 117 height 16
click at [71, 339] on div "Knowledge Base Field Name" at bounding box center [87, 342] width 117 height 16
click at [40, 58] on div "Content" at bounding box center [39, 50] width 47 height 21
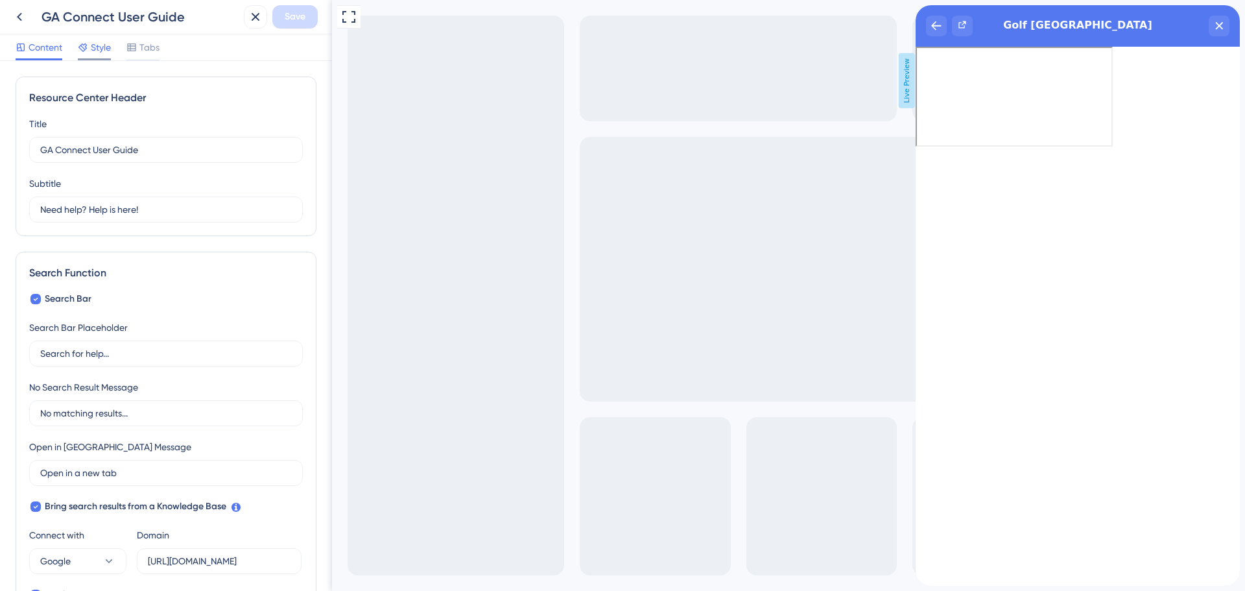
click at [104, 49] on span "Style" at bounding box center [101, 48] width 20 height 16
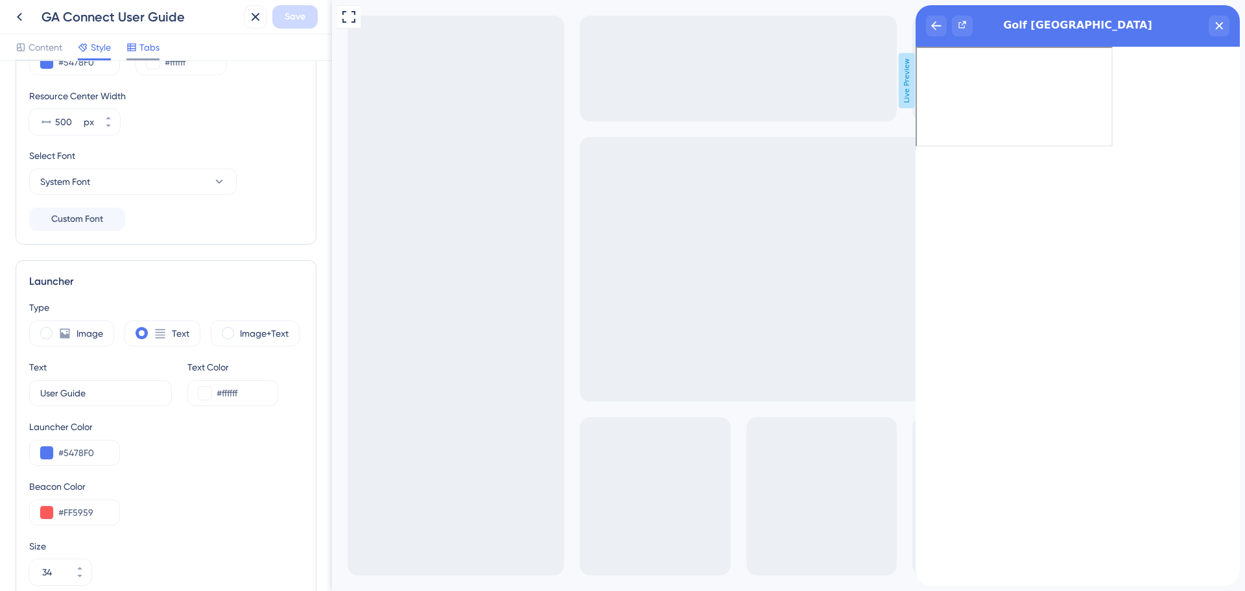
click at [154, 43] on span "Tabs" at bounding box center [149, 48] width 20 height 16
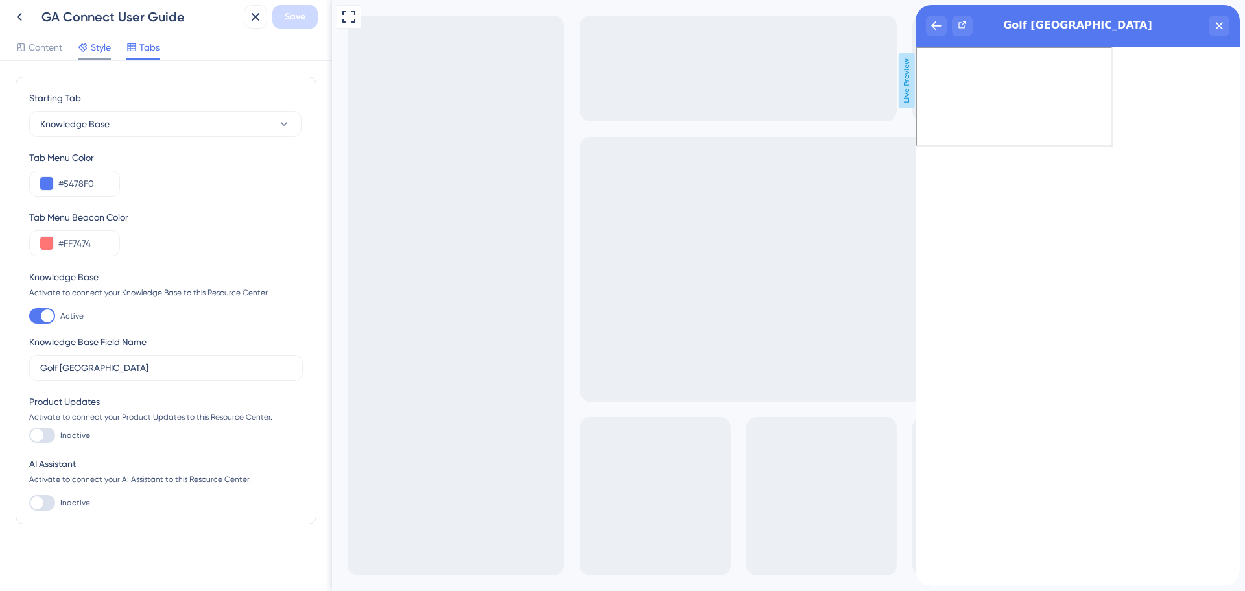
click at [106, 47] on span "Style" at bounding box center [101, 48] width 20 height 16
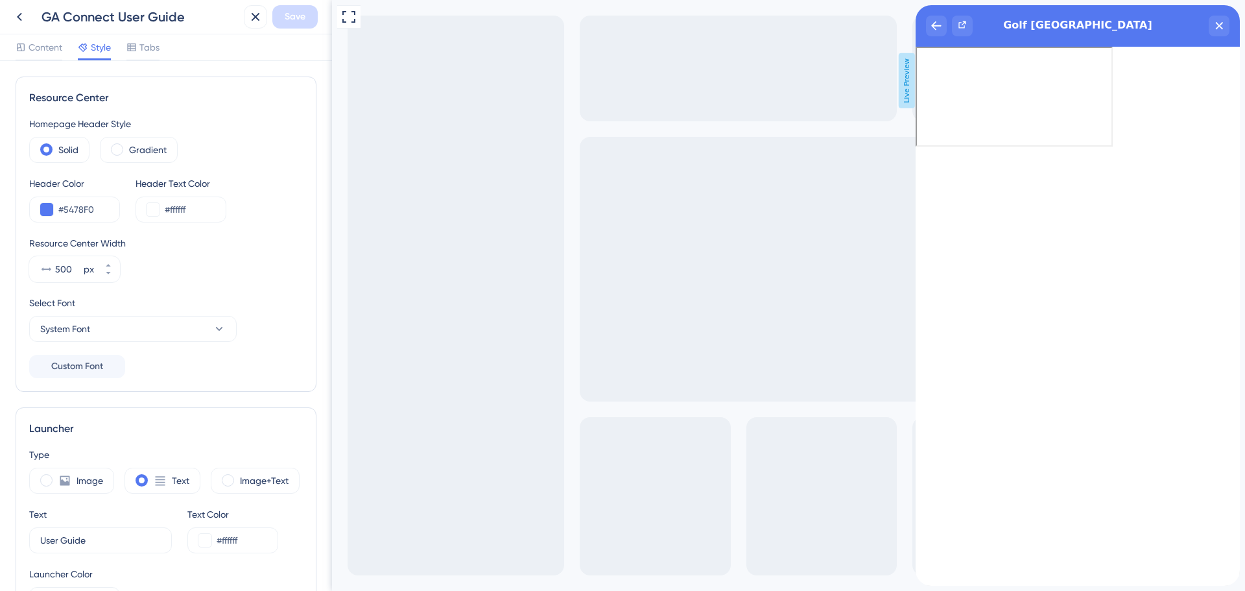
click at [25, 36] on div "Content Style Tabs" at bounding box center [166, 47] width 332 height 27
click at [32, 53] on span "Content" at bounding box center [46, 48] width 34 height 16
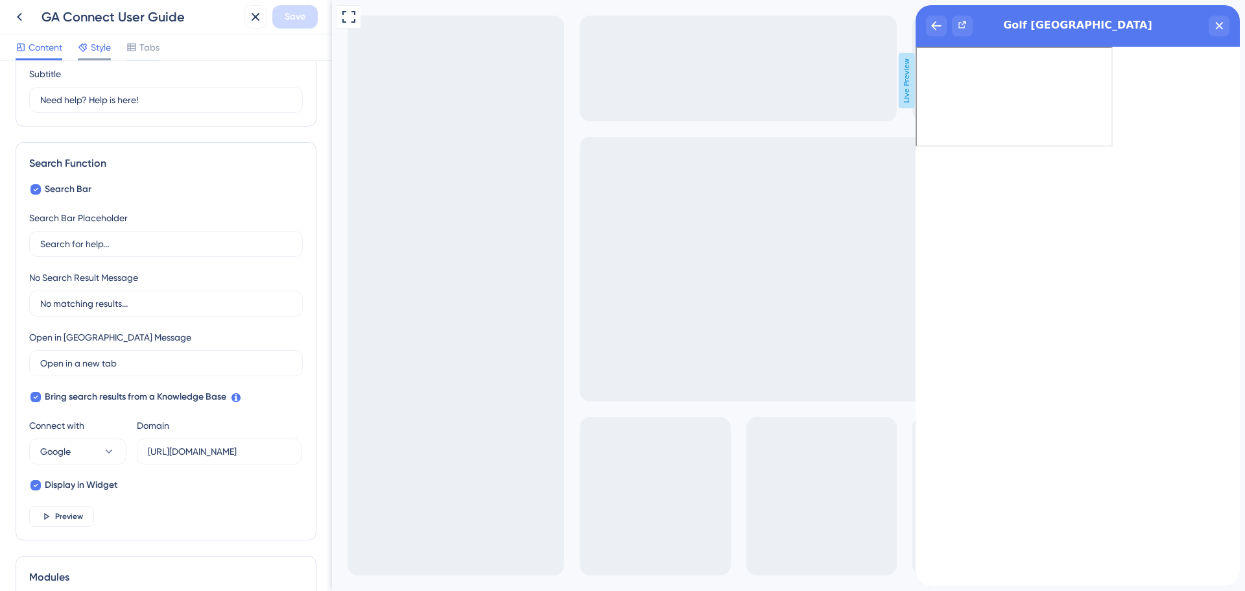
click at [106, 42] on span "Style" at bounding box center [101, 48] width 20 height 16
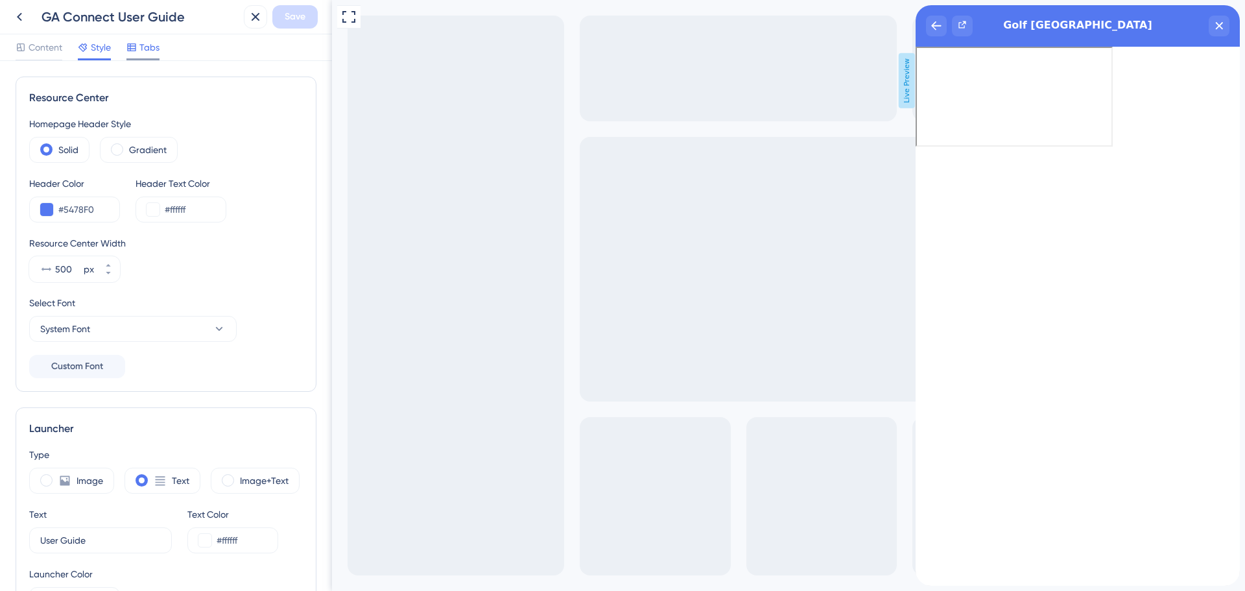
click at [139, 45] on div "Tabs" at bounding box center [142, 48] width 33 height 16
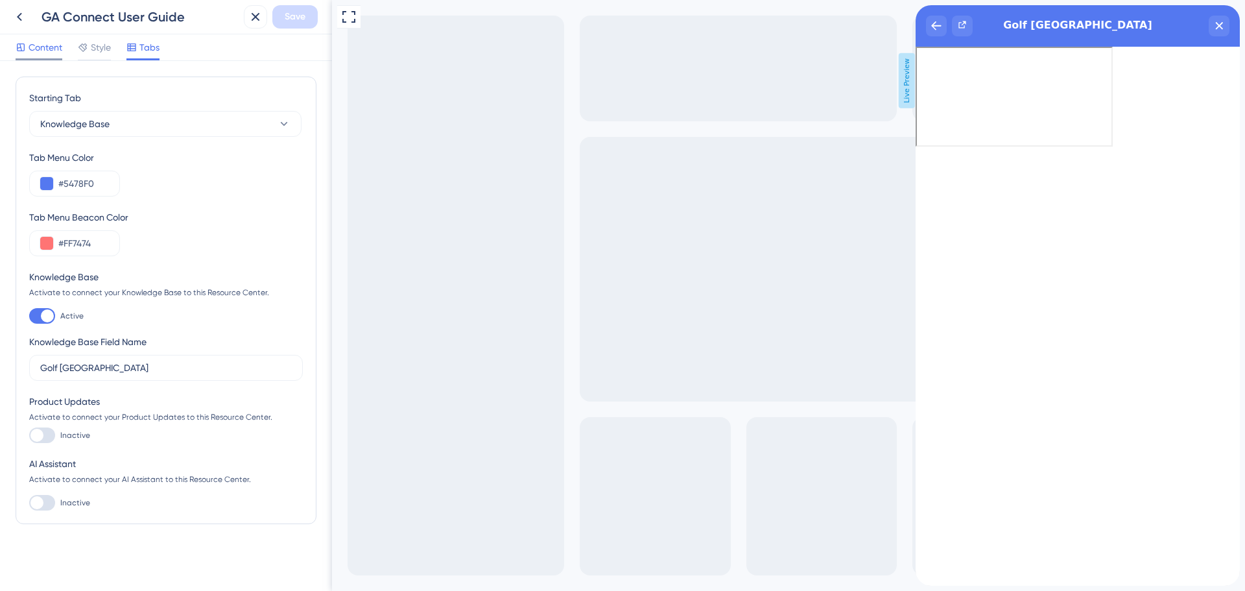
click at [39, 50] on span "Content" at bounding box center [46, 48] width 34 height 16
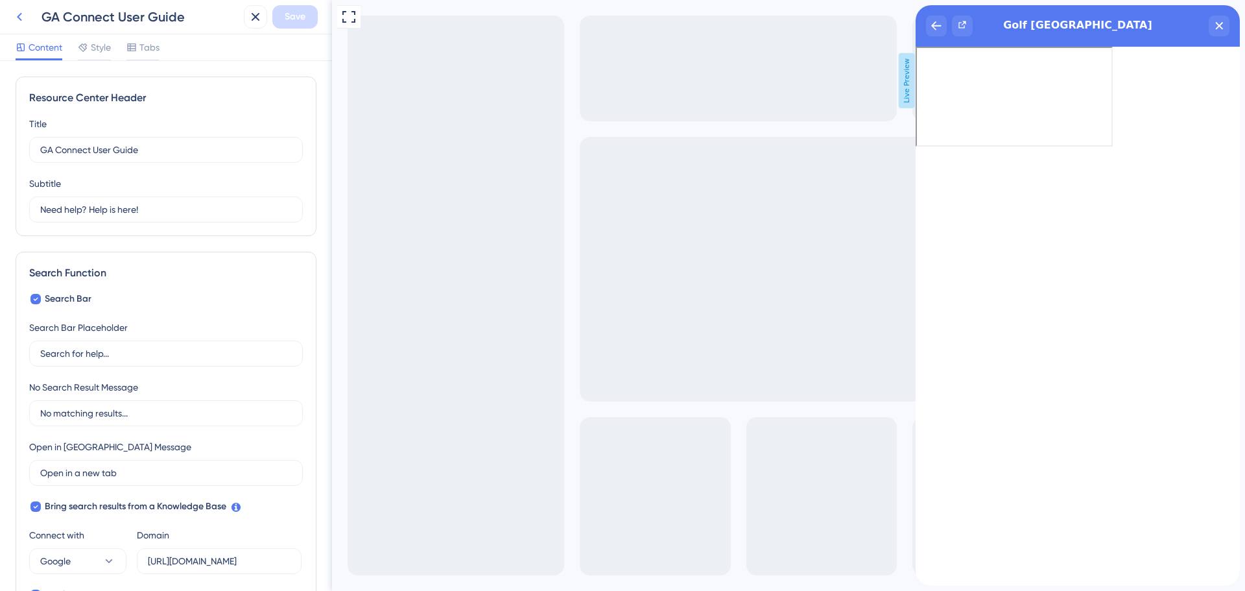
click at [23, 11] on icon at bounding box center [20, 17] width 16 height 16
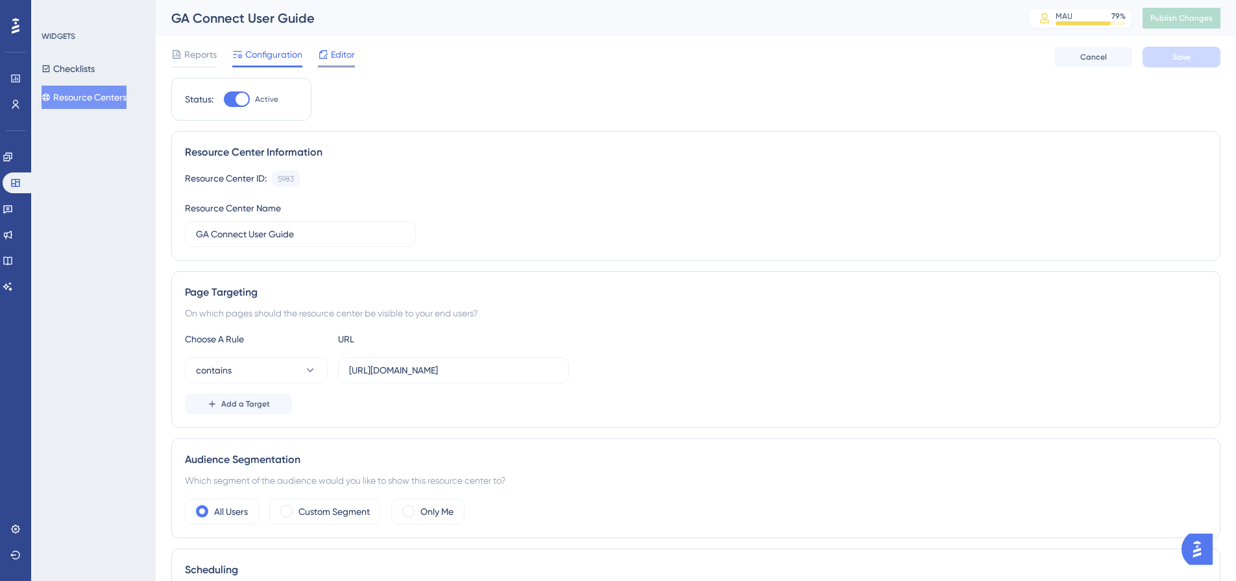
click at [343, 64] on div "Editor" at bounding box center [336, 57] width 37 height 21
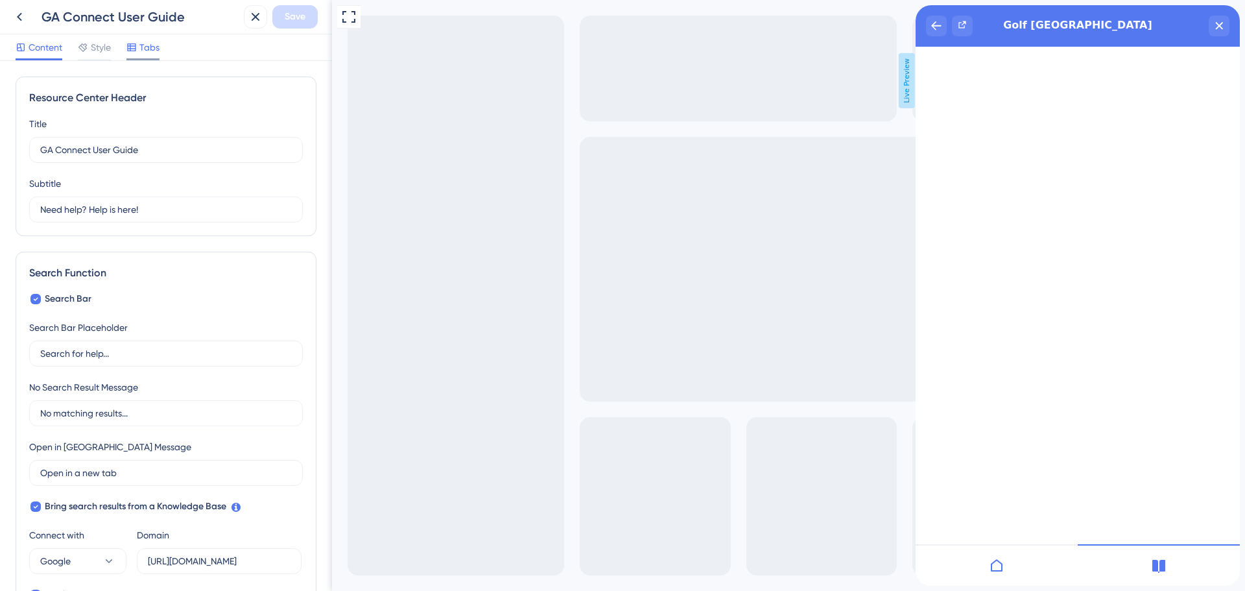
click at [135, 43] on icon at bounding box center [131, 47] width 8 height 8
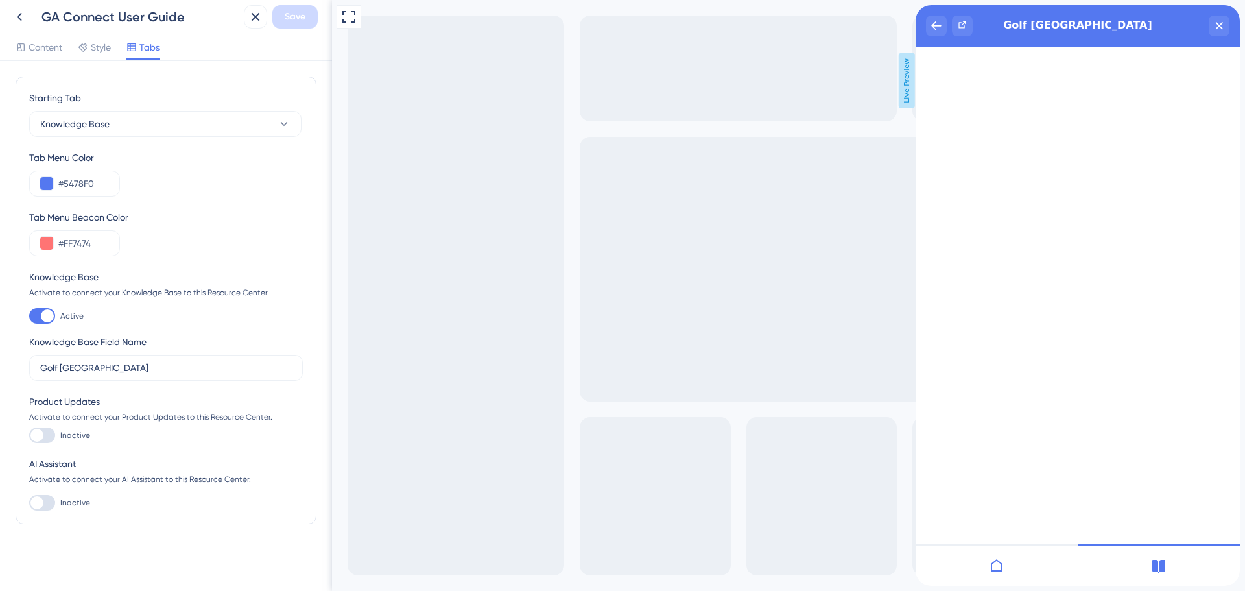
scroll to position [1, 0]
click at [91, 45] on span "Style" at bounding box center [101, 48] width 20 height 16
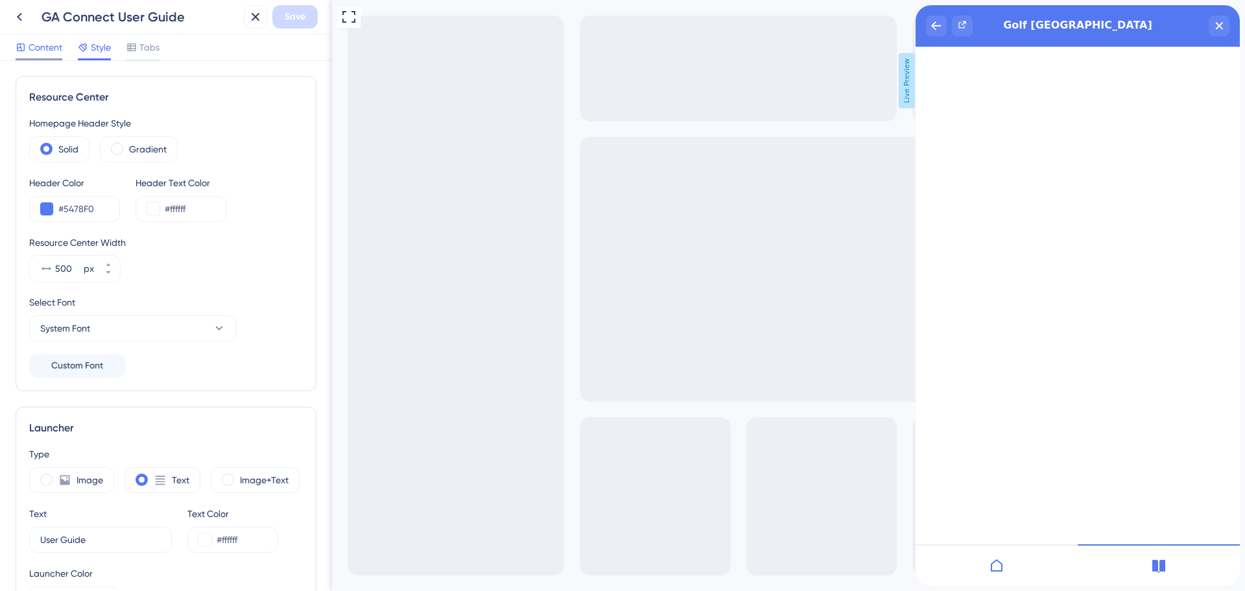
click at [38, 49] on span "Content" at bounding box center [46, 48] width 34 height 16
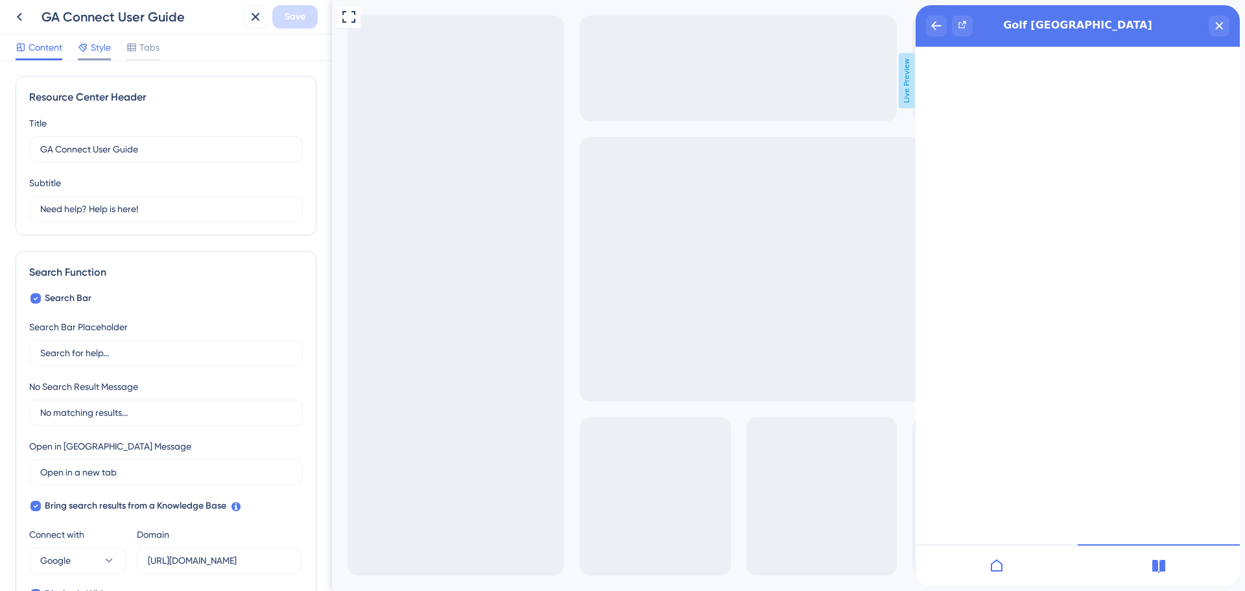
click at [89, 47] on div "Style" at bounding box center [94, 48] width 33 height 16
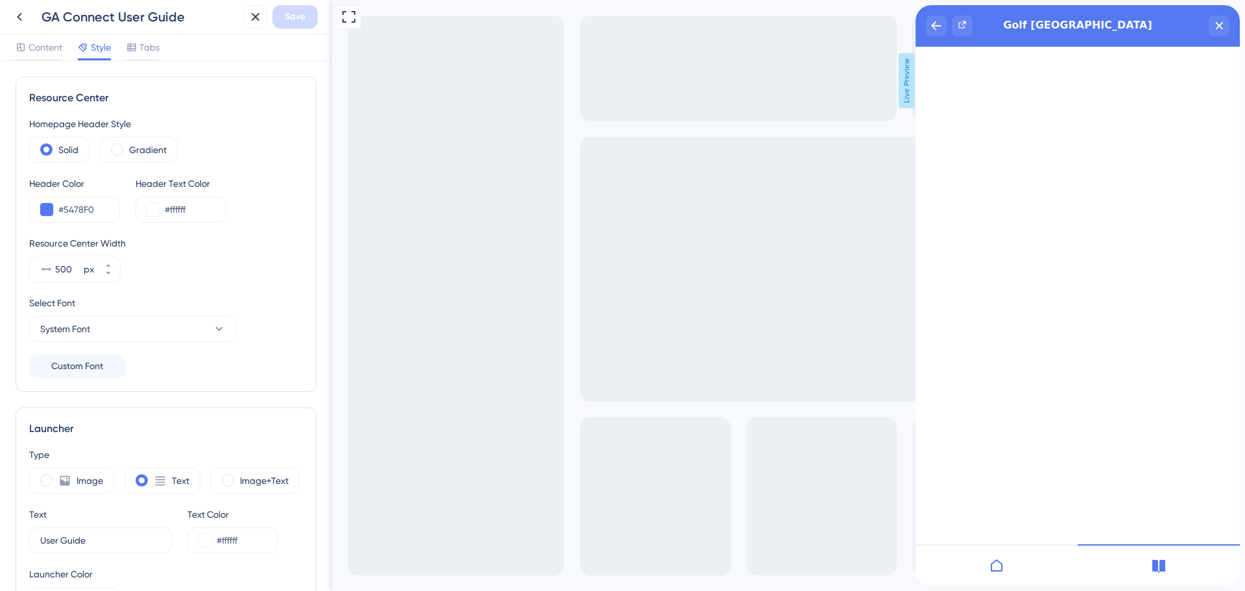
scroll to position [65, 0]
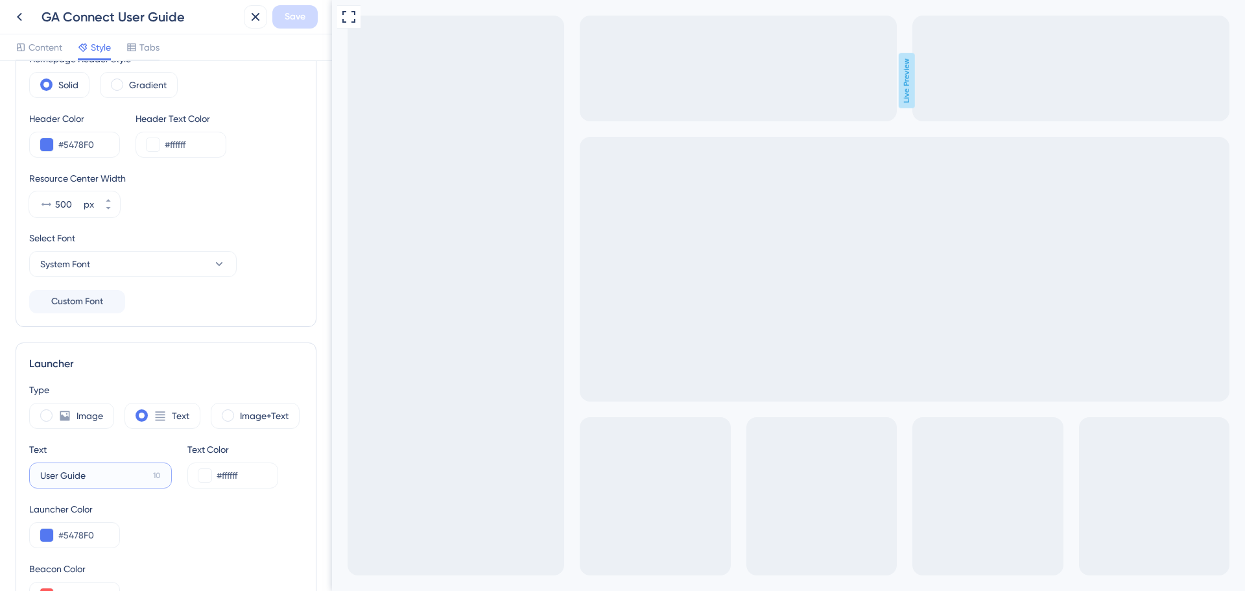
click at [43, 473] on input "User Guide" at bounding box center [94, 475] width 108 height 14
click at [155, 48] on span "Tabs" at bounding box center [149, 48] width 20 height 16
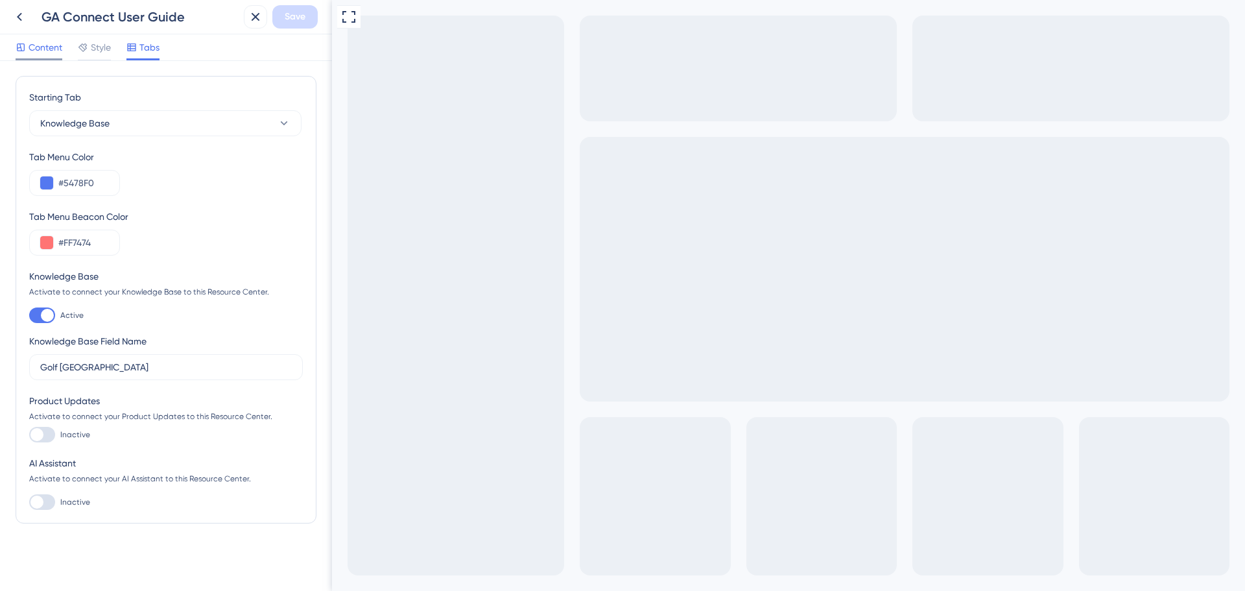
click at [34, 49] on span "Content" at bounding box center [46, 48] width 34 height 16
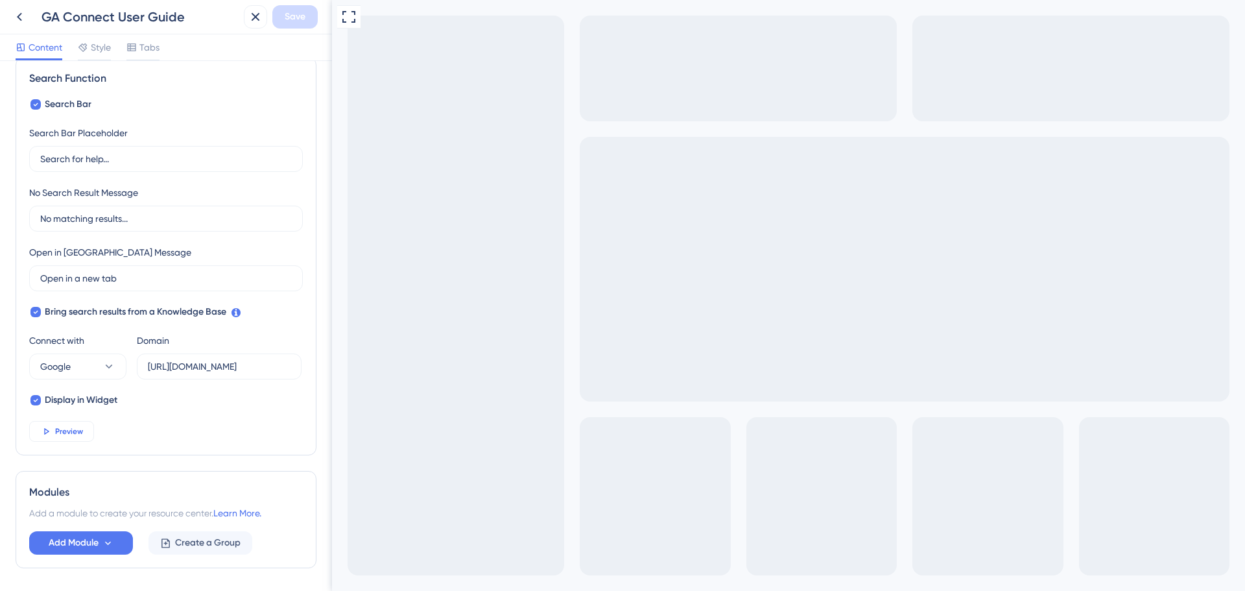
click at [57, 427] on span "Preview" at bounding box center [69, 431] width 28 height 10
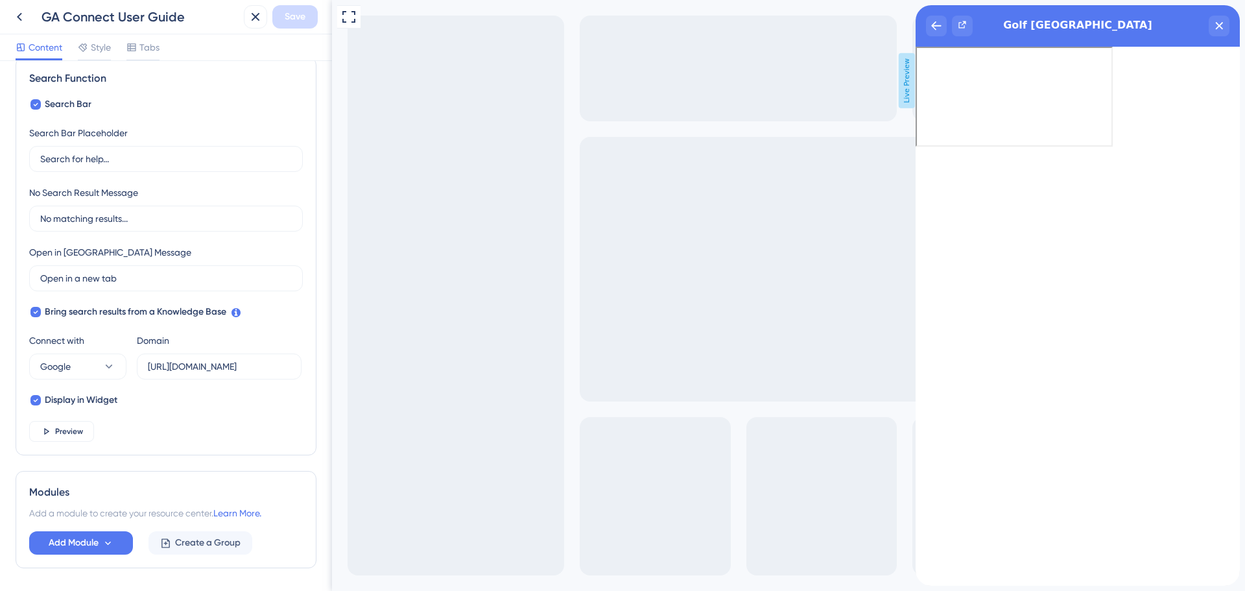
click at [907, 70] on span "Live Preview" at bounding box center [907, 80] width 16 height 55
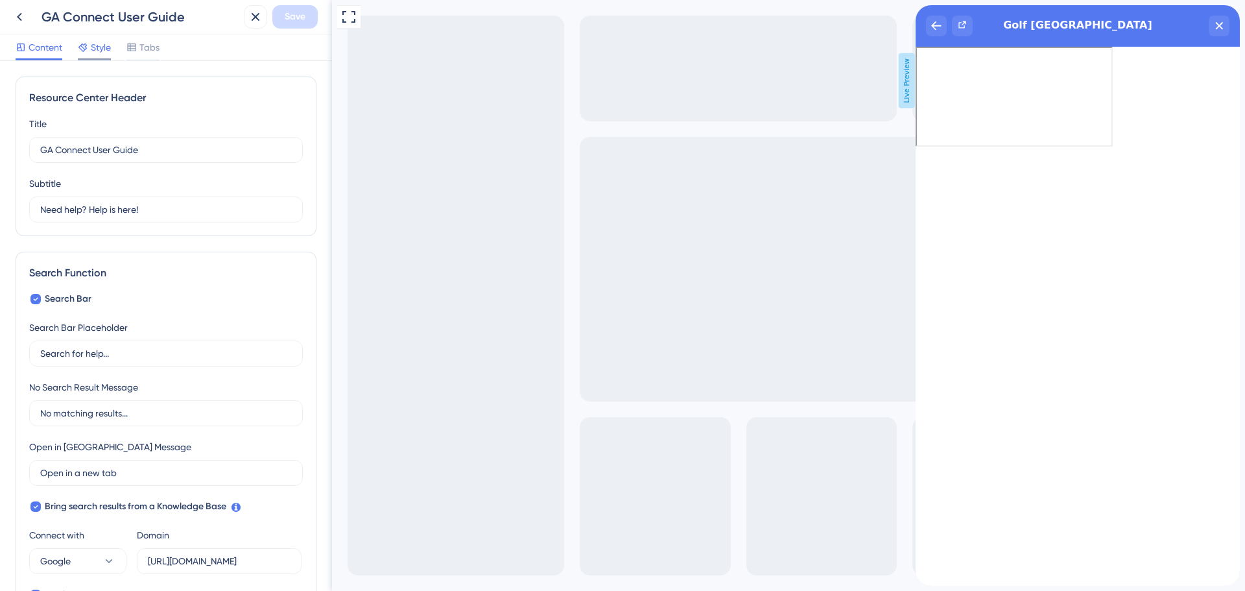
click at [104, 47] on span "Style" at bounding box center [101, 48] width 20 height 16
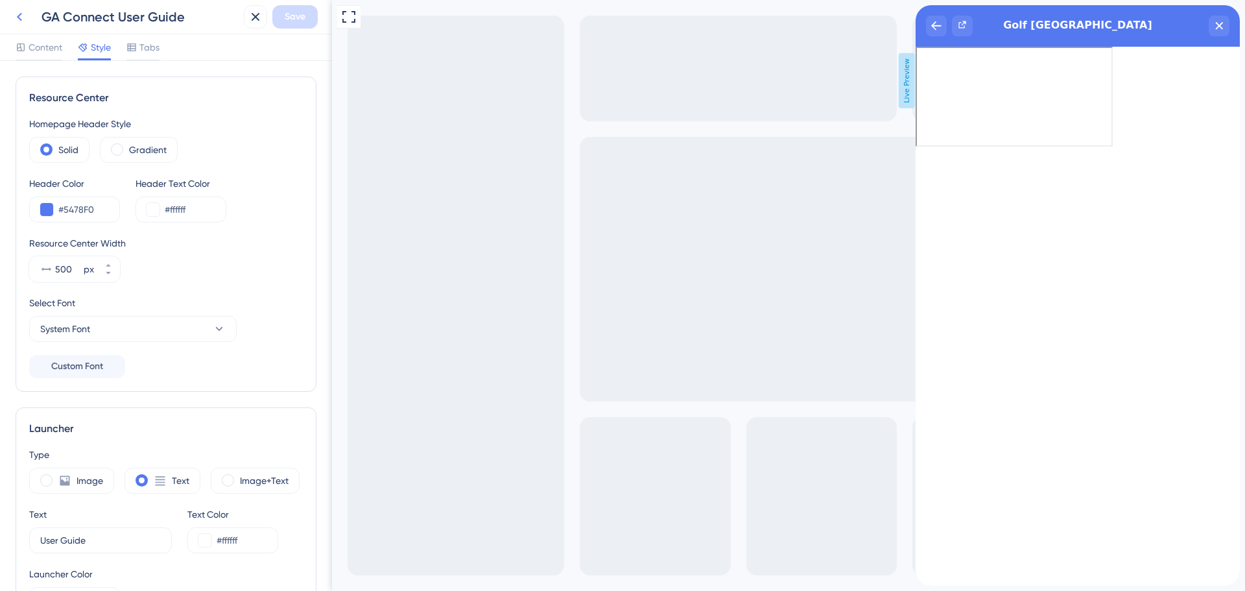
click at [27, 20] on icon at bounding box center [20, 17] width 16 height 16
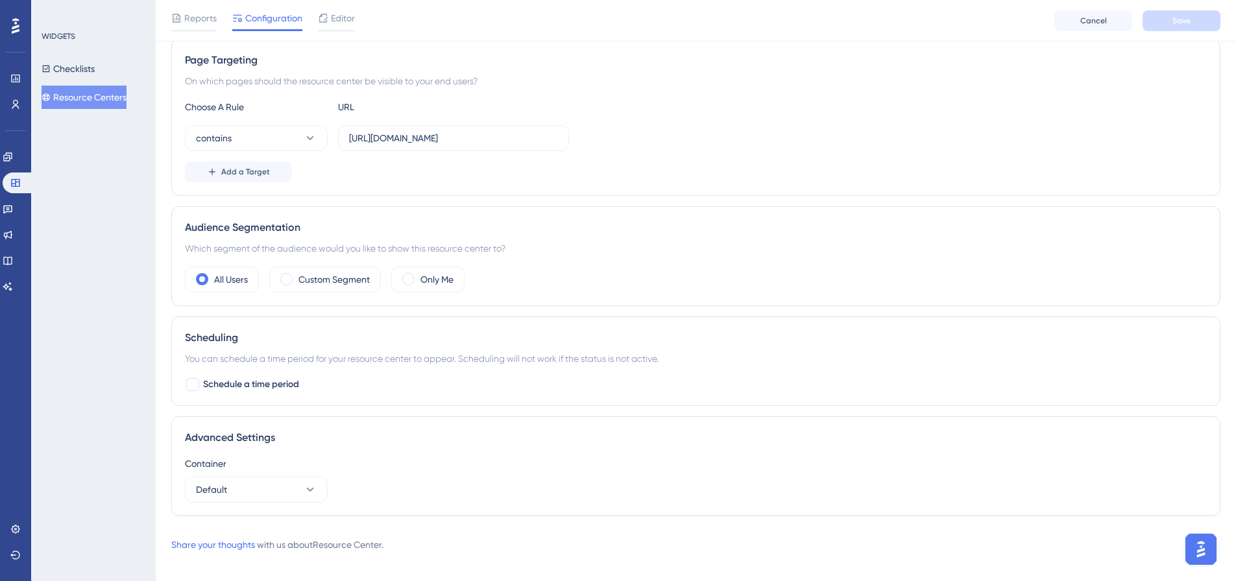
scroll to position [250, 0]
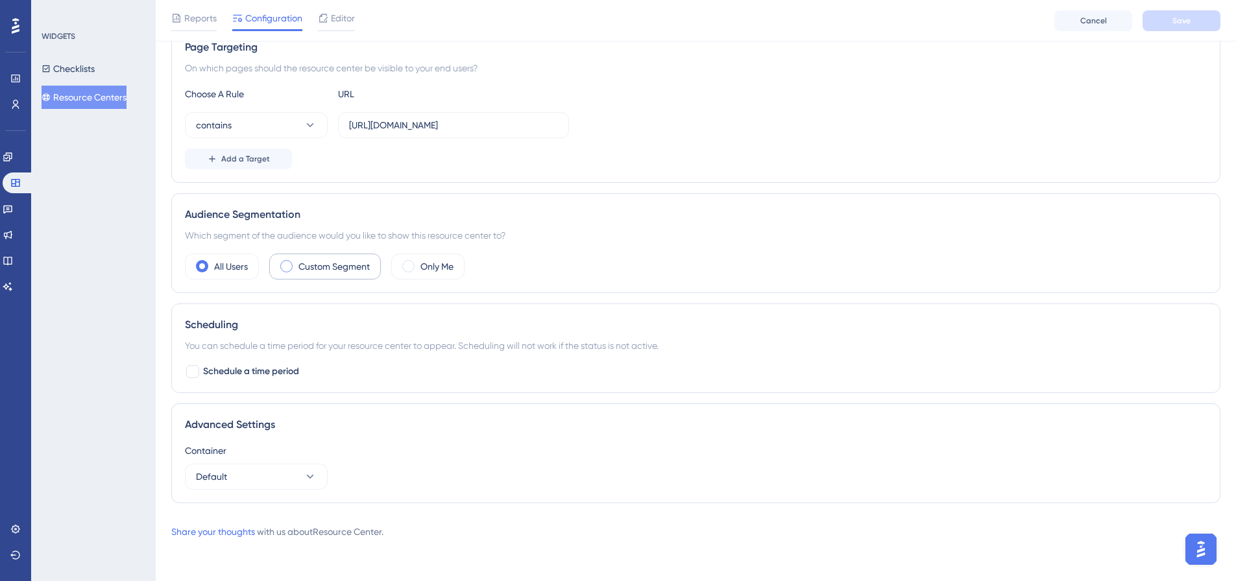
click at [288, 265] on span at bounding box center [286, 266] width 12 height 12
click at [296, 262] on input "radio" at bounding box center [296, 262] width 0 height 0
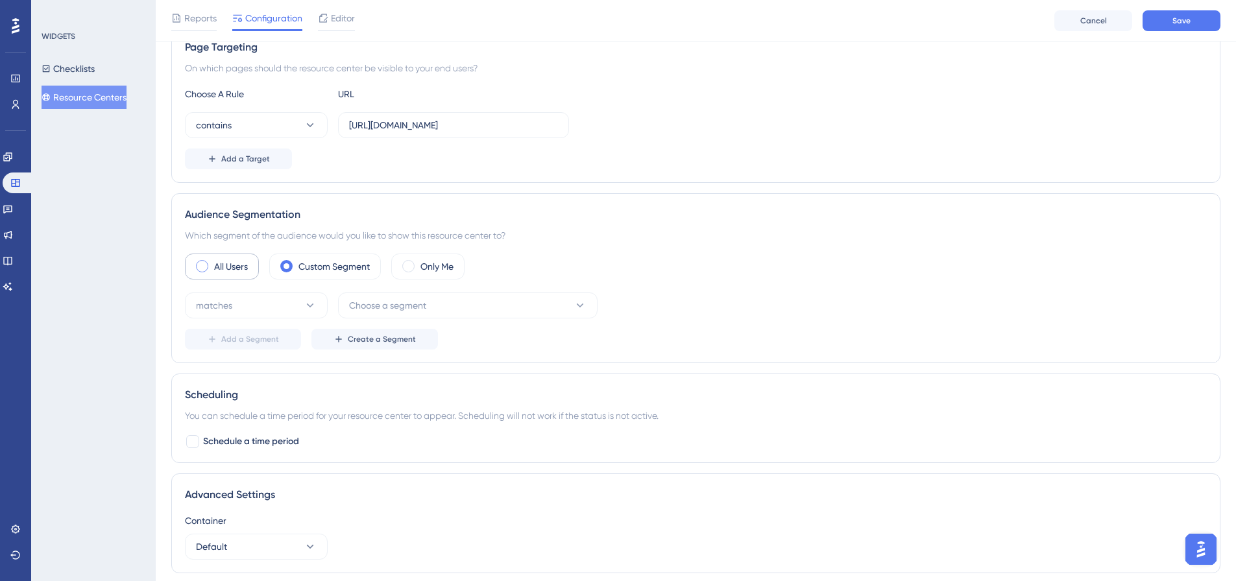
click at [198, 265] on span at bounding box center [202, 266] width 12 height 12
click at [212, 262] on input "radio" at bounding box center [212, 262] width 0 height 0
click at [203, 265] on span at bounding box center [202, 266] width 12 height 12
click at [212, 262] on input "radio" at bounding box center [212, 262] width 0 height 0
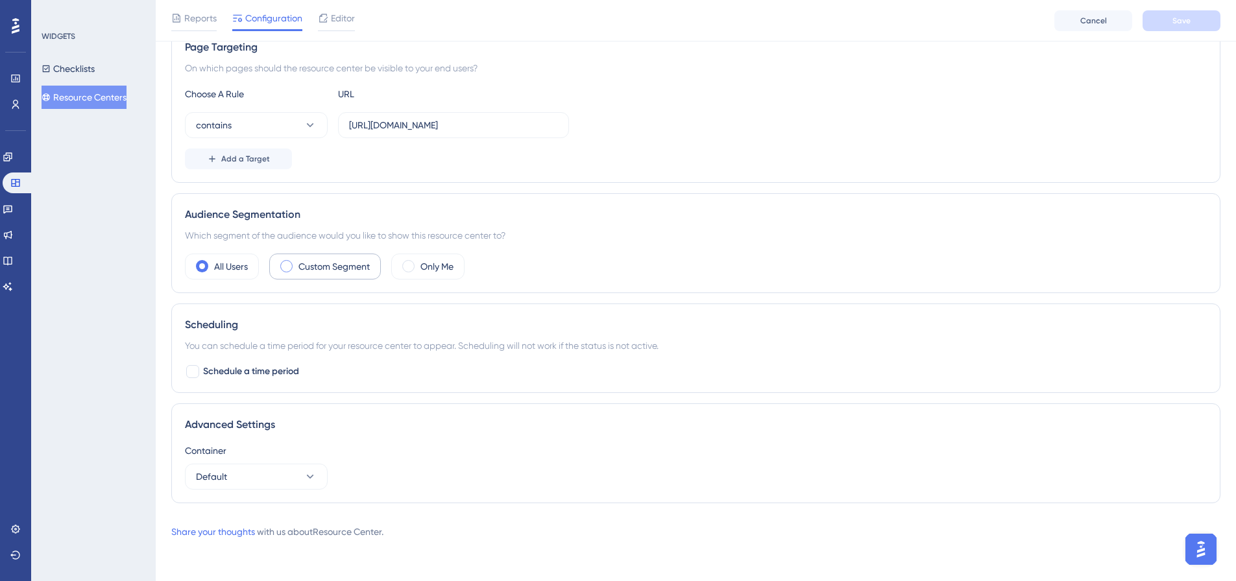
click at [314, 269] on label "Custom Segment" at bounding box center [333, 267] width 71 height 16
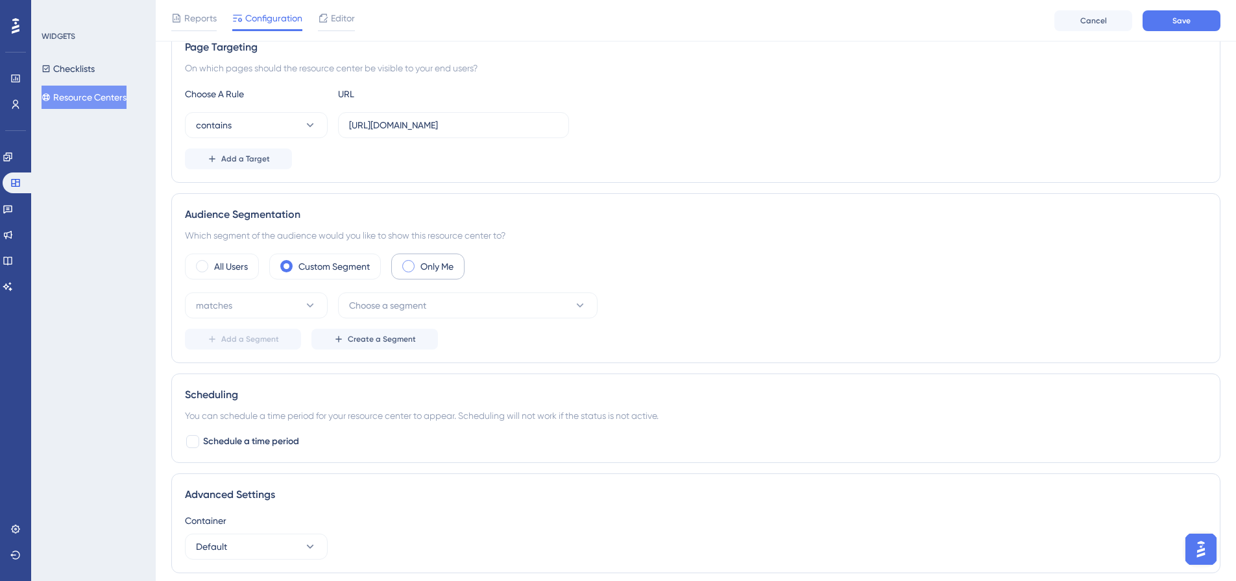
click at [409, 262] on span at bounding box center [408, 266] width 12 height 12
click at [418, 262] on input "radio" at bounding box center [418, 262] width 0 height 0
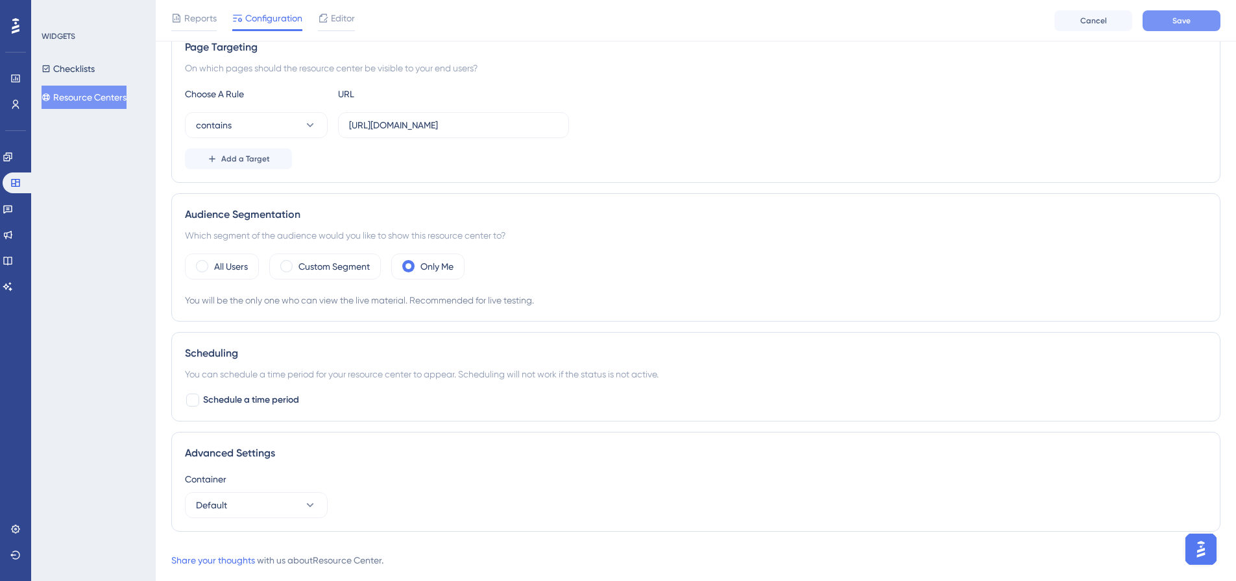
click at [1206, 15] on button "Save" at bounding box center [1181, 20] width 78 height 21
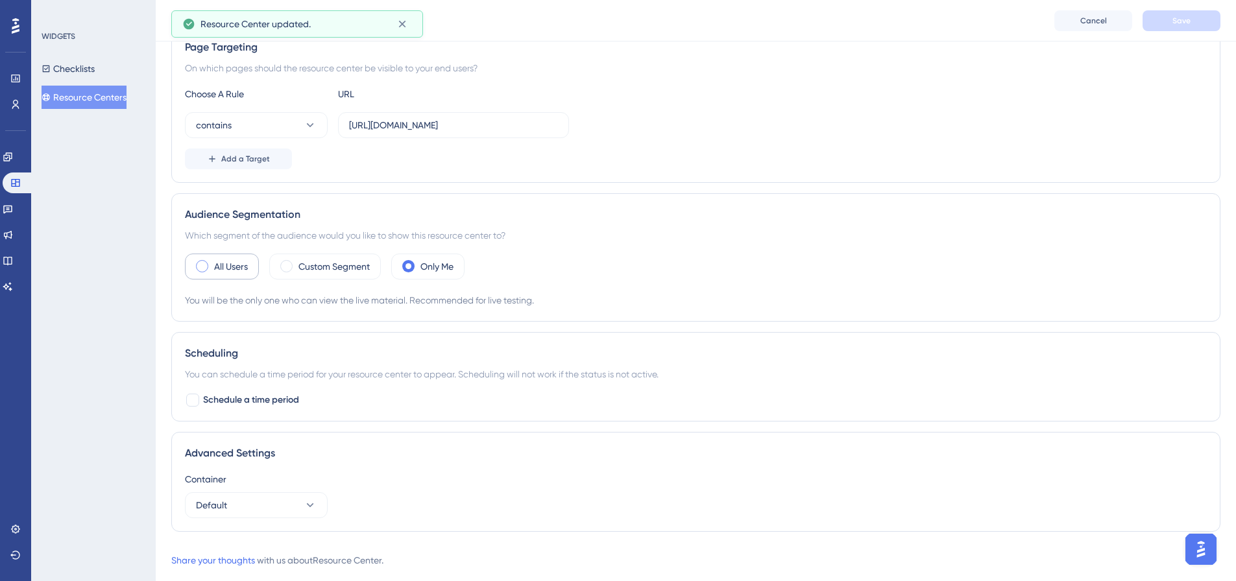
drag, startPoint x: 197, startPoint y: 266, endPoint x: 211, endPoint y: 257, distance: 16.0
click at [203, 264] on span at bounding box center [202, 266] width 12 height 12
click at [212, 262] on input "radio" at bounding box center [212, 262] width 0 height 0
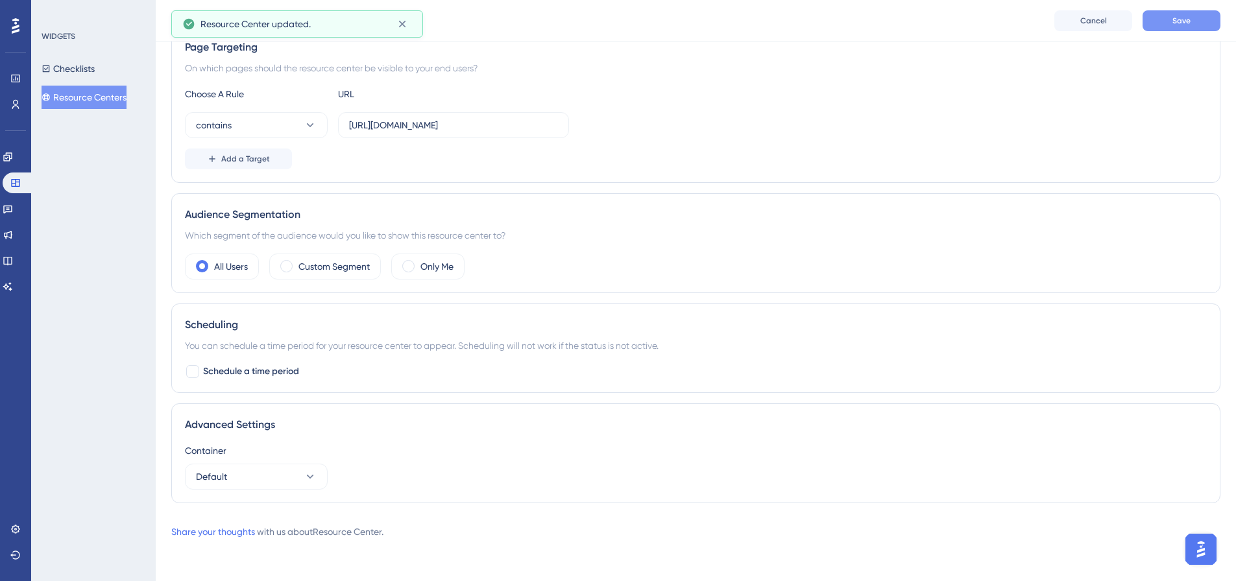
click at [1176, 26] on button "Save" at bounding box center [1181, 20] width 78 height 21
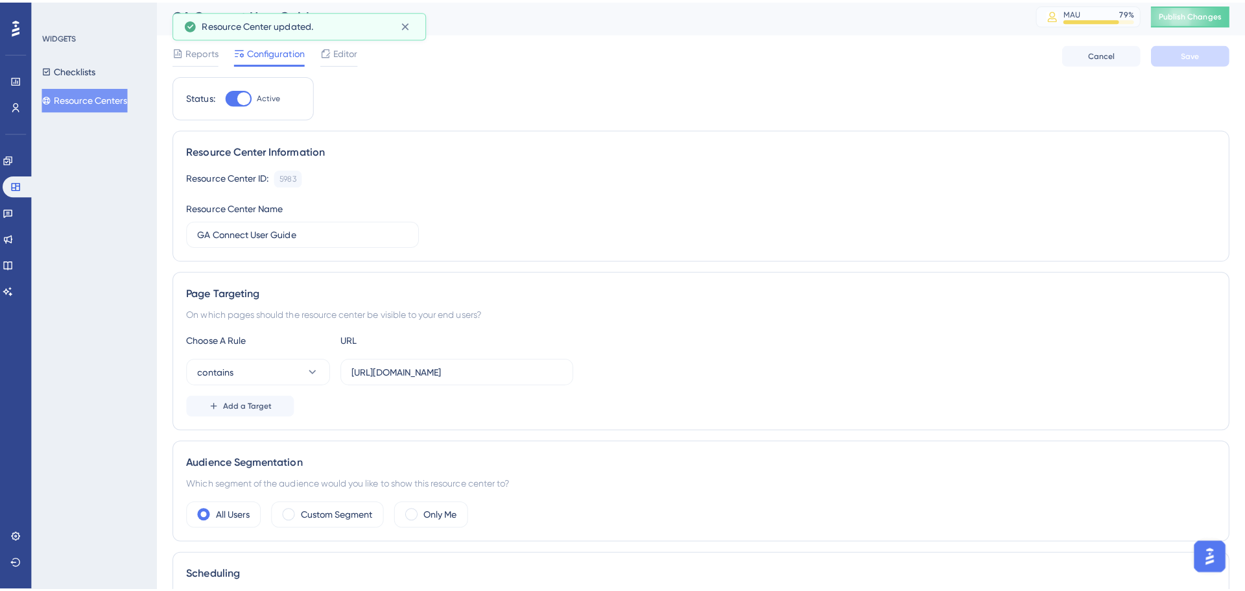
scroll to position [0, 0]
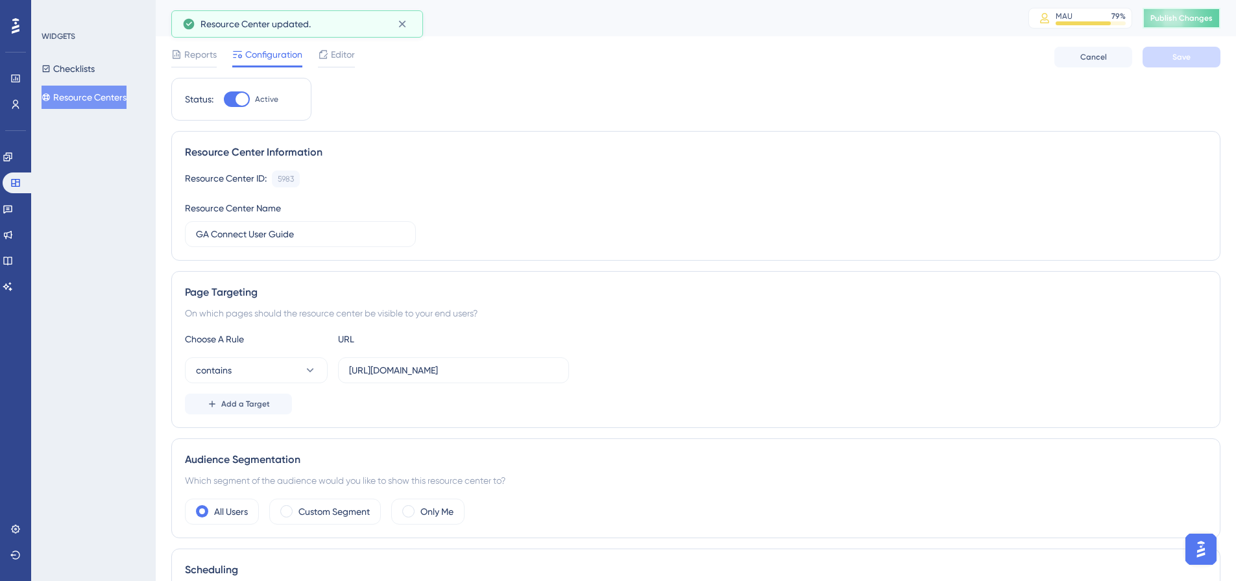
click at [1191, 14] on span "Publish Changes" at bounding box center [1181, 18] width 62 height 10
click at [228, 96] on div at bounding box center [237, 99] width 26 height 16
click at [224, 99] on input "Active" at bounding box center [223, 99] width 1 height 1
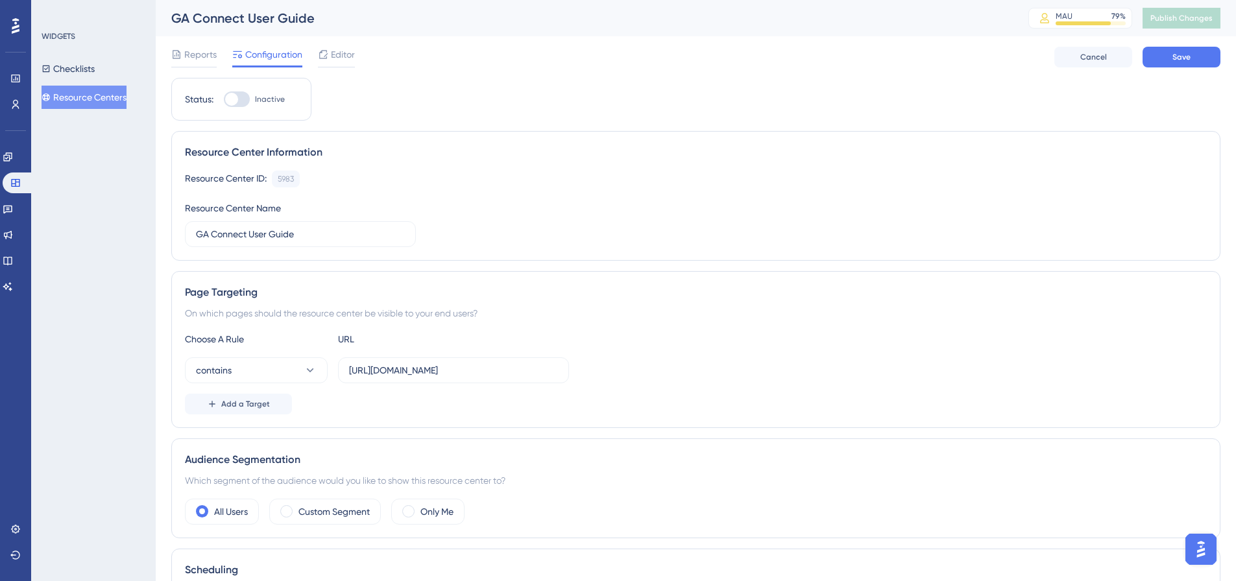
click at [245, 102] on div at bounding box center [237, 99] width 26 height 16
click at [224, 100] on input "Inactive" at bounding box center [223, 99] width 1 height 1
click at [207, 97] on div "Status:" at bounding box center [199, 99] width 29 height 16
click at [227, 97] on div at bounding box center [237, 99] width 26 height 16
click at [224, 99] on input "Active" at bounding box center [223, 99] width 1 height 1
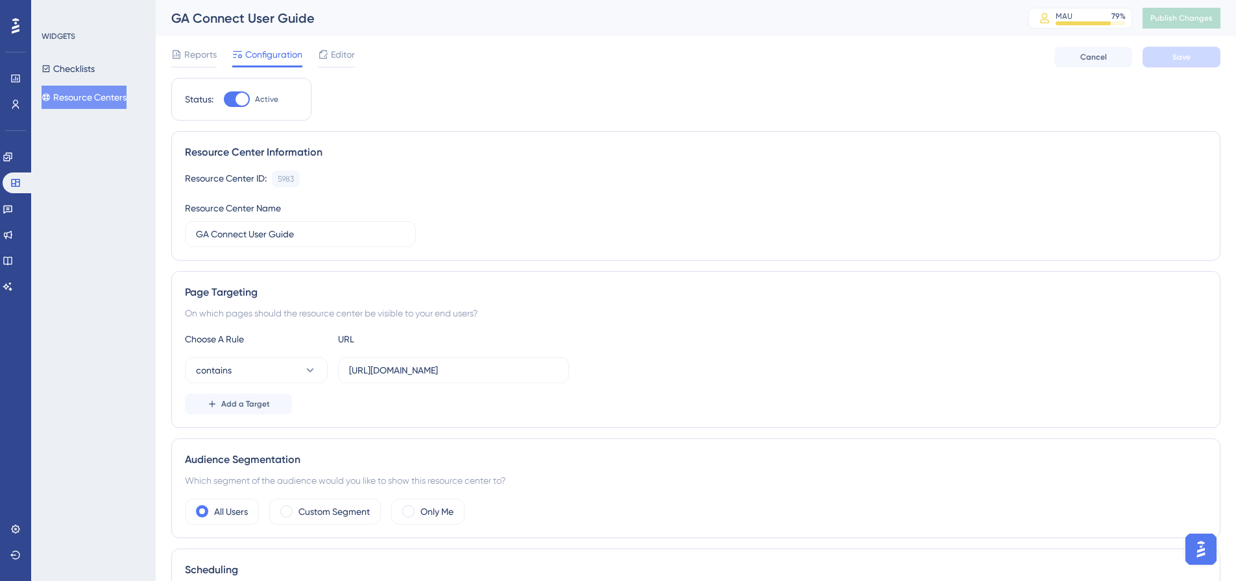
click at [237, 101] on div at bounding box center [241, 99] width 13 height 13
click at [224, 100] on input "Active" at bounding box center [223, 99] width 1 height 1
drag, startPoint x: 230, startPoint y: 101, endPoint x: 242, endPoint y: 100, distance: 12.3
click at [232, 101] on div at bounding box center [237, 99] width 26 height 16
click at [224, 100] on input "Active" at bounding box center [223, 99] width 1 height 1
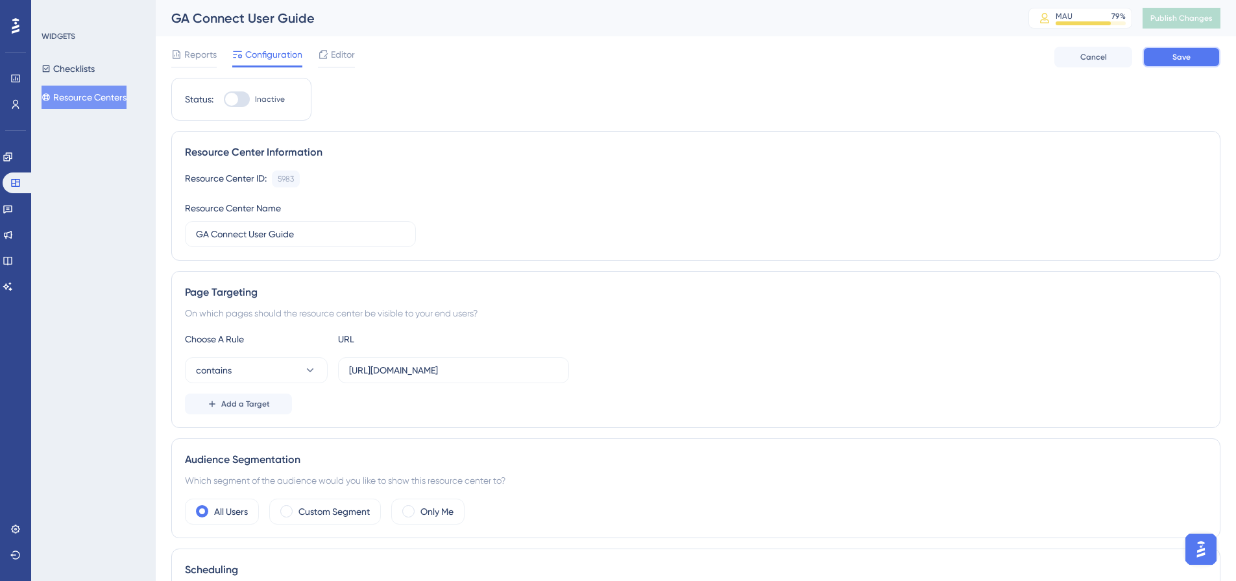
click at [1190, 54] on button "Save" at bounding box center [1181, 57] width 78 height 21
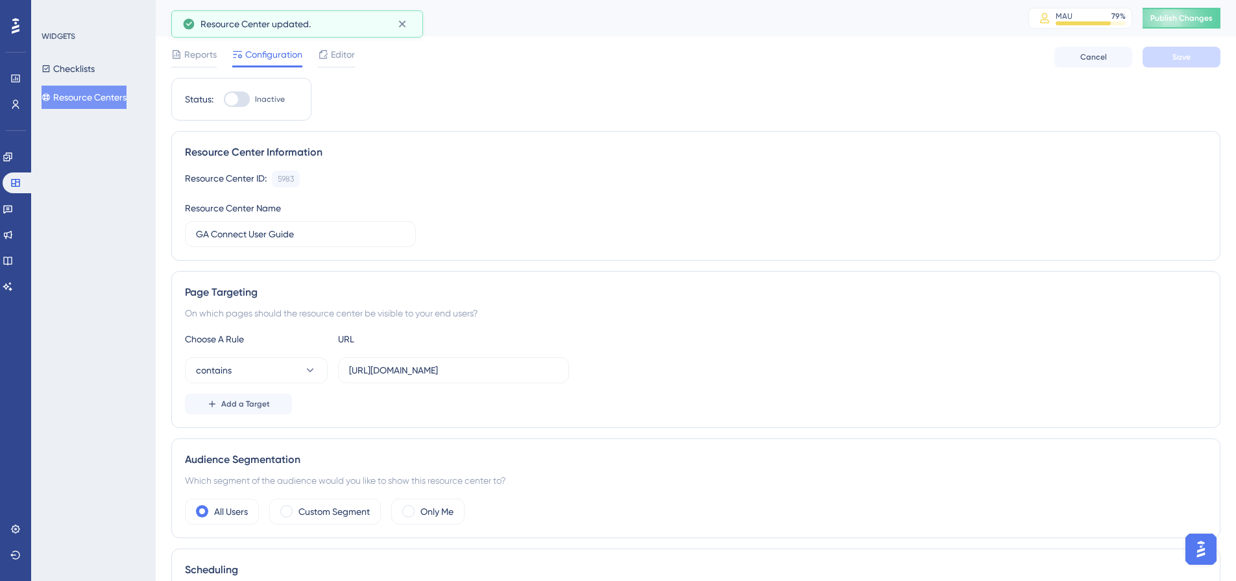
click at [248, 98] on div at bounding box center [237, 99] width 26 height 16
click at [224, 99] on input "Inactive" at bounding box center [223, 99] width 1 height 1
checkbox input "true"
click at [1176, 49] on button "Save" at bounding box center [1181, 57] width 78 height 21
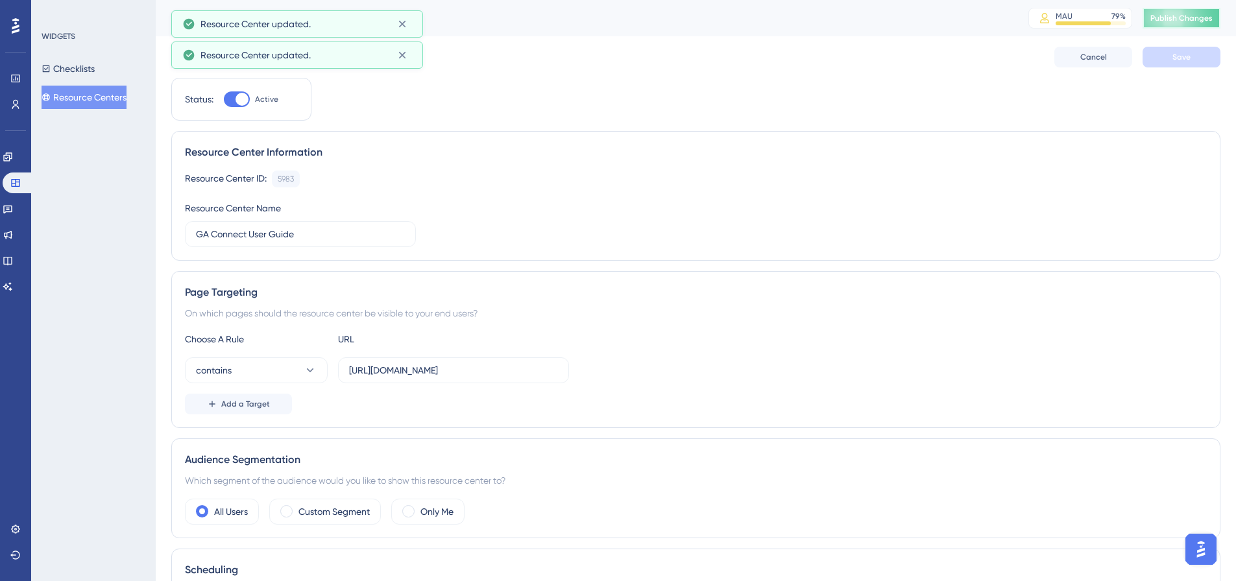
click at [1191, 17] on span "Publish Changes" at bounding box center [1181, 18] width 62 height 10
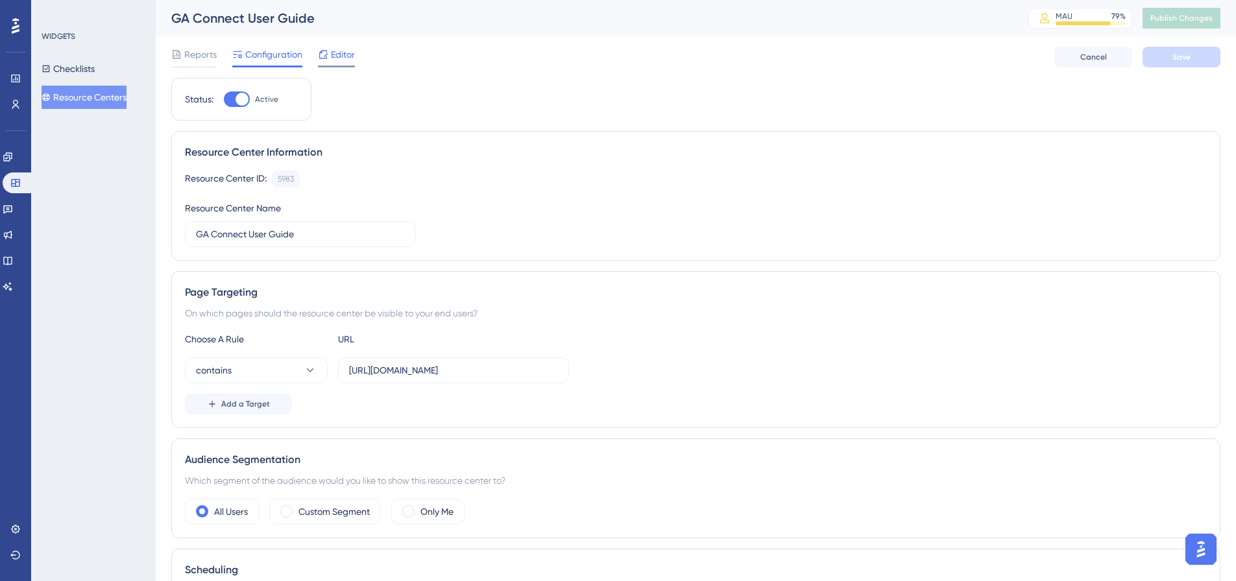
click at [341, 57] on span "Editor" at bounding box center [343, 55] width 24 height 16
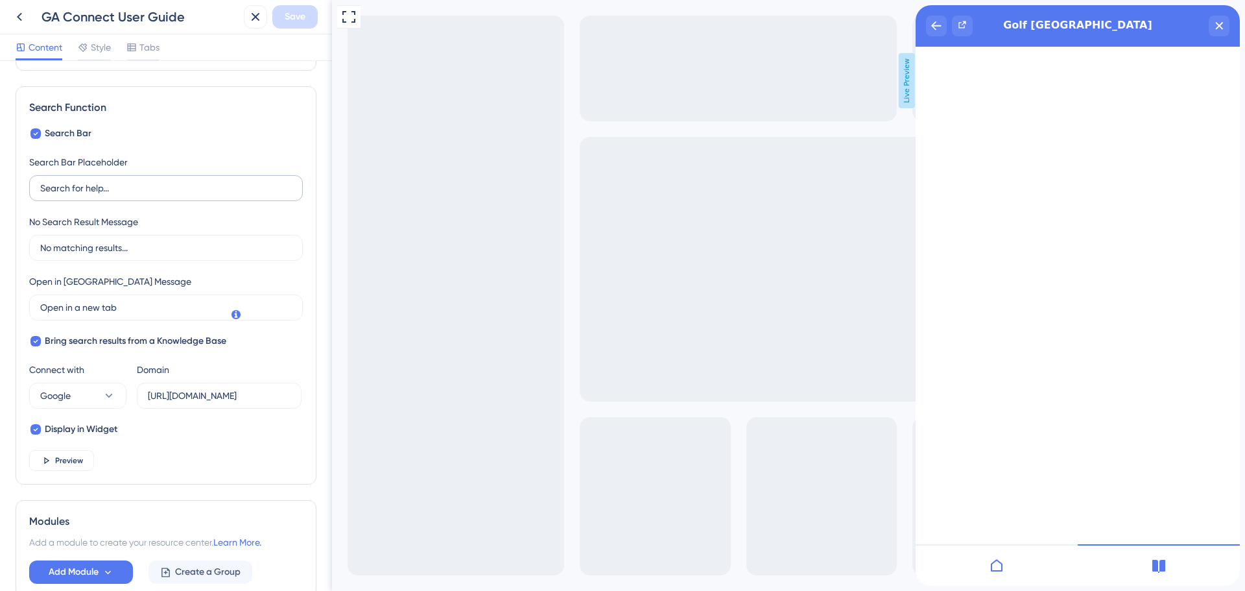
scroll to position [195, 0]
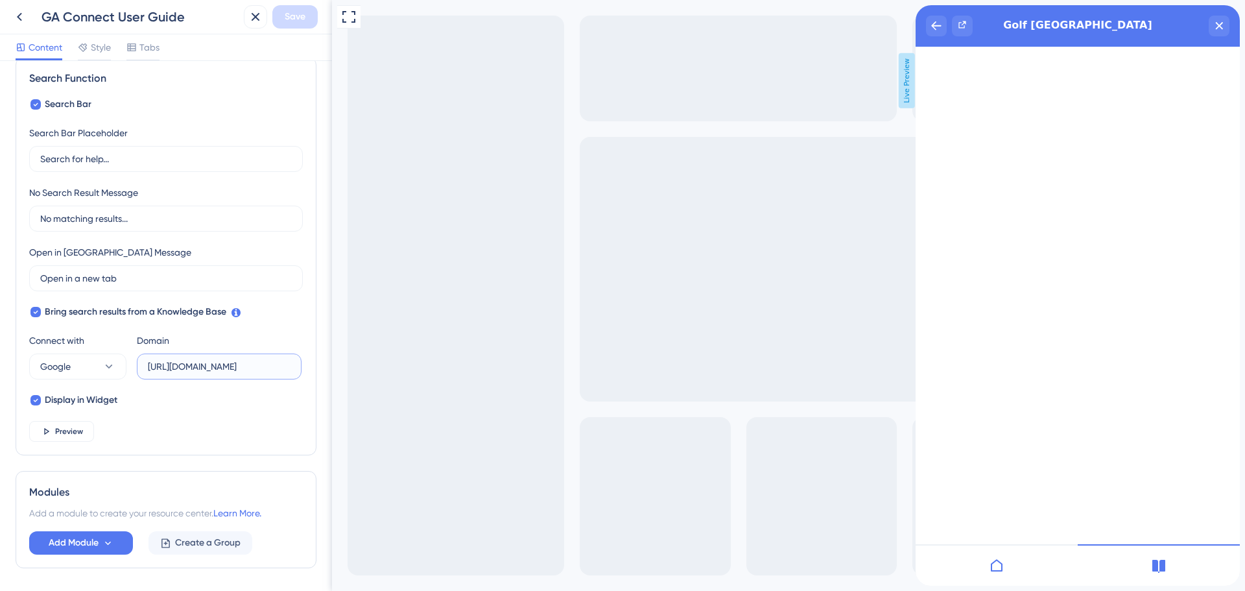
click at [164, 368] on input "[URL][DOMAIN_NAME]" at bounding box center [219, 366] width 143 height 14
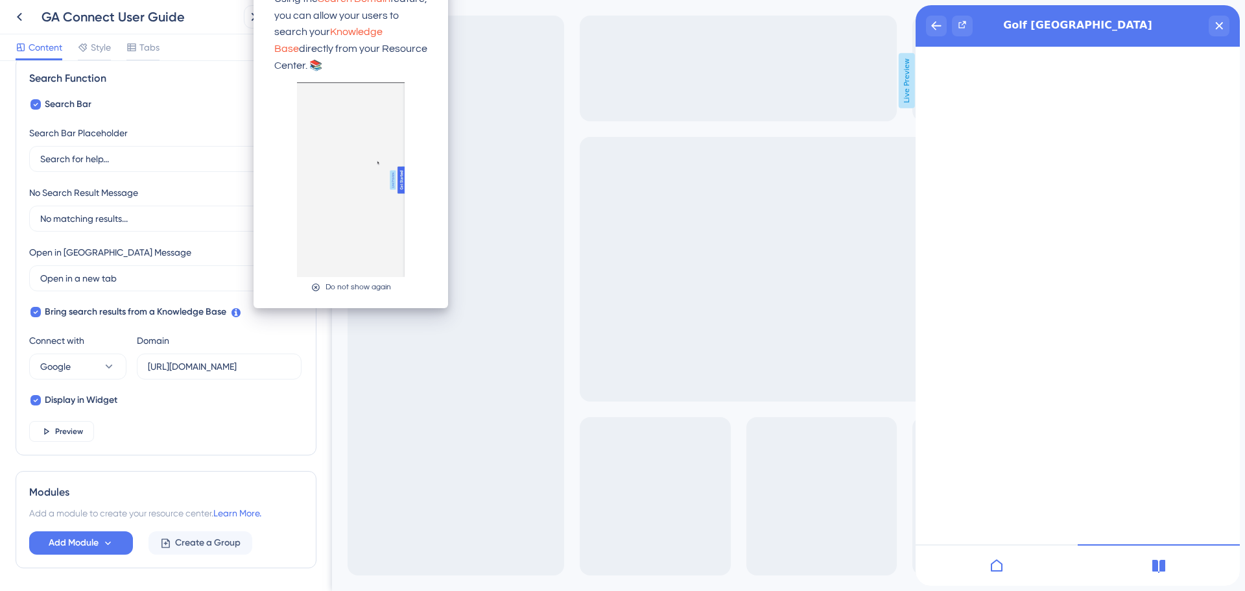
scroll to position [0, 0]
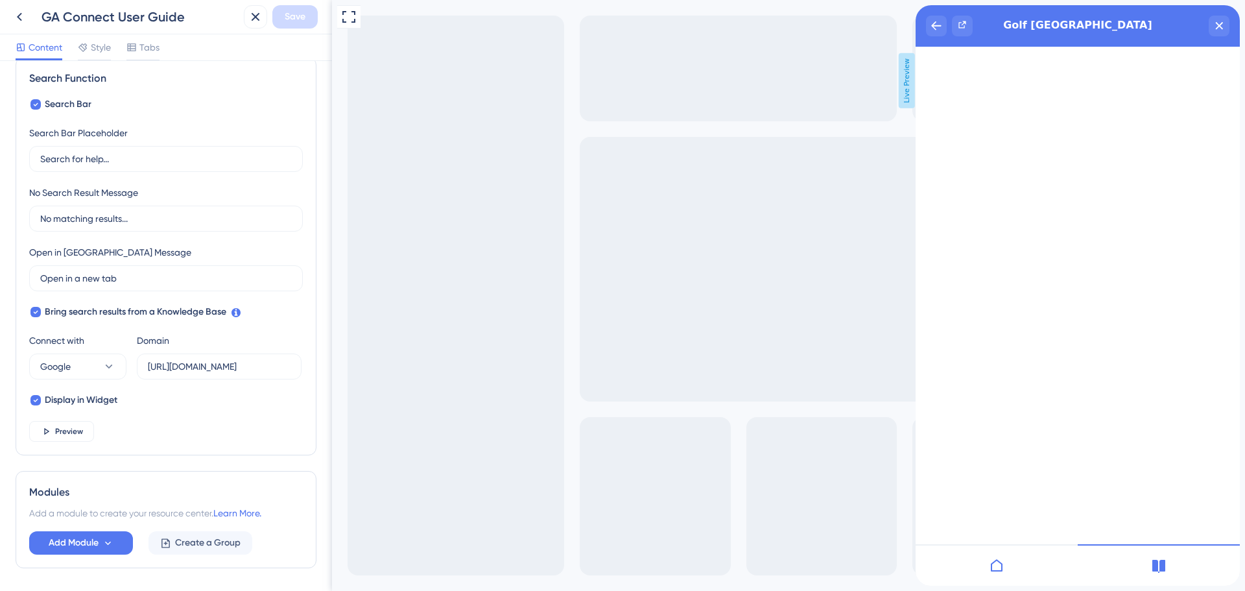
click at [136, 394] on div "Search Bar Search Bar Placeholder Search for help... No Search Result Message N…" at bounding box center [166, 269] width 274 height 345
click at [185, 364] on input "[URL][DOMAIN_NAME]" at bounding box center [219, 366] width 143 height 14
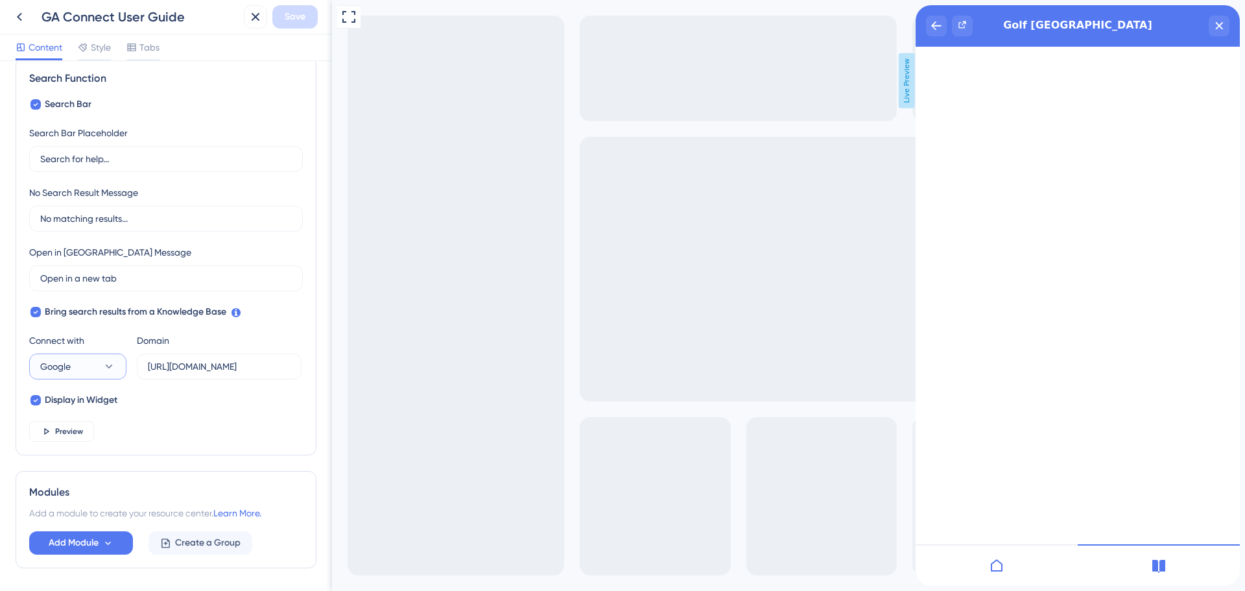
click at [110, 363] on icon at bounding box center [108, 366] width 13 height 13
click at [89, 407] on span "UserGuiding" at bounding box center [73, 406] width 51 height 16
type input "[URL][DOMAIN_NAME]"
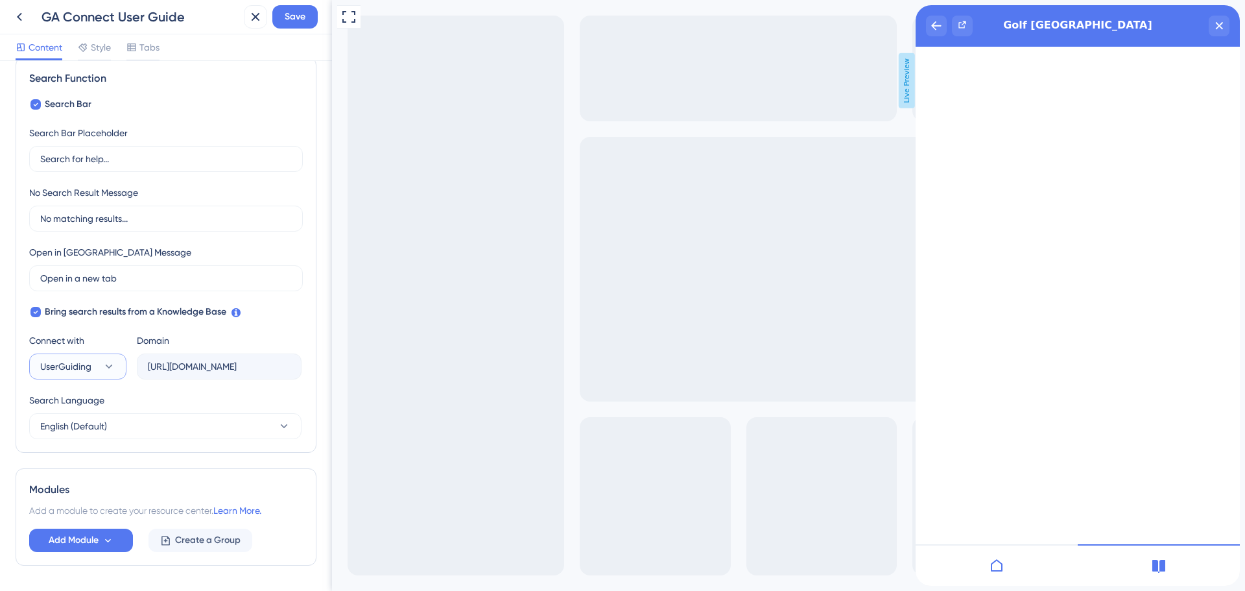
click at [88, 367] on span "UserGuiding" at bounding box center [65, 367] width 51 height 16
click at [77, 433] on span "Google" at bounding box center [63, 432] width 30 height 16
click at [164, 363] on input "text" at bounding box center [219, 366] width 143 height 14
paste input "[URL][DOMAIN_NAME]"
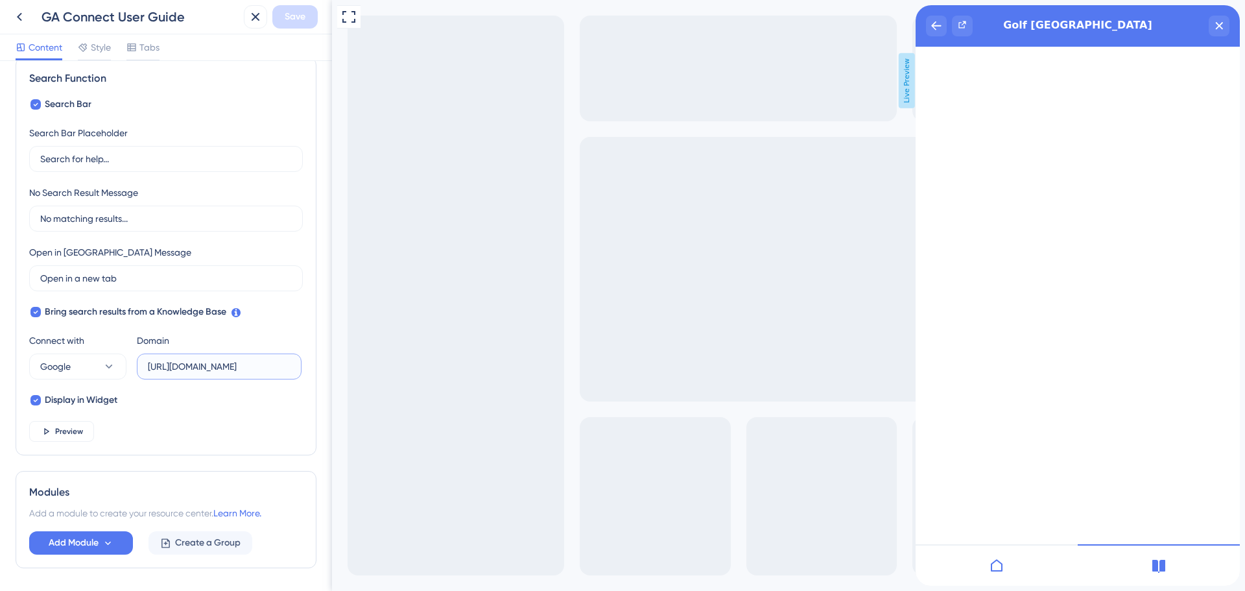
type input "[URL][DOMAIN_NAME]"
click at [96, 45] on span "Style" at bounding box center [101, 48] width 20 height 16
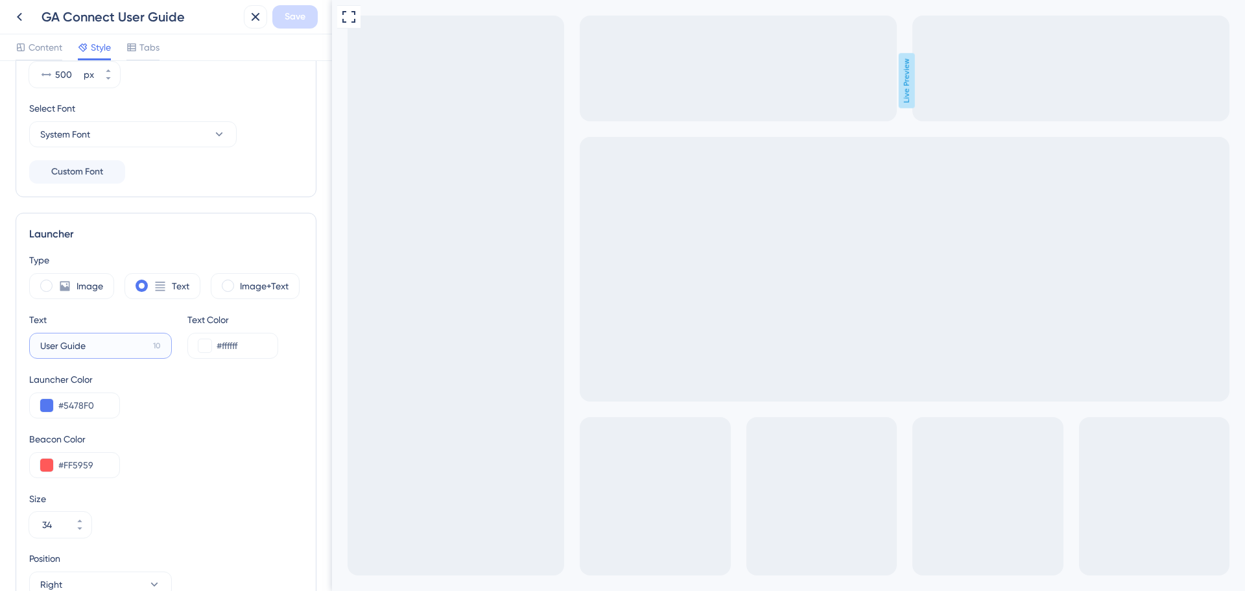
click at [43, 348] on input "User Guide" at bounding box center [94, 346] width 108 height 14
type input "Updated User Guide"
click at [299, 27] on button "Save" at bounding box center [294, 16] width 45 height 23
click at [13, 15] on icon at bounding box center [20, 17] width 16 height 16
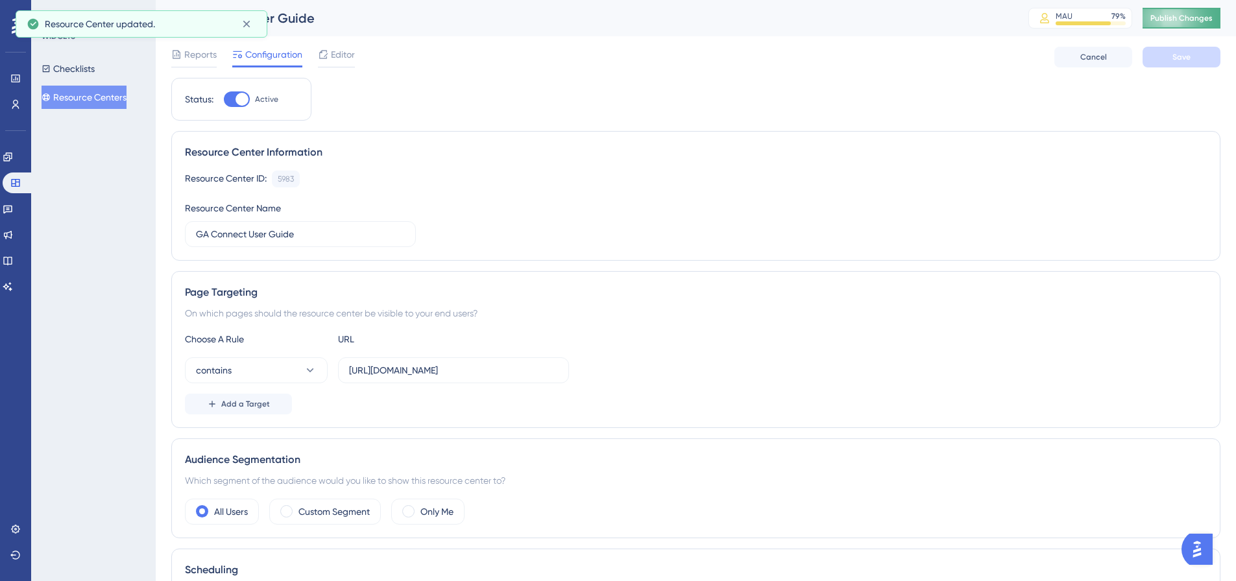
click at [1170, 23] on button "Publish Changes" at bounding box center [1181, 18] width 78 height 21
click at [325, 54] on icon at bounding box center [323, 54] width 10 height 10
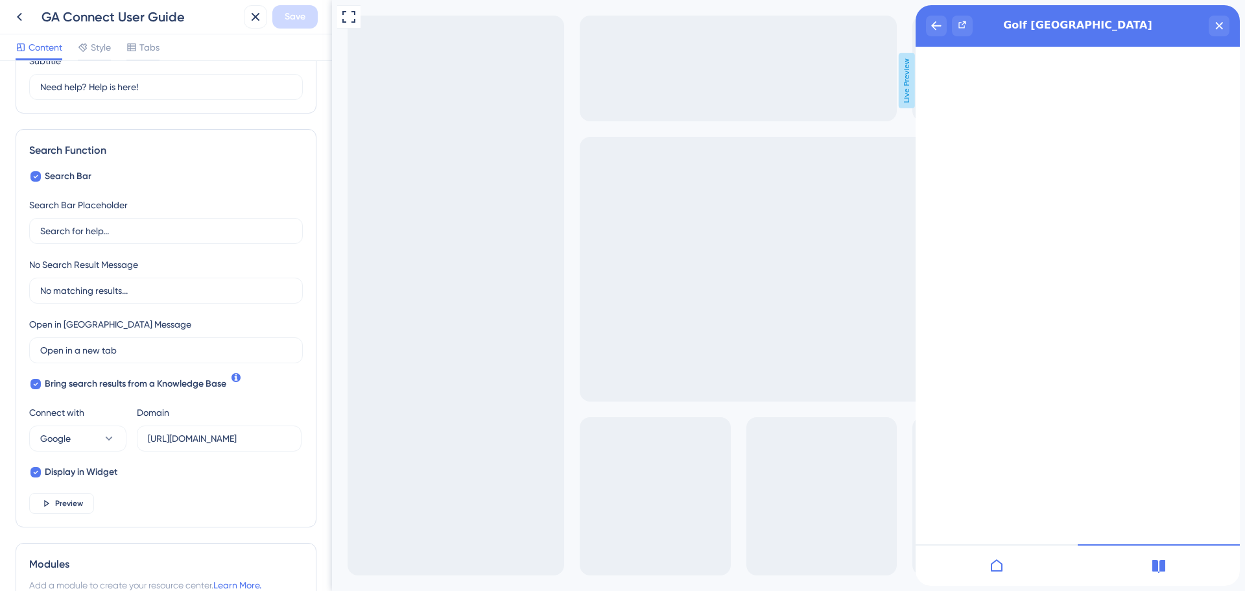
scroll to position [130, 0]
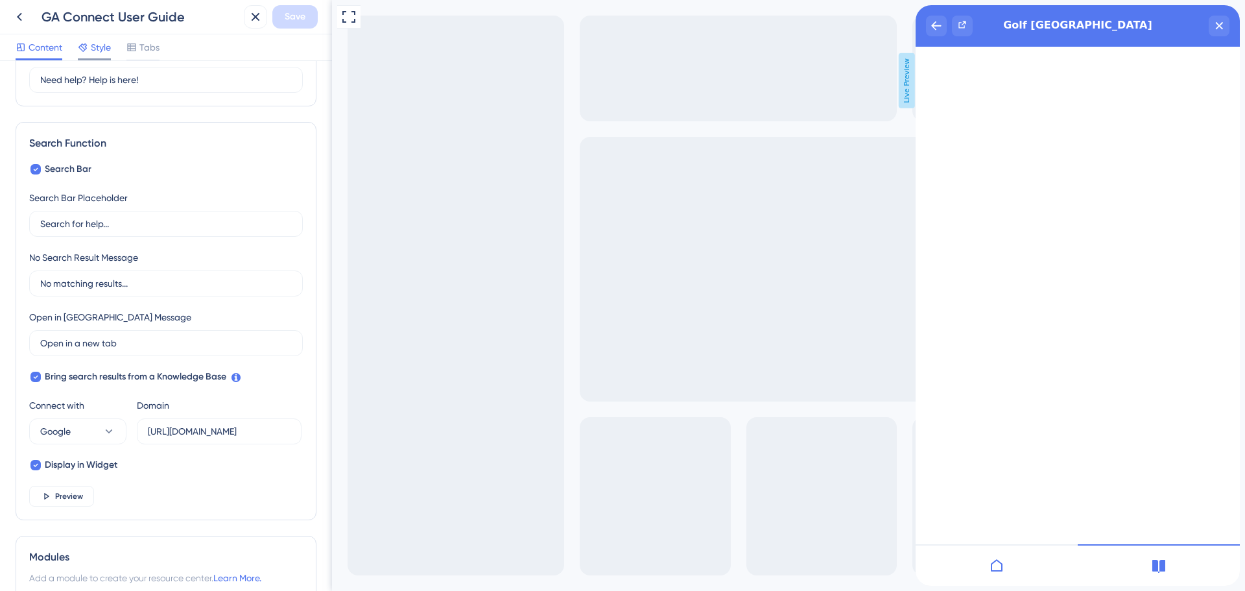
click at [95, 41] on span "Style" at bounding box center [101, 48] width 20 height 16
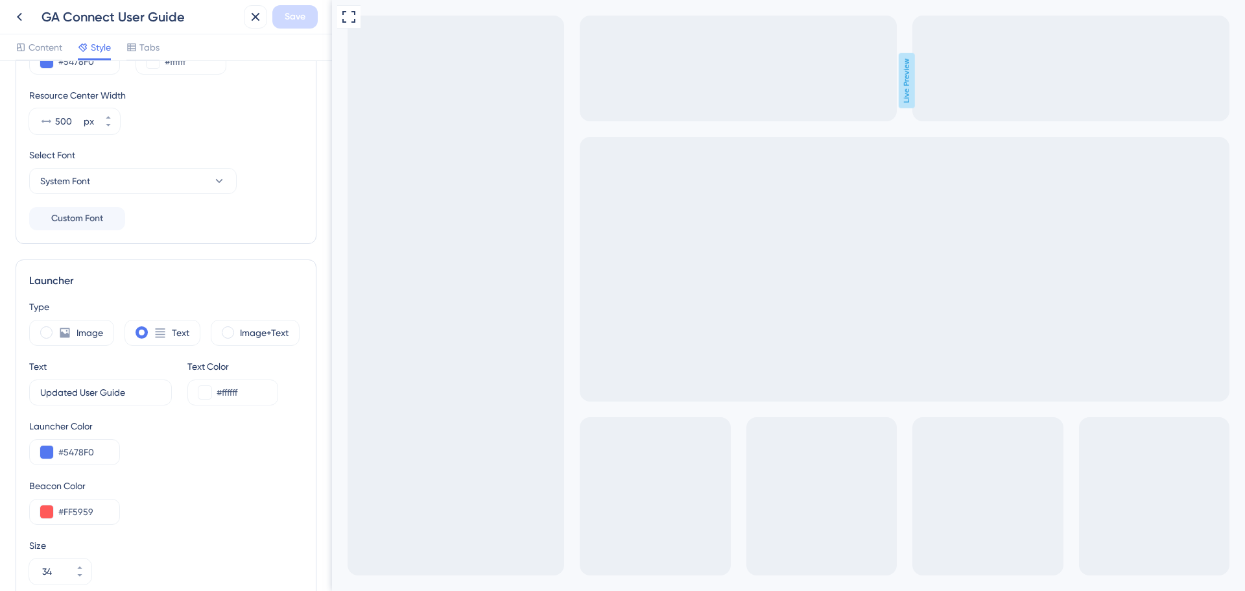
scroll to position [130, 0]
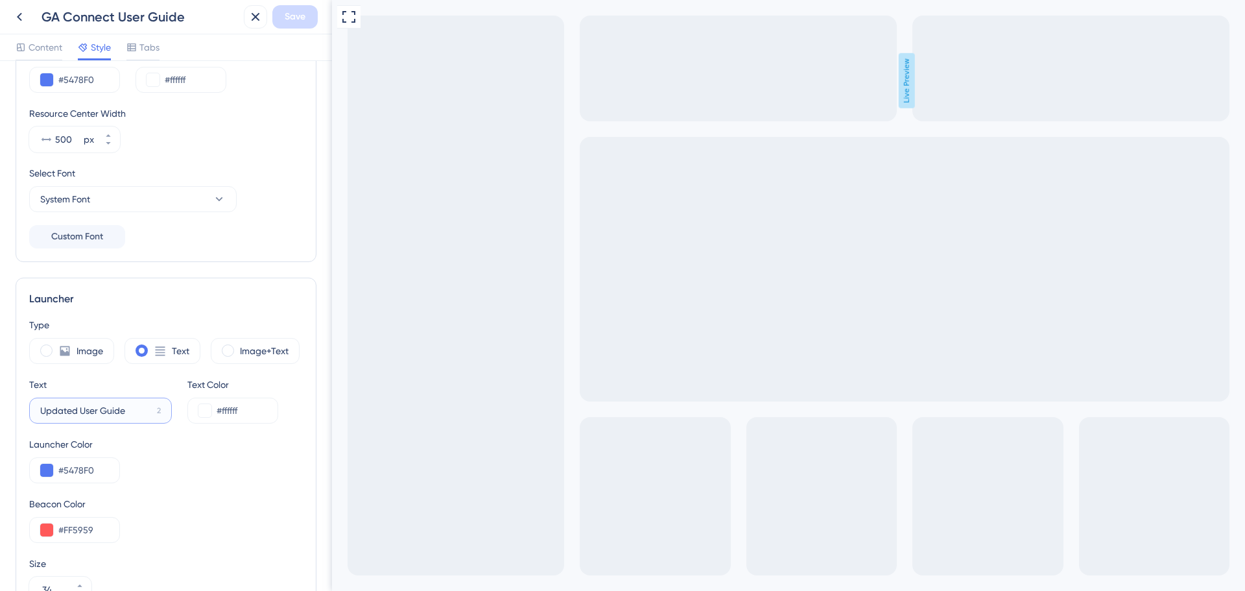
click at [80, 411] on input "Updated User Guide" at bounding box center [96, 410] width 112 height 14
type input "User Guide"
click at [302, 23] on span "Save" at bounding box center [295, 17] width 21 height 16
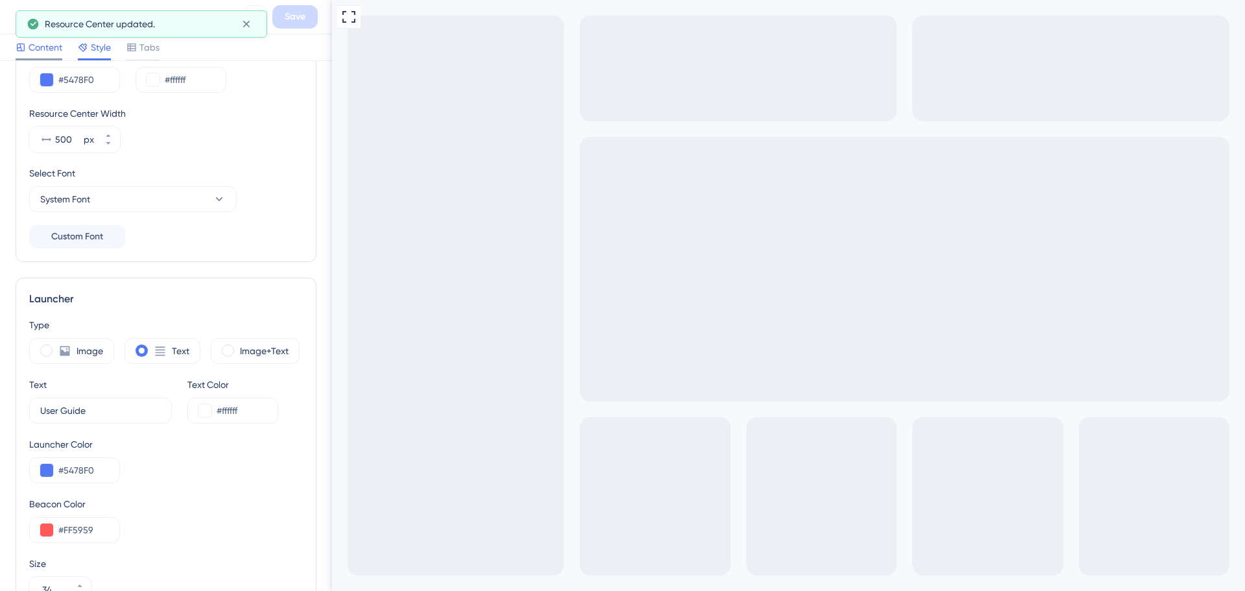
click at [32, 42] on span "Content" at bounding box center [46, 48] width 34 height 16
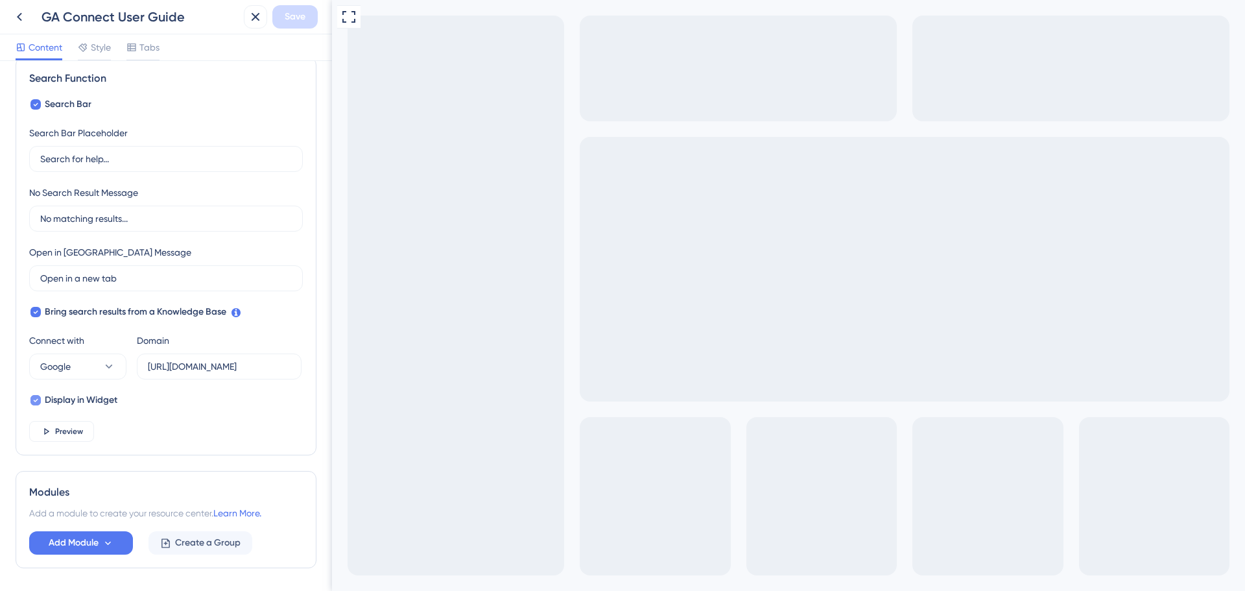
click at [86, 401] on span "Display in Widget" at bounding box center [81, 400] width 73 height 16
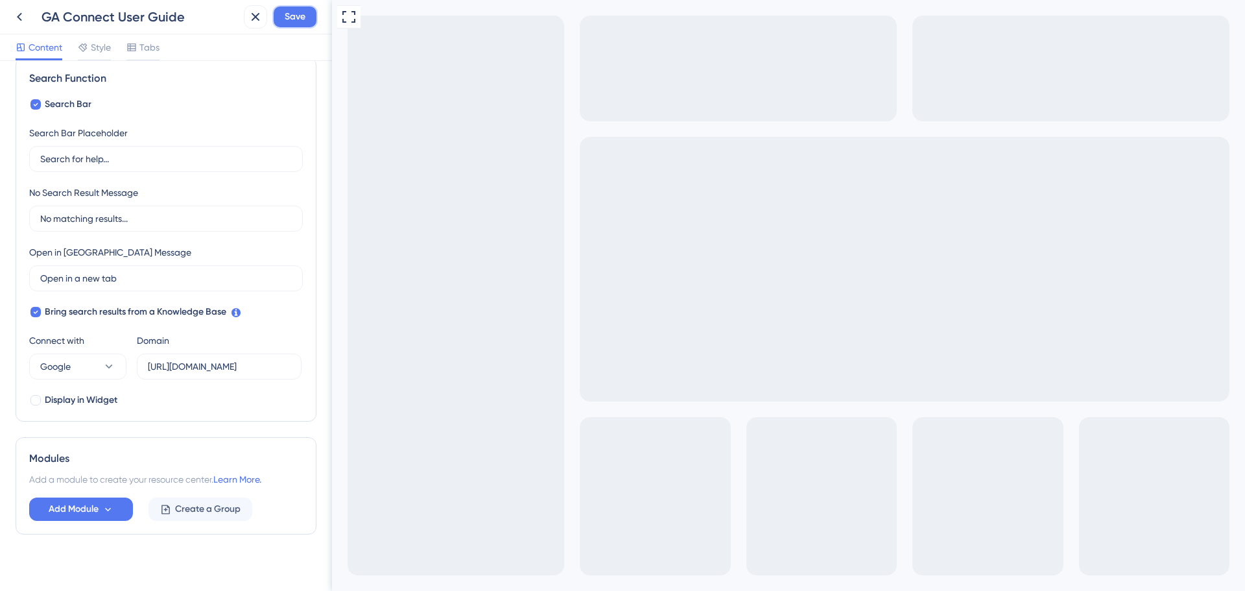
click at [294, 25] on button "Save" at bounding box center [294, 16] width 45 height 23
click at [66, 405] on span "Display in Widget" at bounding box center [81, 400] width 73 height 16
checkbox input "true"
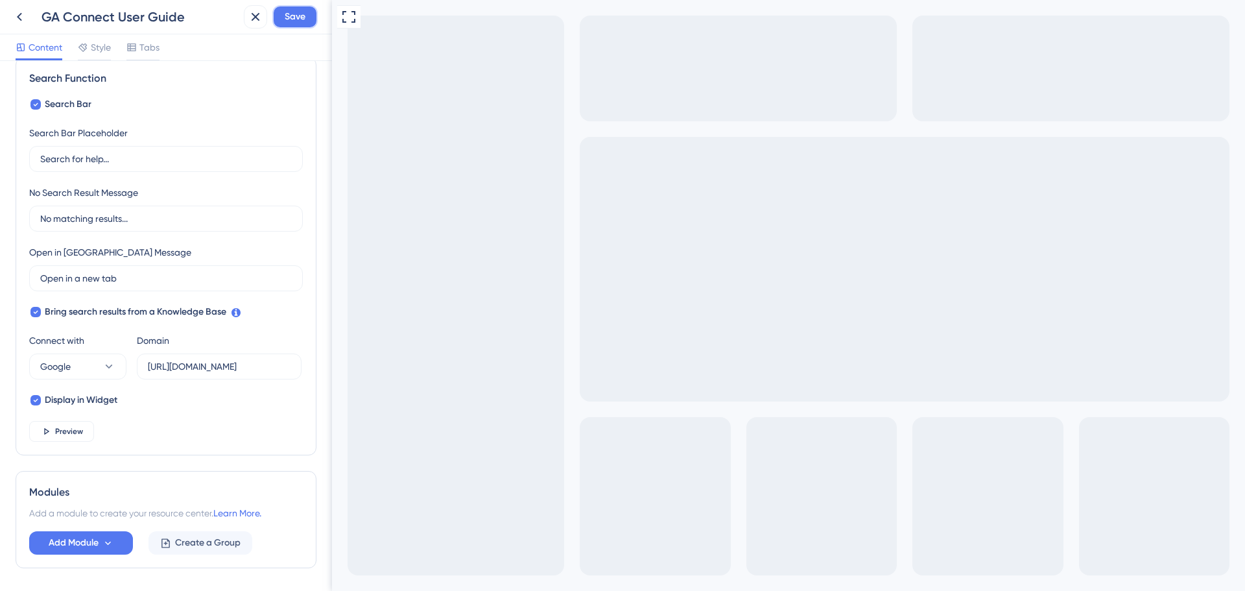
click at [303, 23] on span "Save" at bounding box center [295, 17] width 21 height 16
click at [71, 435] on span "Preview" at bounding box center [69, 431] width 28 height 10
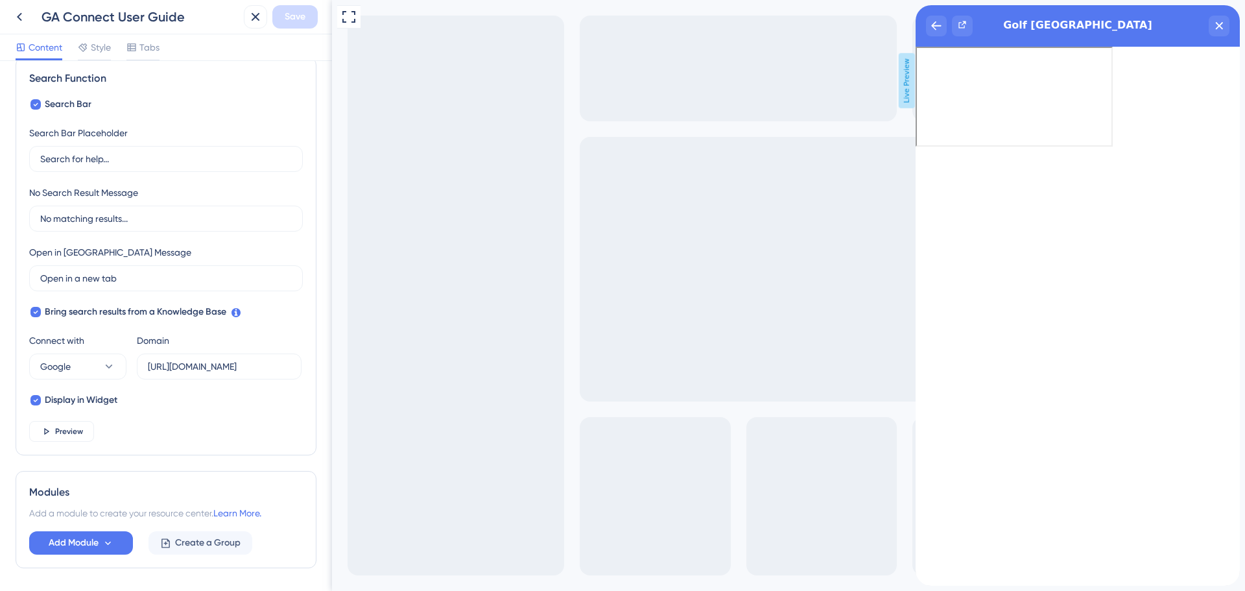
click at [45, 47] on span "Content" at bounding box center [46, 48] width 34 height 16
click at [29, 21] on button at bounding box center [19, 16] width 23 height 23
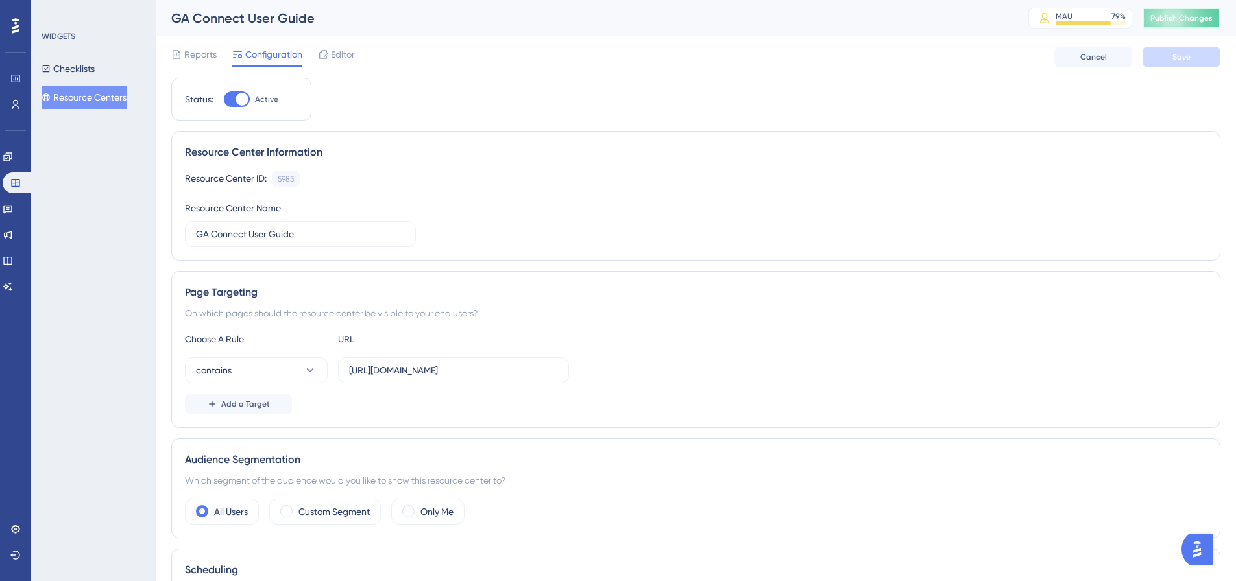
click at [1206, 26] on button "Publish Changes" at bounding box center [1181, 18] width 78 height 21
drag, startPoint x: 342, startPoint y: 37, endPoint x: 331, endPoint y: 53, distance: 19.1
click at [341, 37] on div "Reports Configuration Editor Cancel Save" at bounding box center [695, 57] width 1049 height 42
click at [331, 53] on span "Editor" at bounding box center [343, 55] width 24 height 16
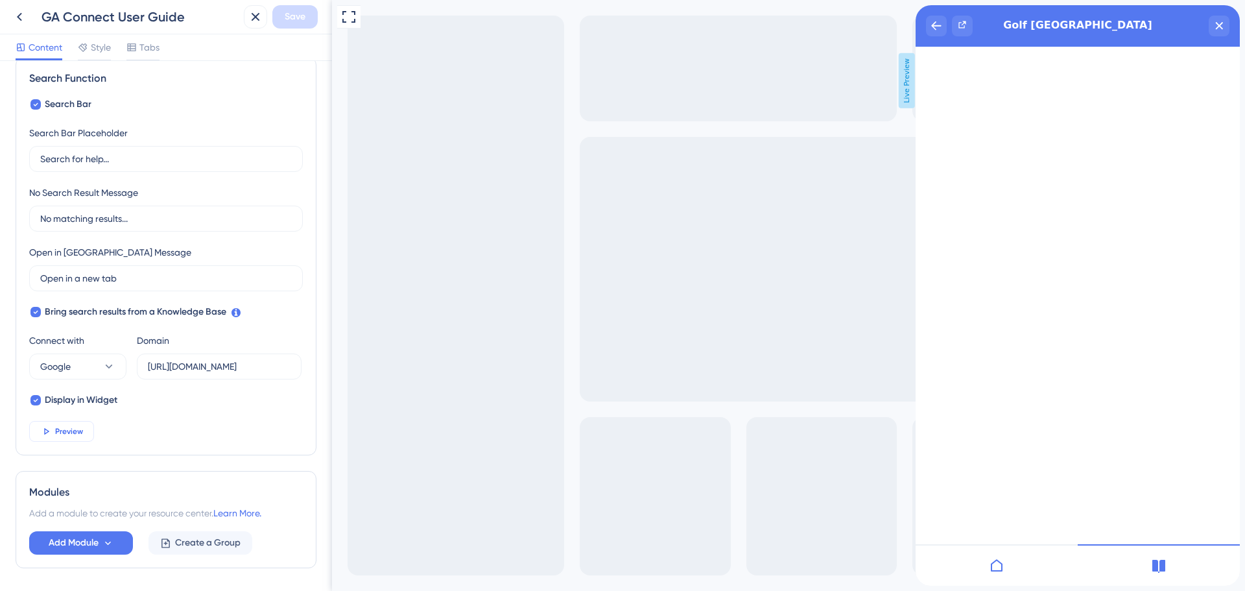
drag, startPoint x: 62, startPoint y: 433, endPoint x: 159, endPoint y: 432, distance: 97.3
click at [62, 433] on span "Preview" at bounding box center [69, 431] width 28 height 10
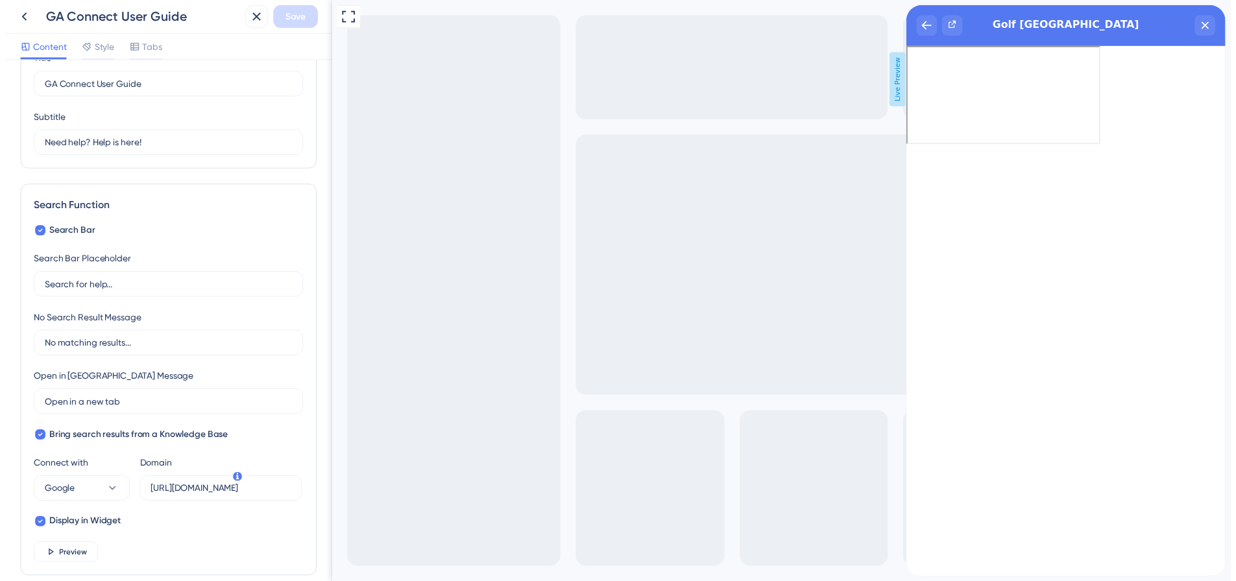
scroll to position [65, 0]
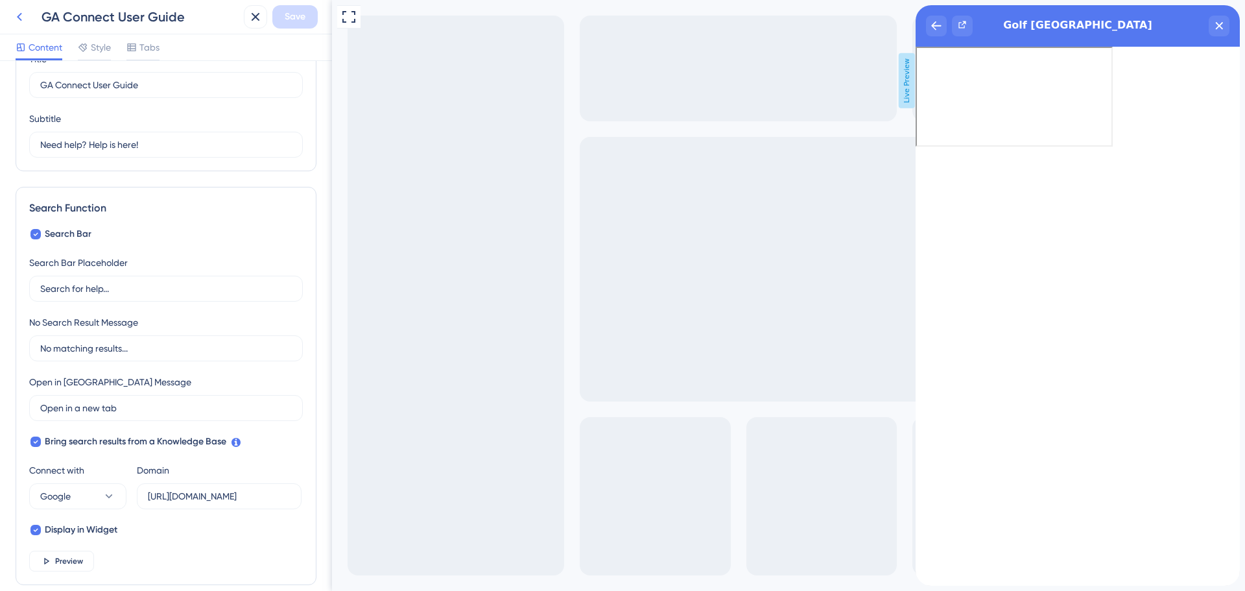
click at [24, 18] on icon at bounding box center [20, 17] width 16 height 16
click at [18, 0] on html "GA Connect User Guide Save Content Style Tabs Resource Center Header Title GA C…" at bounding box center [622, 0] width 1245 height 0
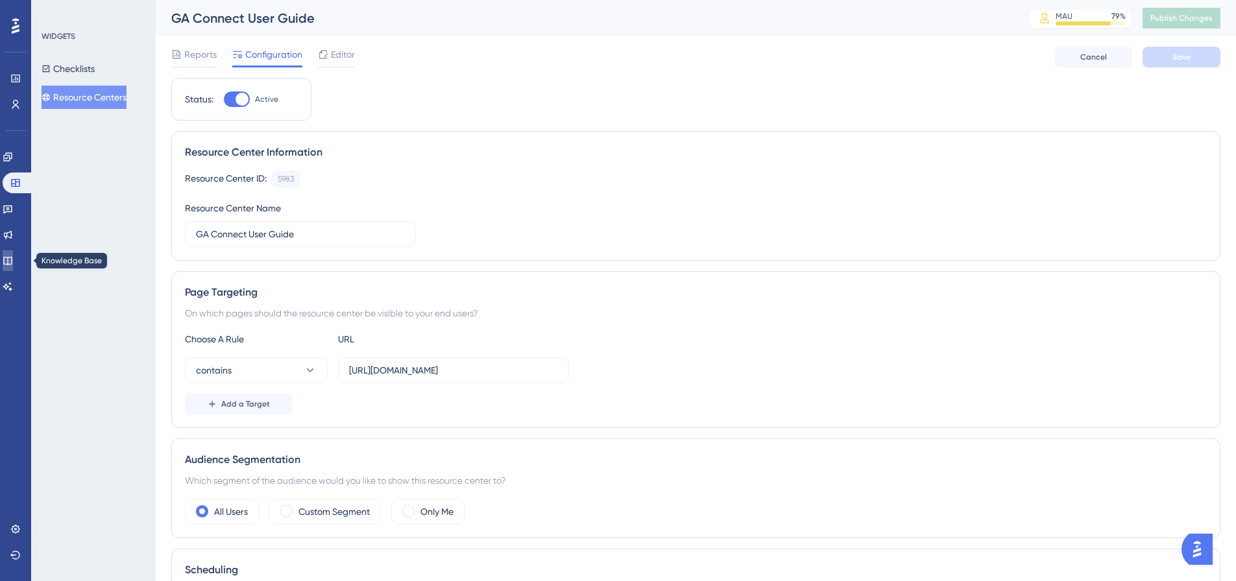
click at [13, 256] on icon at bounding box center [8, 261] width 10 height 10
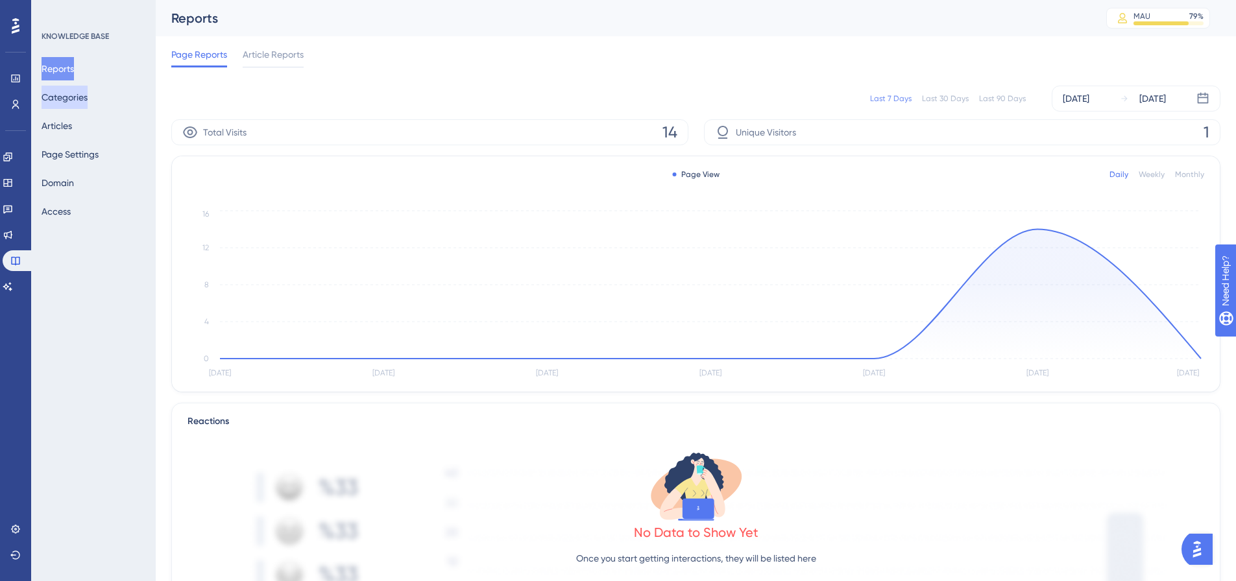
click at [82, 95] on button "Categories" at bounding box center [65, 97] width 46 height 23
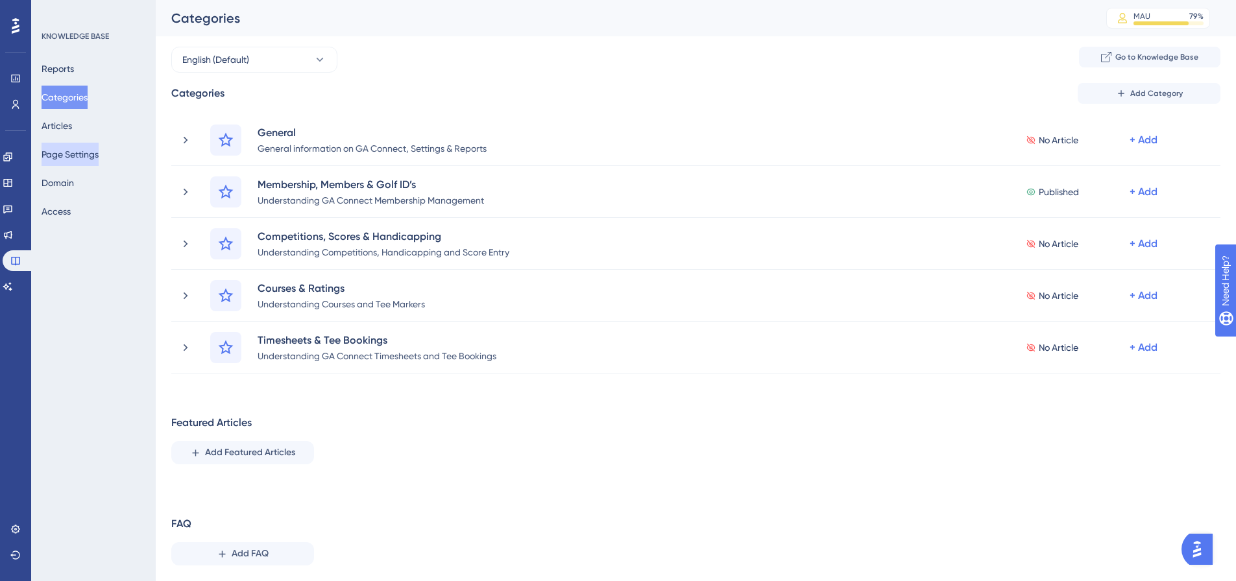
click at [73, 155] on button "Page Settings" at bounding box center [70, 154] width 57 height 23
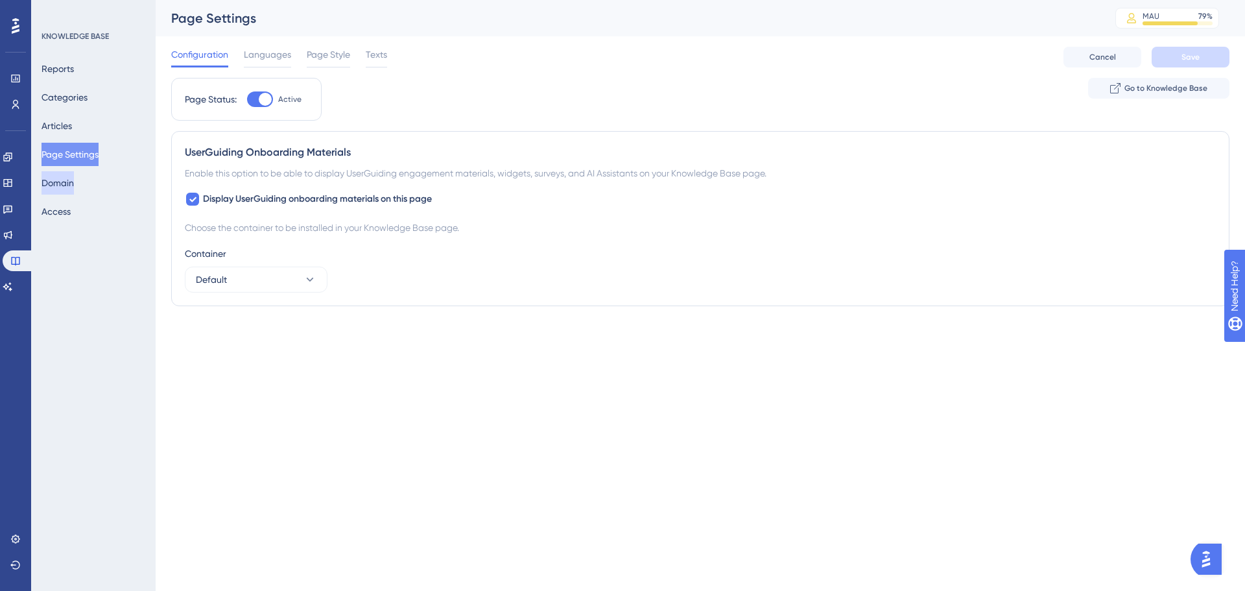
click at [64, 186] on button "Domain" at bounding box center [58, 182] width 32 height 23
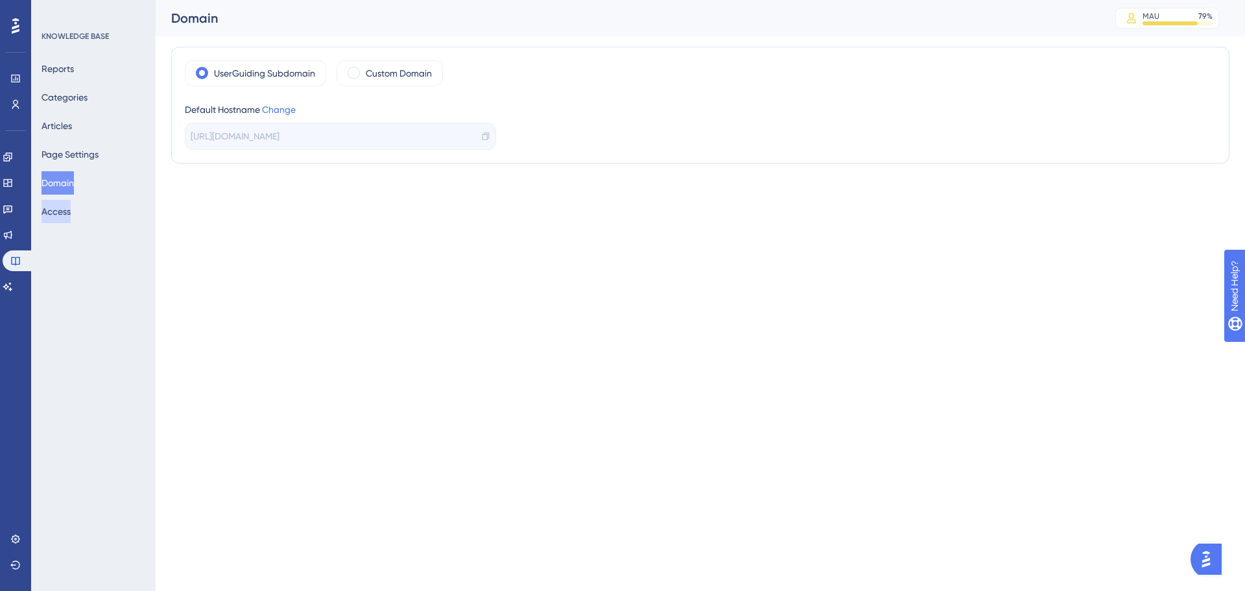
click at [49, 216] on button "Access" at bounding box center [56, 211] width 29 height 23
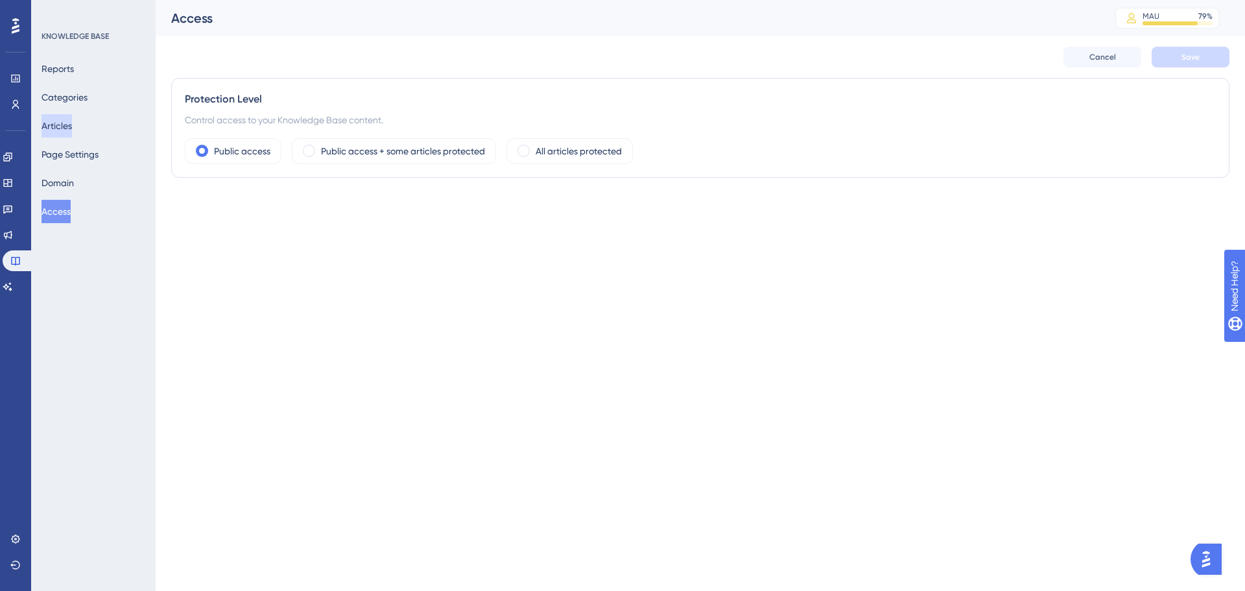
click at [67, 126] on button "Articles" at bounding box center [57, 125] width 30 height 23
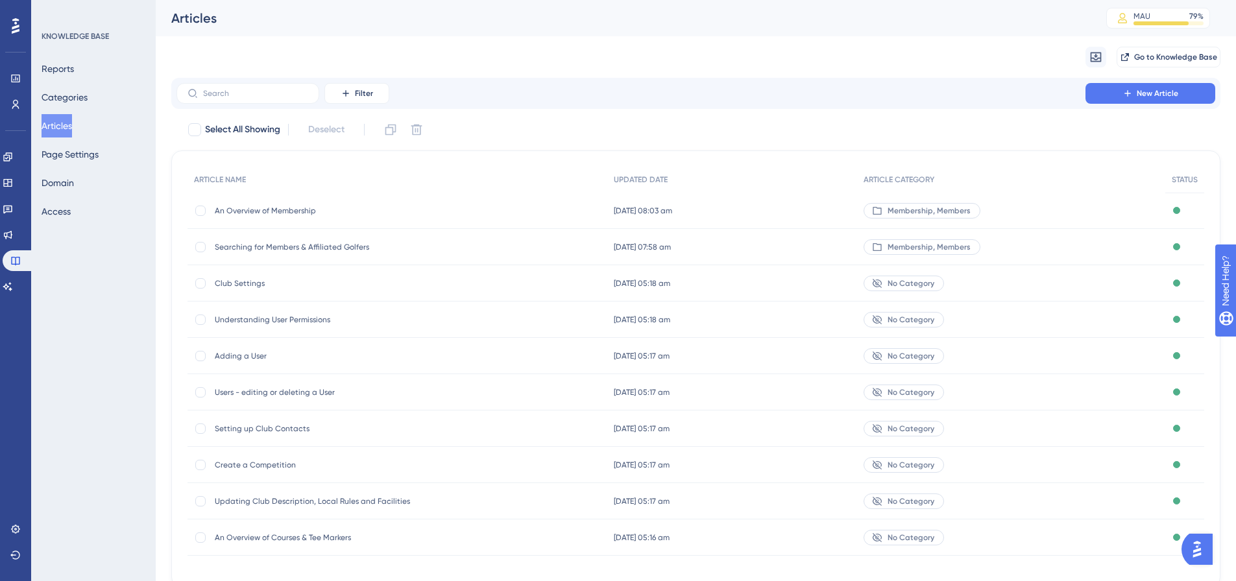
click at [914, 245] on span "Membership, Members" at bounding box center [928, 247] width 83 height 10
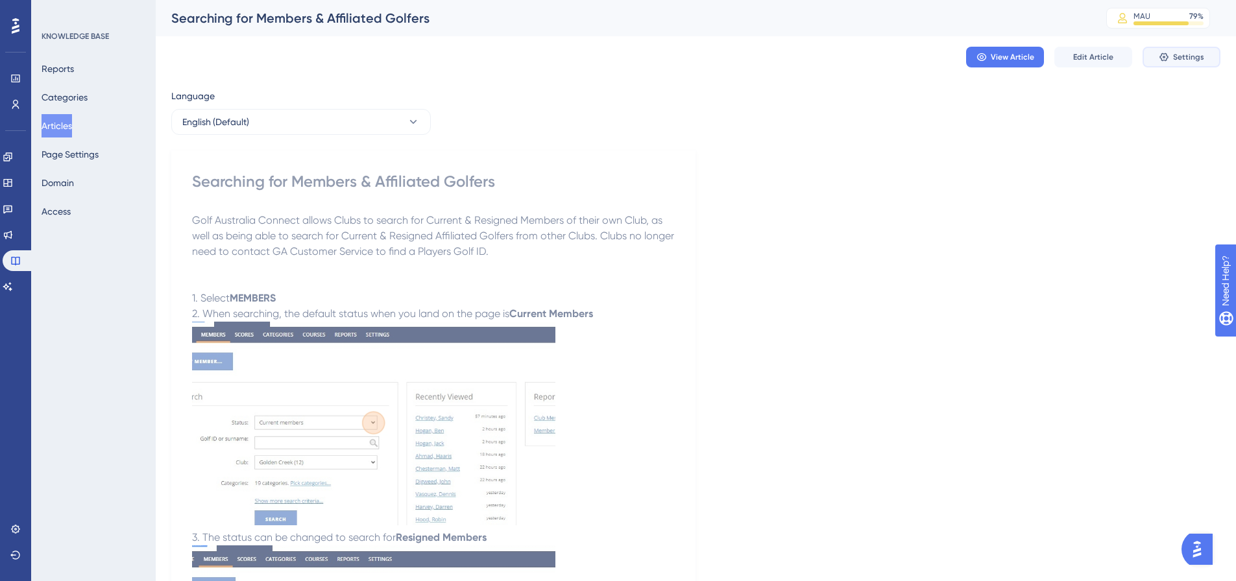
click at [1193, 56] on span "Settings" at bounding box center [1188, 57] width 31 height 10
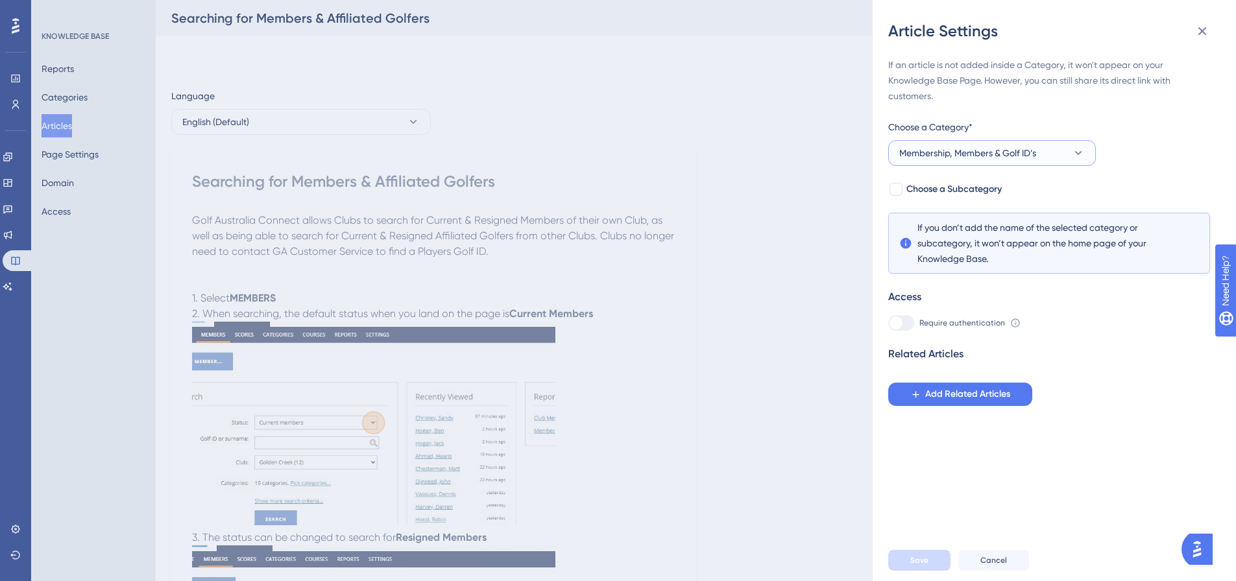
click at [1010, 157] on span "Membership, Members & Golf ID’s" at bounding box center [967, 153] width 137 height 16
click at [977, 150] on span "Membership, Members & Golf ID’s" at bounding box center [967, 153] width 137 height 16
click at [1080, 147] on icon at bounding box center [1077, 153] width 13 height 13
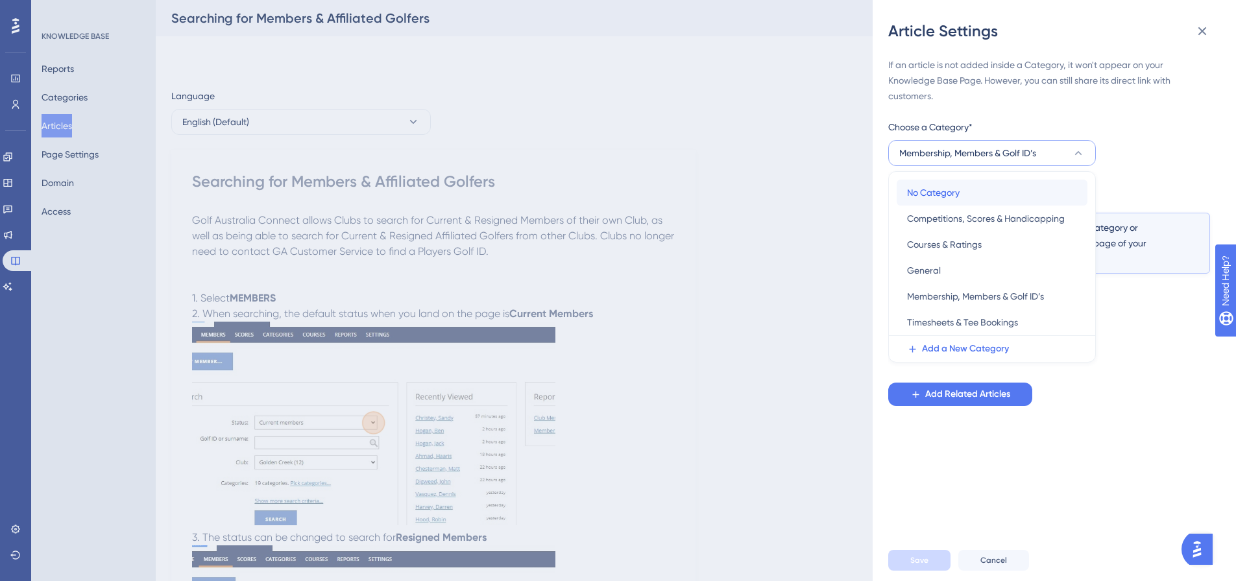
click at [940, 187] on span "No Category" at bounding box center [933, 193] width 53 height 16
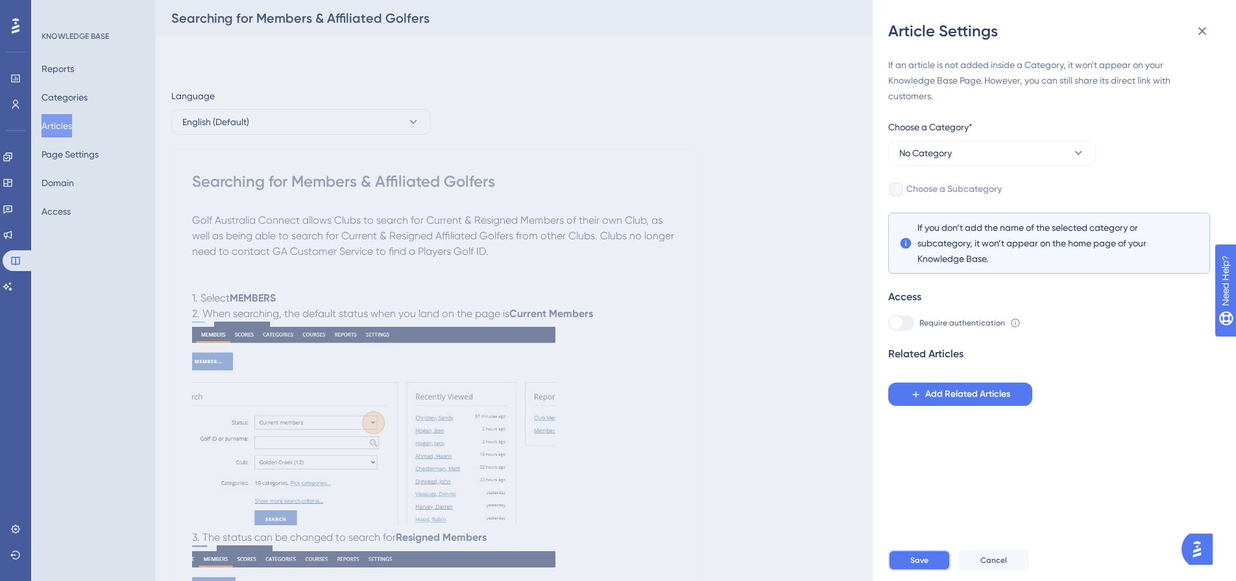
click at [916, 571] on button "Save" at bounding box center [919, 560] width 62 height 21
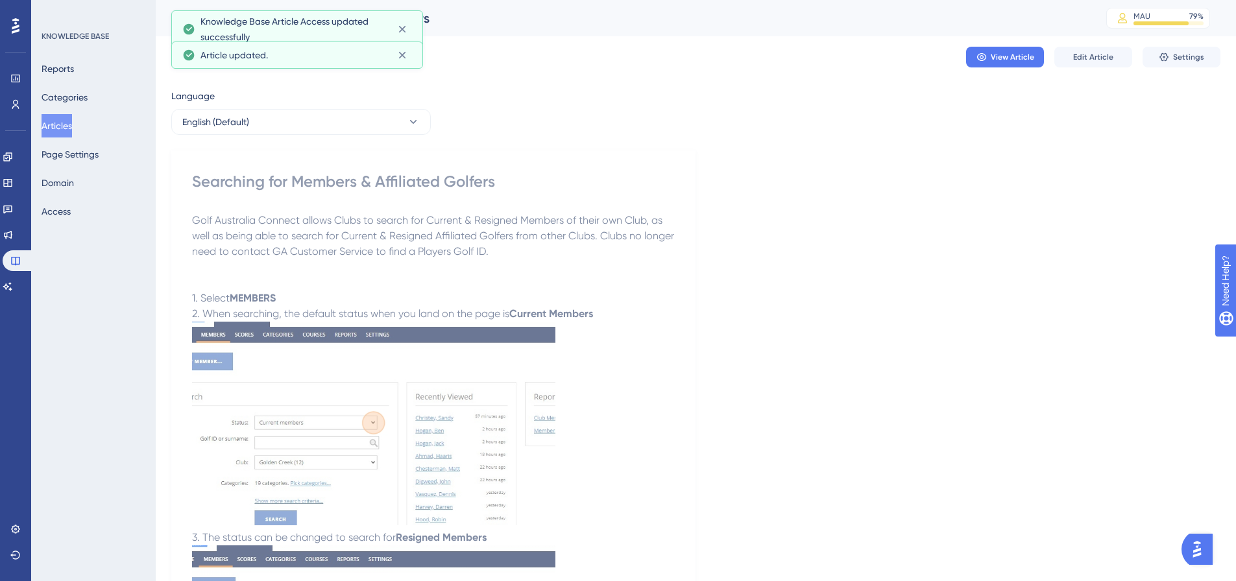
click at [63, 128] on button "Articles" at bounding box center [57, 125] width 30 height 23
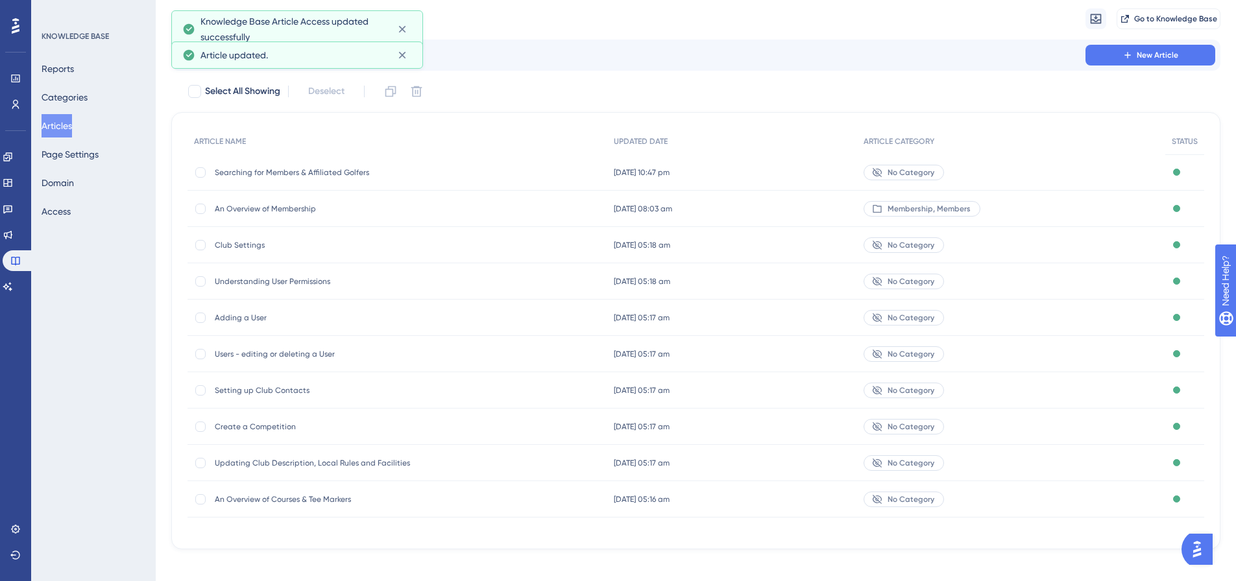
click at [896, 204] on span "Membership, Members" at bounding box center [928, 209] width 83 height 10
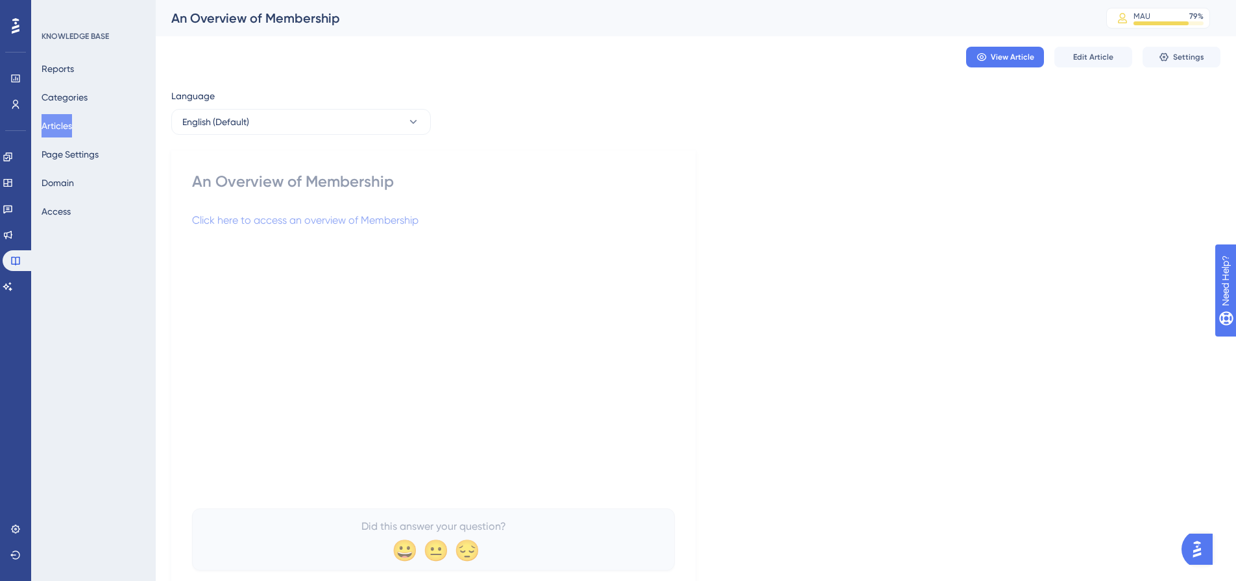
click at [1191, 67] on div "View Article Edit Article Settings" at bounding box center [695, 57] width 1049 height 42
click at [1187, 62] on button "Settings" at bounding box center [1181, 57] width 78 height 21
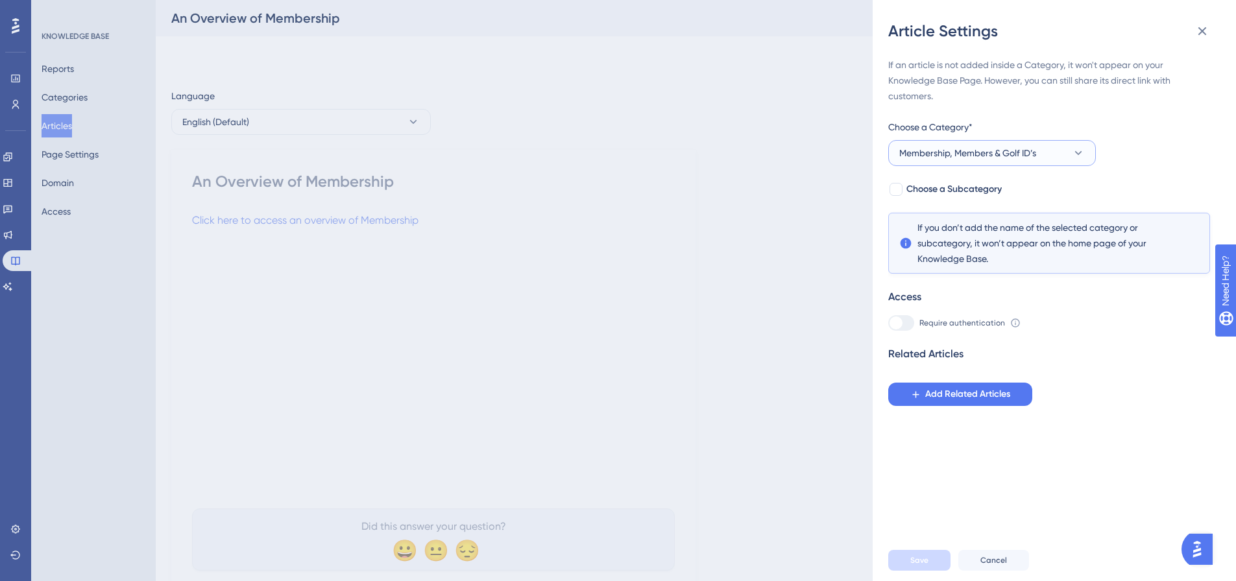
click at [1043, 152] on button "Membership, Members & Golf ID’s" at bounding box center [992, 153] width 208 height 26
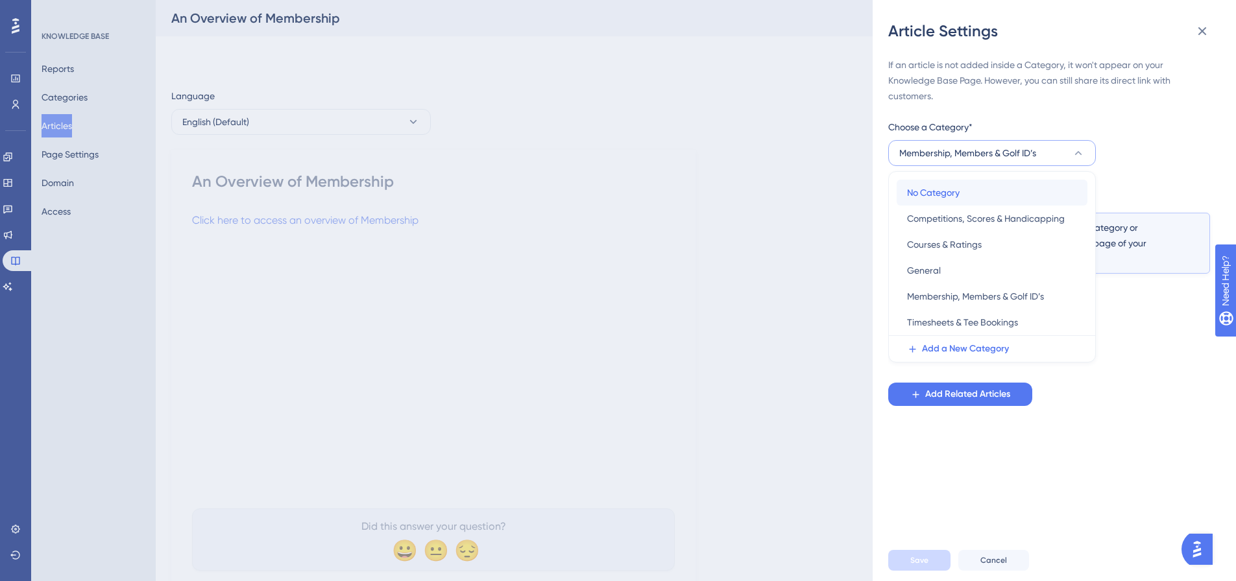
click at [924, 189] on span "No Category" at bounding box center [933, 193] width 53 height 16
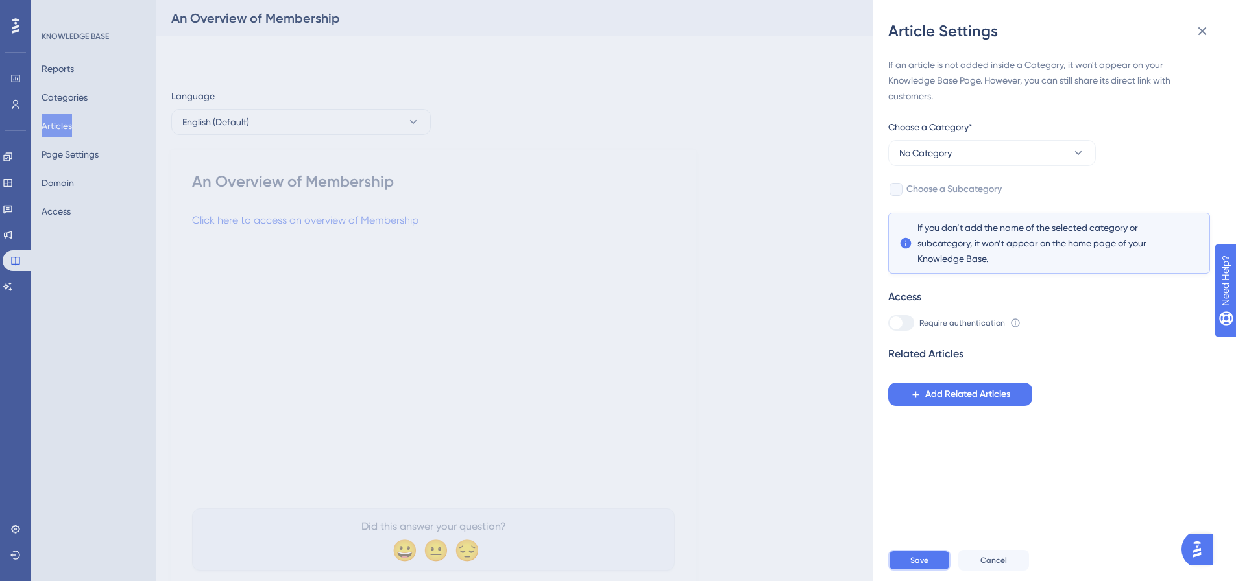
click at [904, 571] on button "Save" at bounding box center [919, 560] width 62 height 21
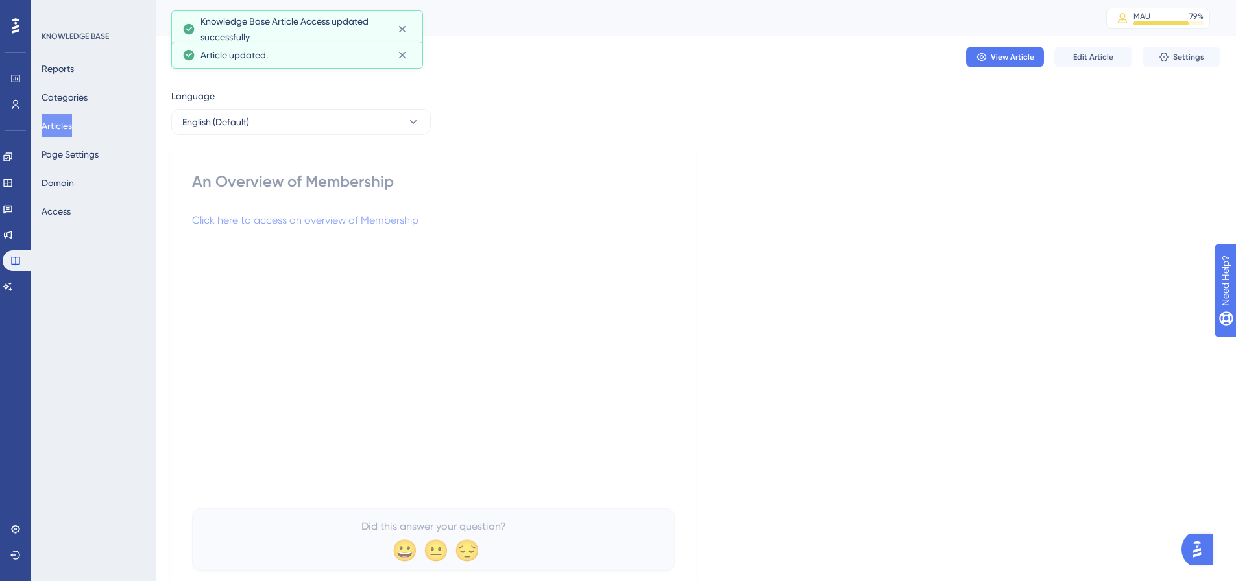
click at [520, 298] on div "Click here to access an overview of Membership" at bounding box center [433, 355] width 483 height 285
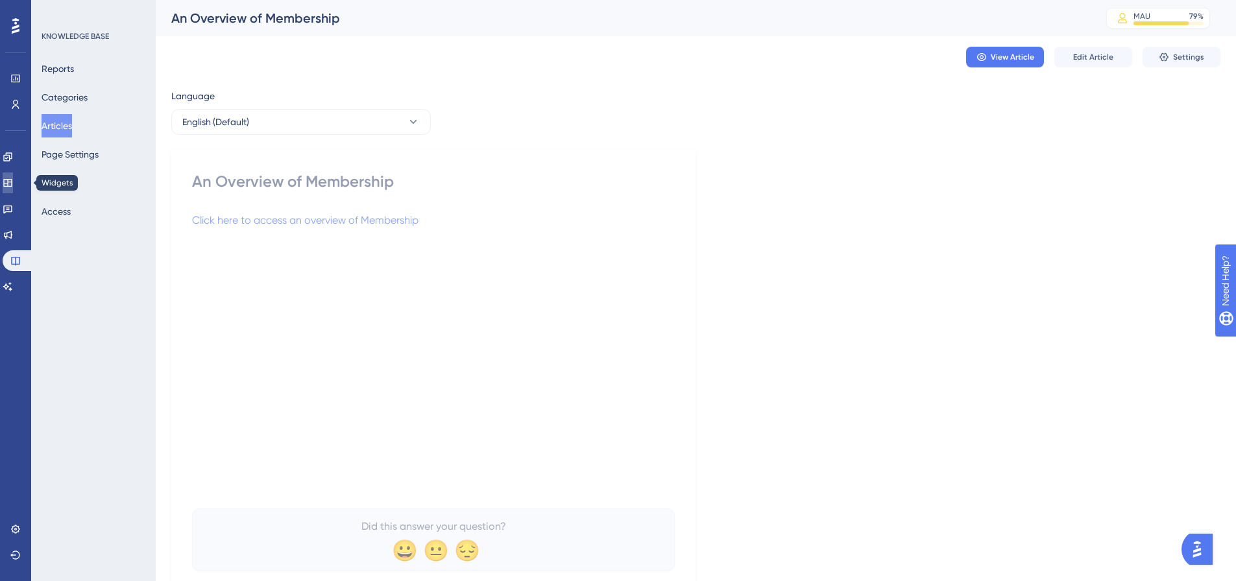
click at [13, 183] on icon at bounding box center [8, 183] width 10 height 10
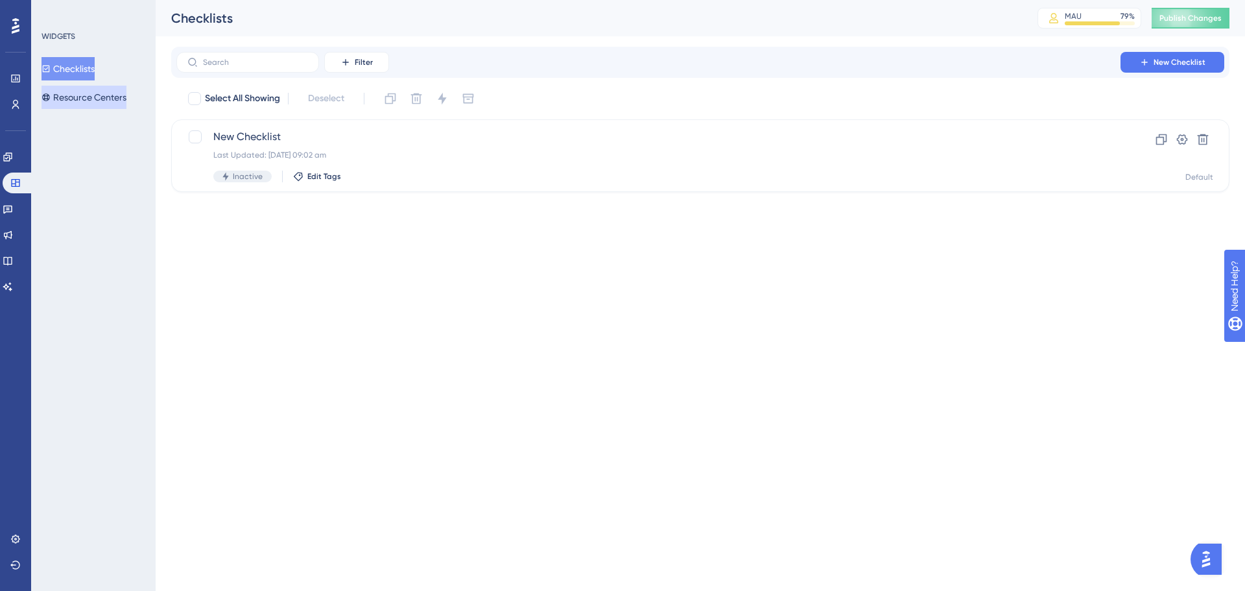
click at [111, 97] on button "Resource Centers" at bounding box center [84, 97] width 85 height 23
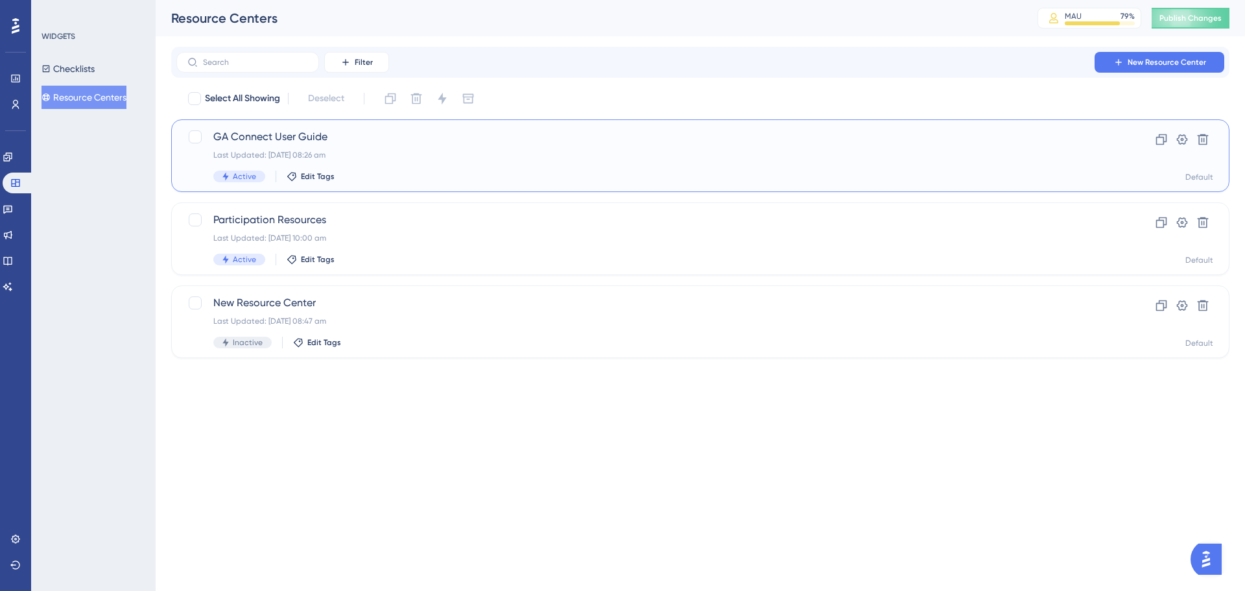
click at [279, 136] on span "GA Connect User Guide" at bounding box center [648, 137] width 870 height 16
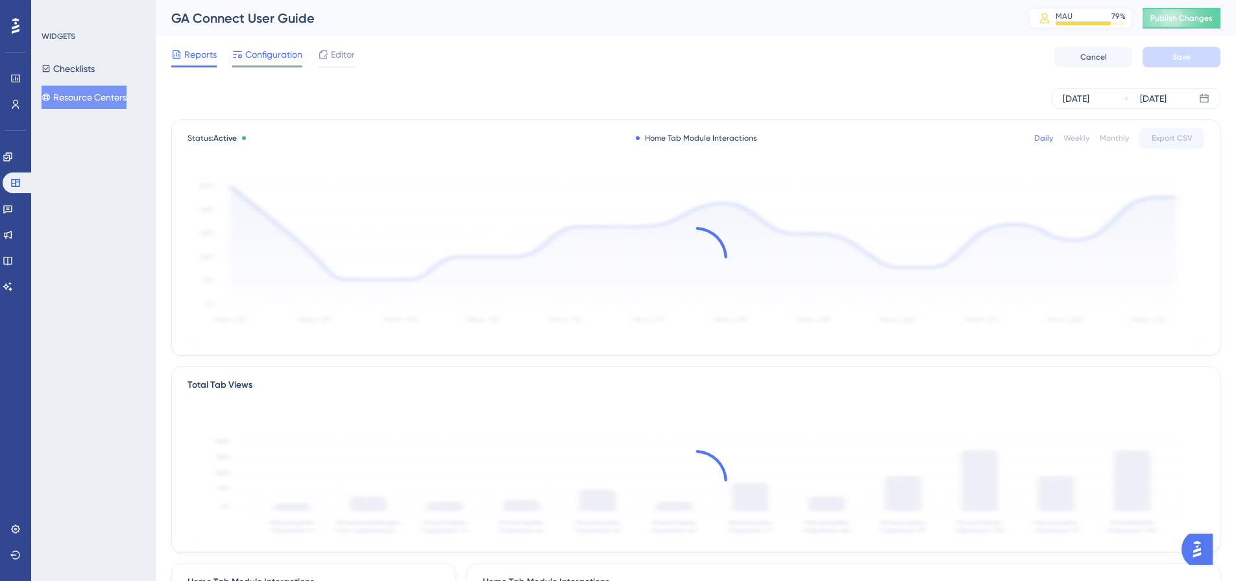
click at [269, 55] on span "Configuration" at bounding box center [273, 55] width 57 height 16
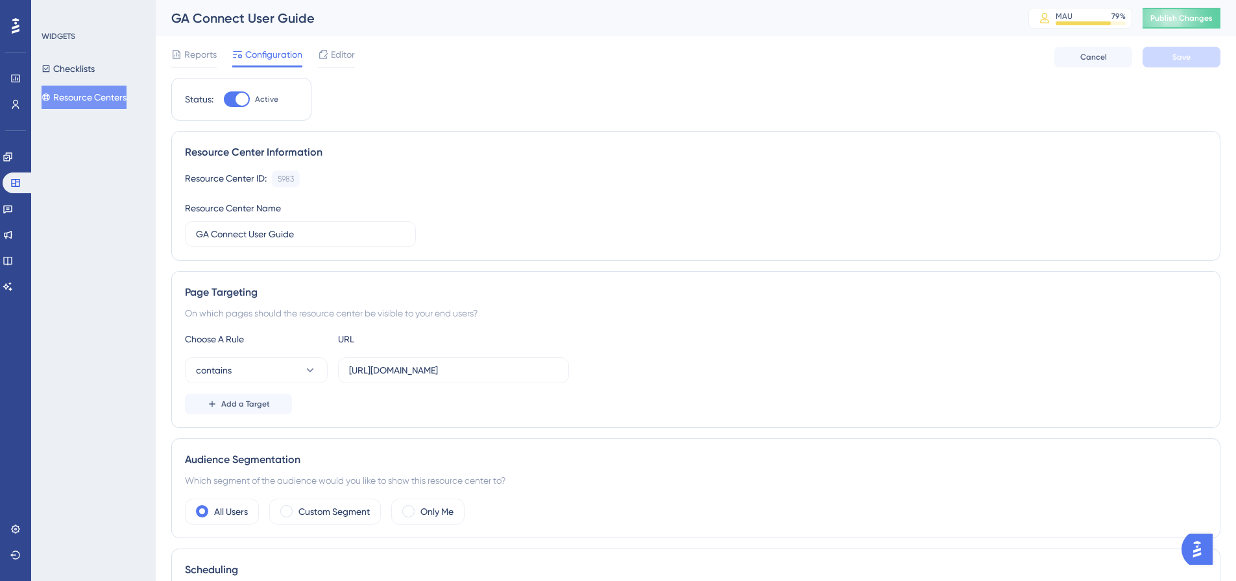
click at [237, 97] on div at bounding box center [241, 99] width 13 height 13
click at [224, 99] on input "Active" at bounding box center [223, 99] width 1 height 1
click at [1187, 55] on span "Save" at bounding box center [1181, 57] width 18 height 10
click at [1200, 20] on span "Publish Changes" at bounding box center [1181, 18] width 62 height 10
click at [248, 97] on div at bounding box center [237, 99] width 26 height 16
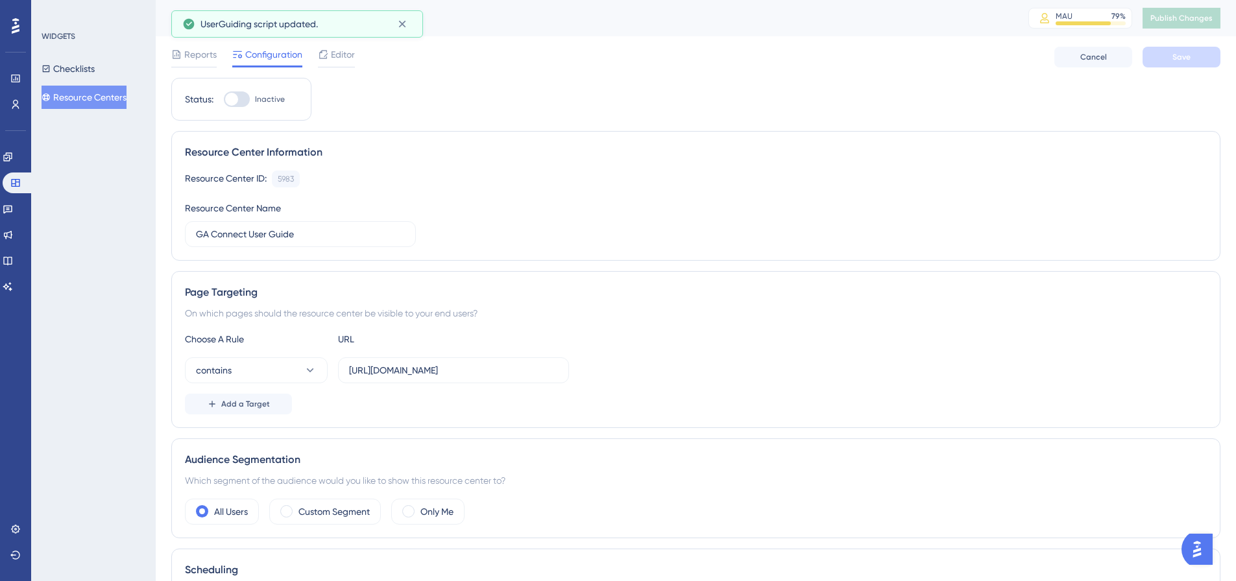
click at [224, 99] on input "Inactive" at bounding box center [223, 99] width 1 height 1
checkbox input "true"
click at [1178, 56] on span "Save" at bounding box center [1181, 57] width 18 height 10
click at [1177, 22] on span "Publish Changes" at bounding box center [1181, 18] width 62 height 10
click at [342, 53] on span "Editor" at bounding box center [343, 55] width 24 height 16
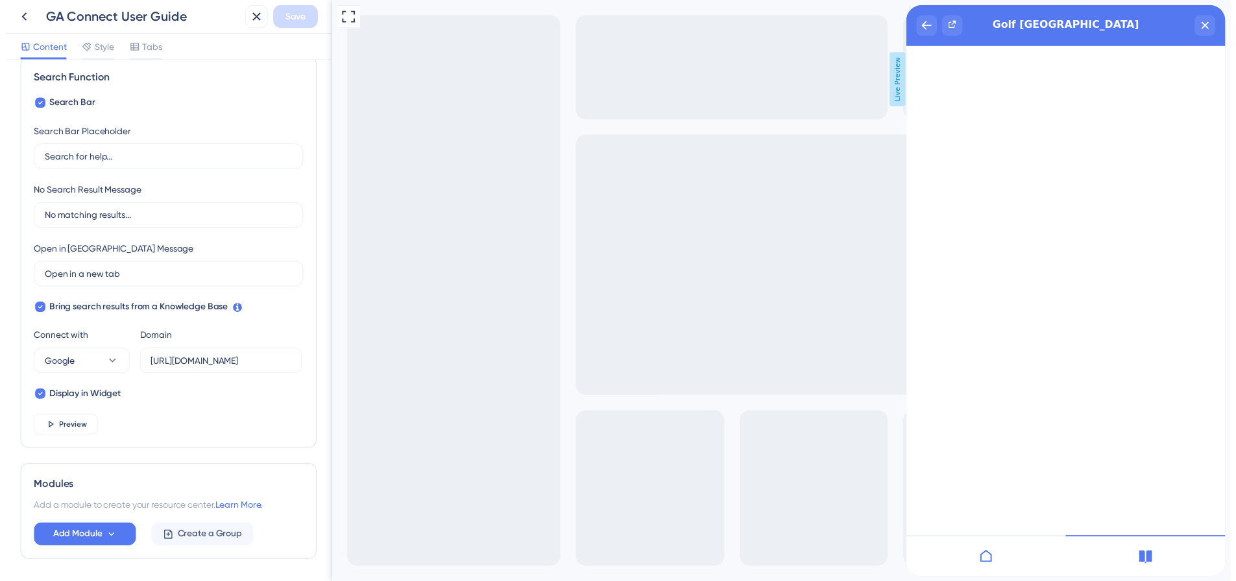
scroll to position [239, 0]
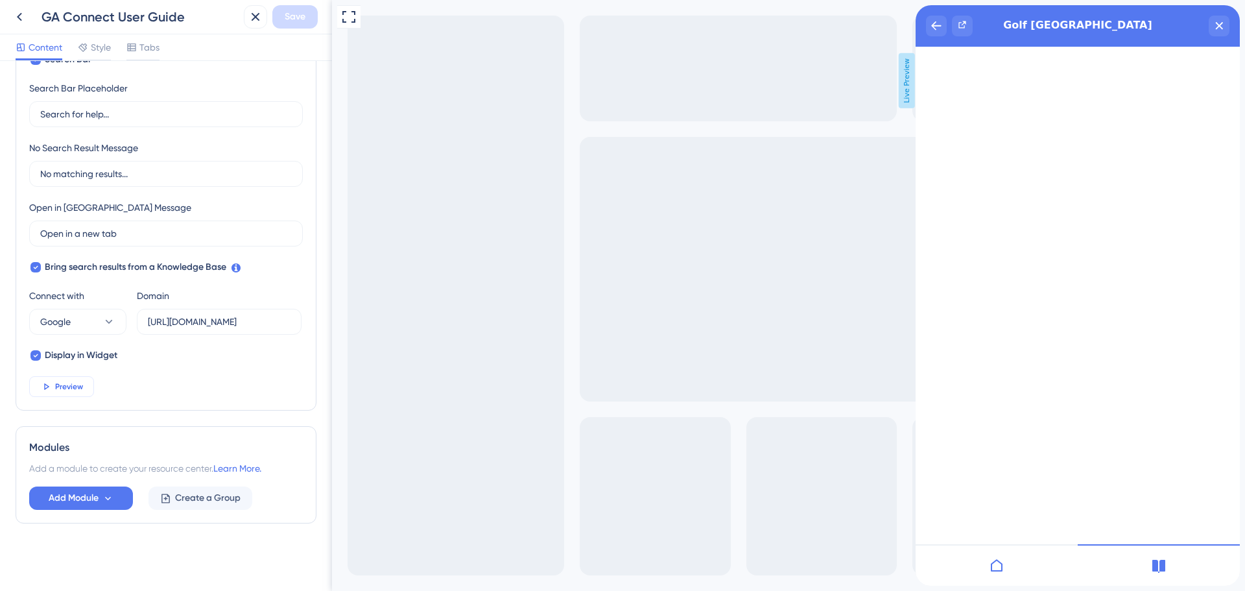
click at [84, 385] on button "Preview" at bounding box center [61, 386] width 65 height 21
click at [476, 293] on div "Full Screen Preview Live Preview" at bounding box center [788, 295] width 913 height 591
click at [19, 13] on icon at bounding box center [20, 17] width 16 height 16
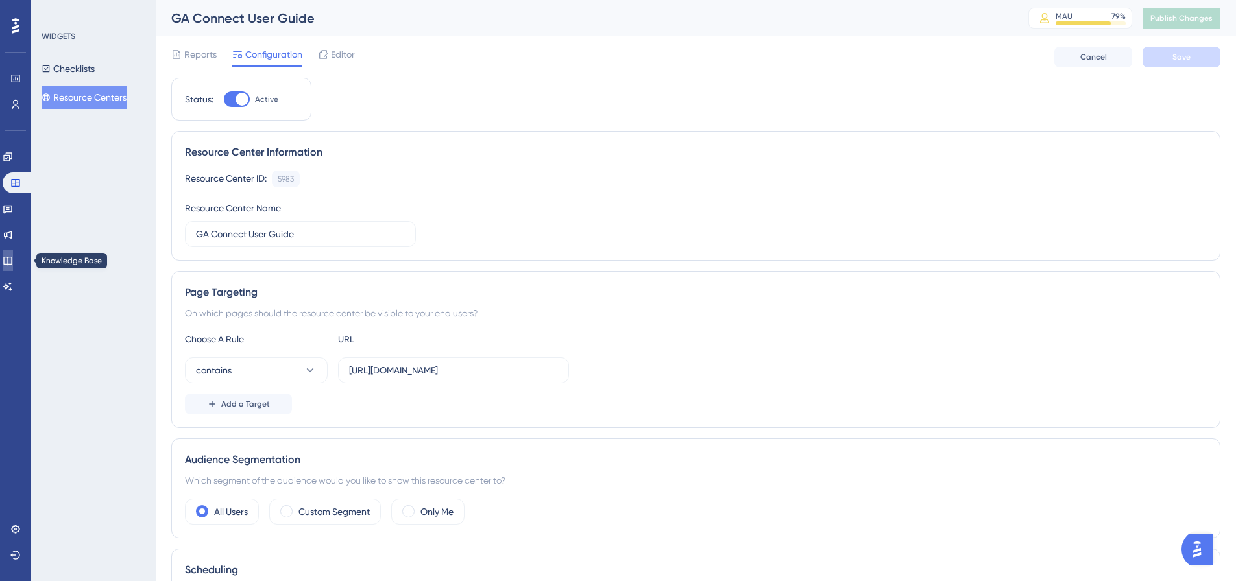
click at [12, 257] on icon at bounding box center [7, 261] width 8 height 8
click at [13, 260] on icon at bounding box center [8, 261] width 10 height 10
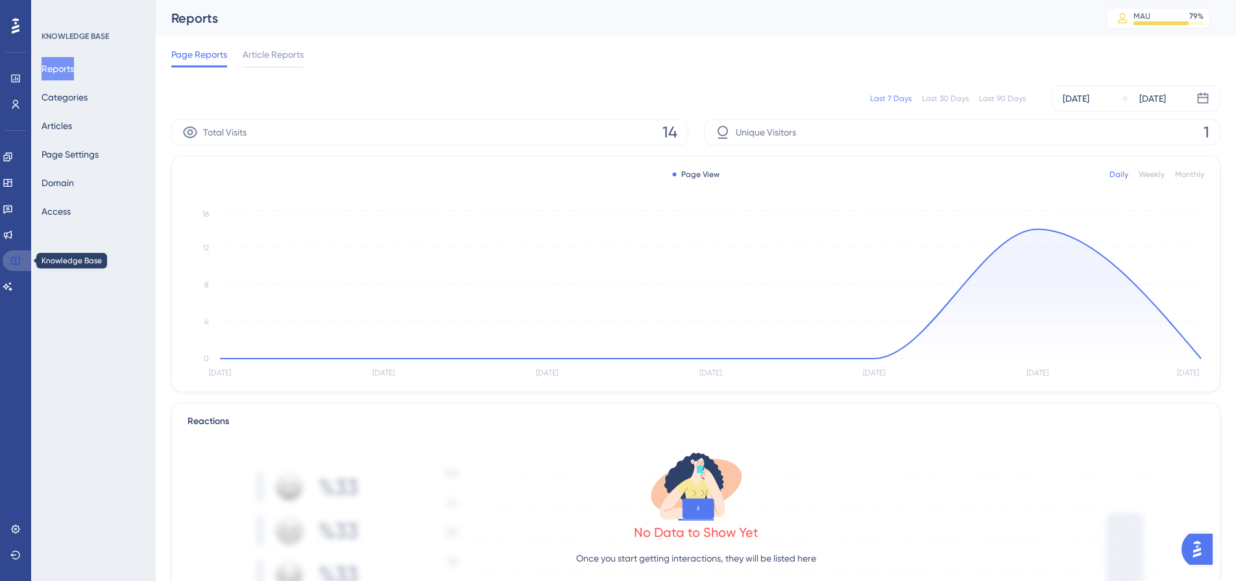
click at [15, 260] on icon at bounding box center [15, 261] width 10 height 10
click at [71, 97] on button "Categories" at bounding box center [65, 97] width 46 height 23
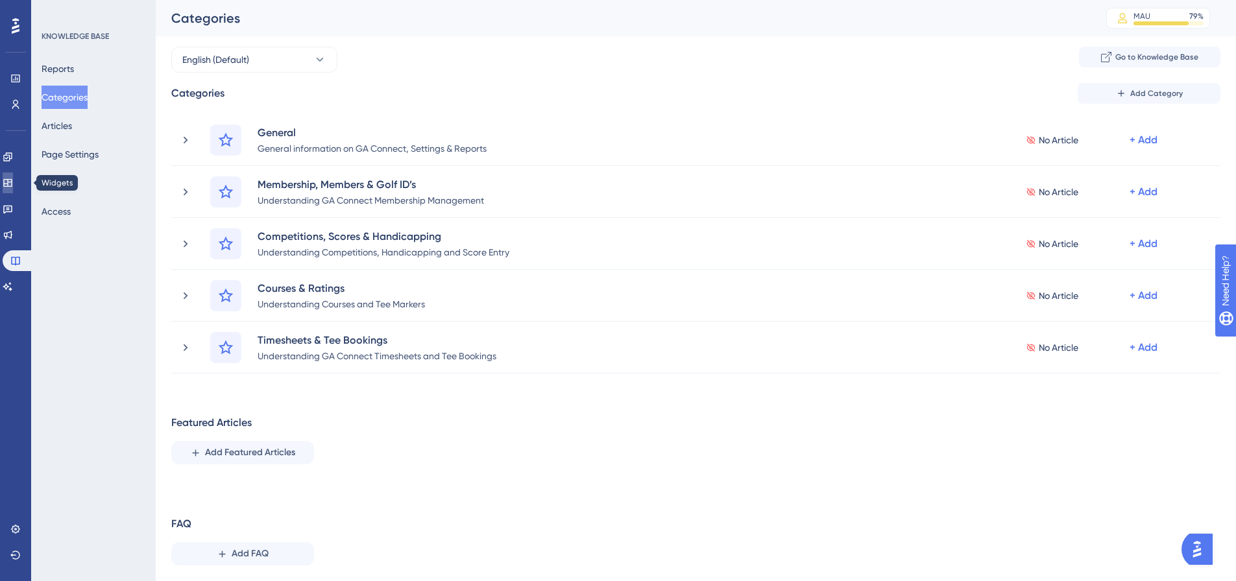
click at [12, 180] on icon at bounding box center [7, 183] width 8 height 8
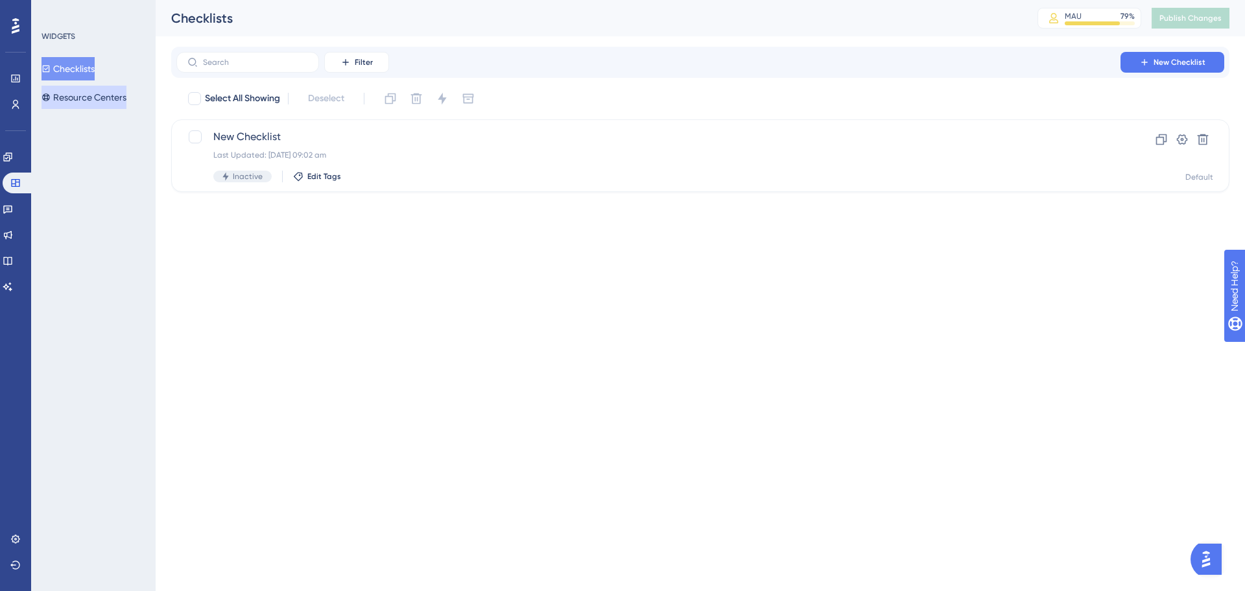
click at [88, 93] on button "Resource Centers" at bounding box center [84, 97] width 85 height 23
click at [95, 101] on button "Resource Centers" at bounding box center [84, 97] width 85 height 23
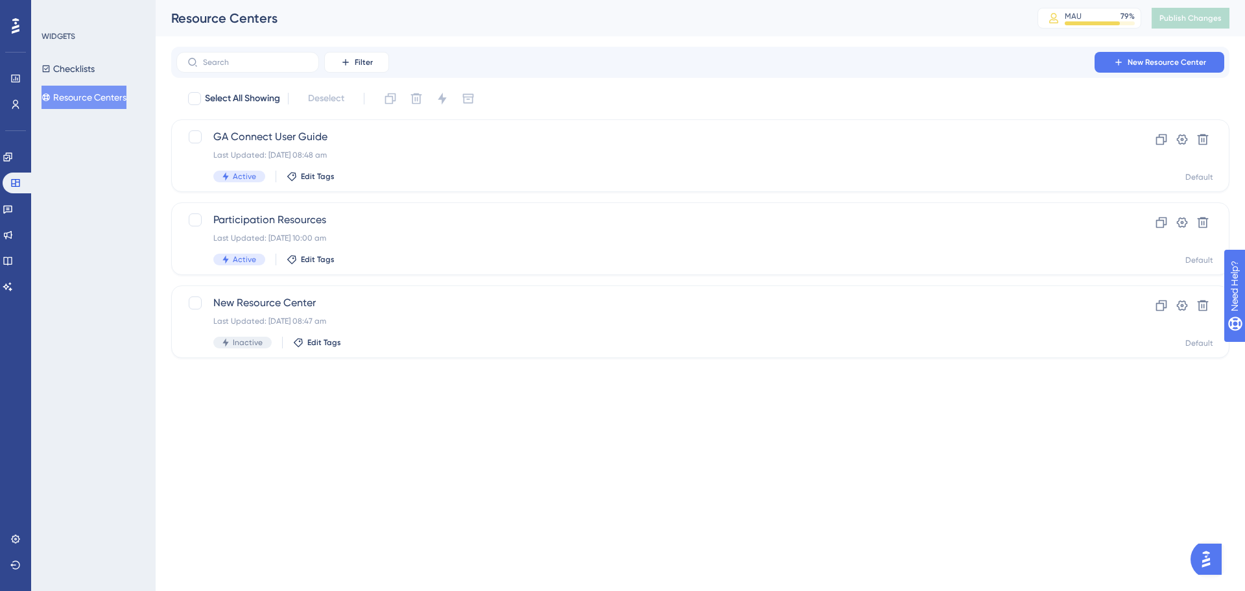
click at [95, 100] on button "Resource Centers" at bounding box center [84, 97] width 85 height 23
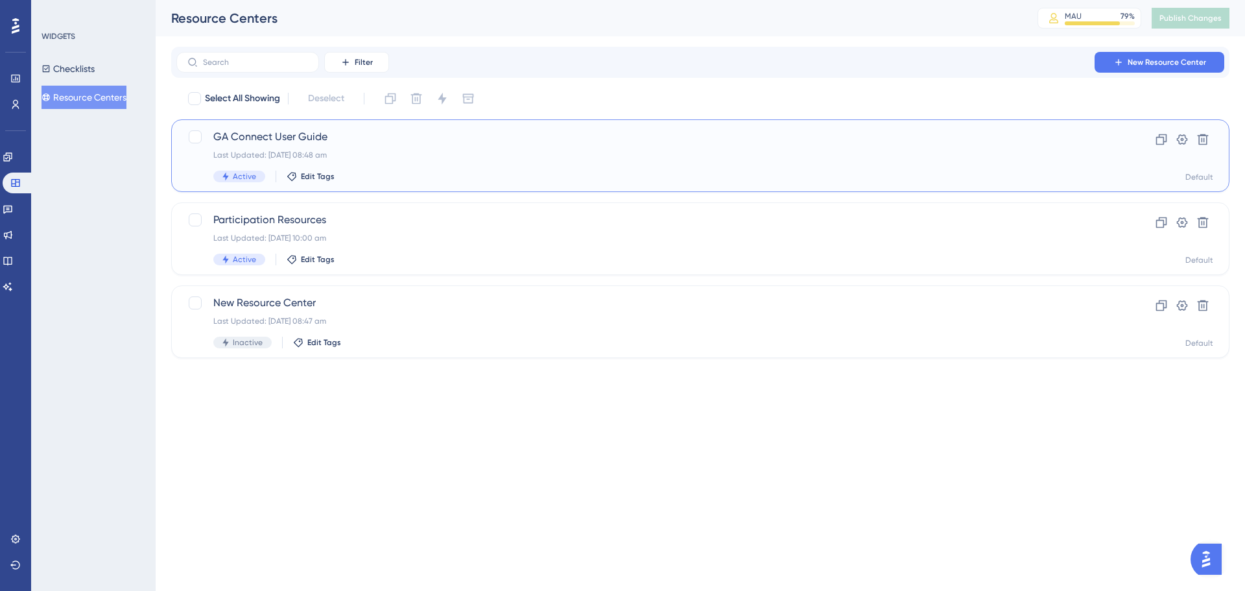
click at [253, 127] on div "GA Connect User Guide Last Updated: [DATE] 08:48 am Active Edit Tags Clone Sett…" at bounding box center [700, 155] width 1058 height 73
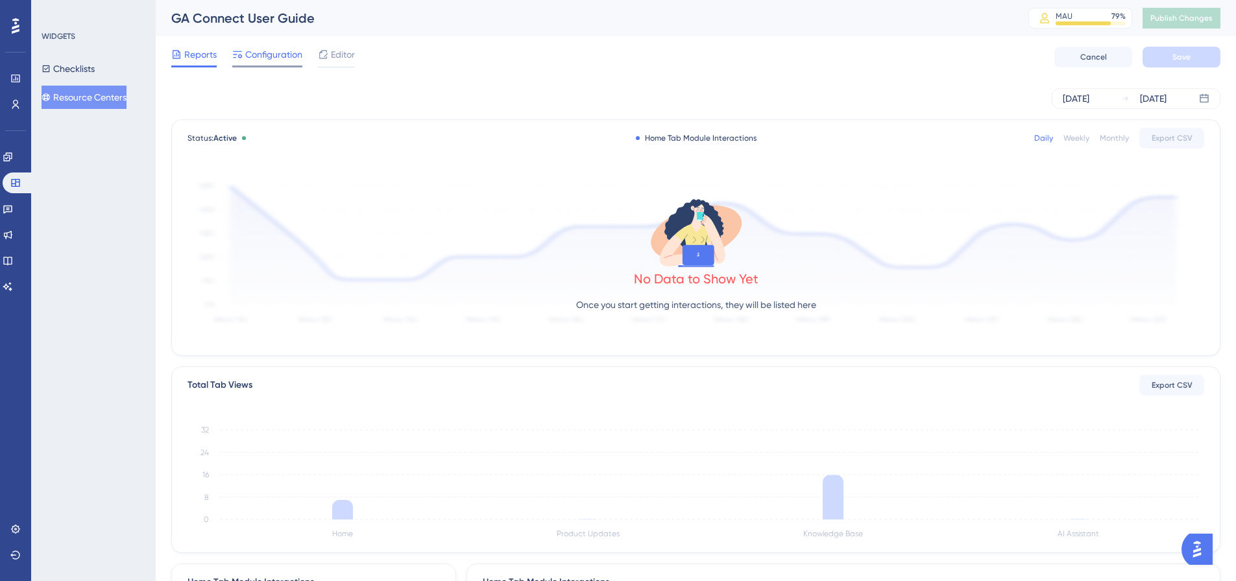
click at [270, 54] on span "Configuration" at bounding box center [273, 55] width 57 height 16
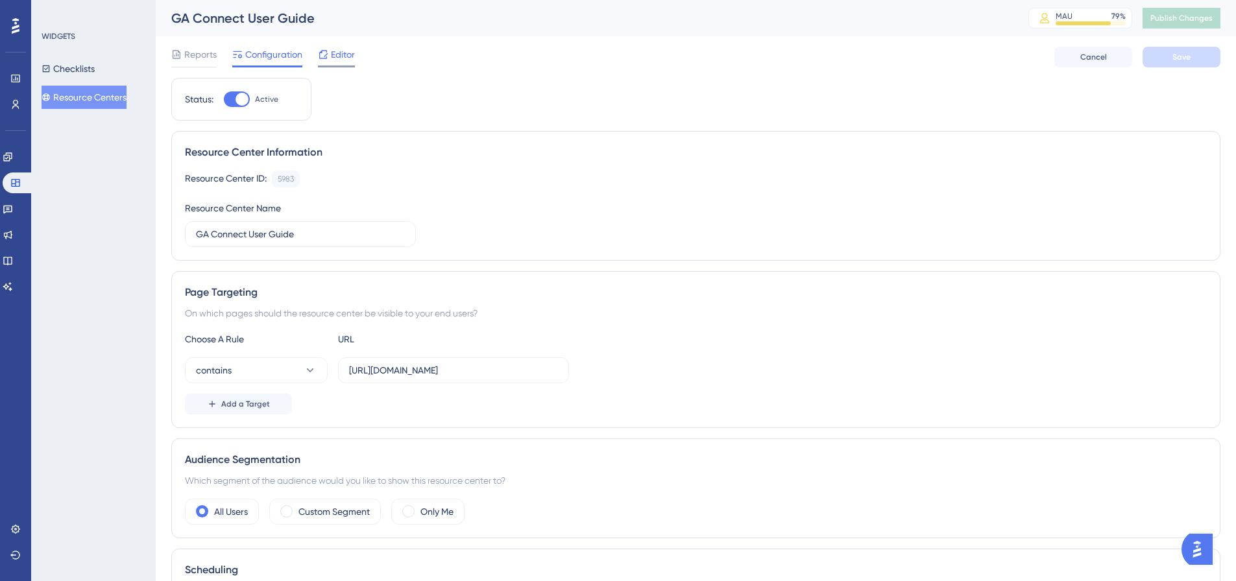
click at [353, 49] on span "Editor" at bounding box center [343, 55] width 24 height 16
